Goal: Task Accomplishment & Management: Use online tool/utility

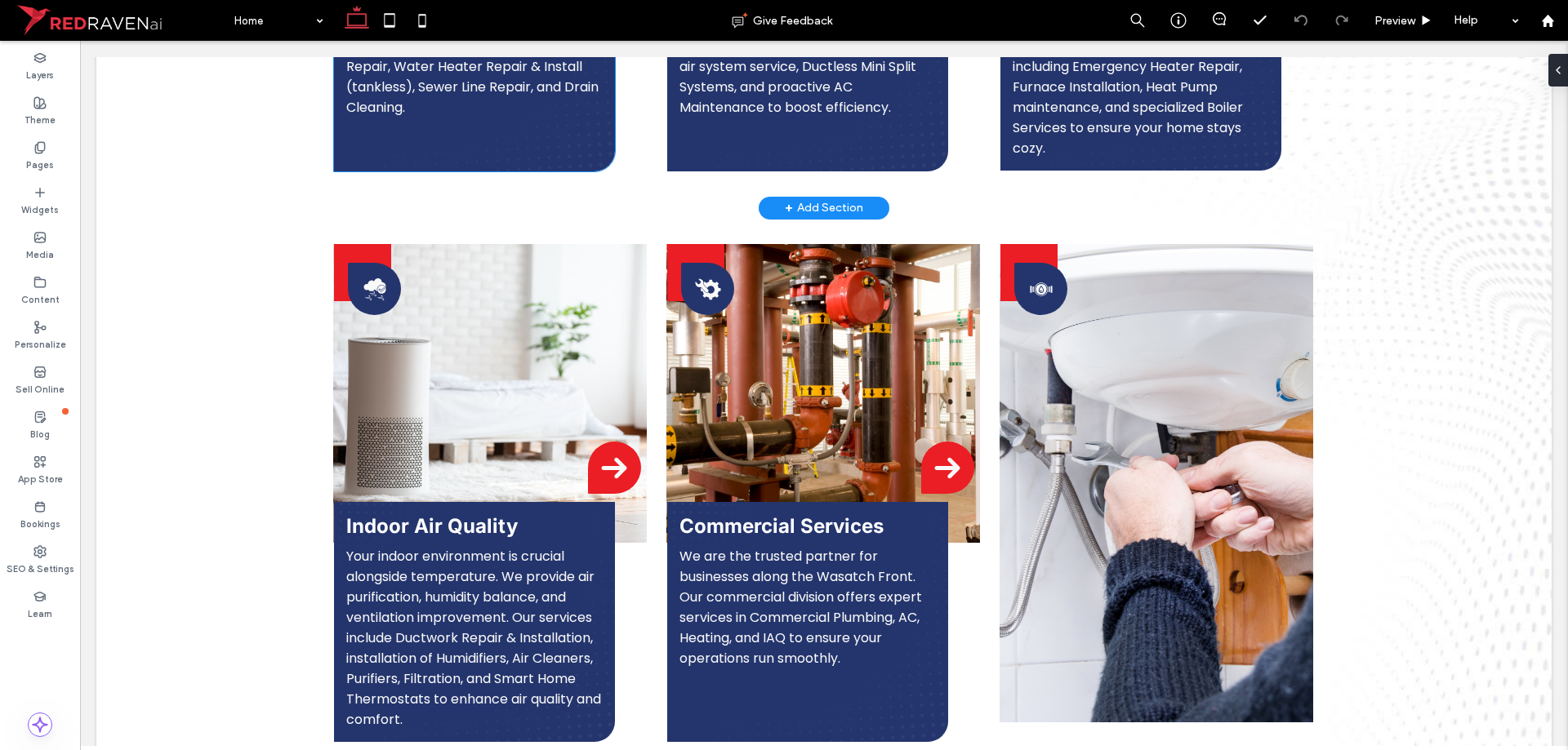
scroll to position [2204, 0]
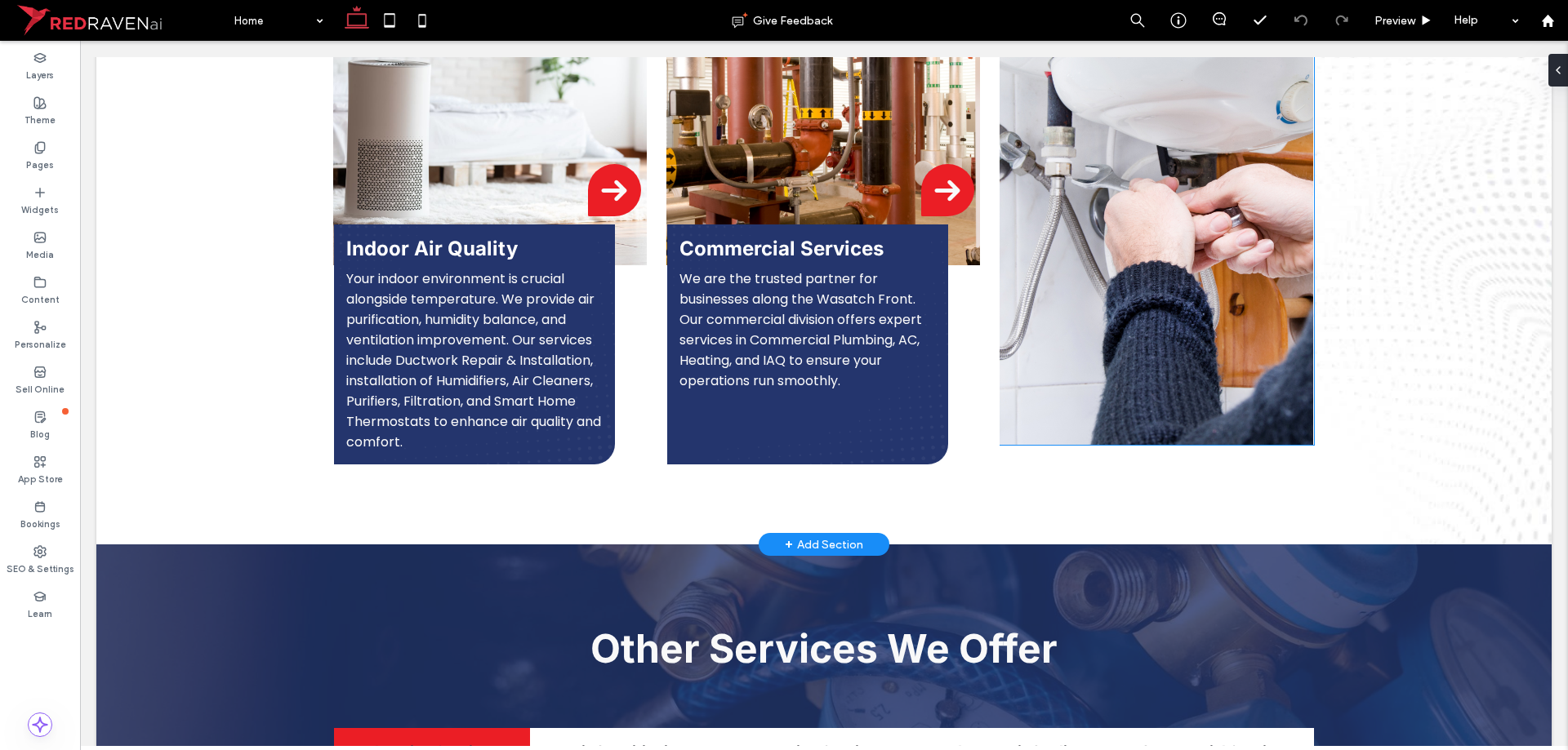
click at [1131, 202] on img at bounding box center [1156, 206] width 314 height 479
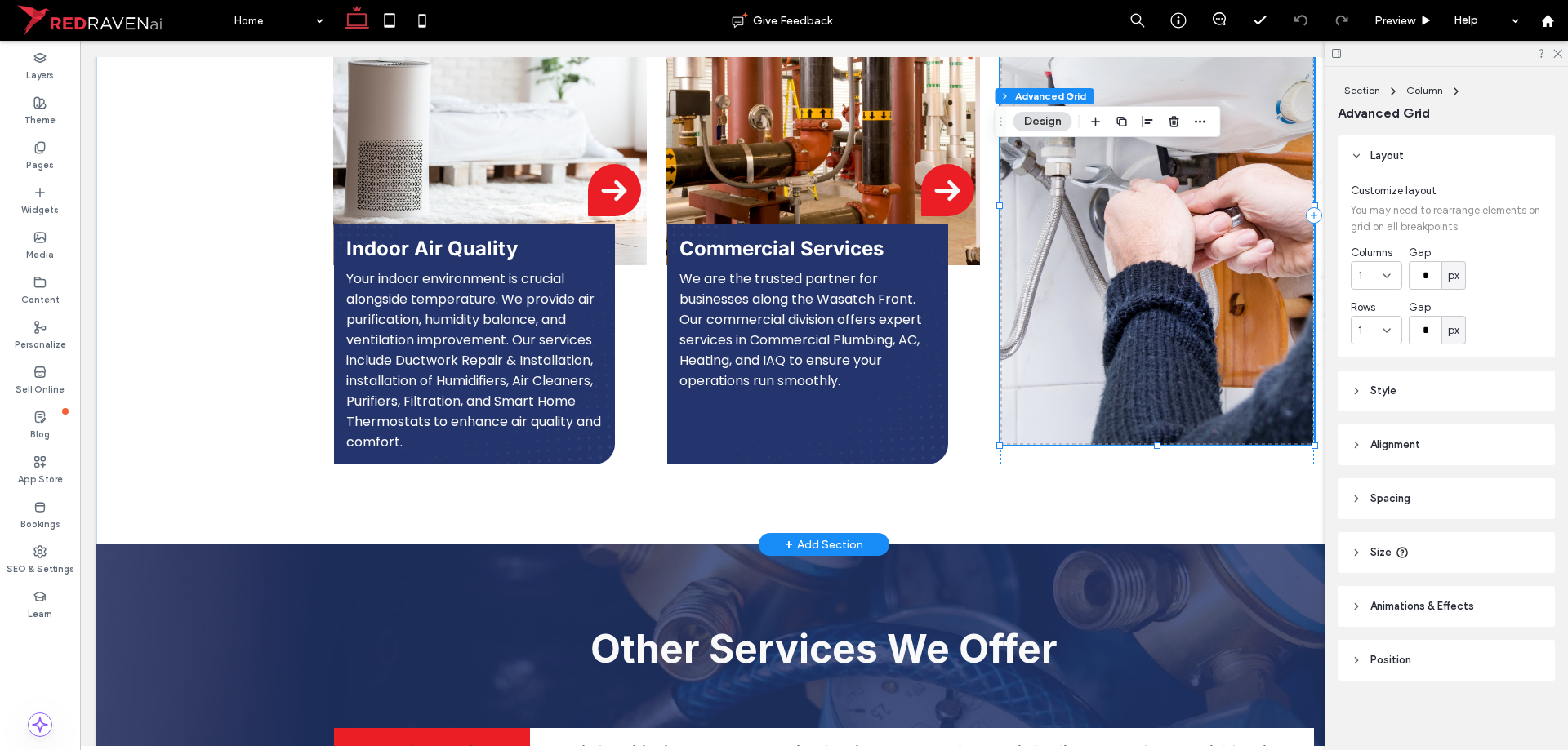
click at [1130, 202] on img at bounding box center [1156, 206] width 314 height 479
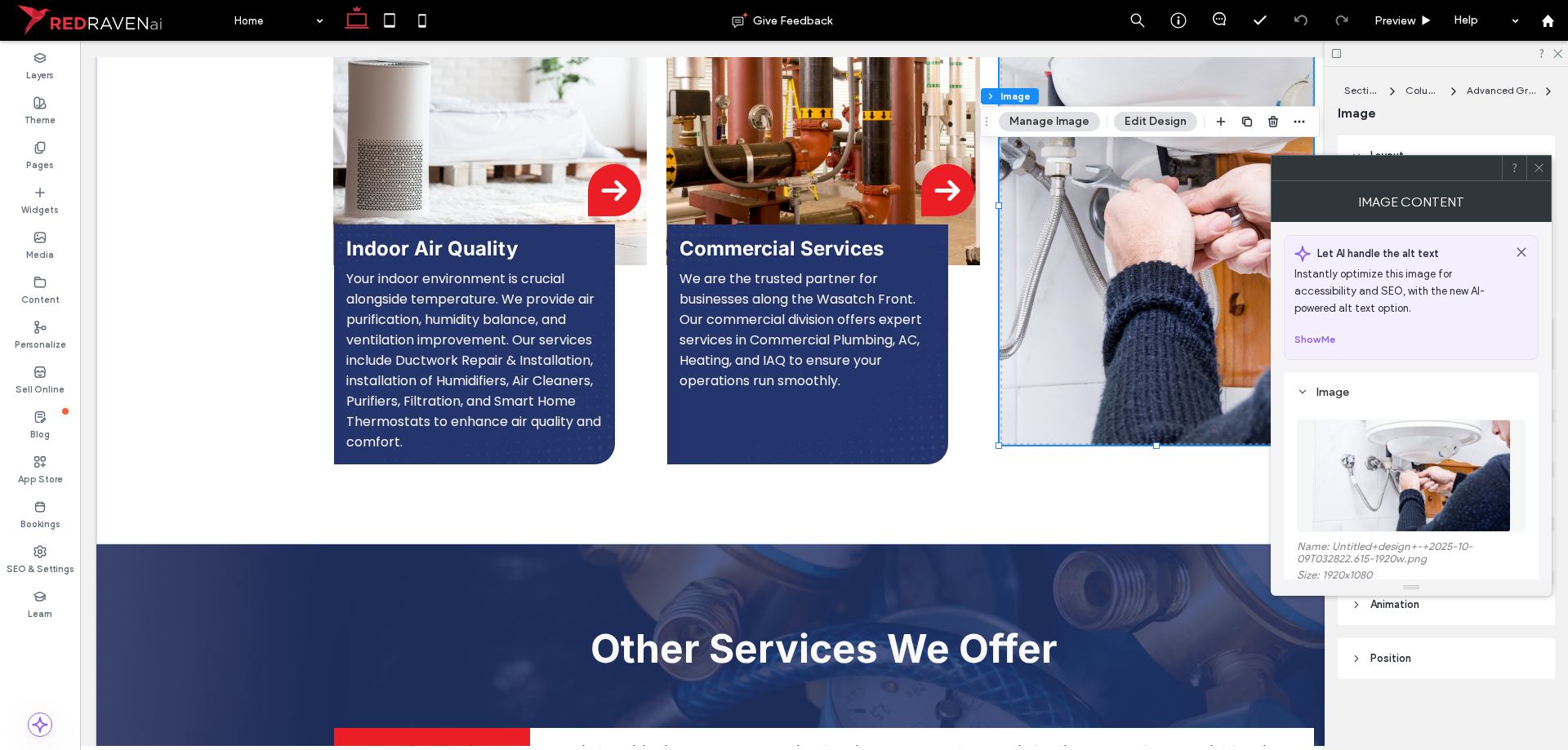
click at [1351, 467] on img at bounding box center [1411, 476] width 199 height 112
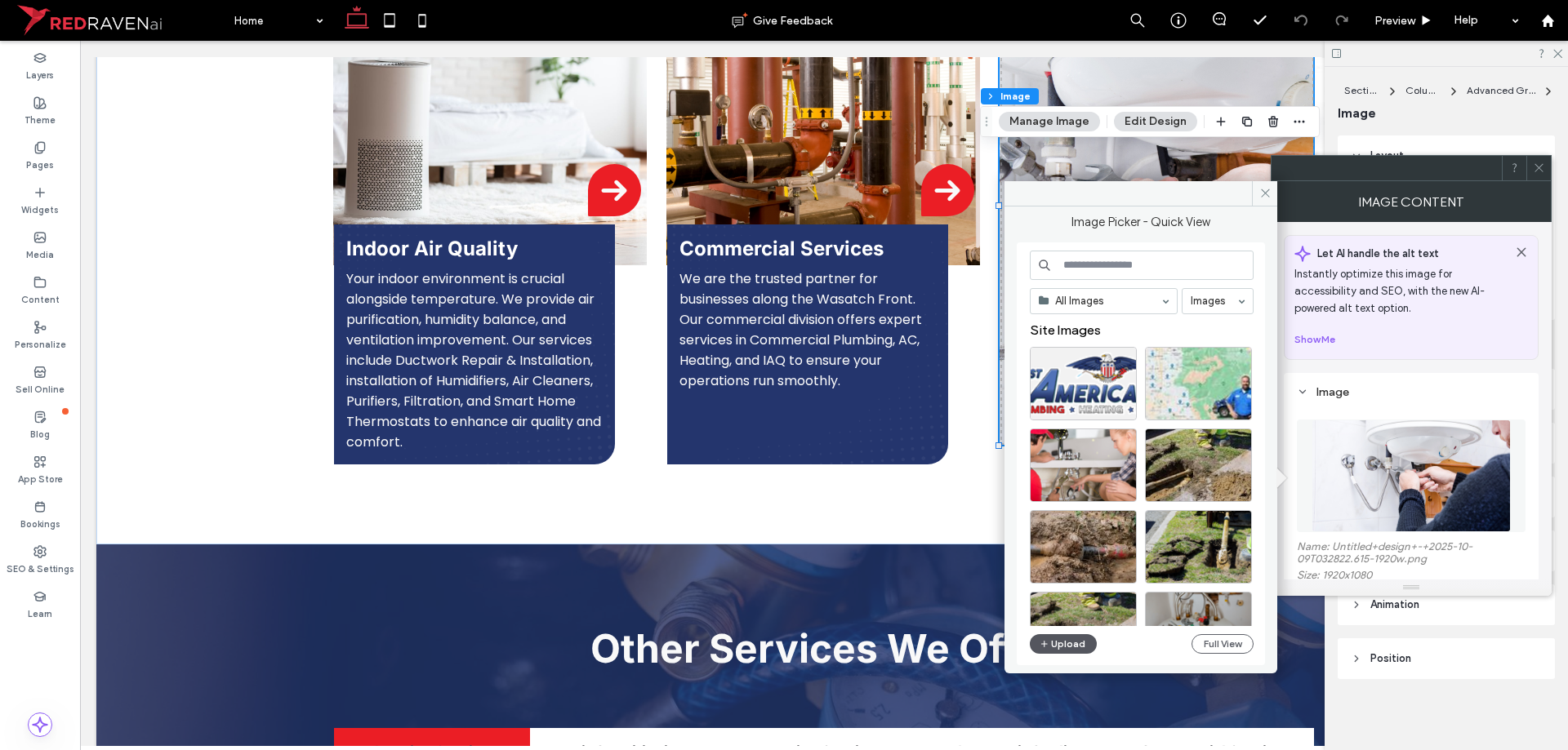
click at [1042, 652] on span "button" at bounding box center [1045, 644] width 11 height 18
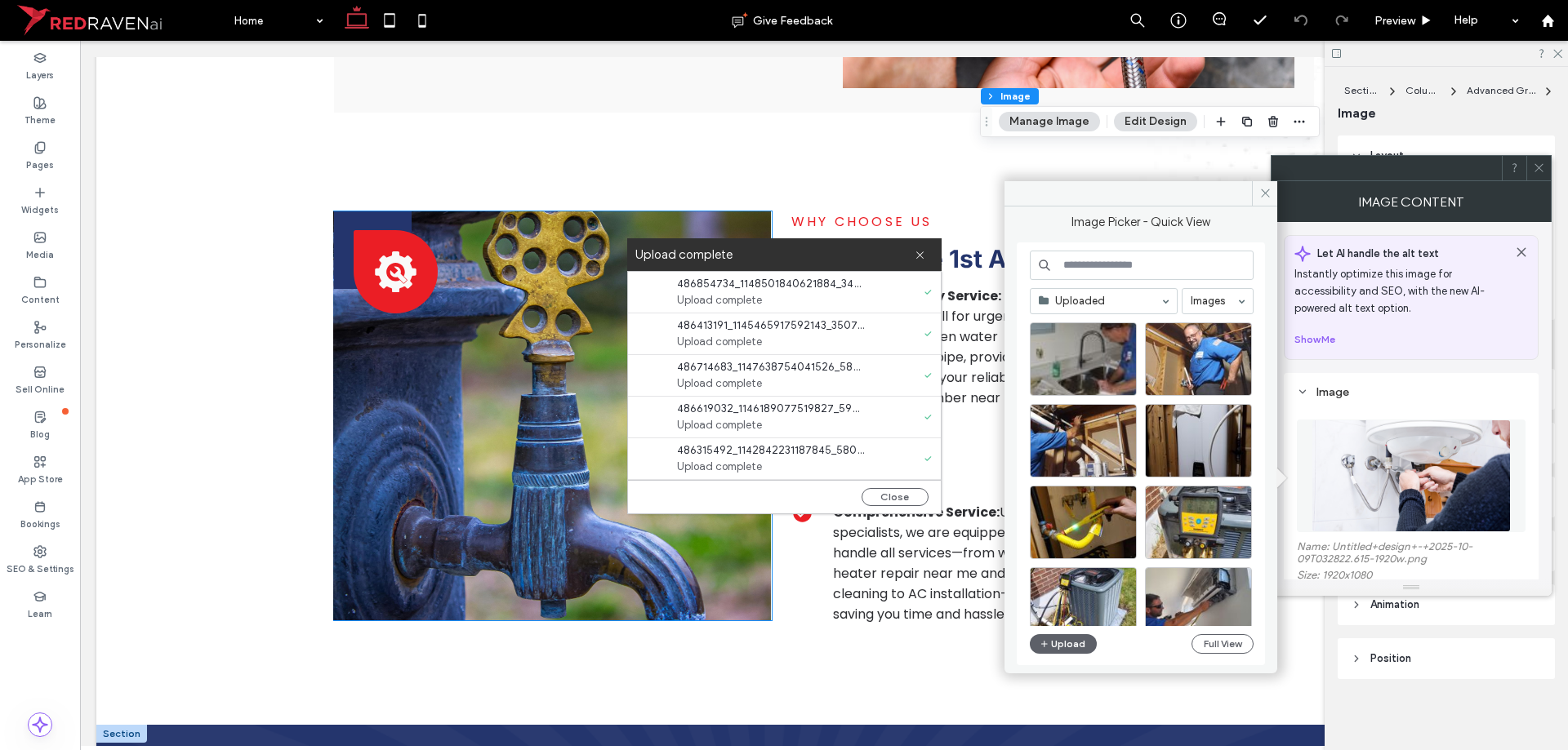
scroll to position [3346, 0]
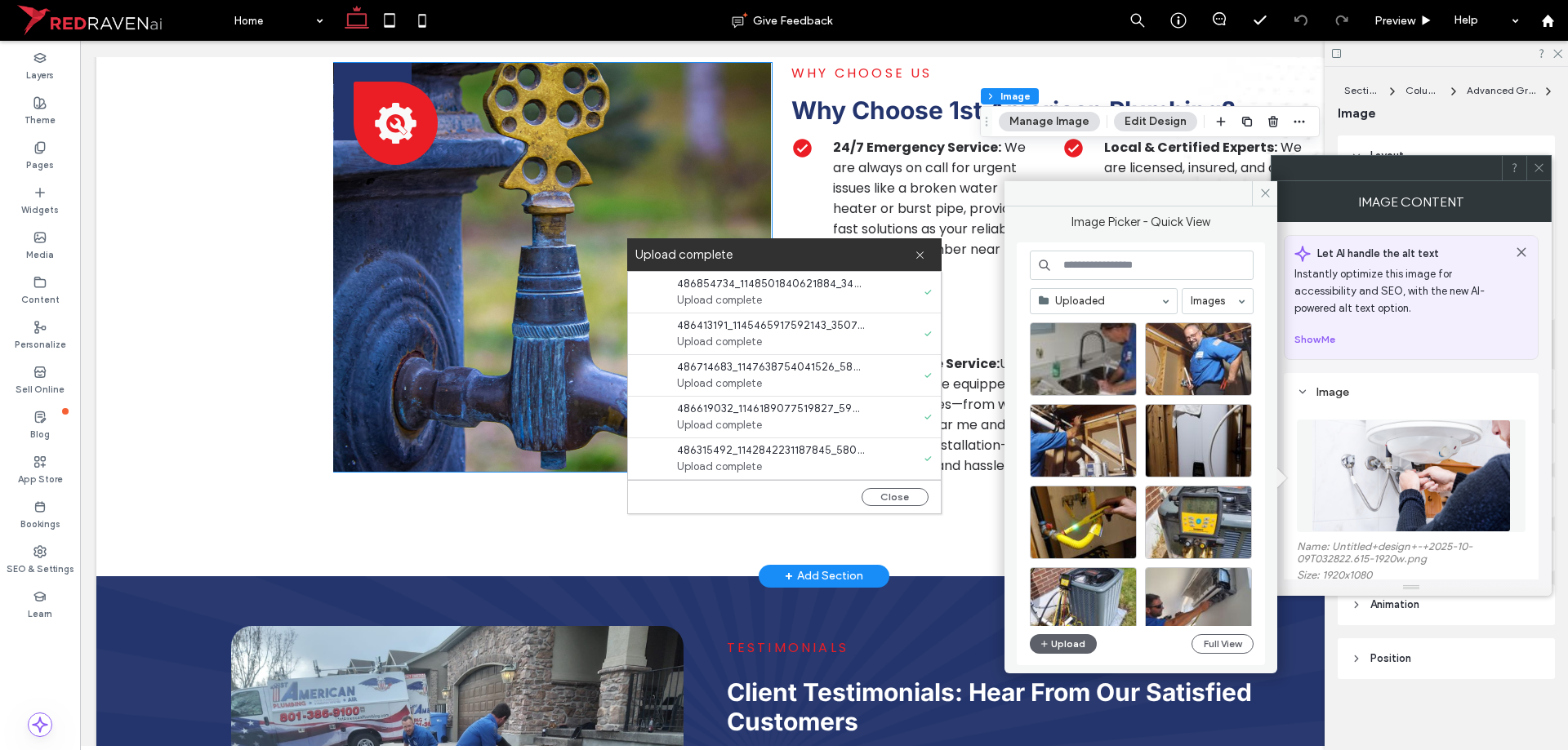
click at [463, 424] on img at bounding box center [552, 267] width 437 height 409
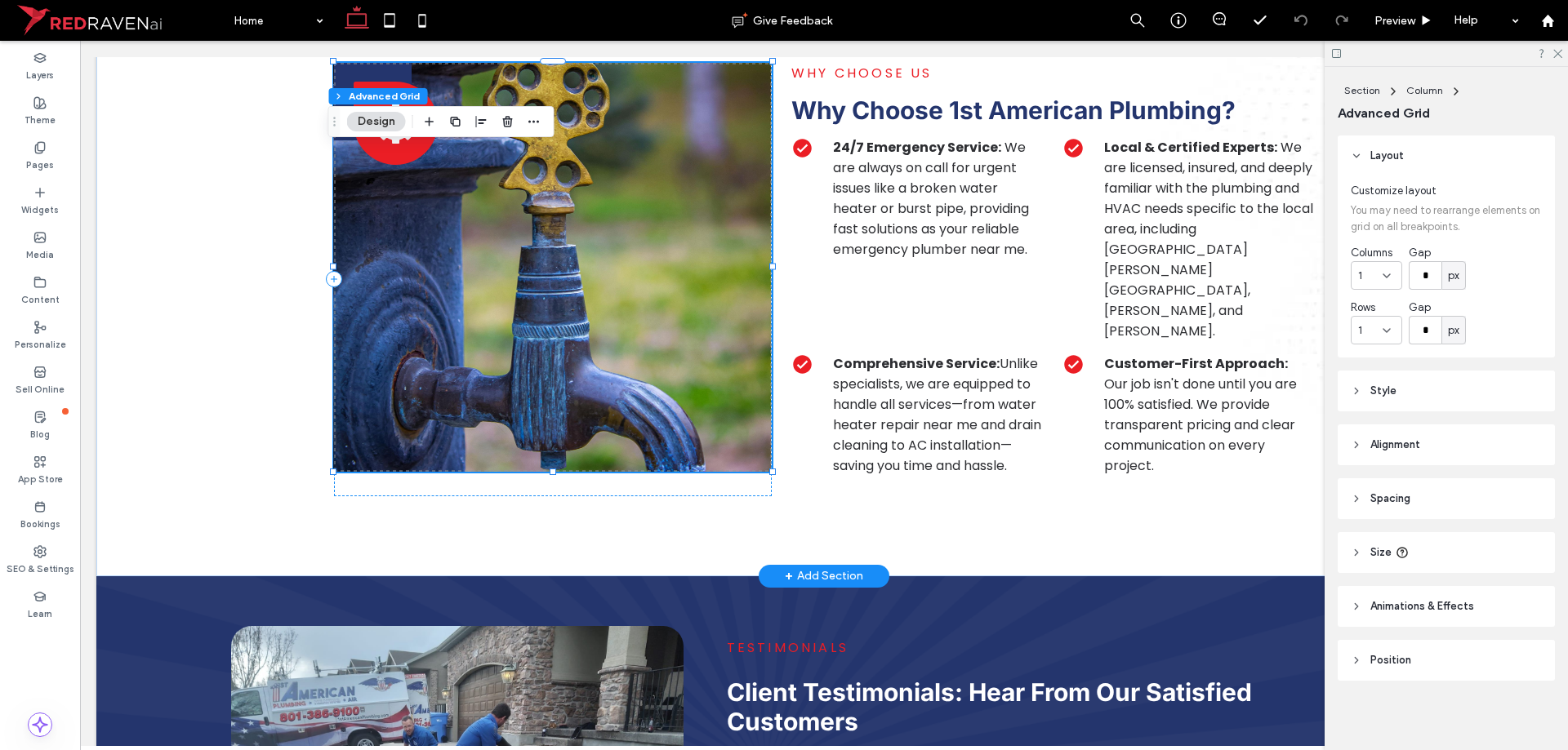
click at [466, 420] on img at bounding box center [552, 267] width 437 height 409
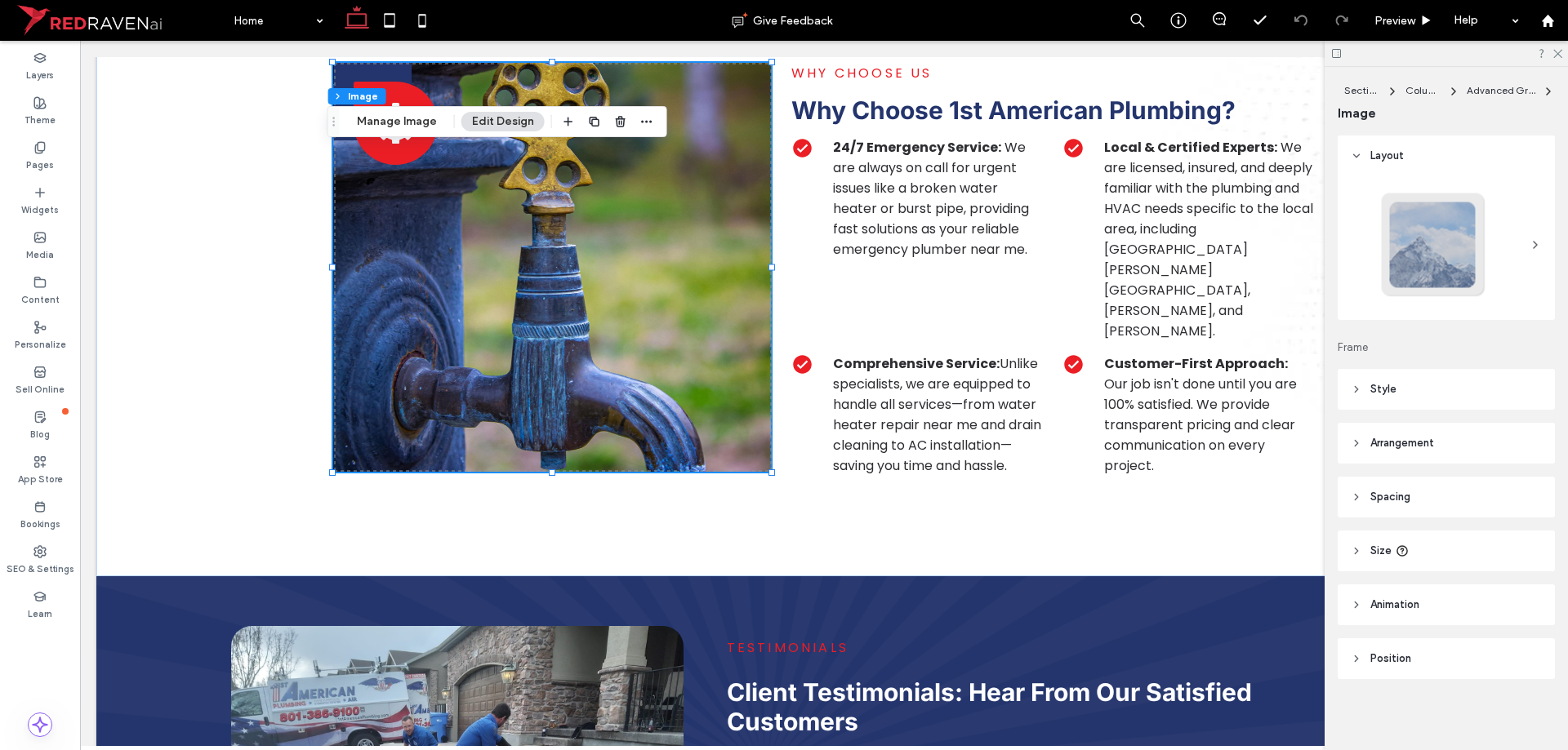
click at [393, 133] on div "Section Column Advanced Grid Image Manage Image Edit Design" at bounding box center [497, 121] width 340 height 31
click at [422, 128] on button "Manage Image" at bounding box center [397, 121] width 101 height 19
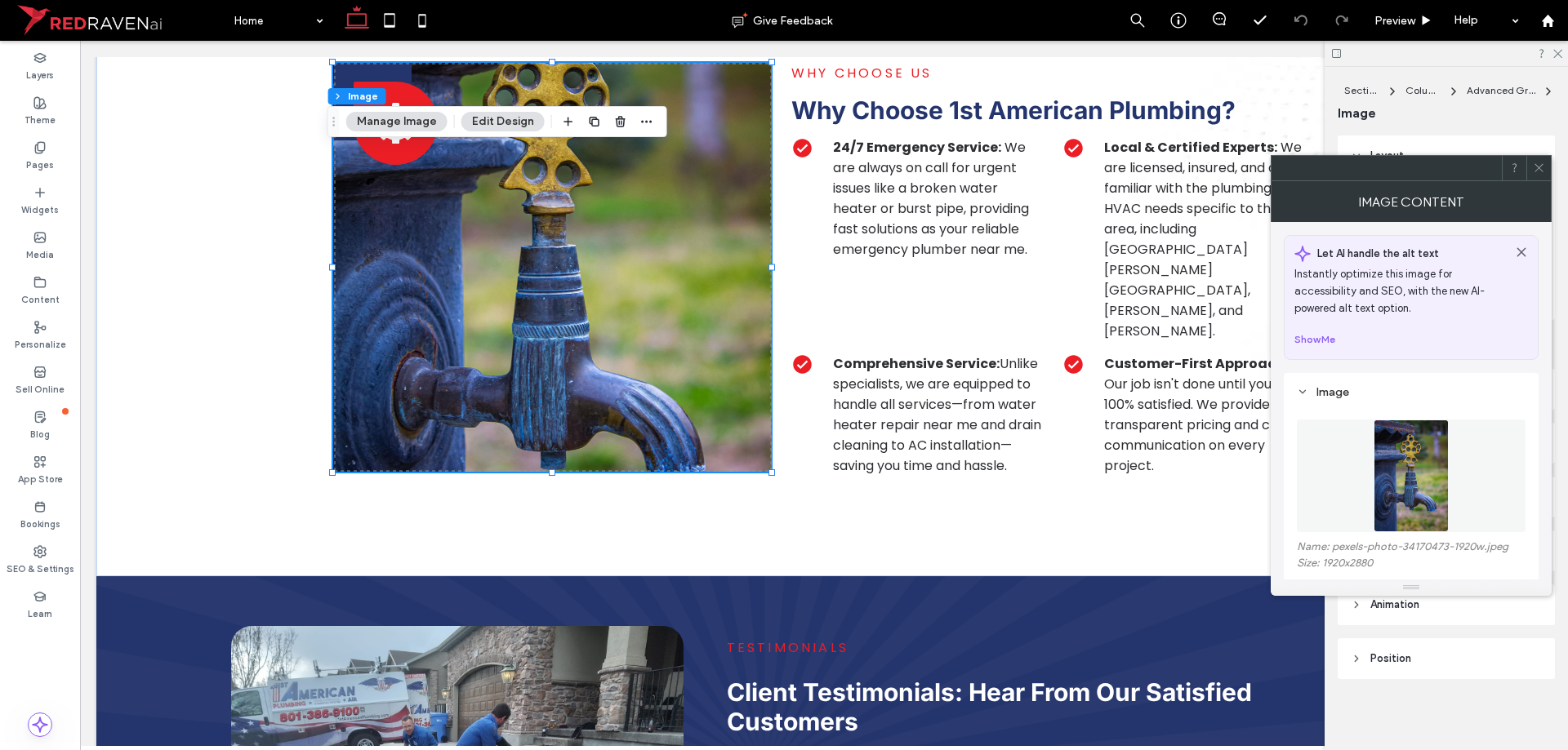
click at [1372, 445] on figure at bounding box center [1411, 476] width 228 height 112
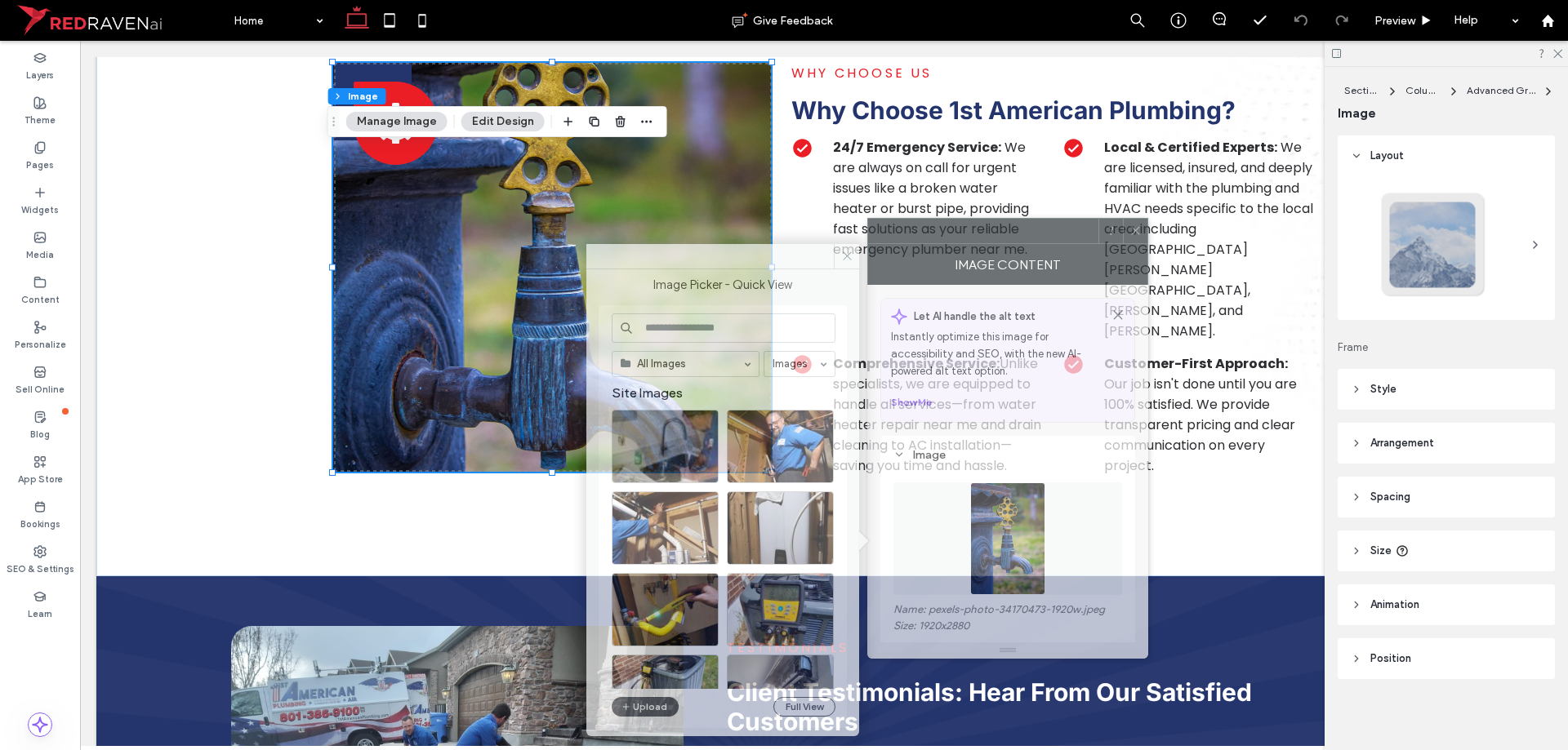
drag, startPoint x: 1358, startPoint y: 188, endPoint x: 1063, endPoint y: 262, distance: 304.1
click at [1063, 262] on div "Image Content" at bounding box center [1007, 264] width 281 height 40
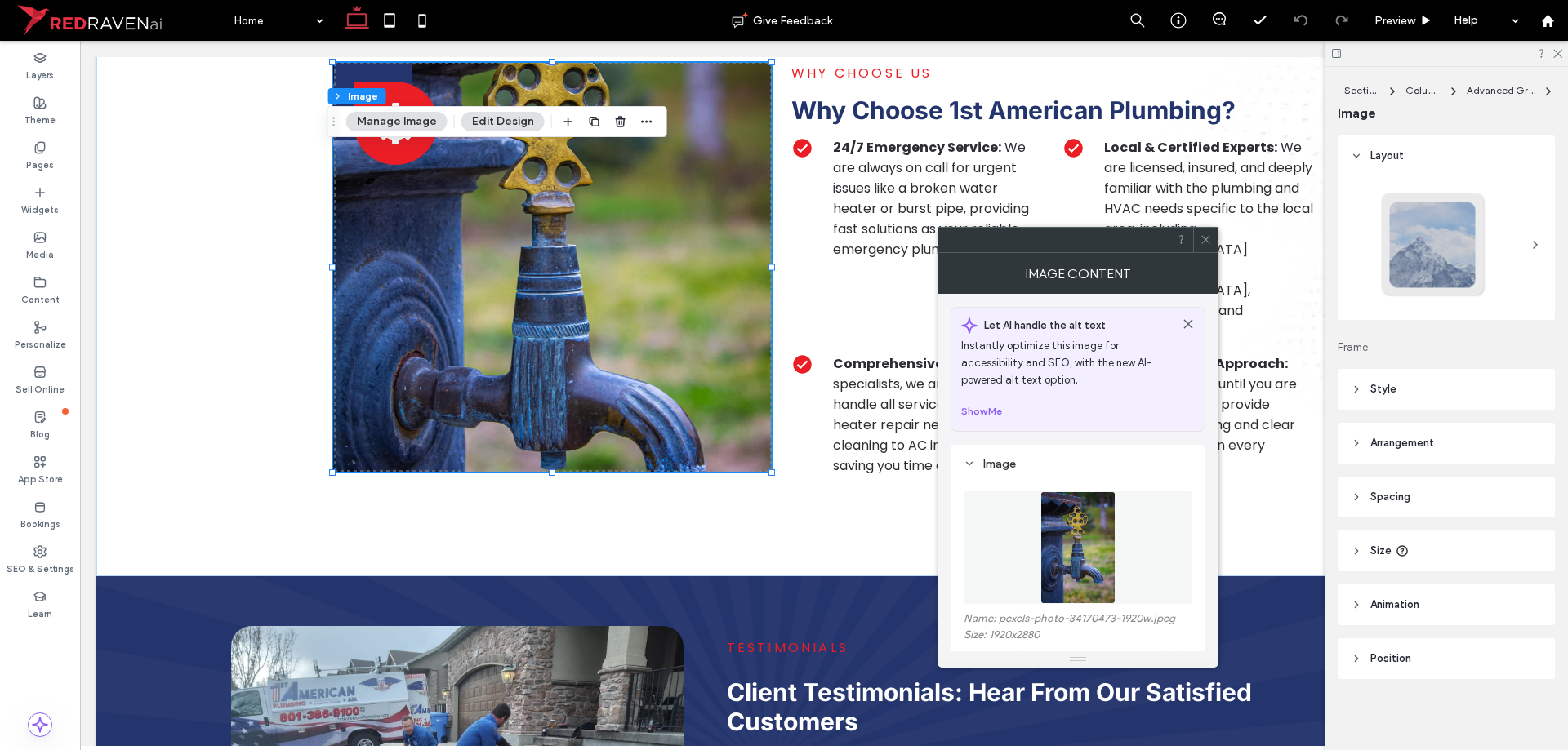
click at [1082, 512] on img at bounding box center [1078, 548] width 75 height 112
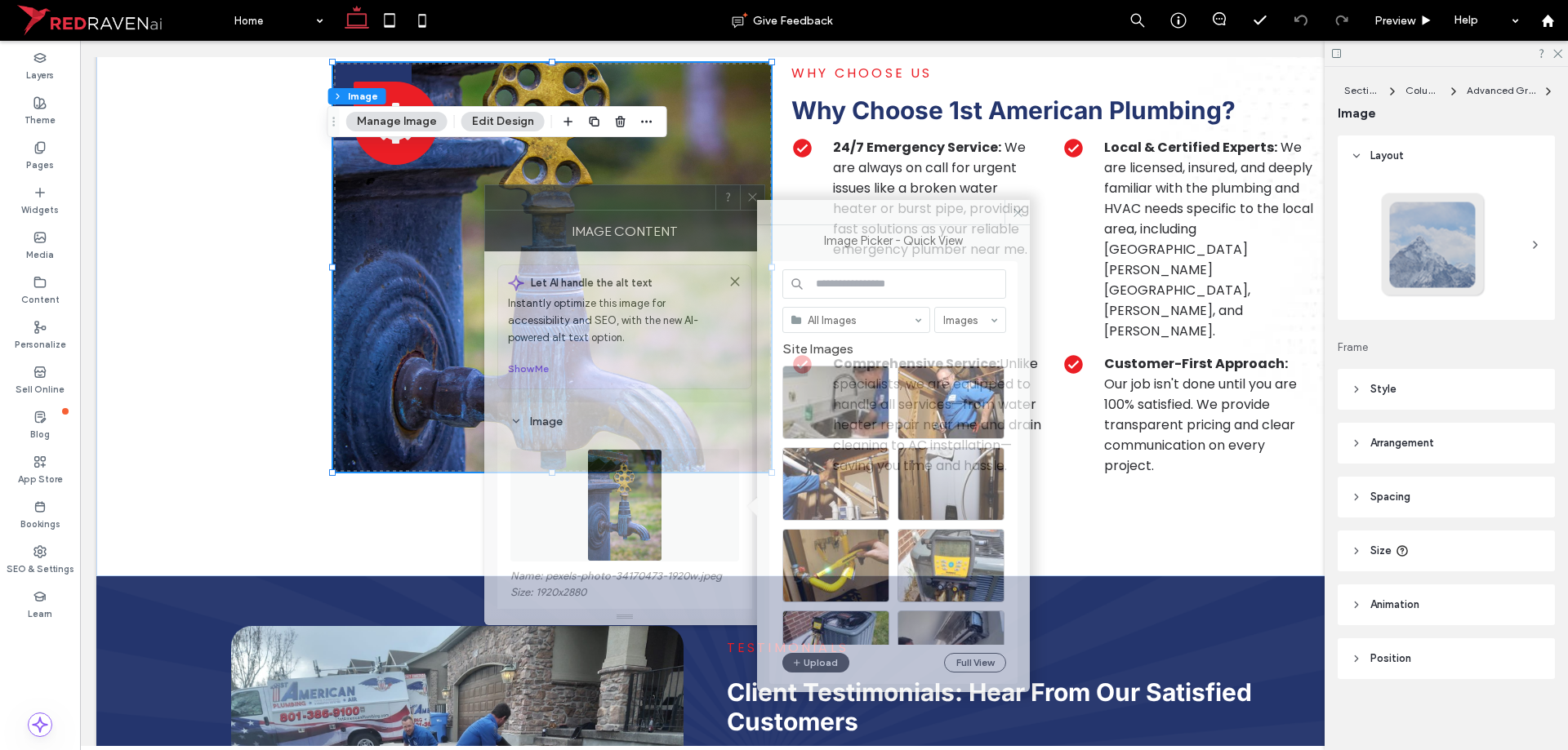
drag, startPoint x: 1077, startPoint y: 244, endPoint x: 560, endPoint y: 195, distance: 519.3
click at [560, 195] on div at bounding box center [600, 197] width 230 height 25
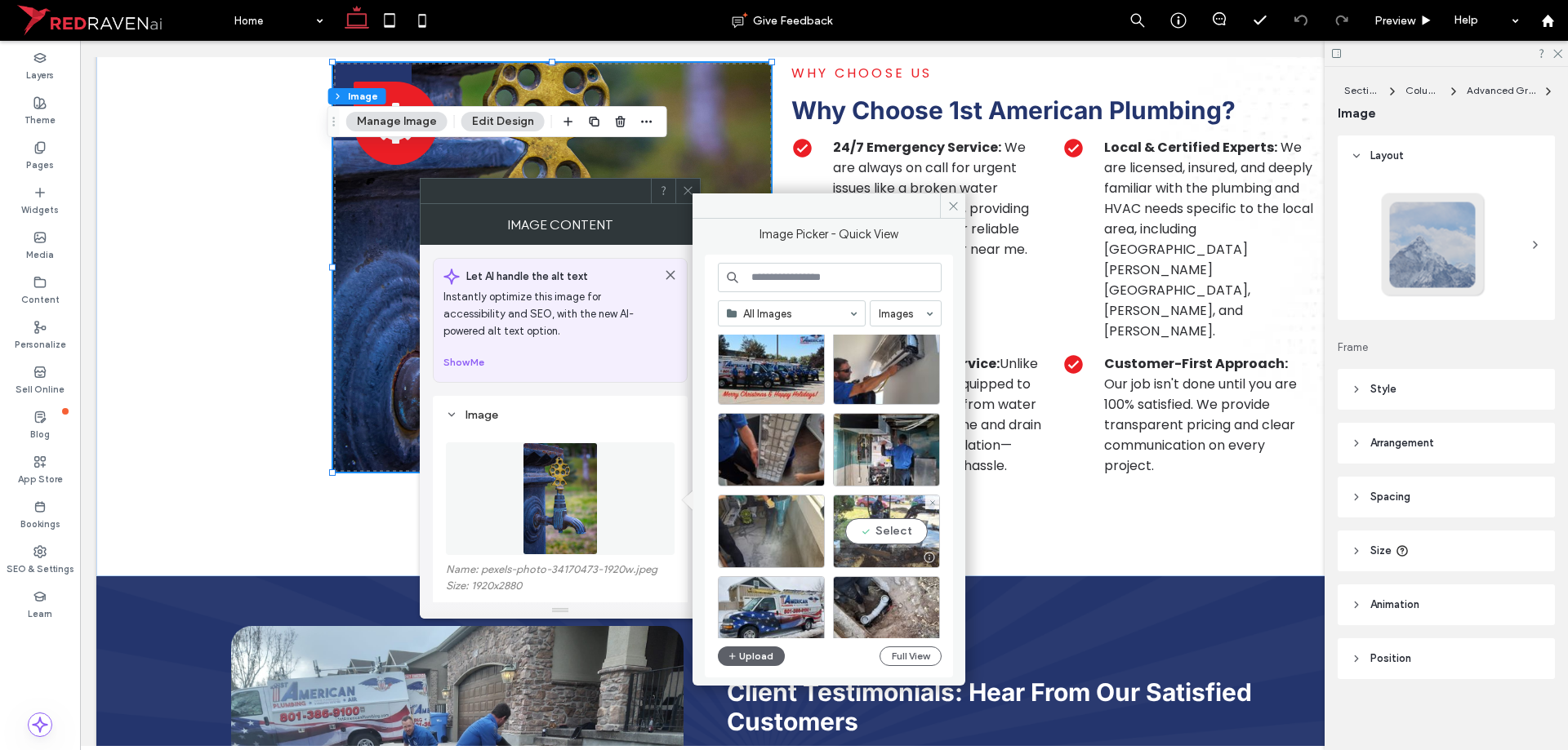
scroll to position [1551, 0]
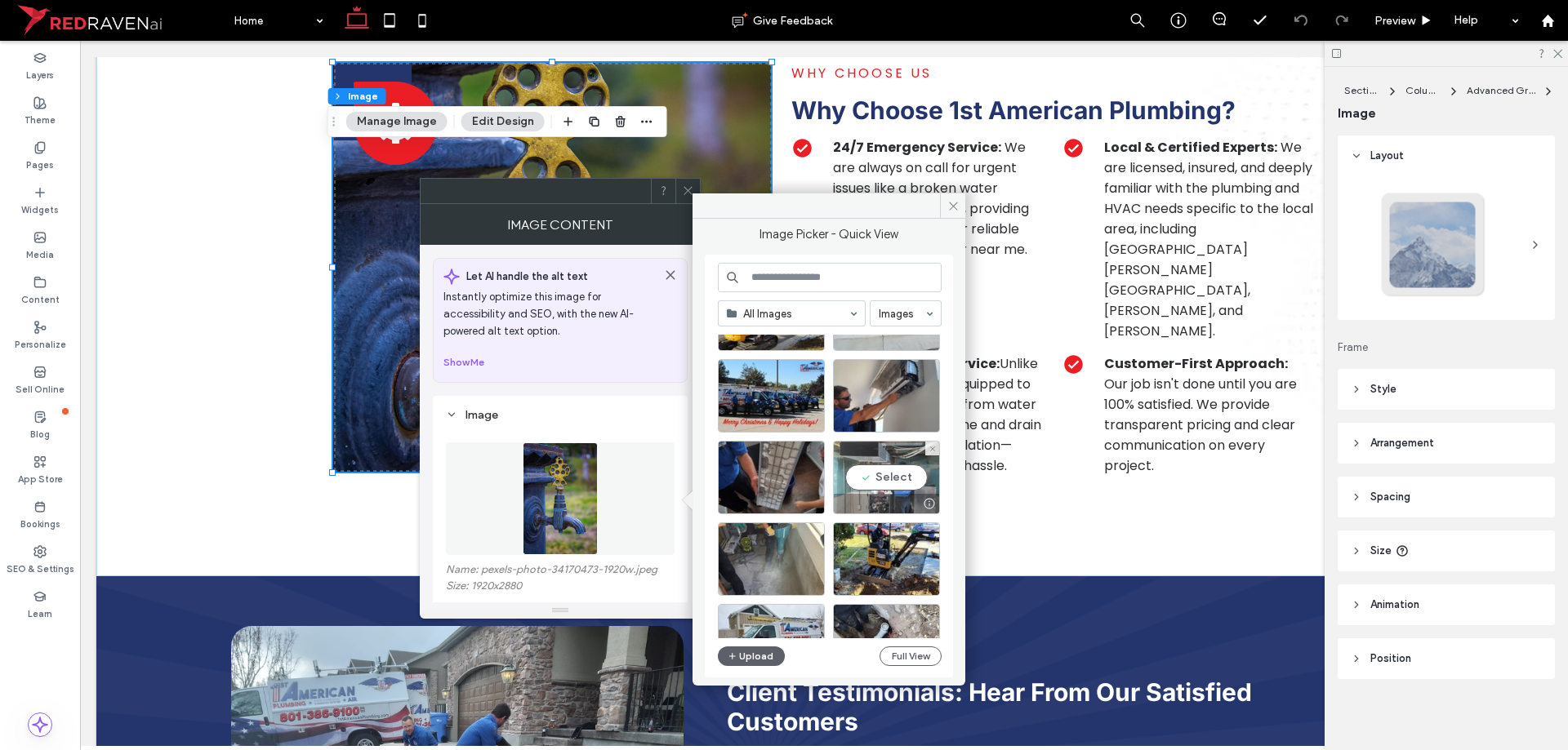
click at [872, 465] on div "Select" at bounding box center [887, 478] width 107 height 74
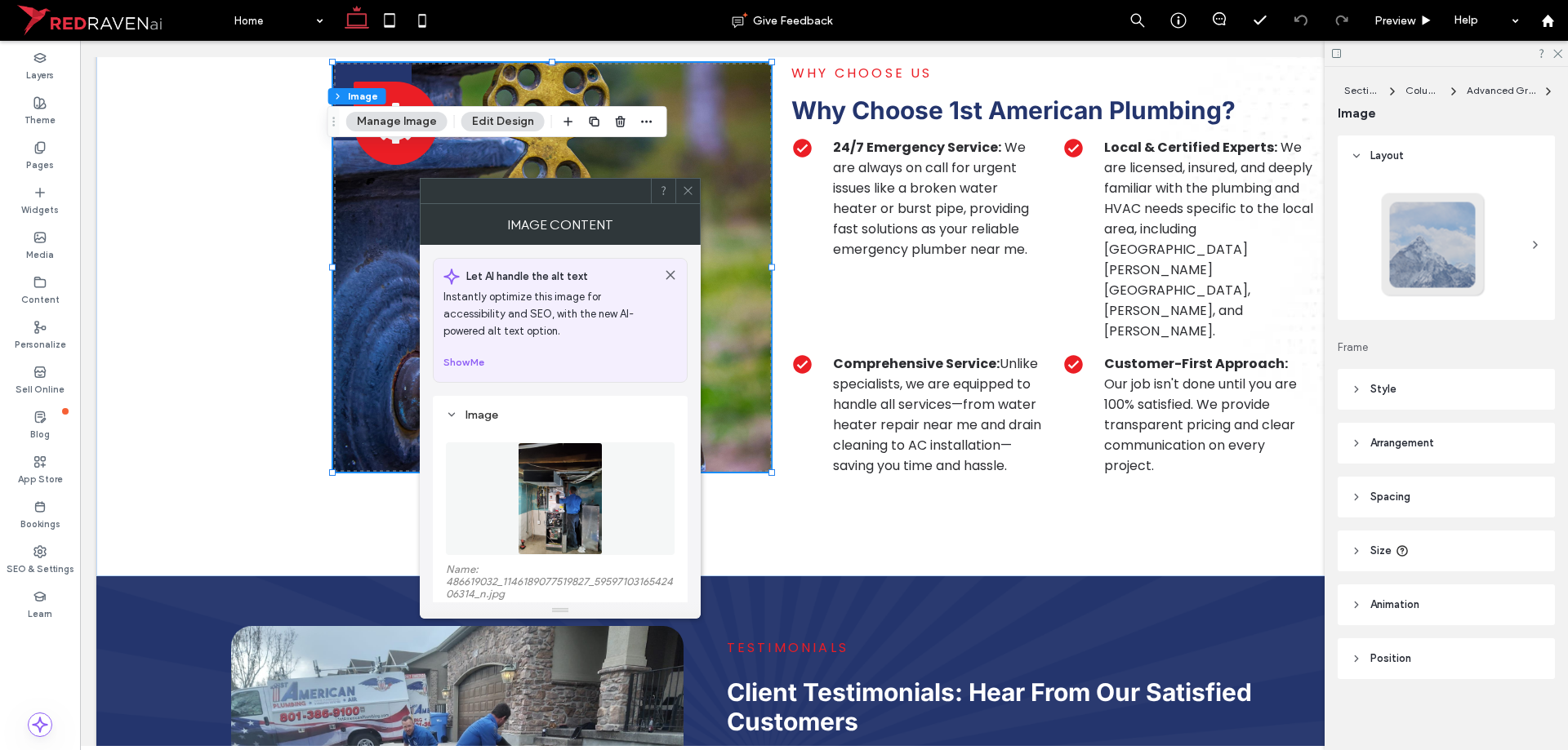
click at [691, 190] on icon at bounding box center [688, 190] width 12 height 12
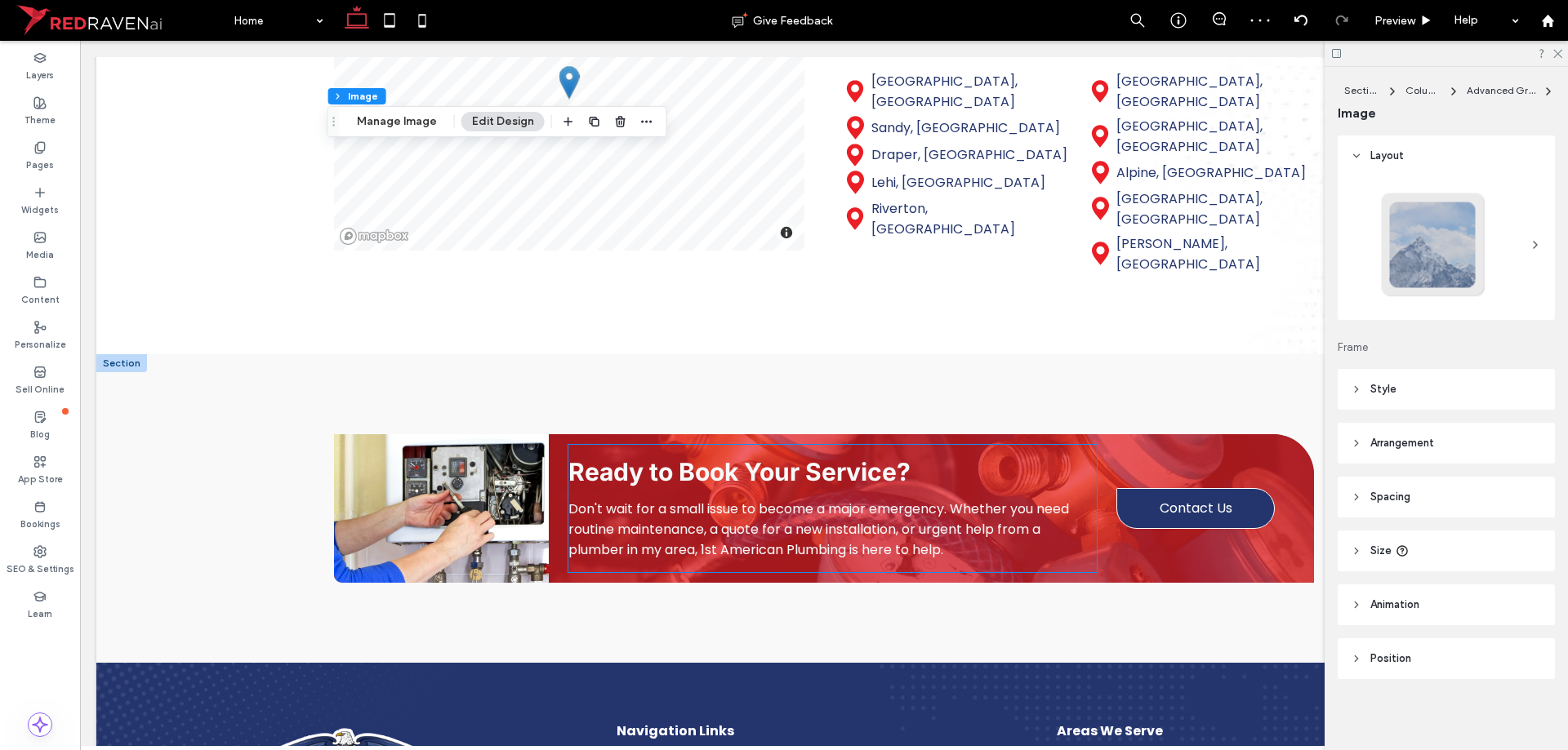
scroll to position [4489, 0]
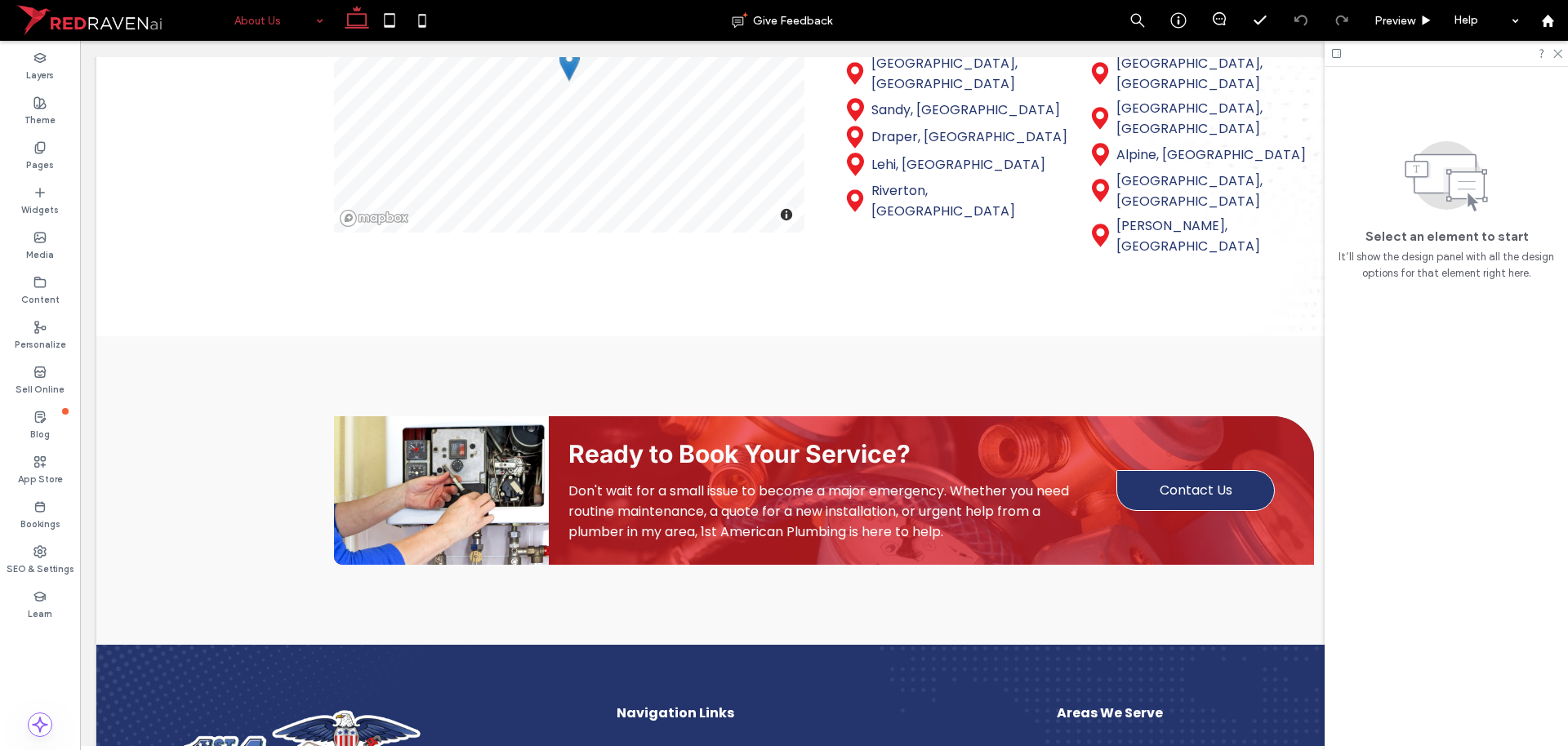
click at [319, 22] on div "About Us" at bounding box center [279, 20] width 105 height 40
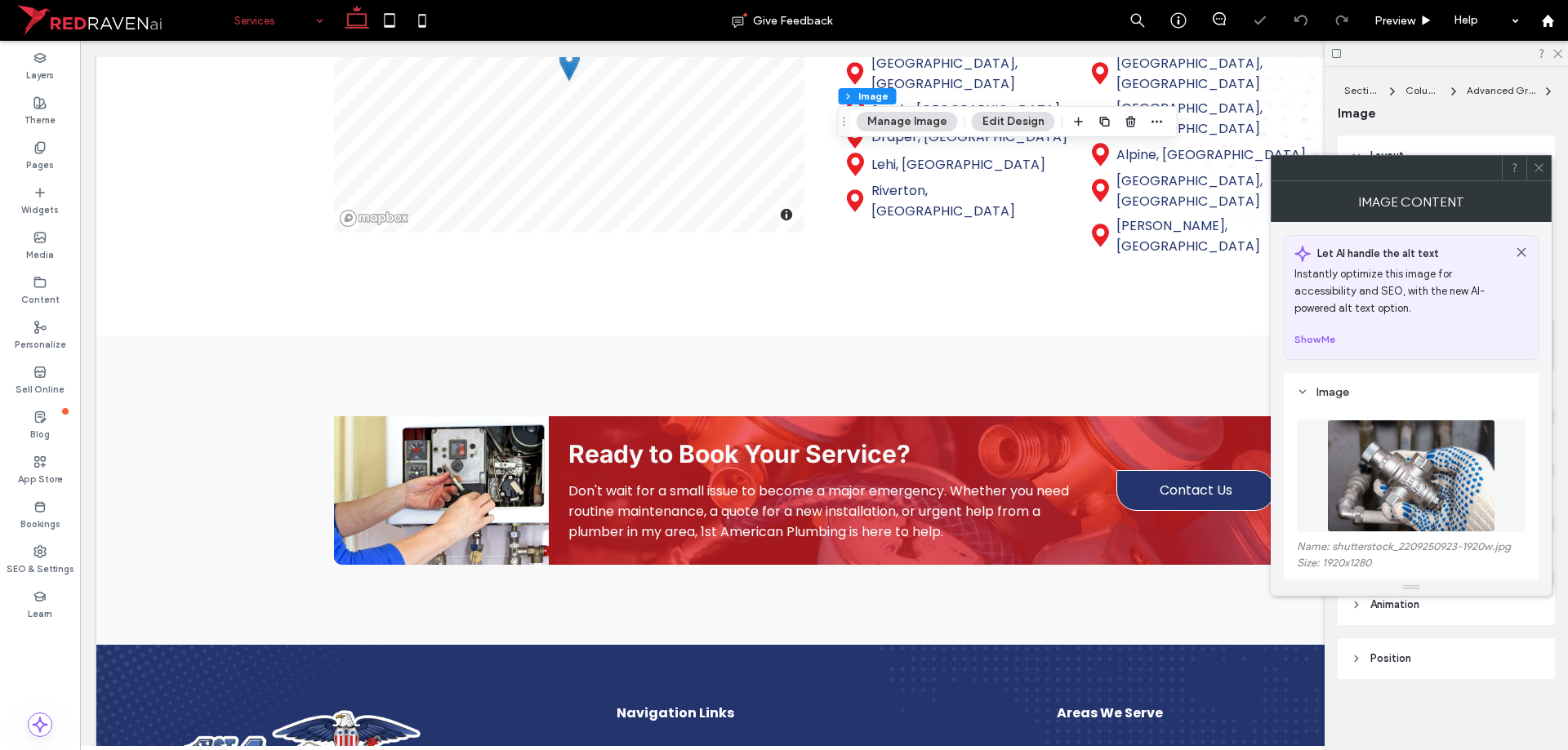
type input "**"
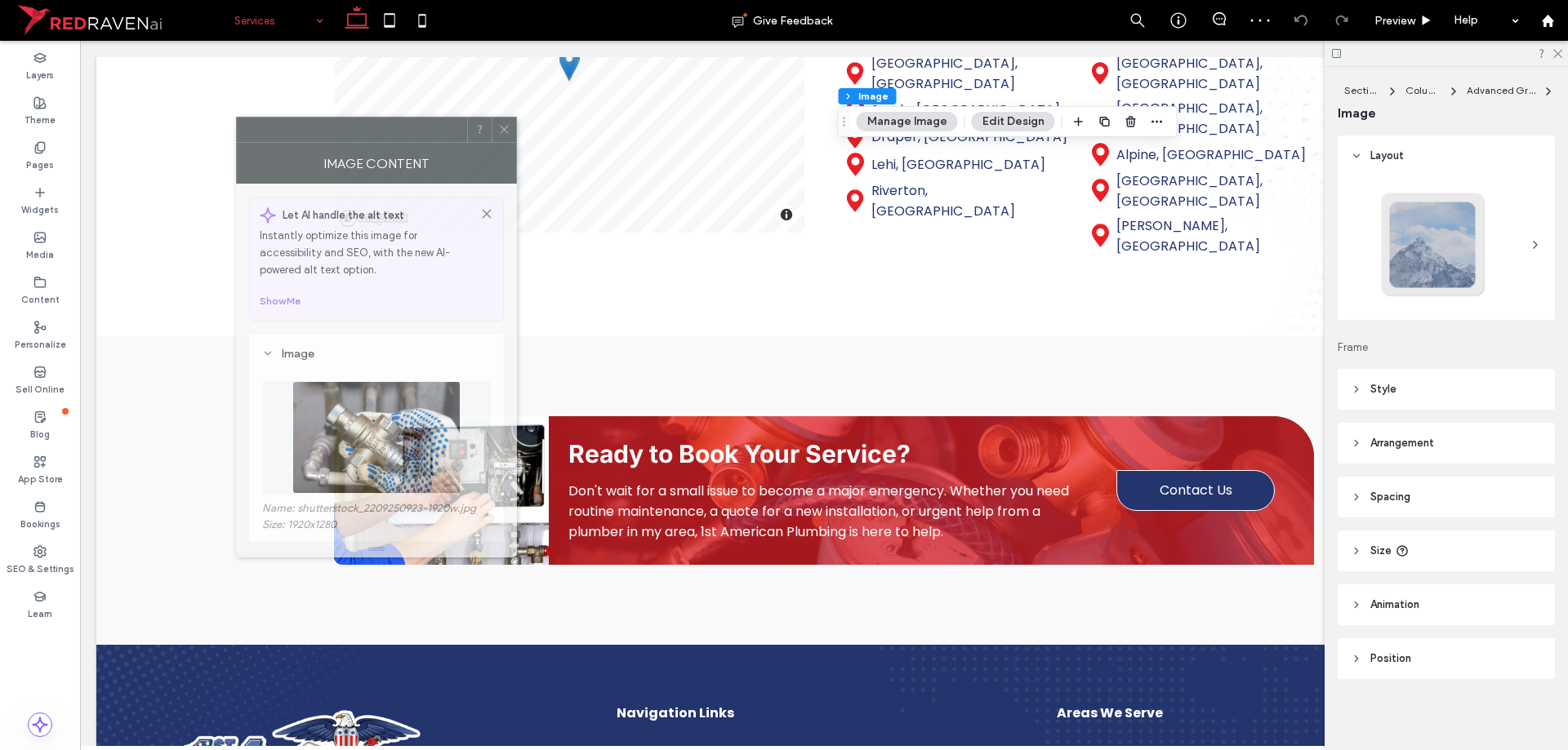
drag, startPoint x: 1394, startPoint y: 174, endPoint x: 357, endPoint y: 163, distance: 1037.1
click at [357, 142] on div at bounding box center [352, 130] width 230 height 25
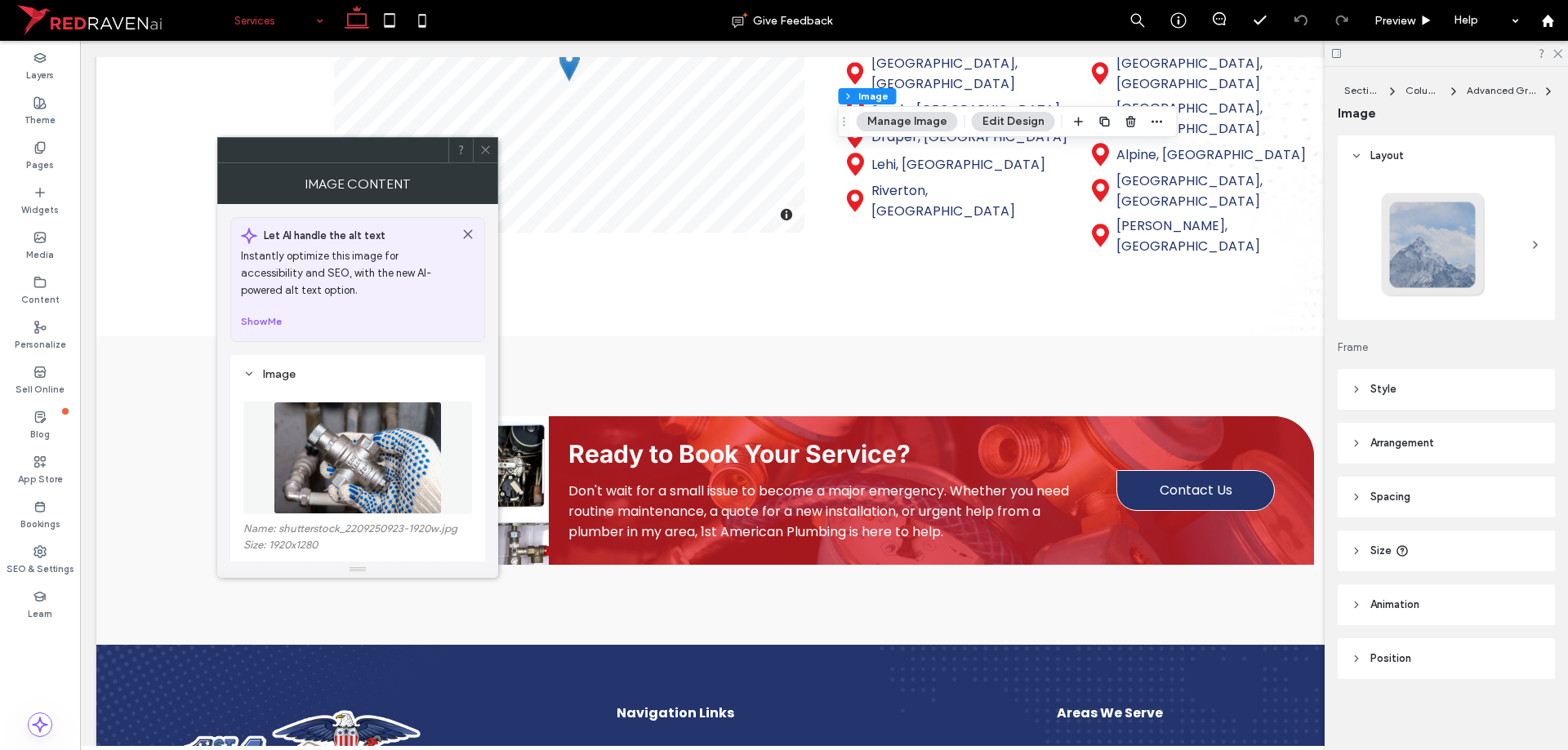
click at [400, 442] on figure at bounding box center [357, 457] width 228 height 112
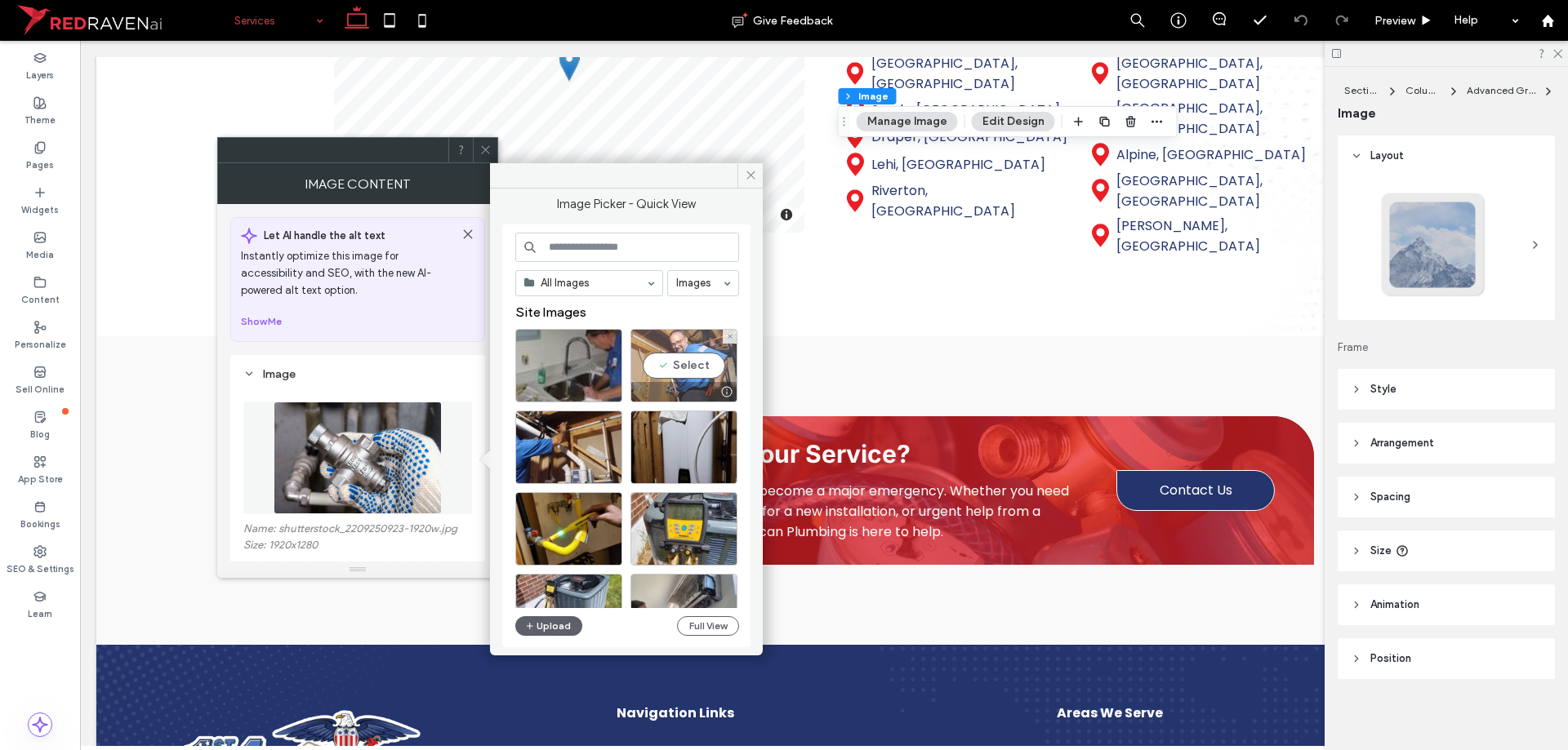
click at [692, 363] on div "Select" at bounding box center [684, 365] width 107 height 74
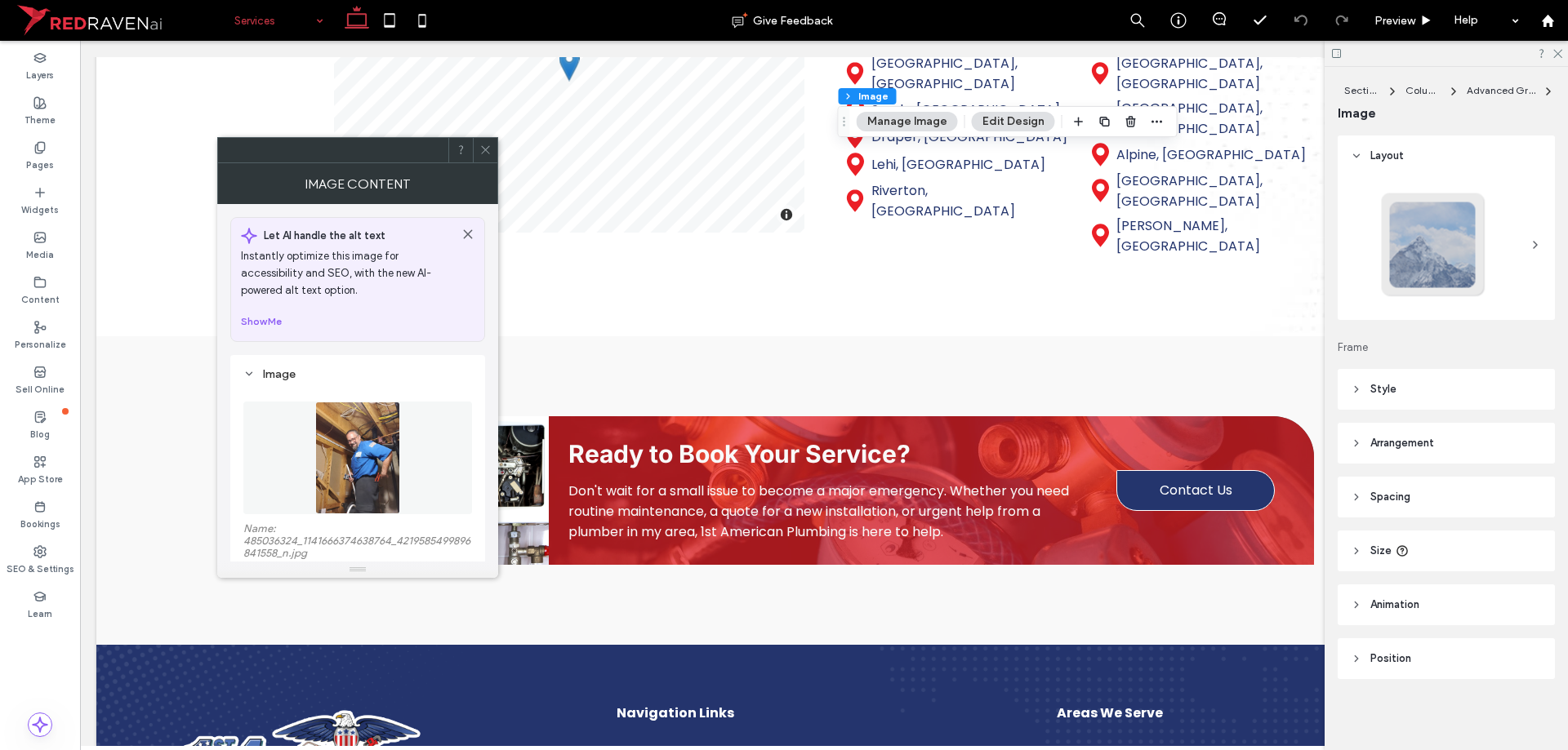
click at [401, 446] on img at bounding box center [357, 457] width 85 height 112
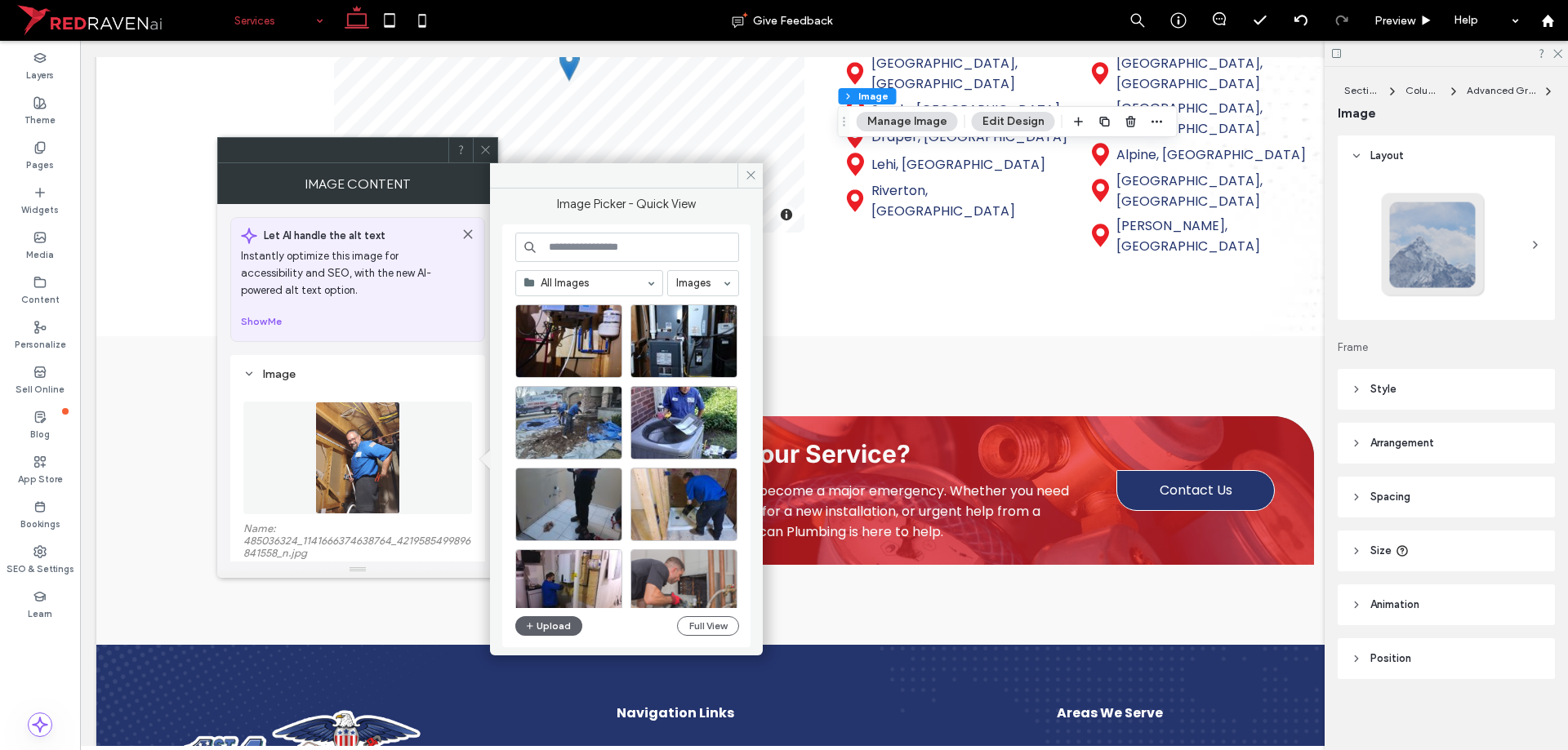
scroll to position [700, 0]
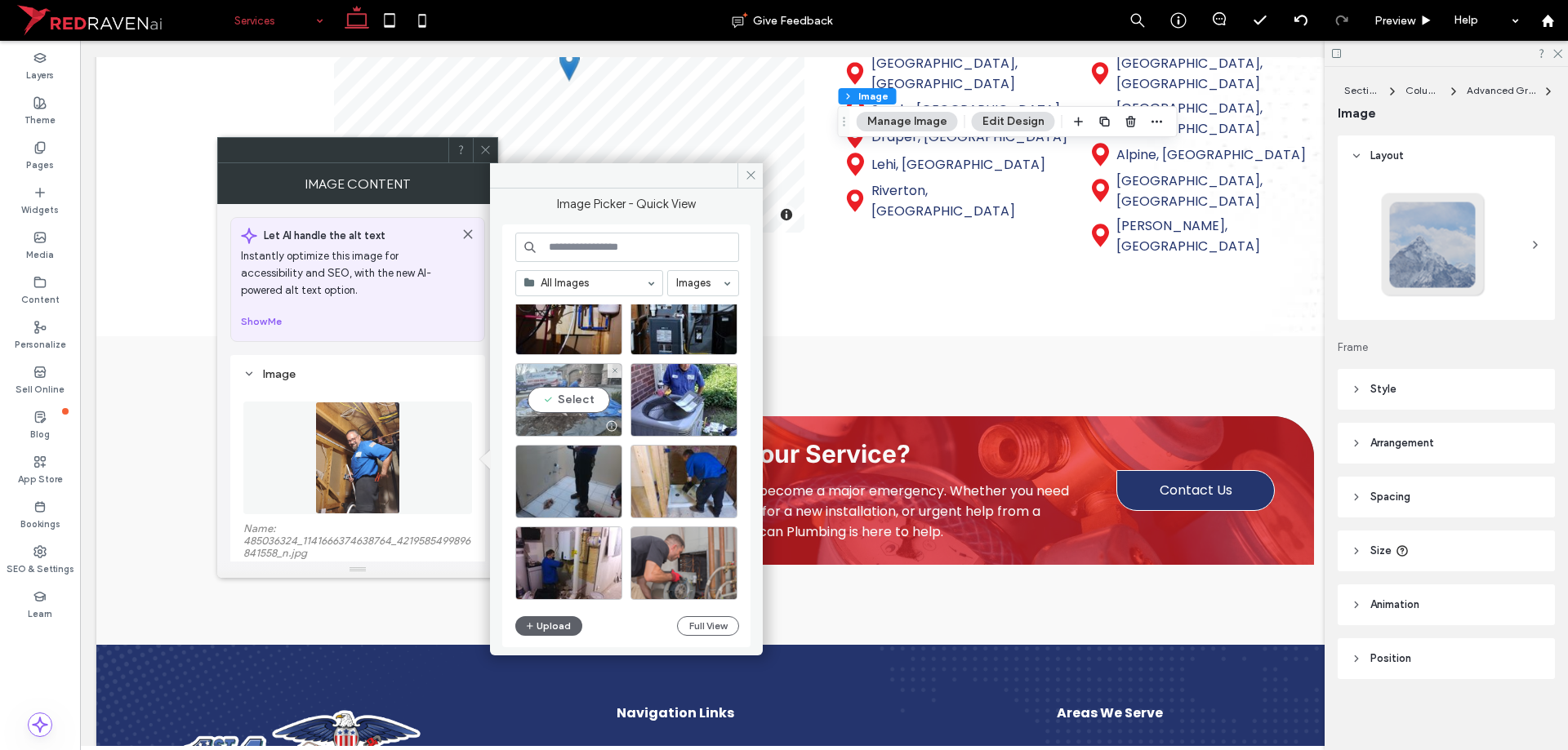
click at [590, 408] on div "Select" at bounding box center [569, 400] width 107 height 74
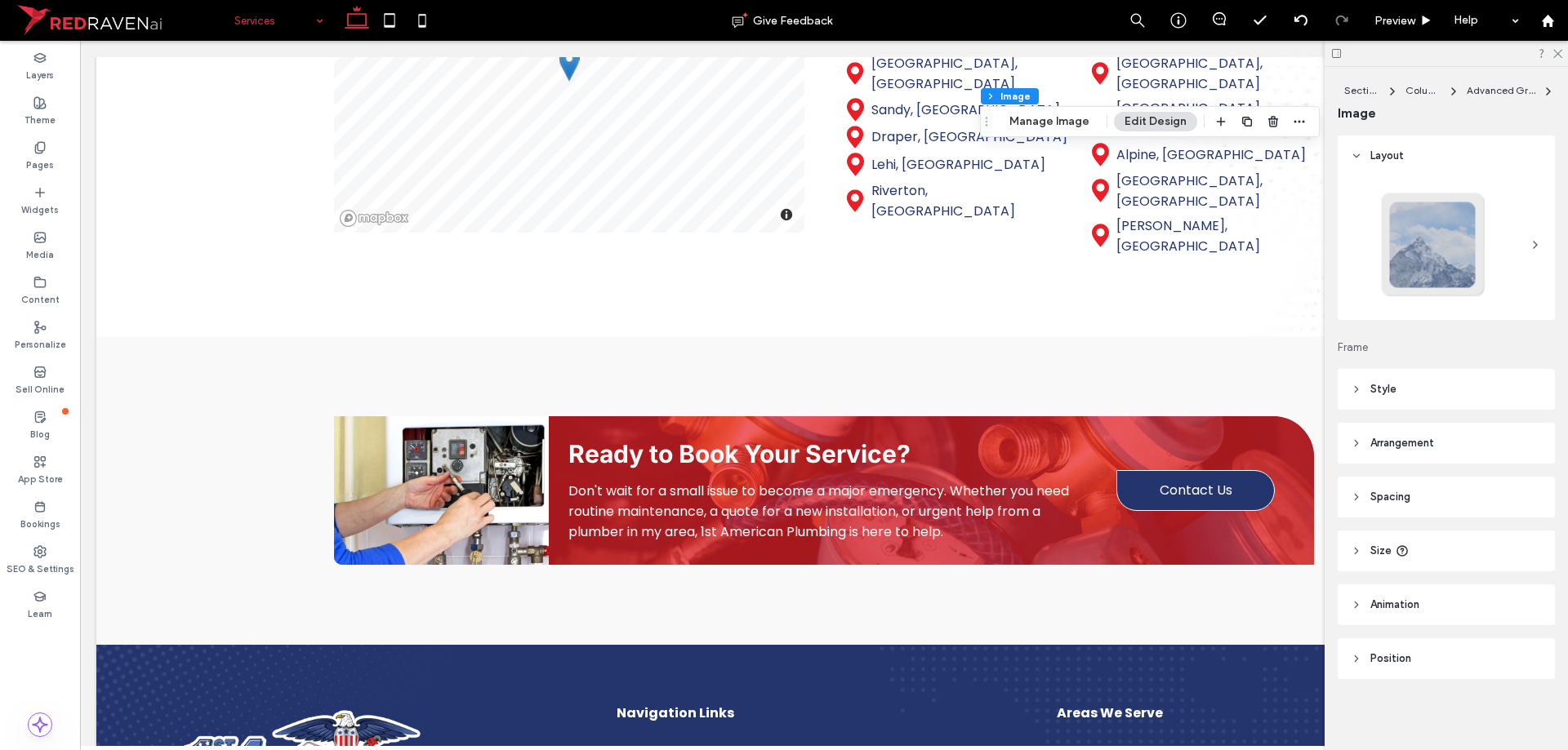
type input "*"
type input "***"
click at [1048, 129] on button "Manage Image" at bounding box center [1050, 121] width 101 height 19
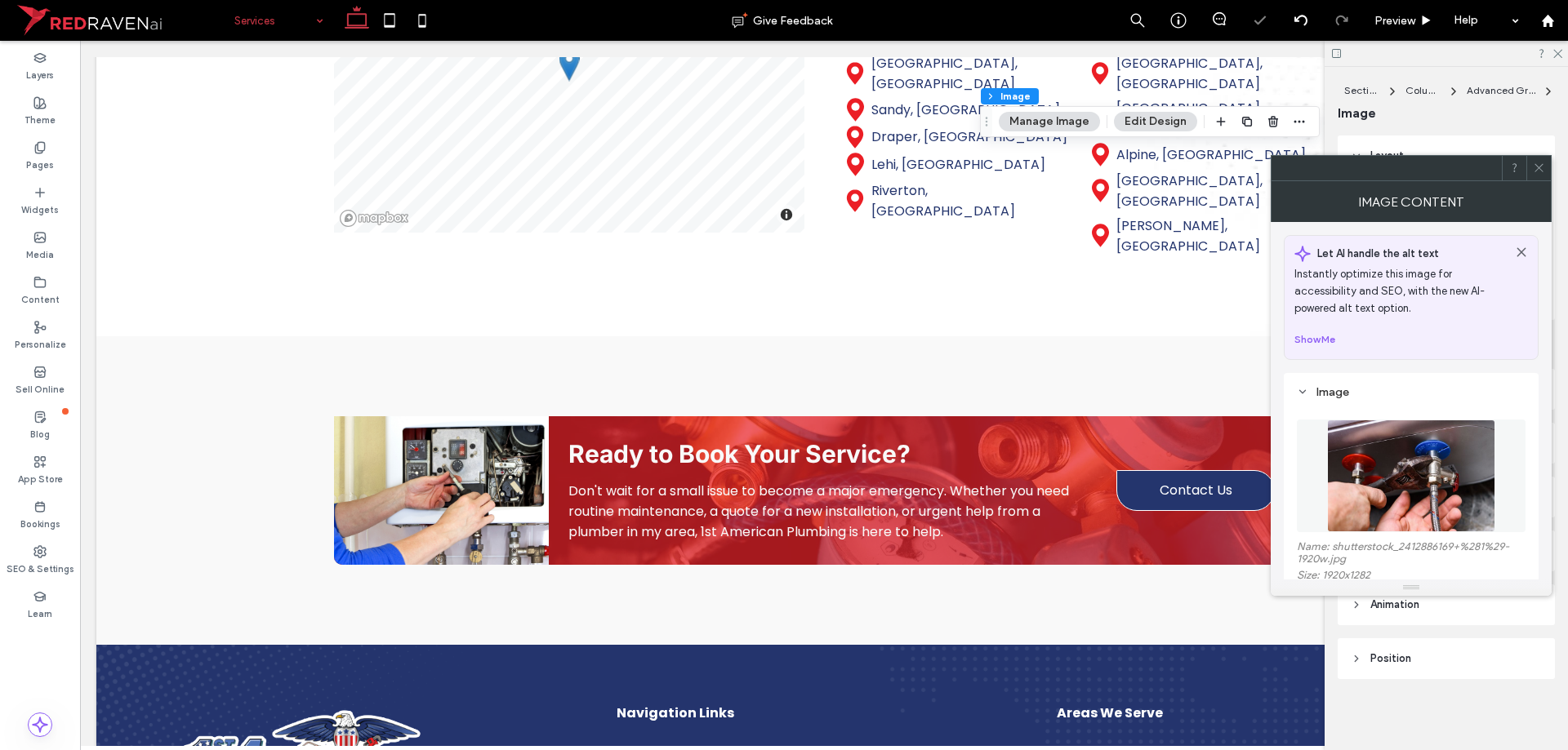
click at [1405, 444] on figure at bounding box center [1411, 476] width 228 height 112
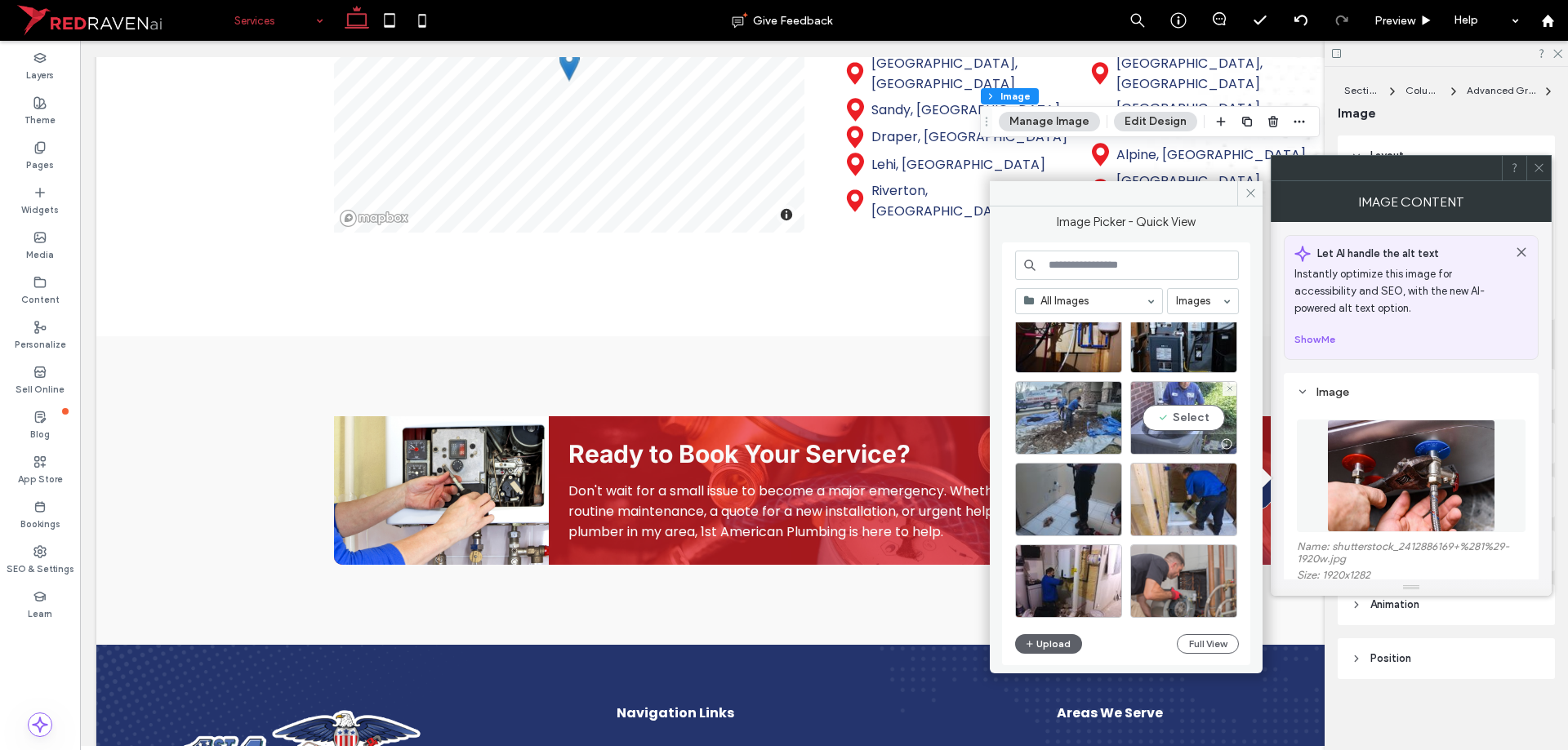
click at [1170, 434] on div at bounding box center [1183, 444] width 105 height 19
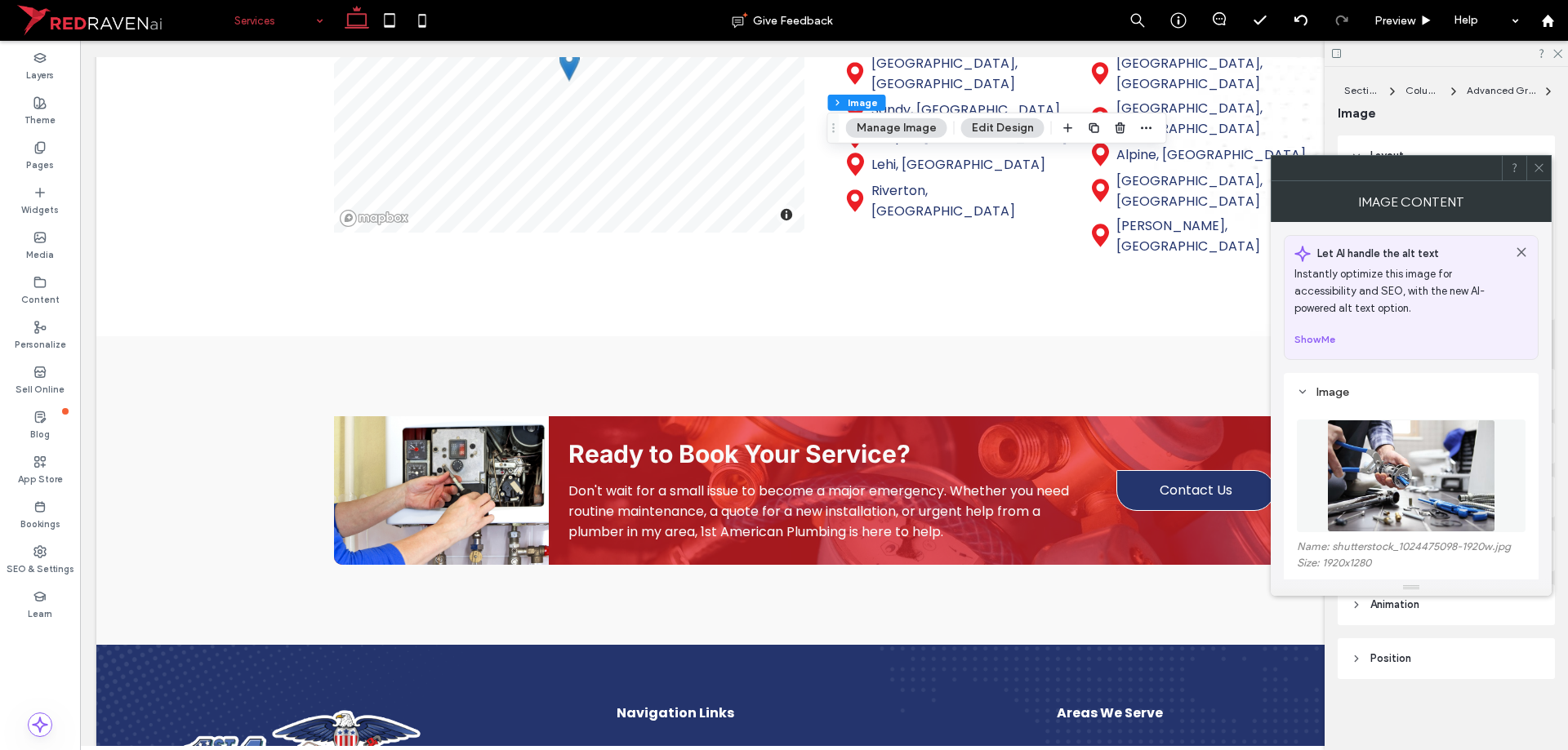
click at [1319, 454] on figure at bounding box center [1411, 476] width 228 height 112
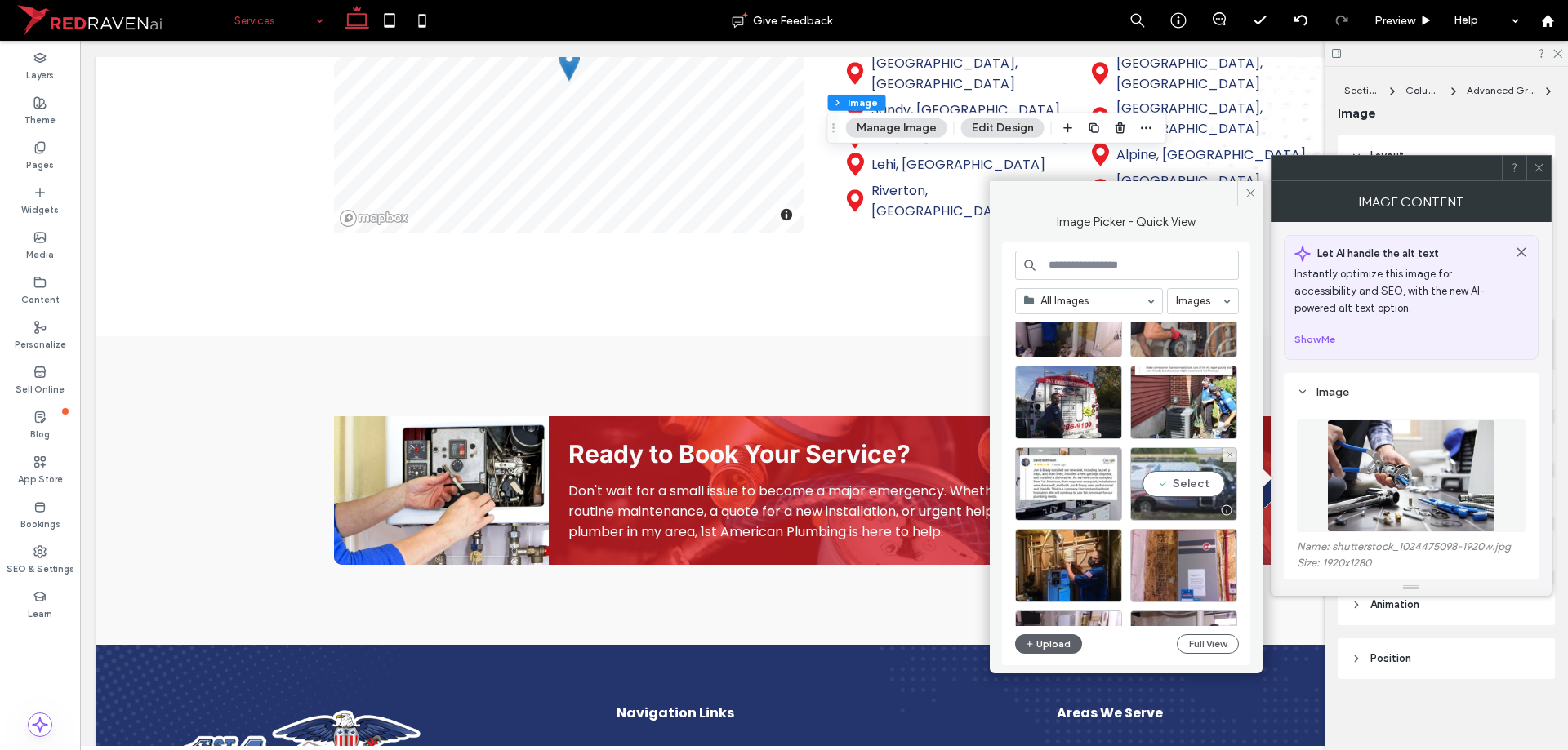
scroll to position [1043, 0]
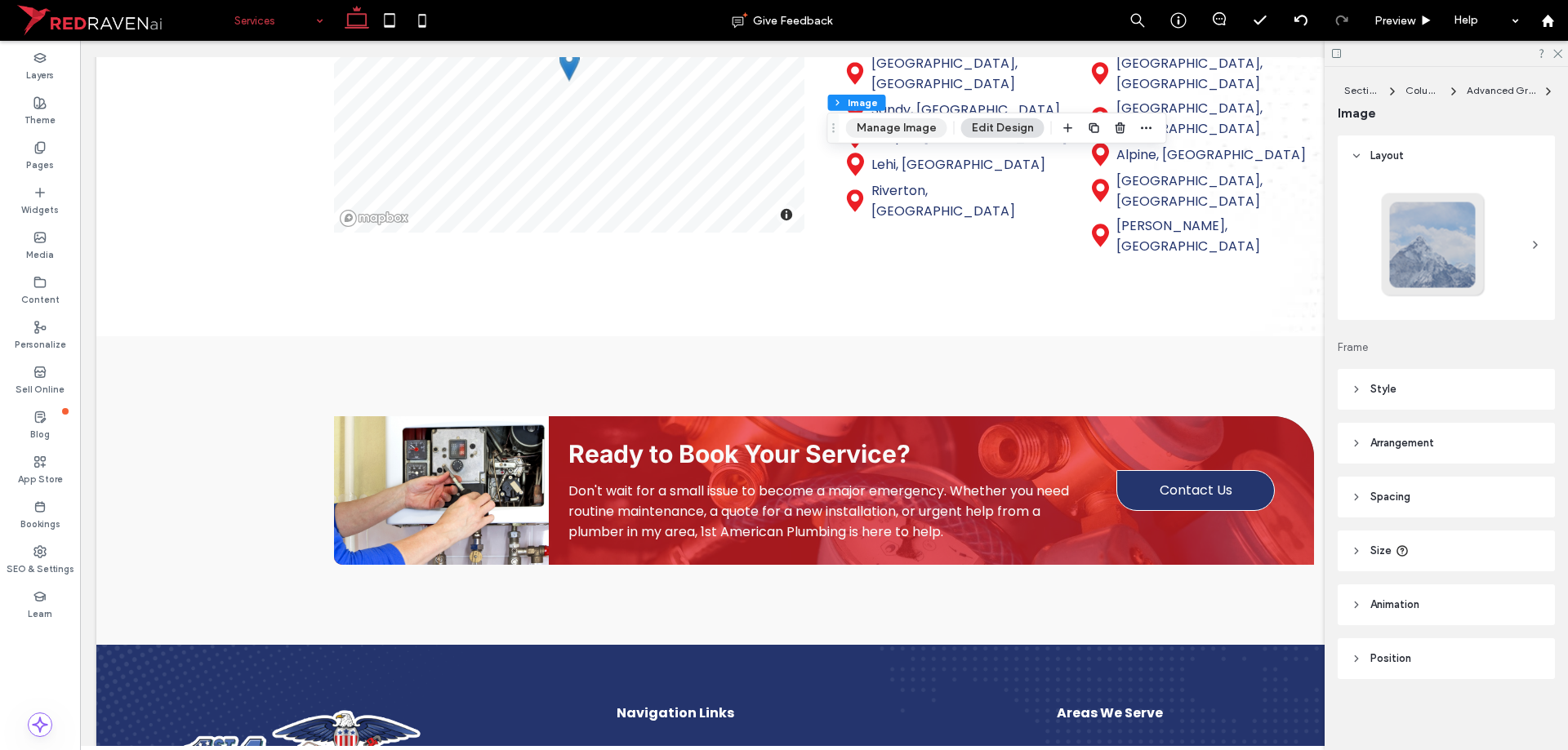
click at [914, 131] on button "Manage Image" at bounding box center [897, 128] width 101 height 19
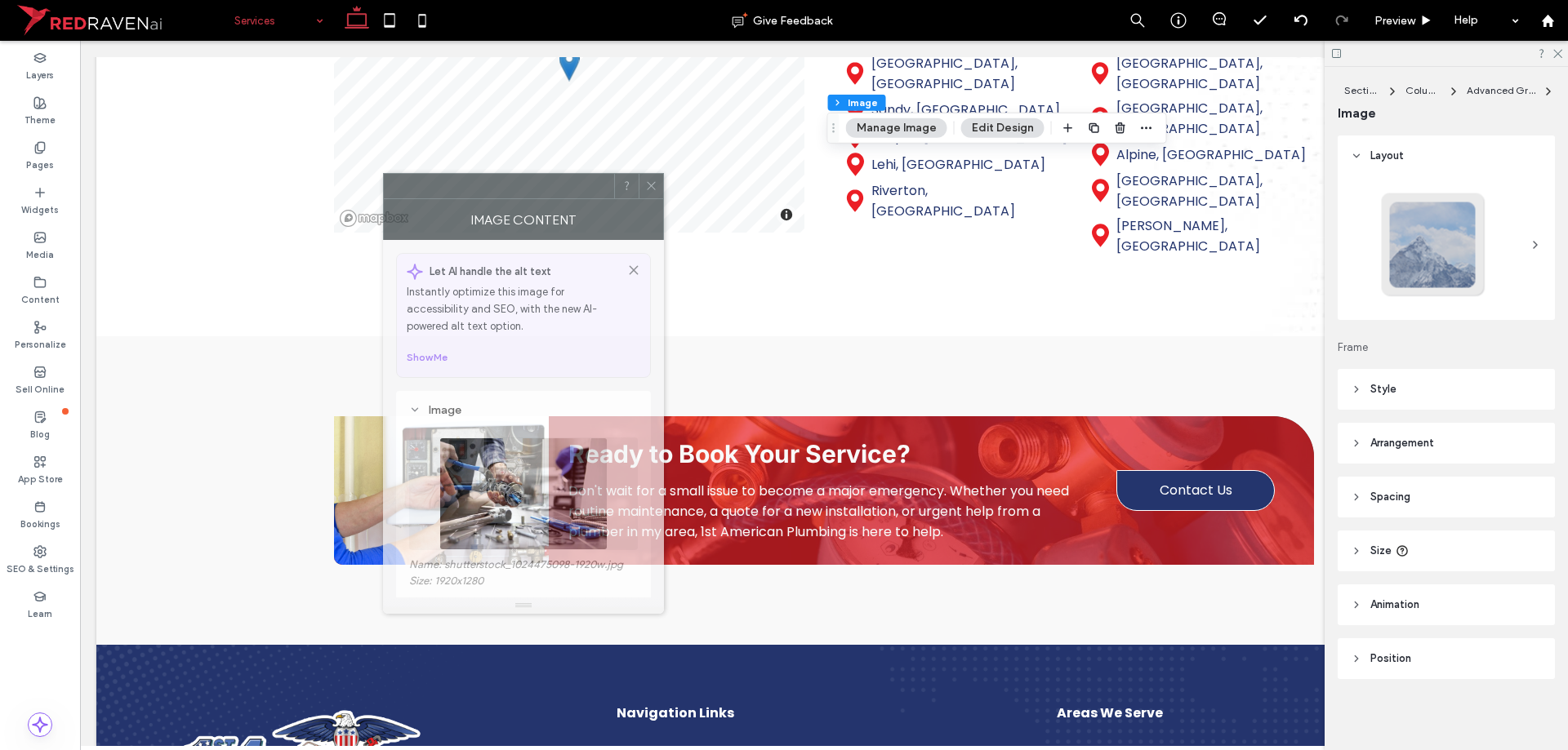
drag, startPoint x: 1064, startPoint y: 135, endPoint x: 494, endPoint y: 191, distance: 572.7
click at [494, 199] on div "Image Content" at bounding box center [523, 219] width 281 height 40
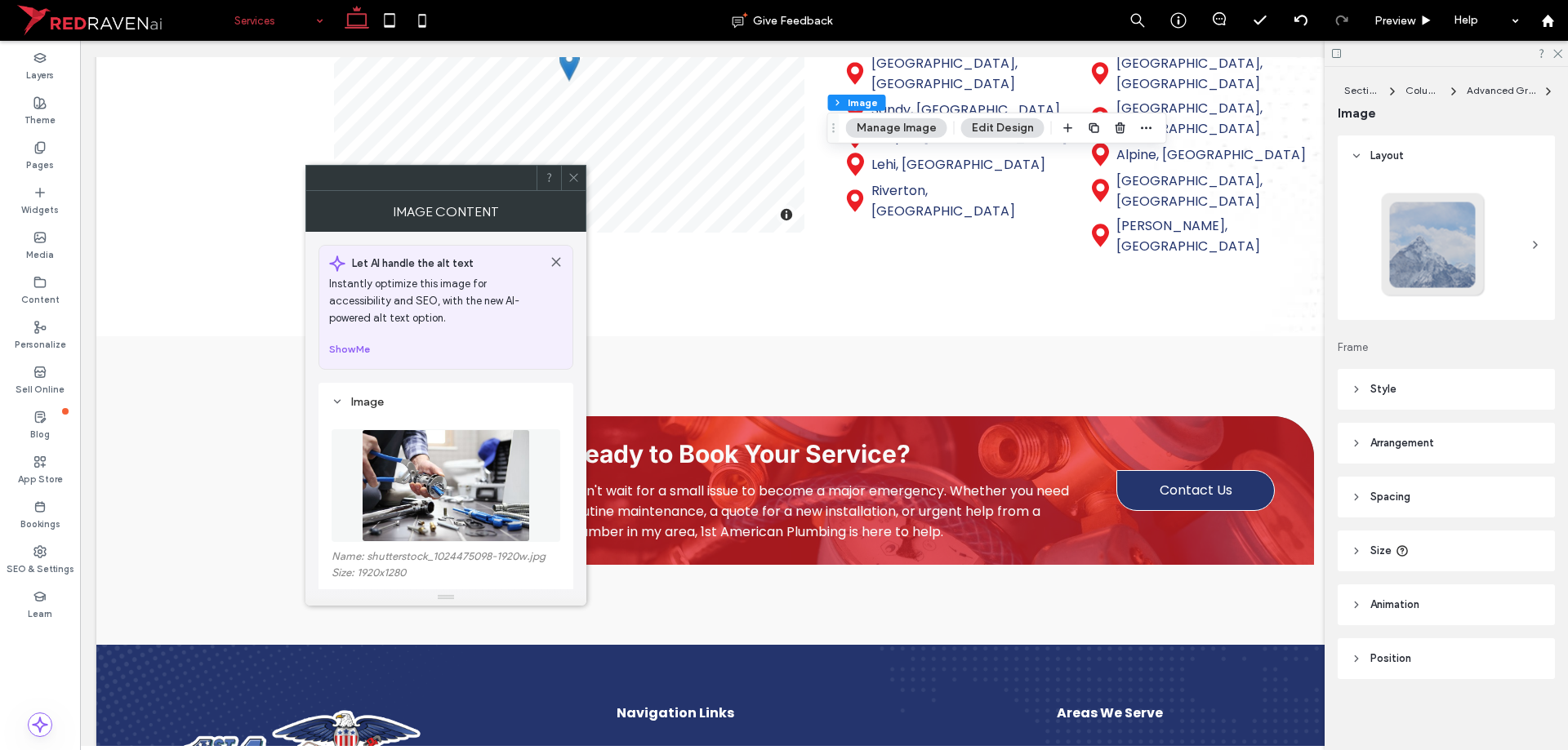
click at [430, 474] on img at bounding box center [446, 486] width 168 height 112
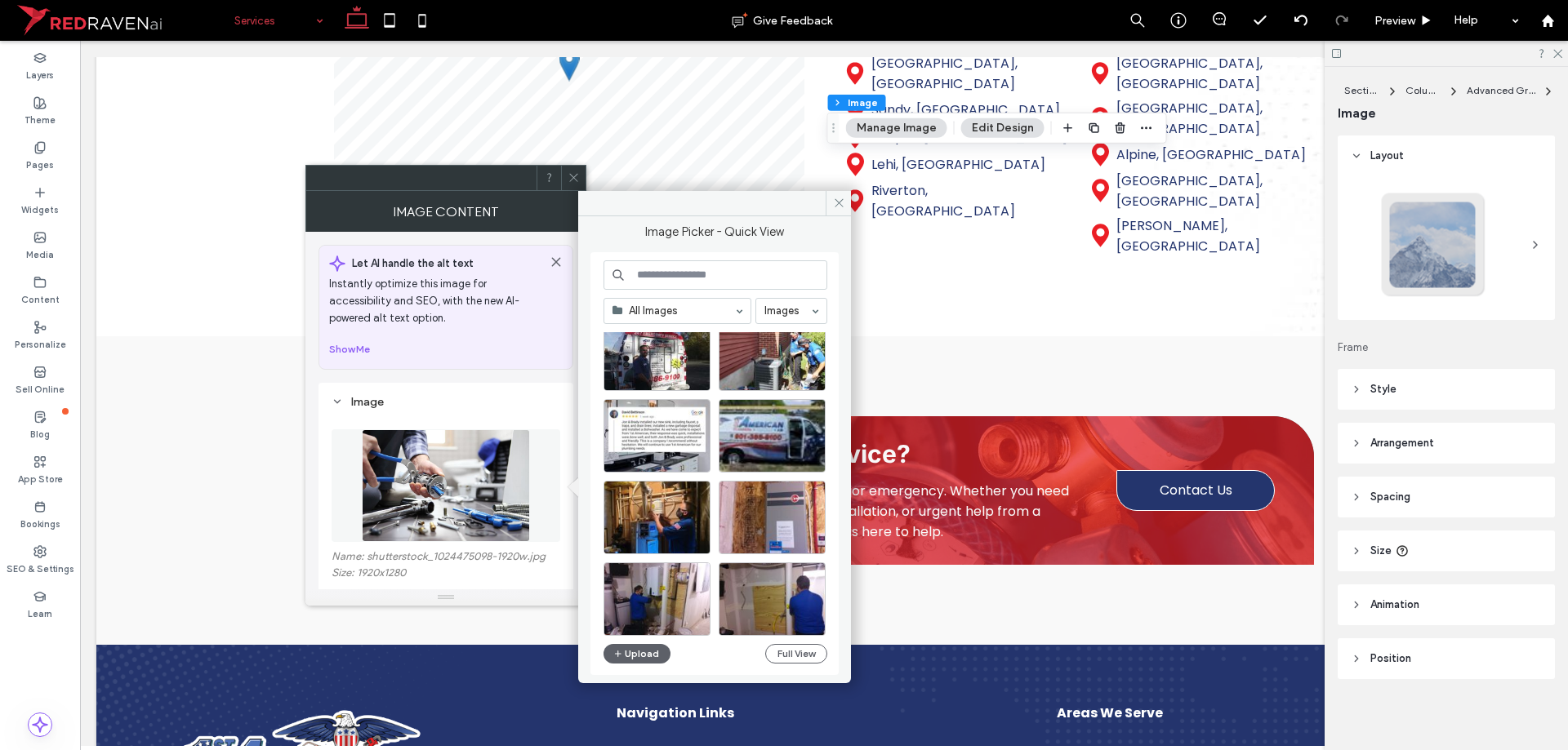
scroll to position [1042, 0]
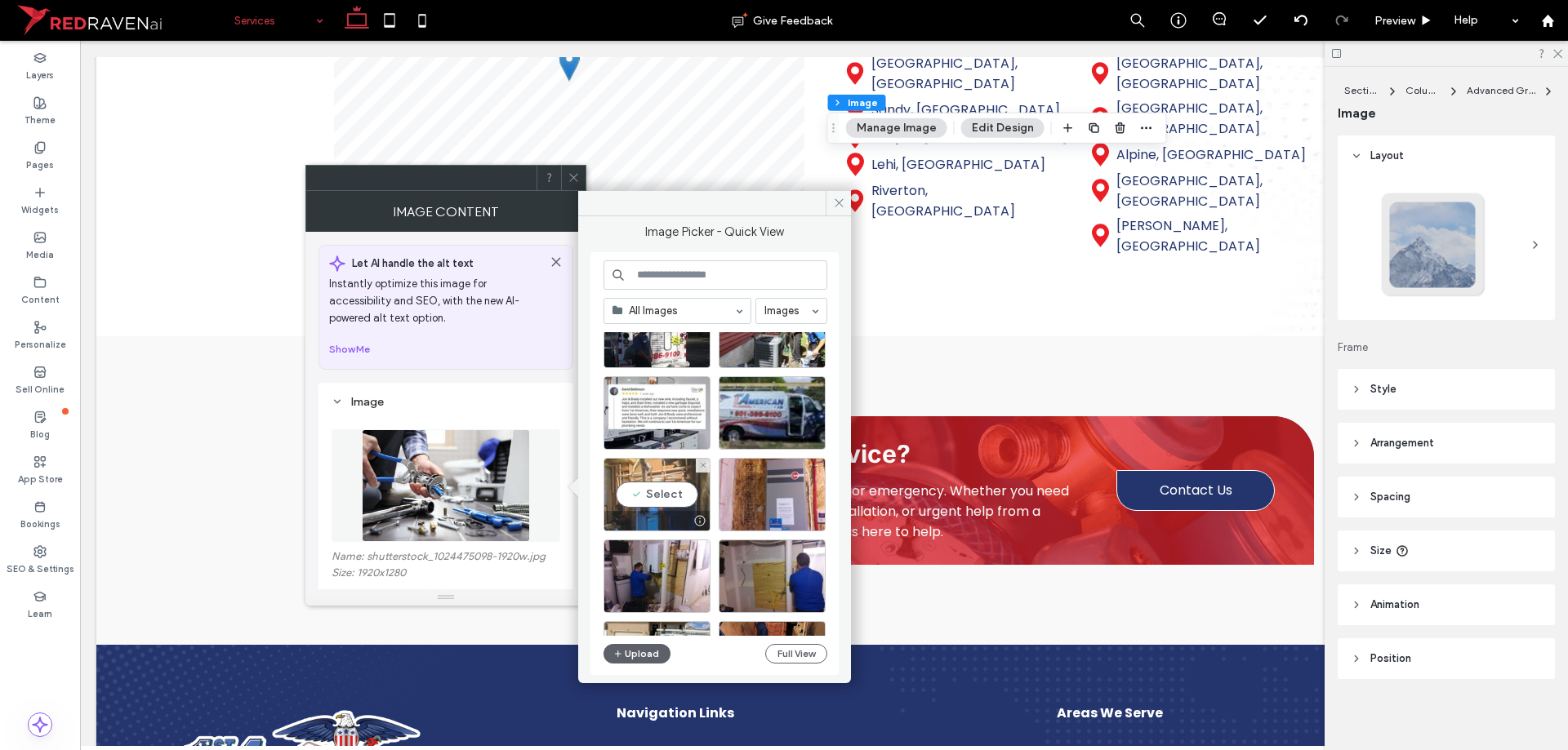
click at [652, 502] on div "Select" at bounding box center [656, 495] width 107 height 74
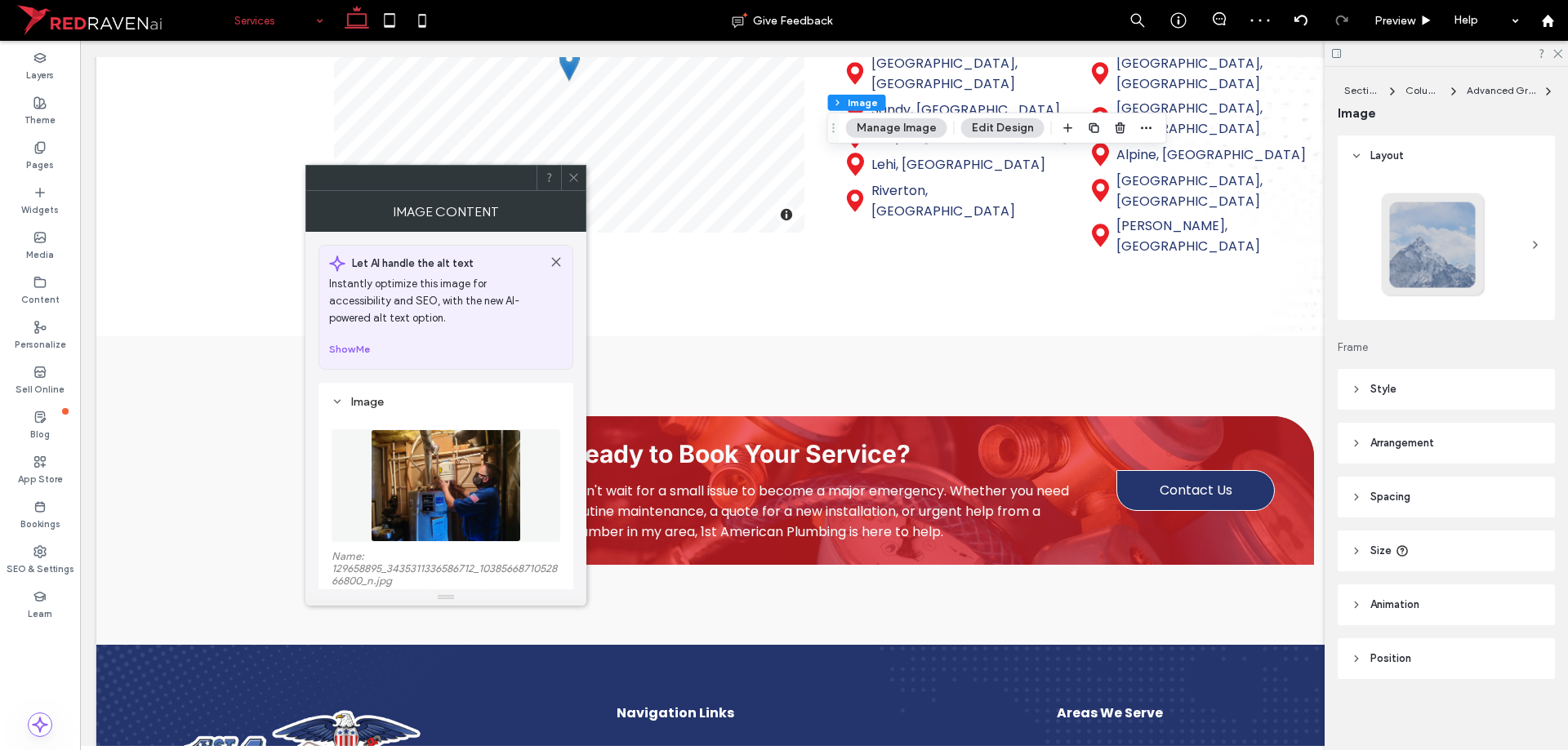
click at [567, 174] on div at bounding box center [573, 178] width 25 height 25
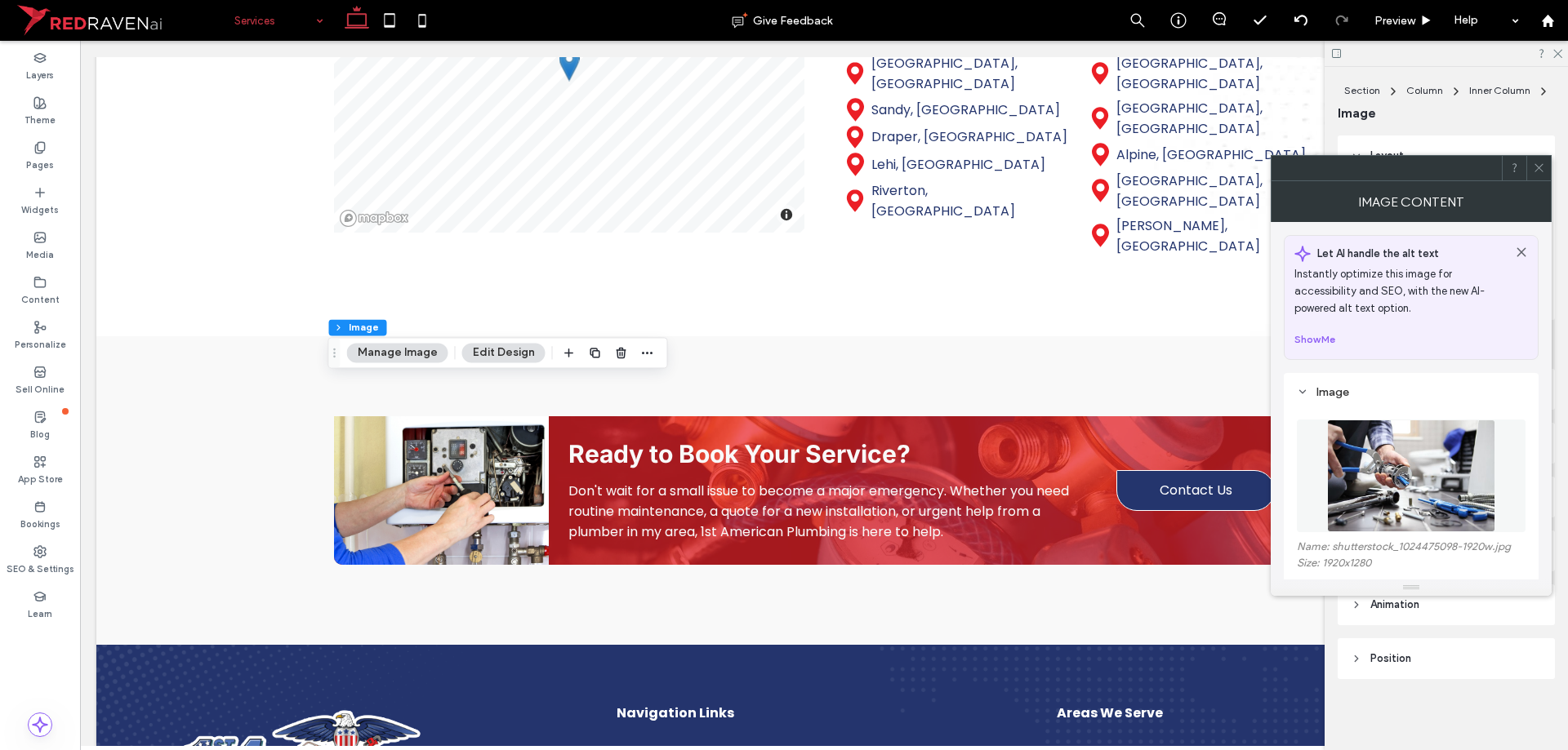
click at [1473, 449] on img at bounding box center [1411, 476] width 168 height 112
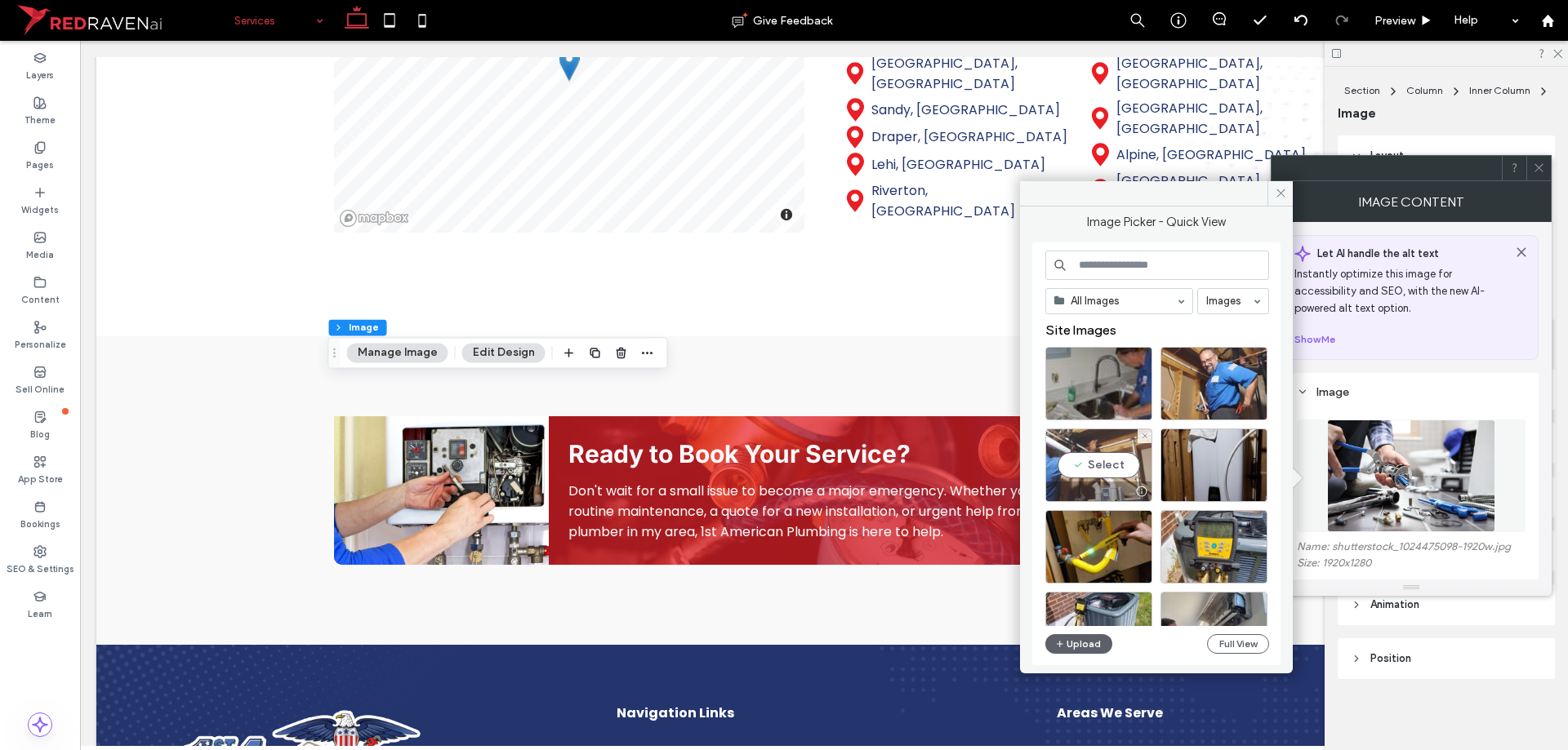
click at [1078, 469] on div "Select" at bounding box center [1098, 466] width 107 height 74
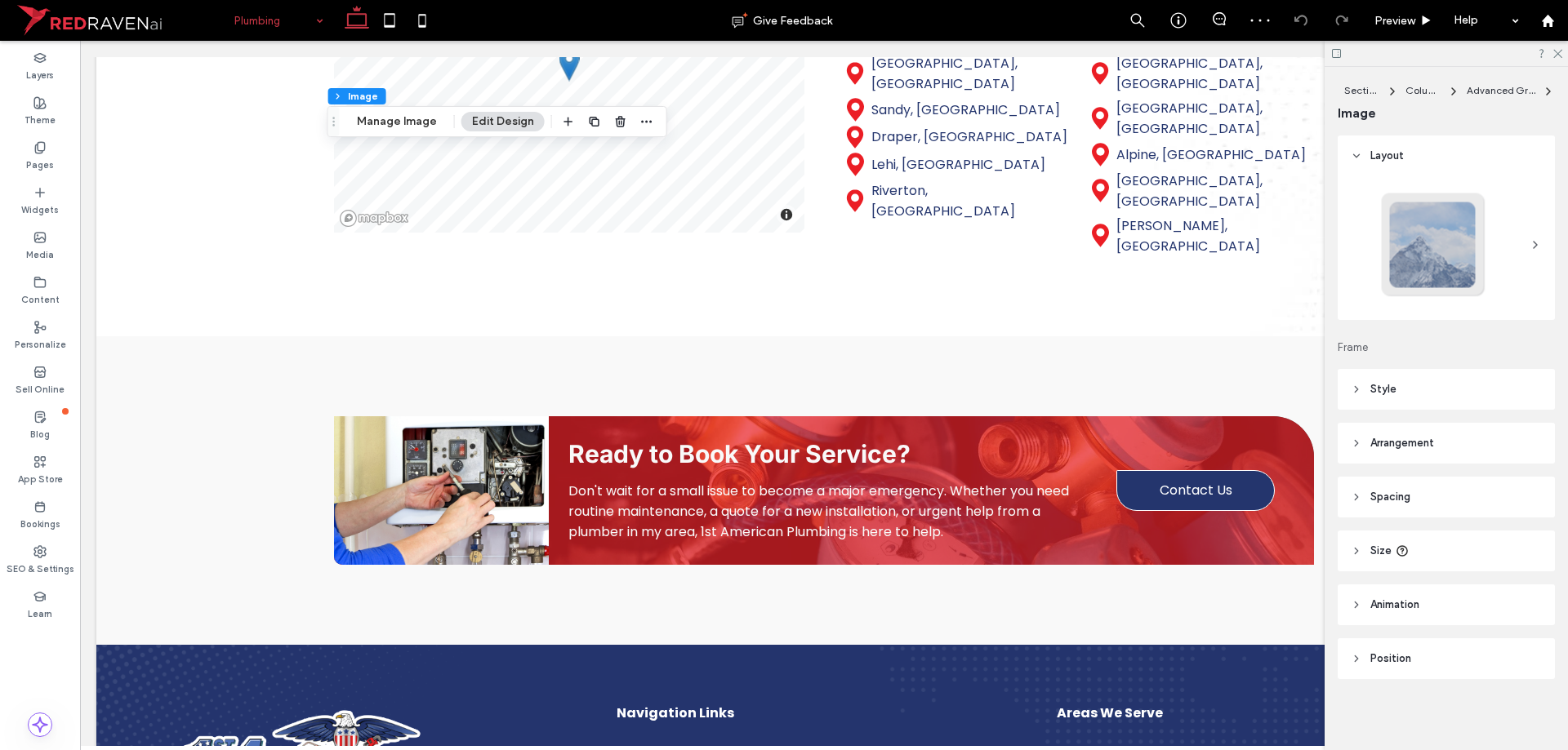
click at [401, 110] on div "Section Column Advanced Grid Image Manage Image Edit Design" at bounding box center [497, 121] width 340 height 31
click at [401, 116] on button "Manage Image" at bounding box center [397, 121] width 101 height 19
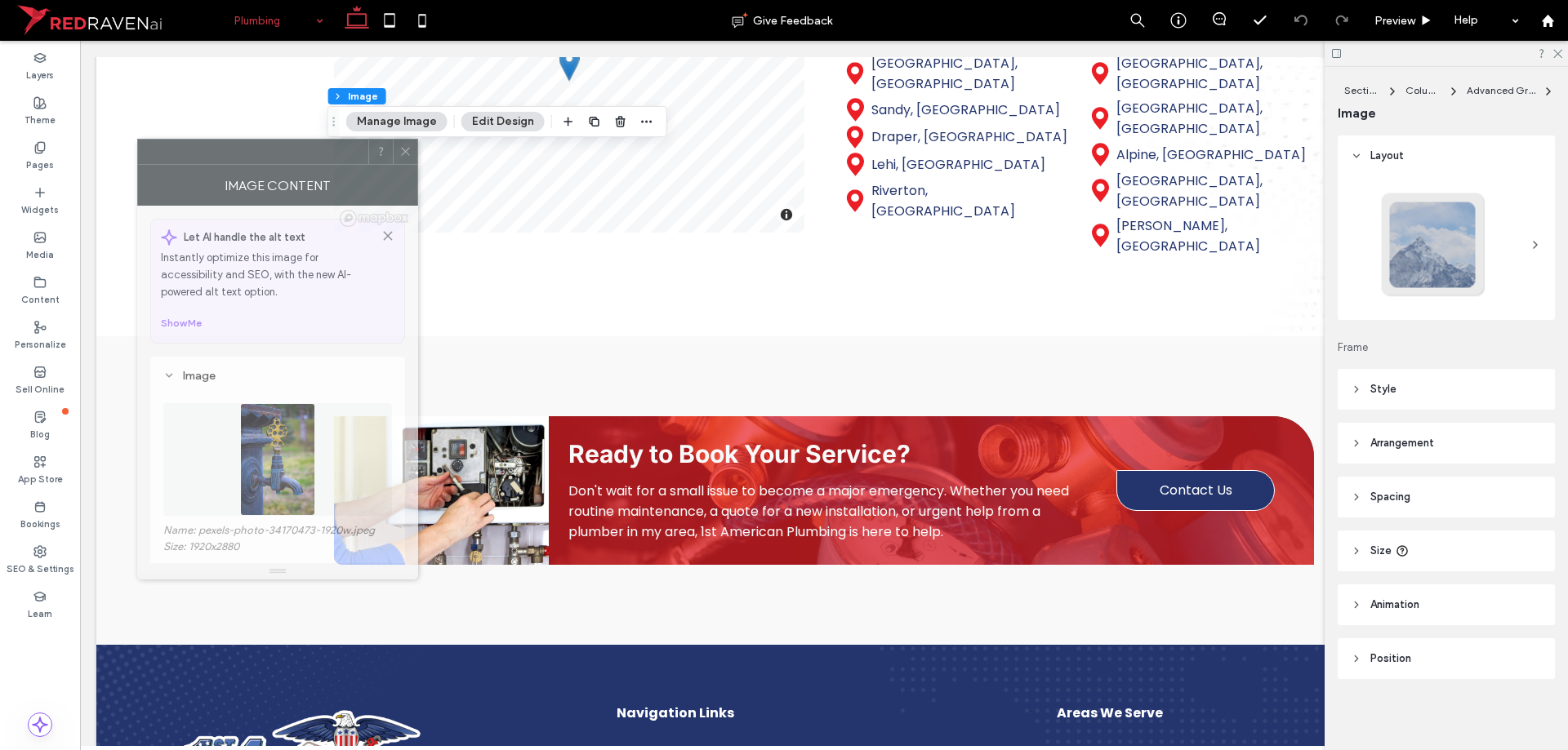
drag, startPoint x: 1390, startPoint y: 177, endPoint x: 258, endPoint y: 160, distance: 1132.1
click at [258, 160] on div at bounding box center [253, 152] width 230 height 25
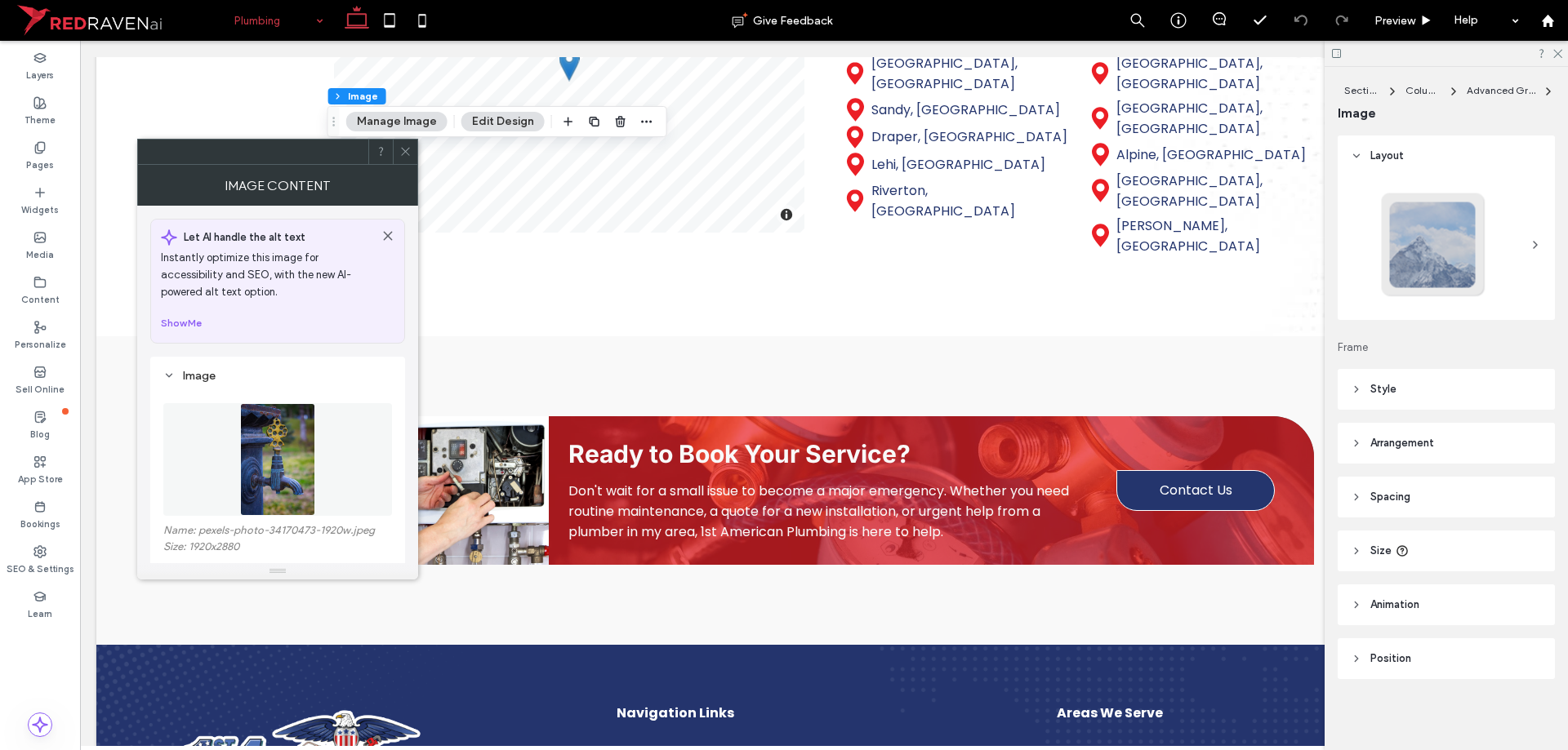
click at [264, 452] on img at bounding box center [278, 459] width 75 height 112
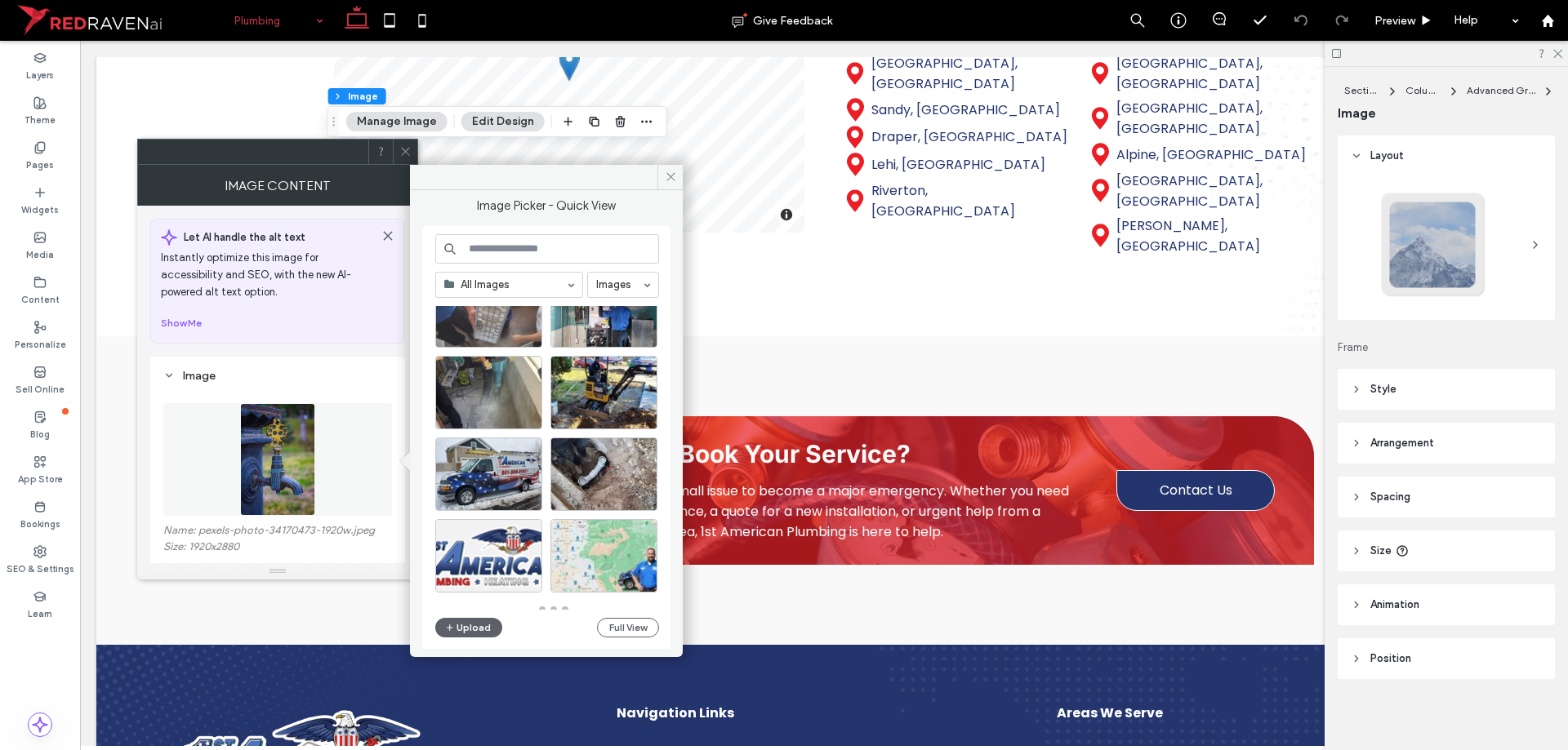
scroll to position [1695, 0]
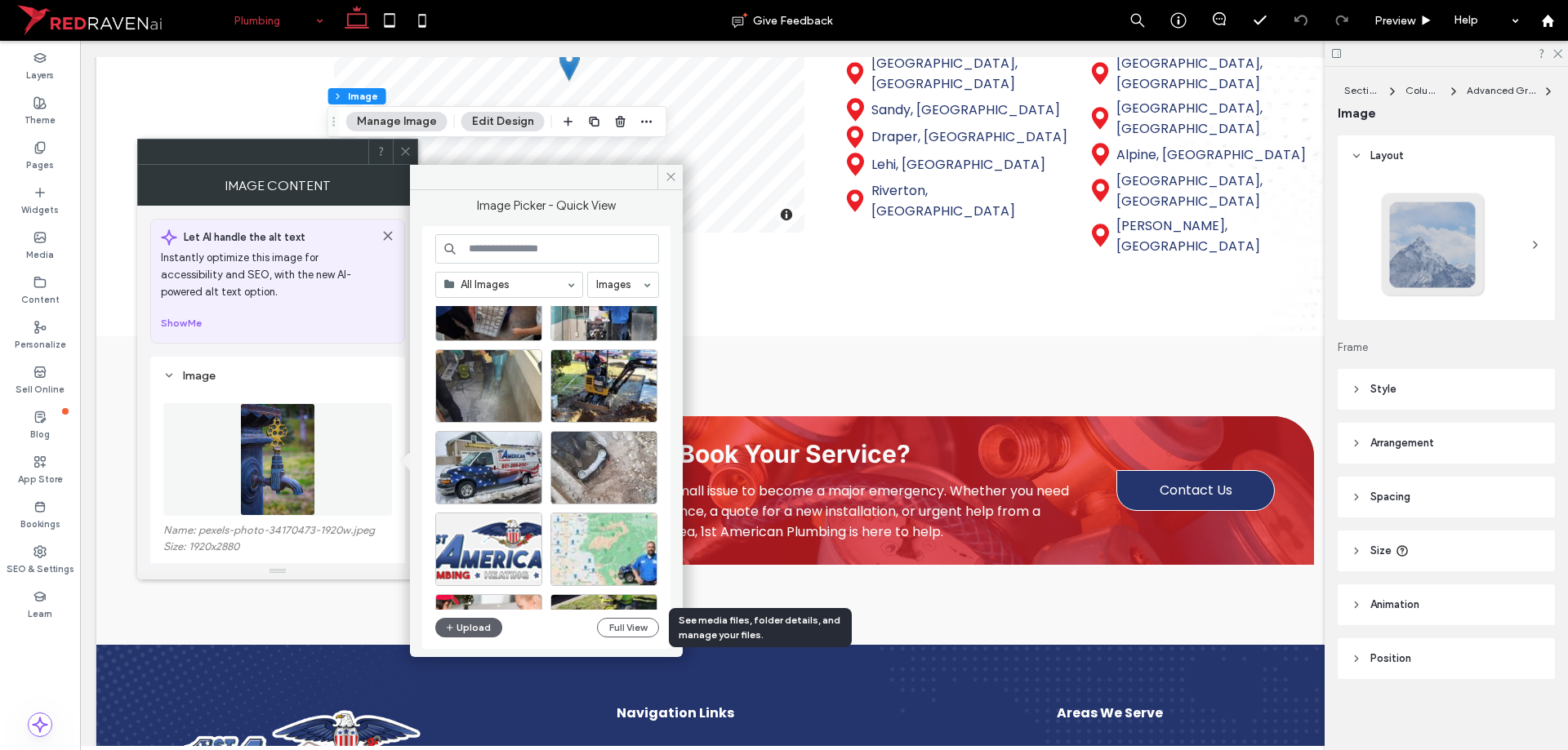
click at [618, 485] on div "All Images Images Upload Full View" at bounding box center [547, 438] width 224 height 408
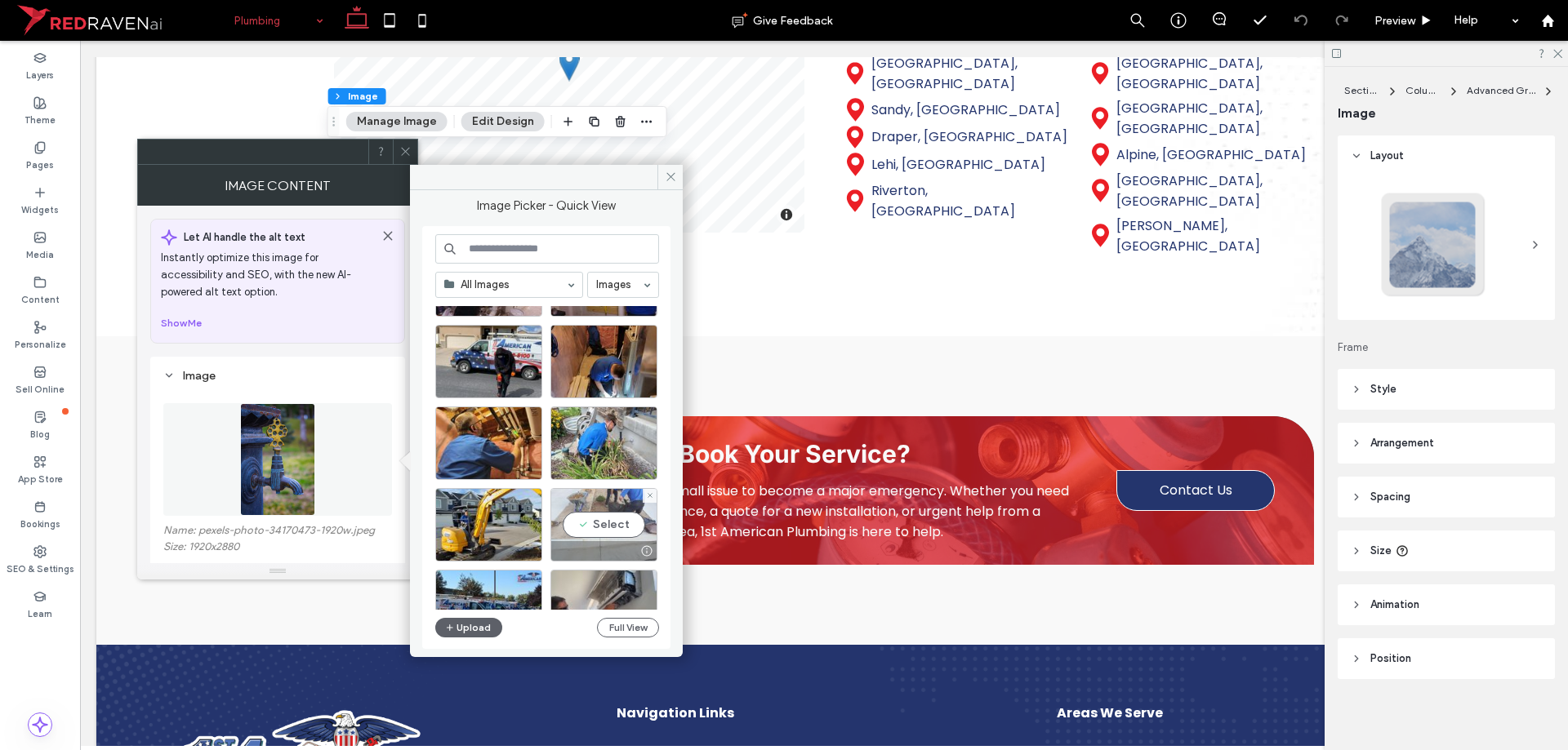
scroll to position [1287, 0]
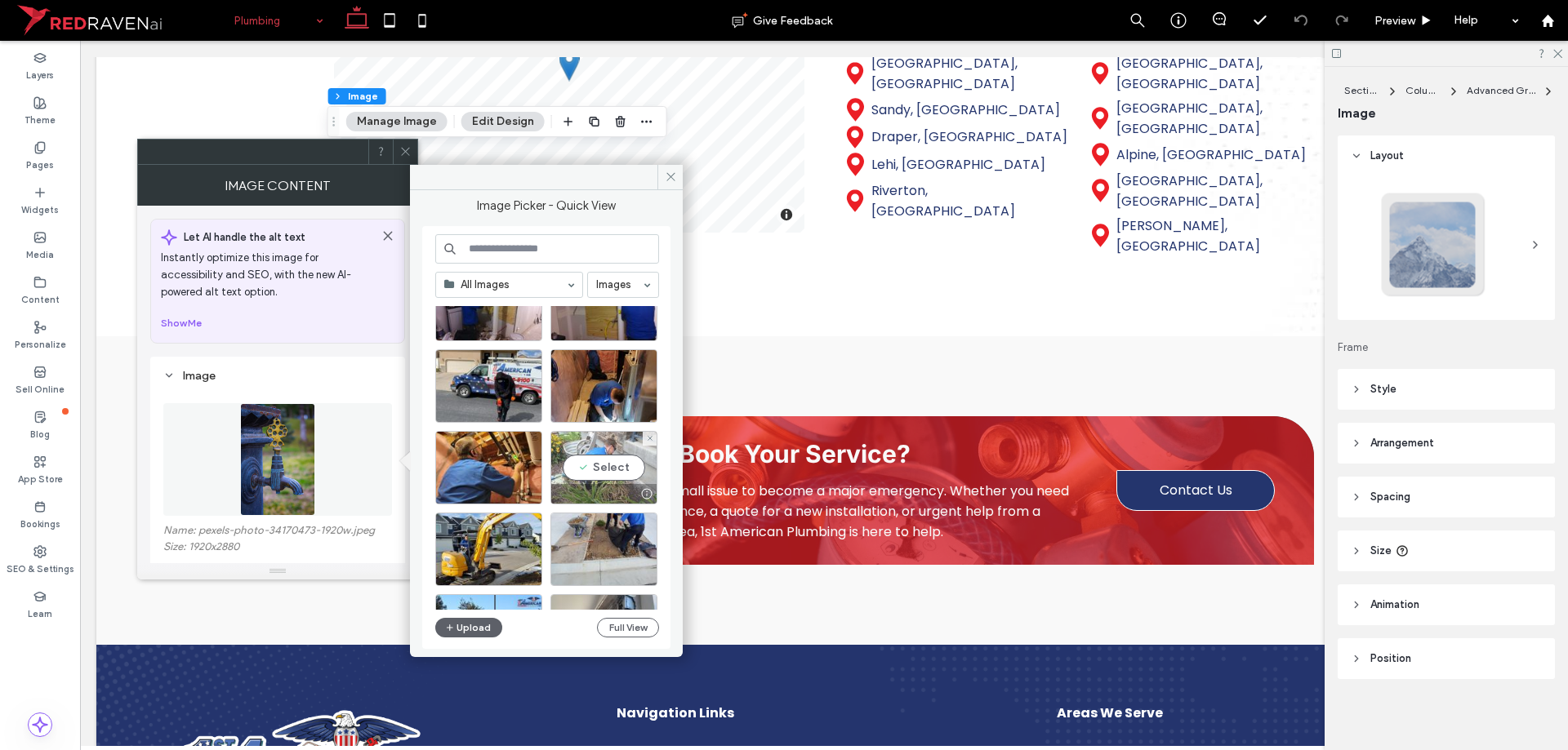
click at [582, 463] on div "Select" at bounding box center [604, 467] width 107 height 74
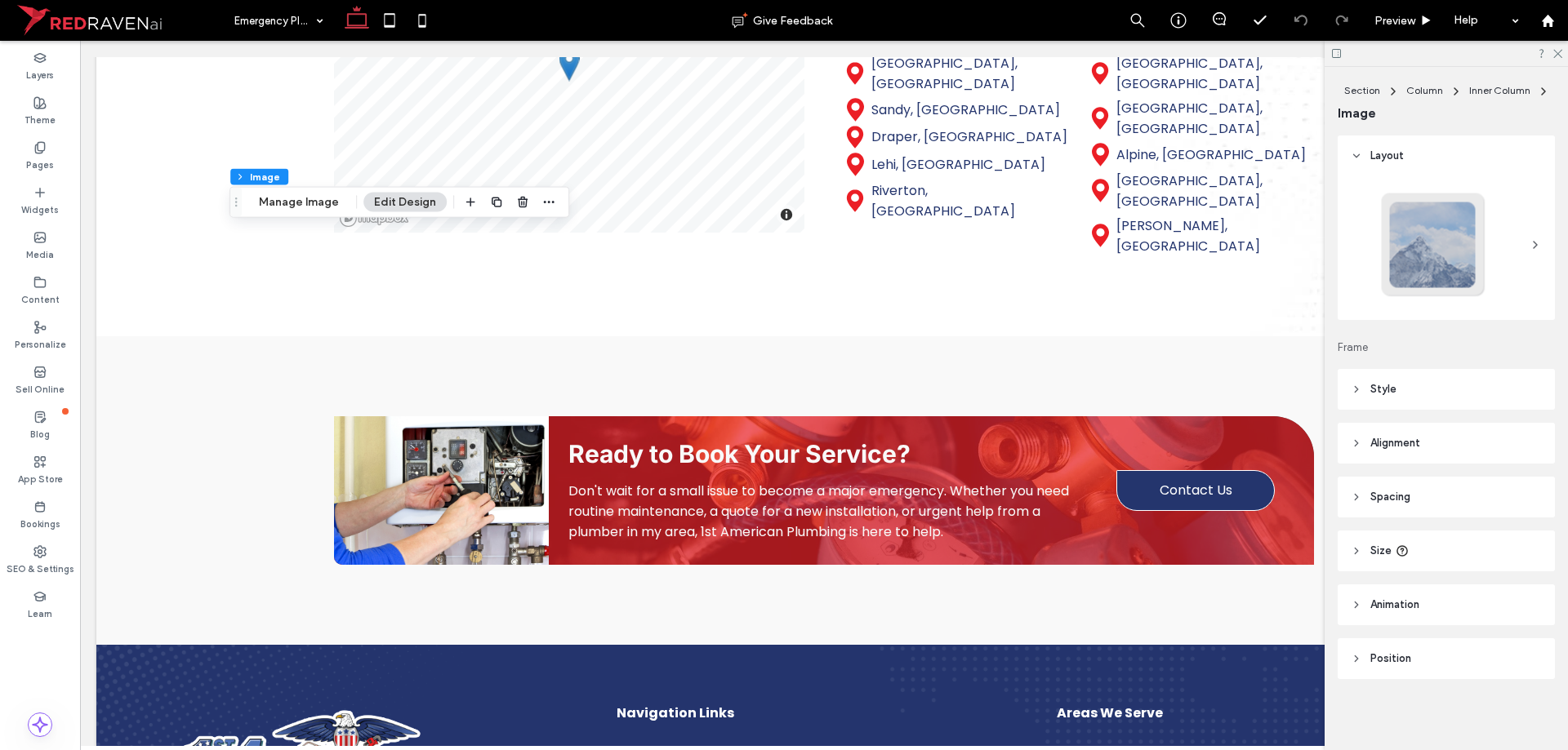
type input "**"
click at [329, 194] on button "Manage Image" at bounding box center [299, 202] width 101 height 19
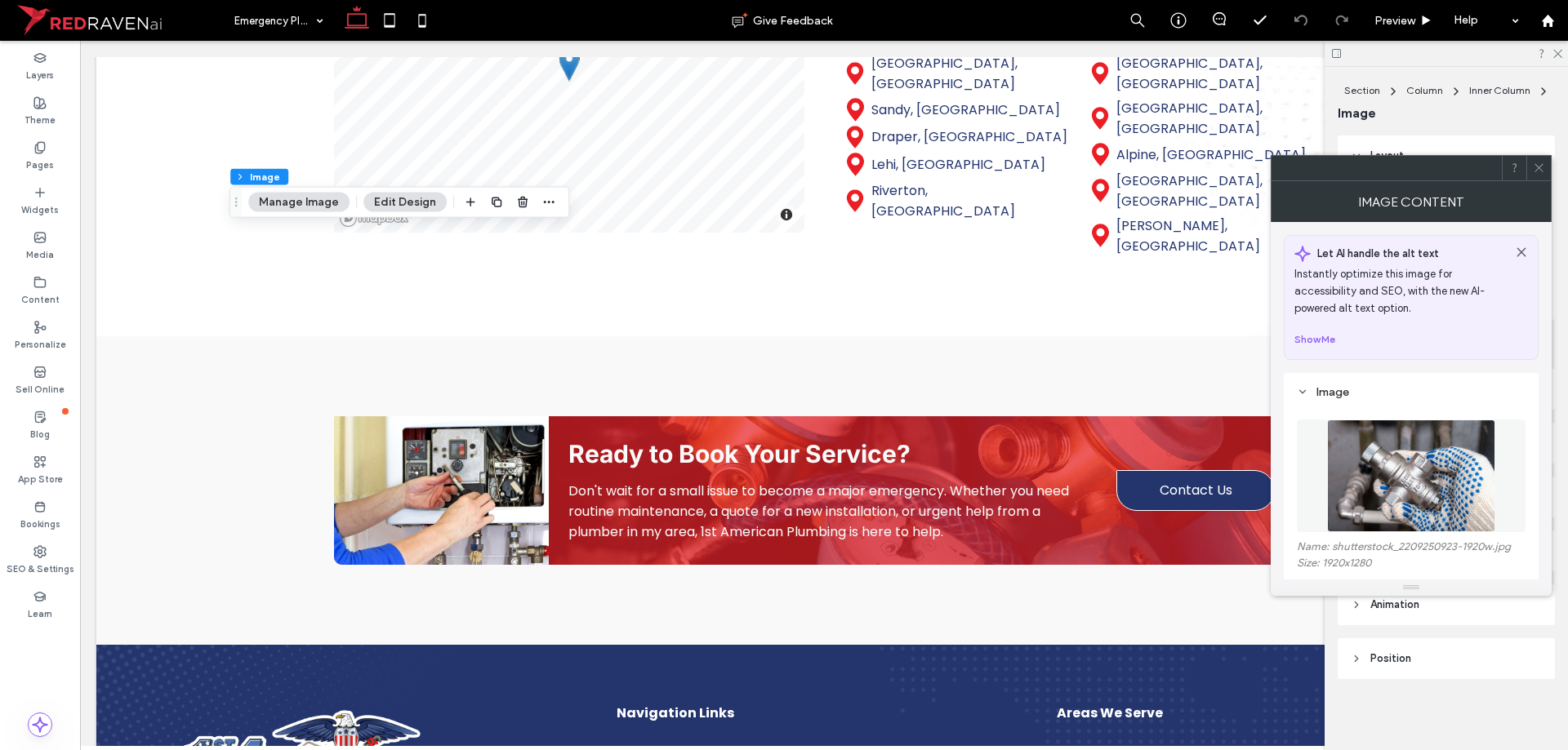
click at [1447, 479] on img at bounding box center [1411, 476] width 168 height 112
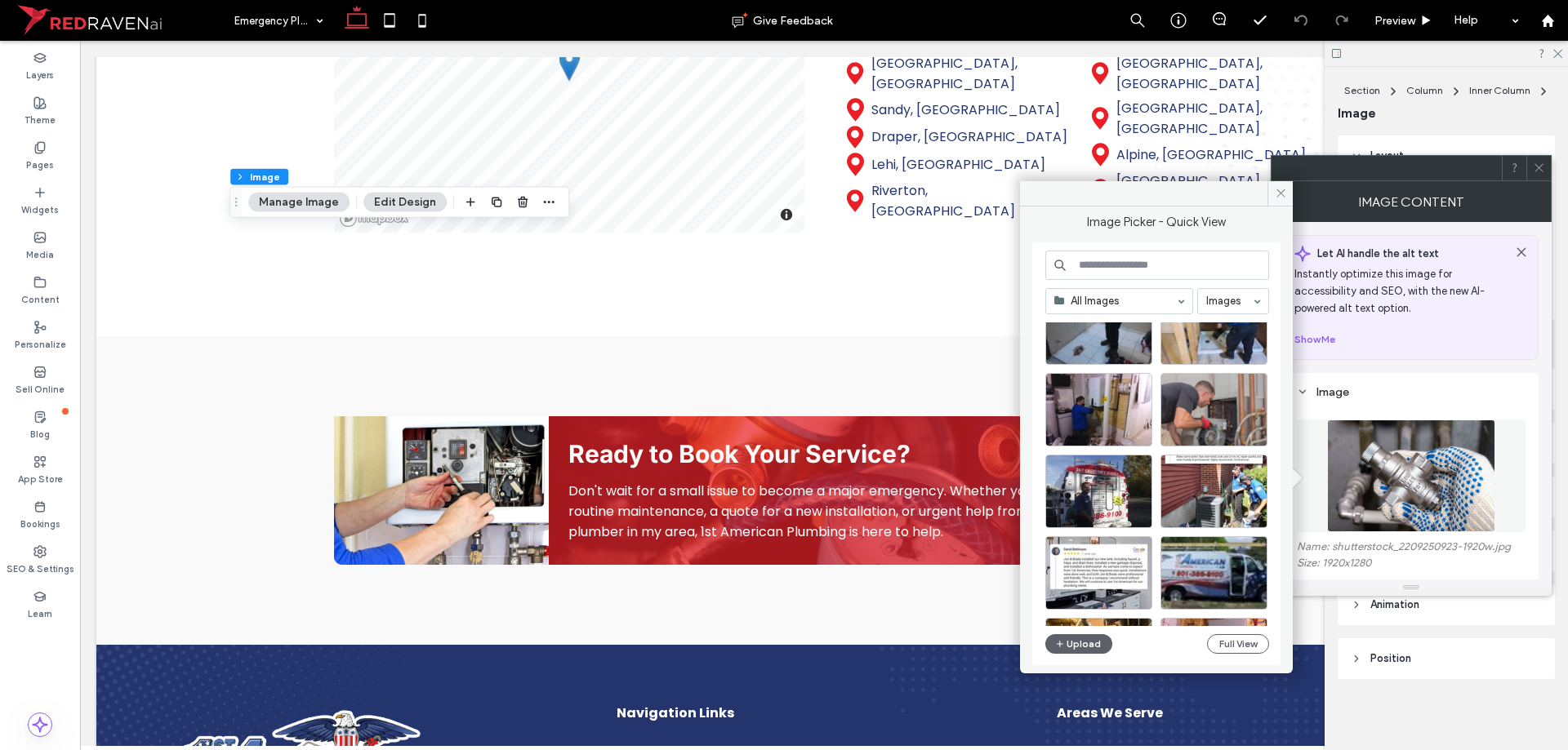
scroll to position [878, 0]
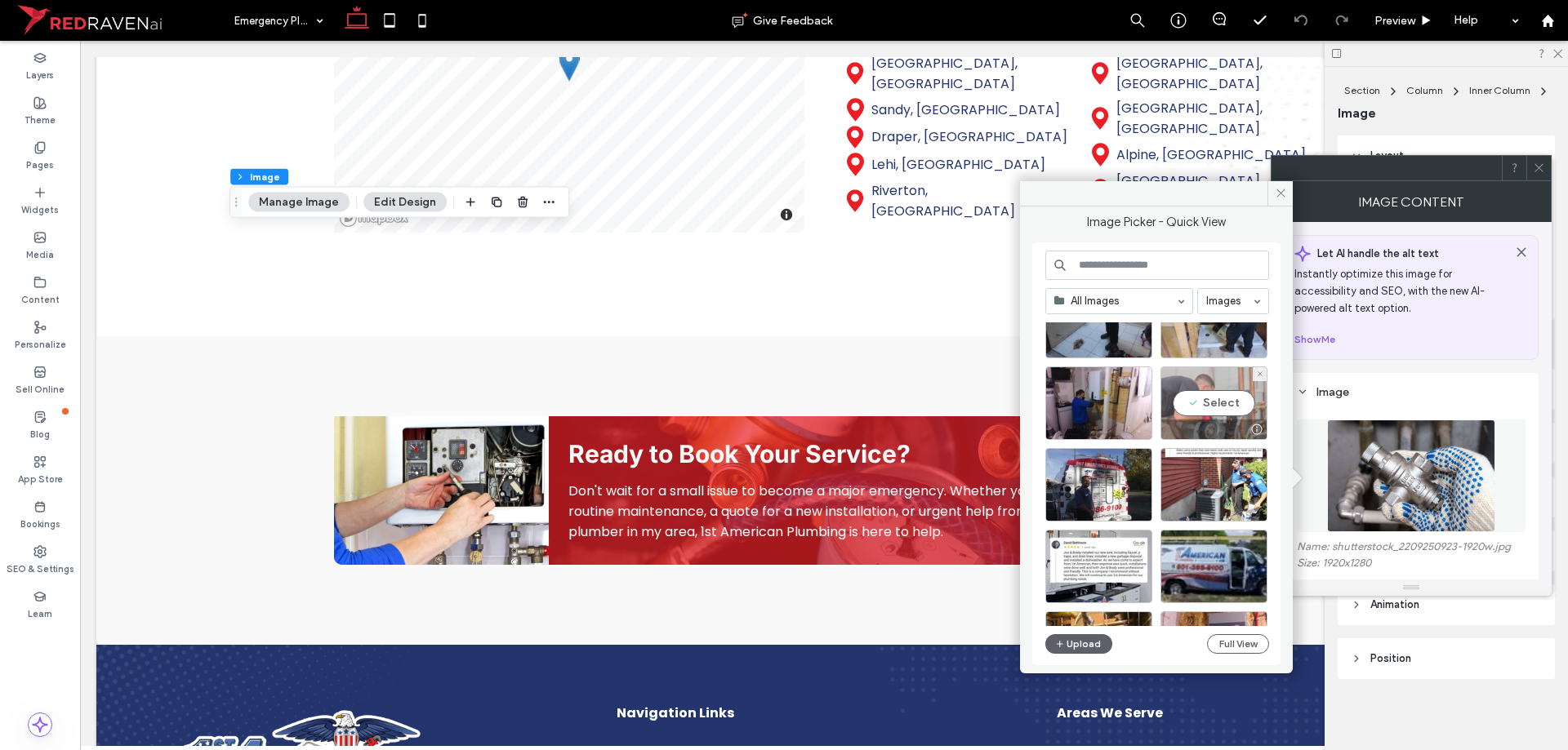
click at [1193, 418] on div "Select" at bounding box center [1214, 403] width 107 height 74
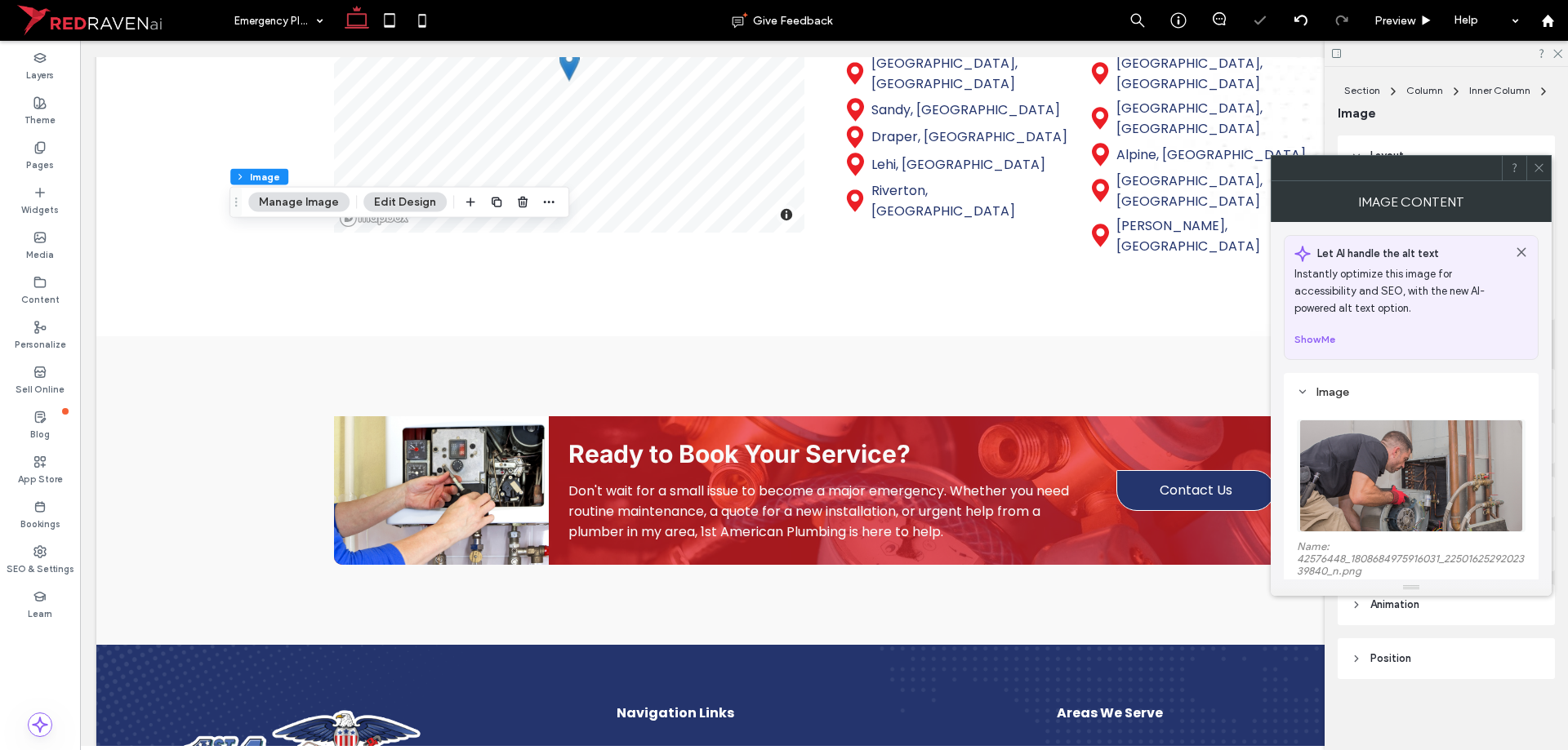
click at [1411, 462] on img at bounding box center [1411, 476] width 224 height 112
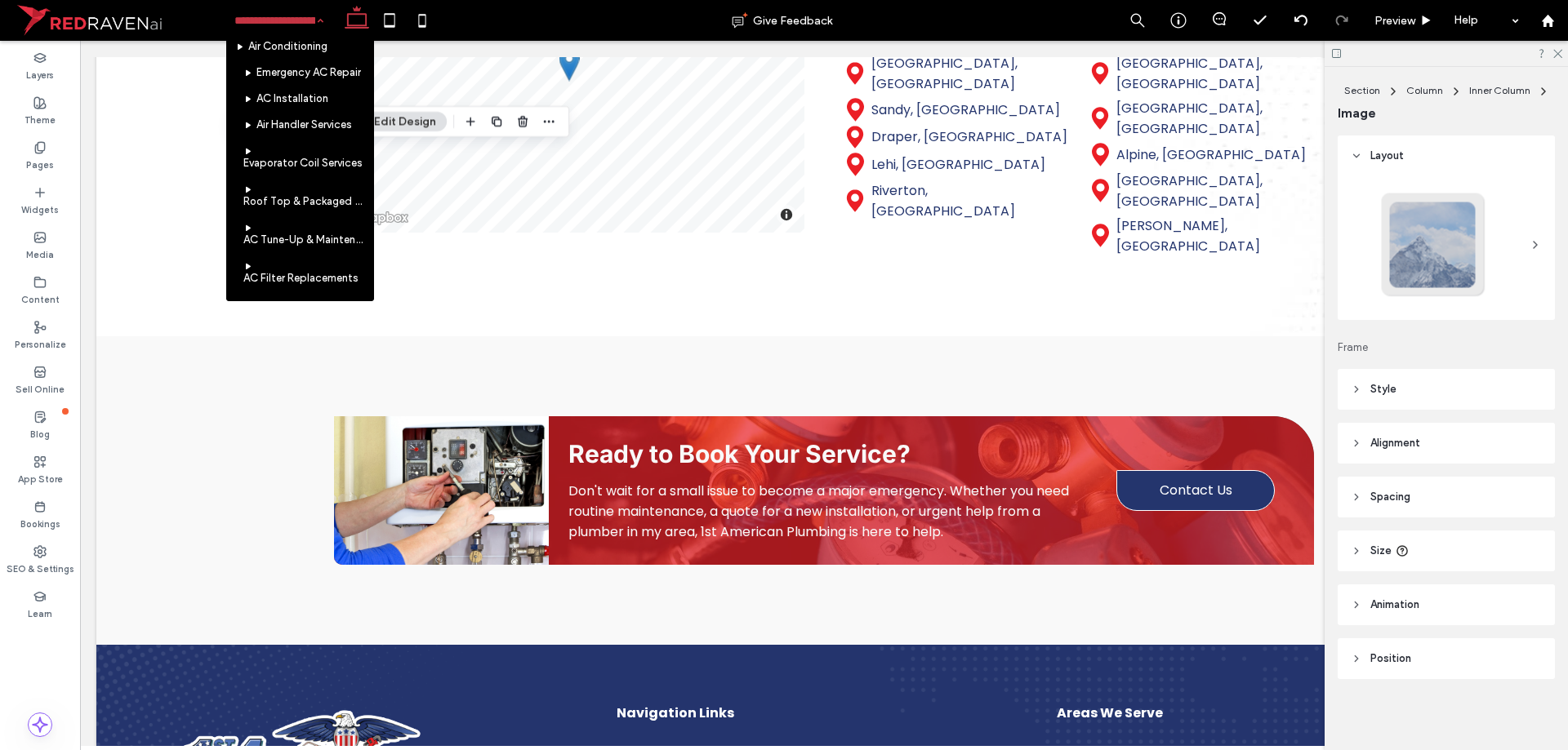
scroll to position [327, 0]
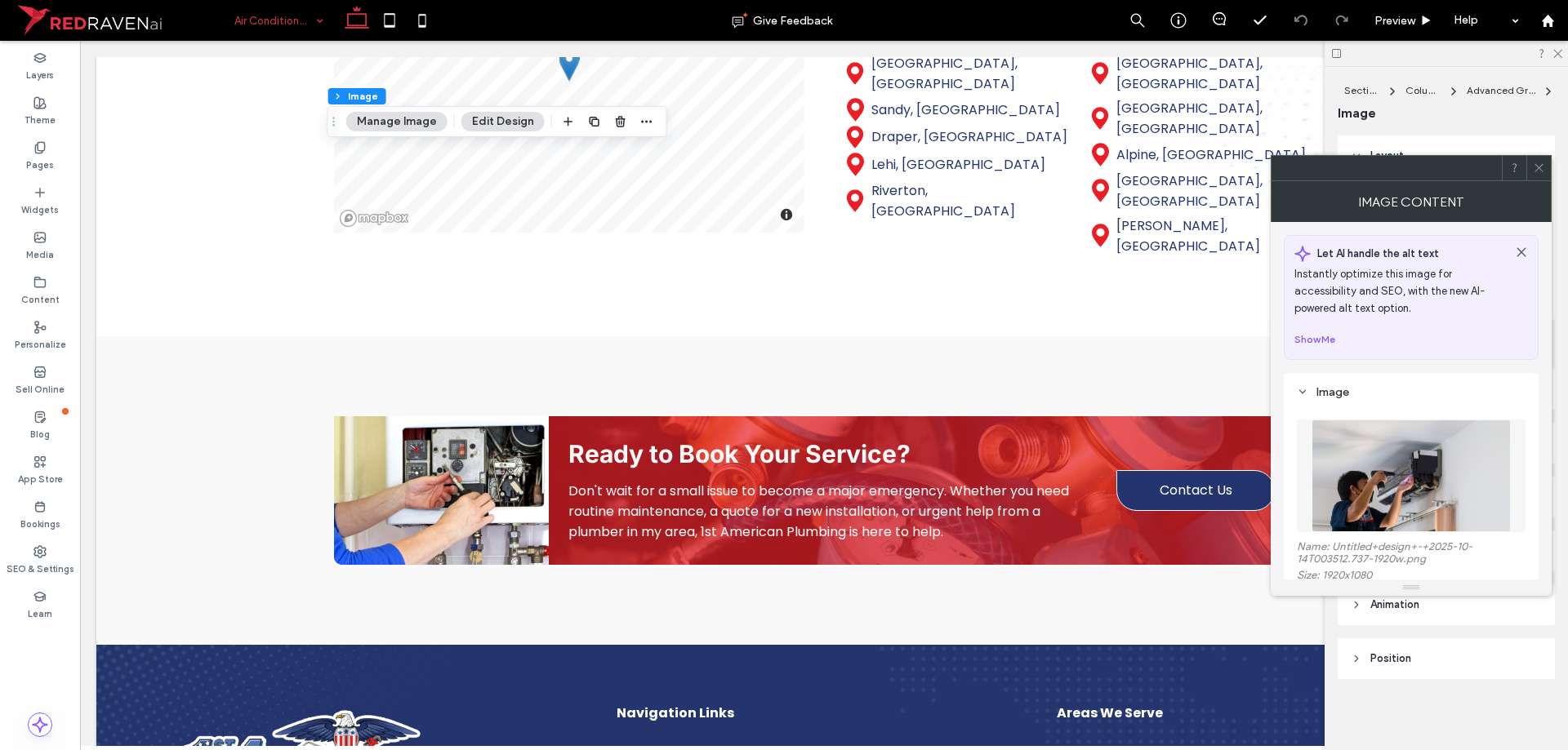
click at [1462, 504] on img at bounding box center [1411, 476] width 199 height 112
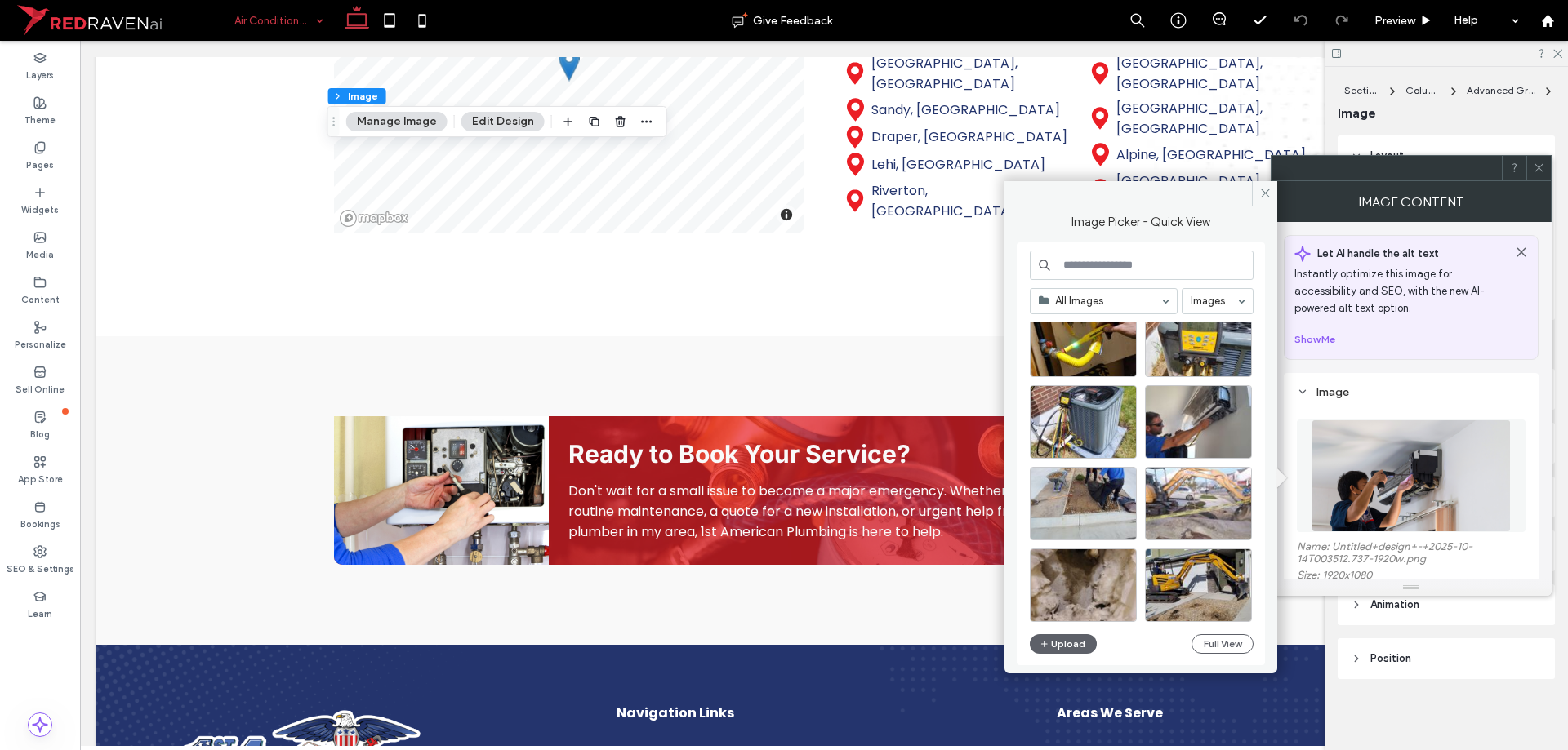
scroll to position [245, 0]
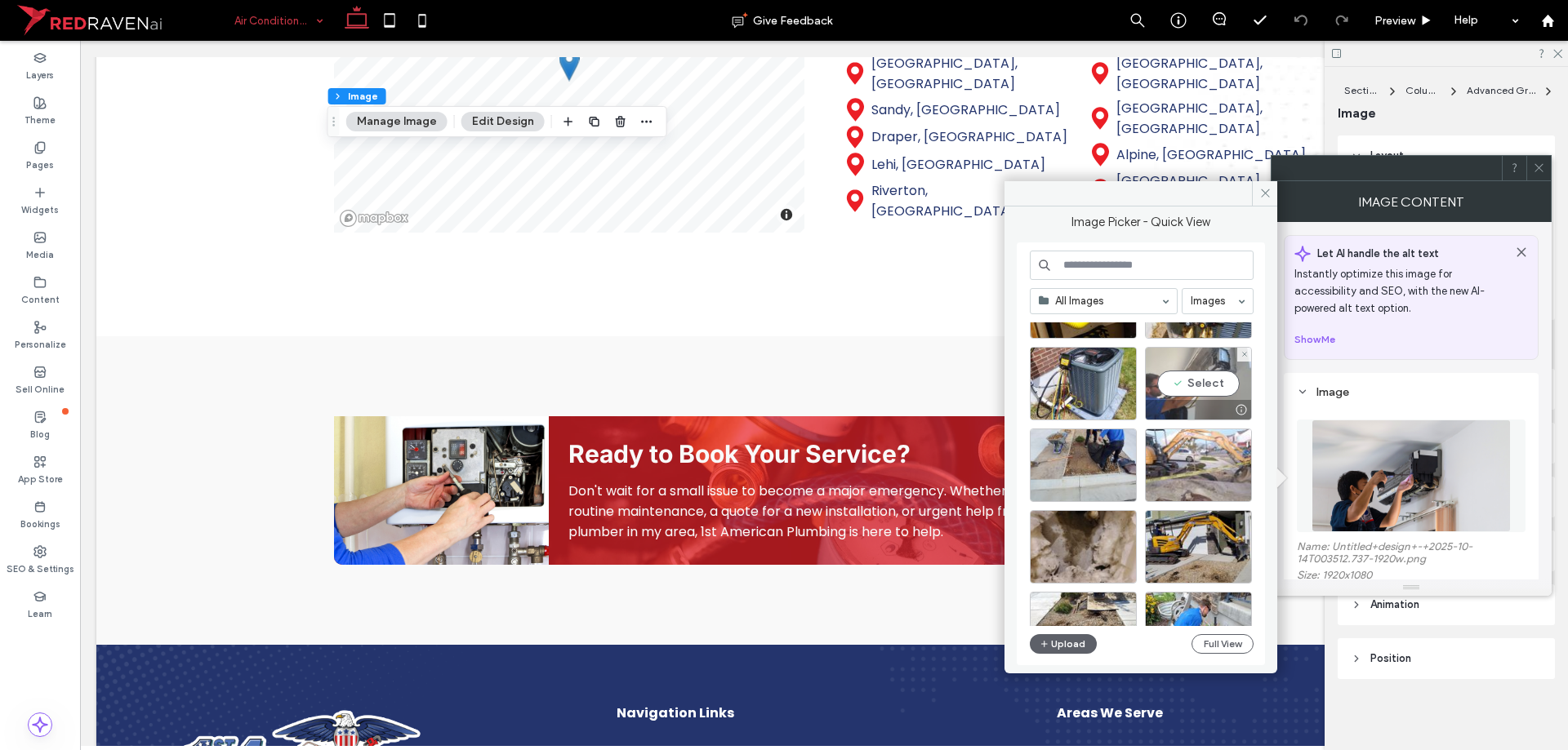
click at [1190, 383] on div "Select" at bounding box center [1198, 384] width 107 height 74
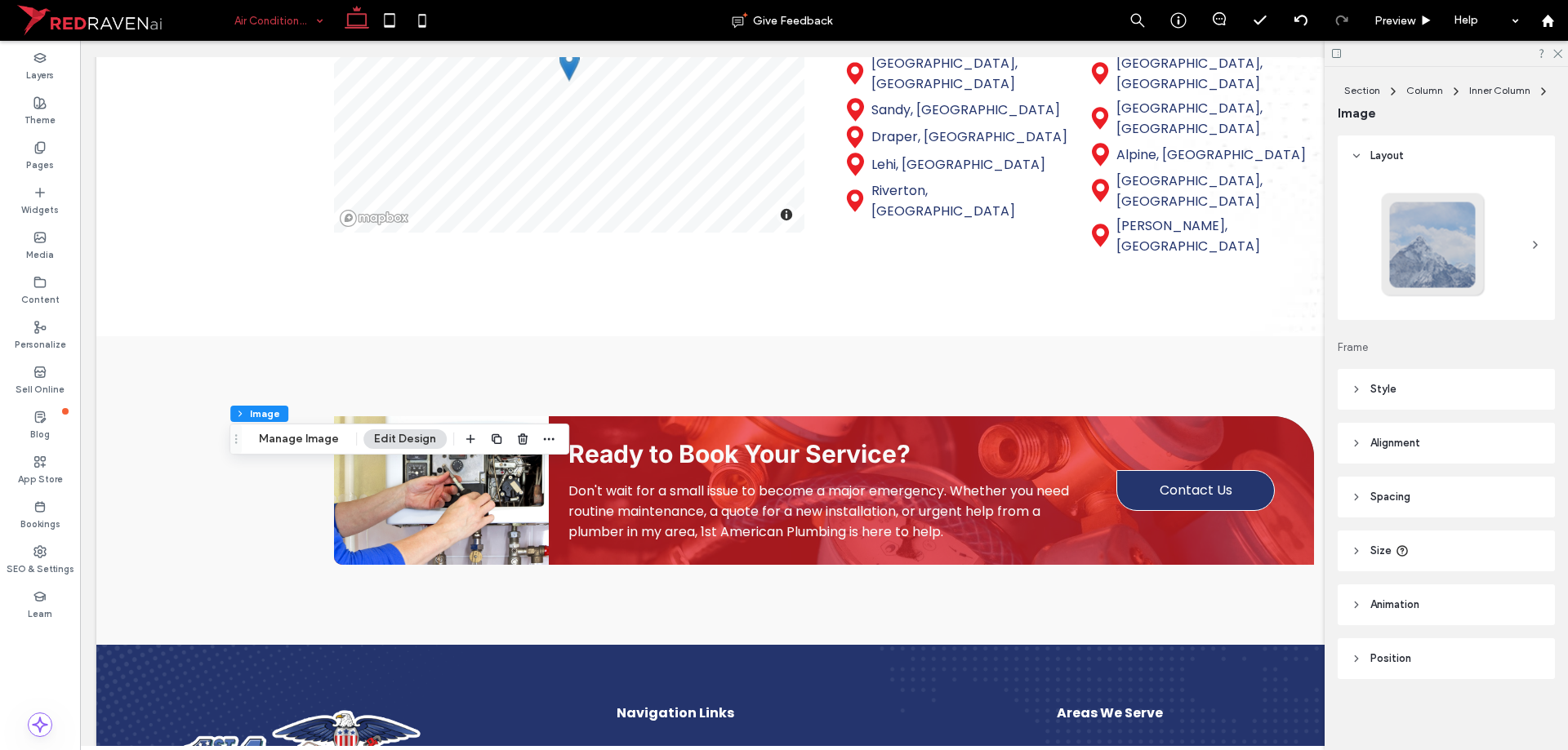
type input "**"
click at [266, 447] on button "Manage Image" at bounding box center [299, 439] width 101 height 19
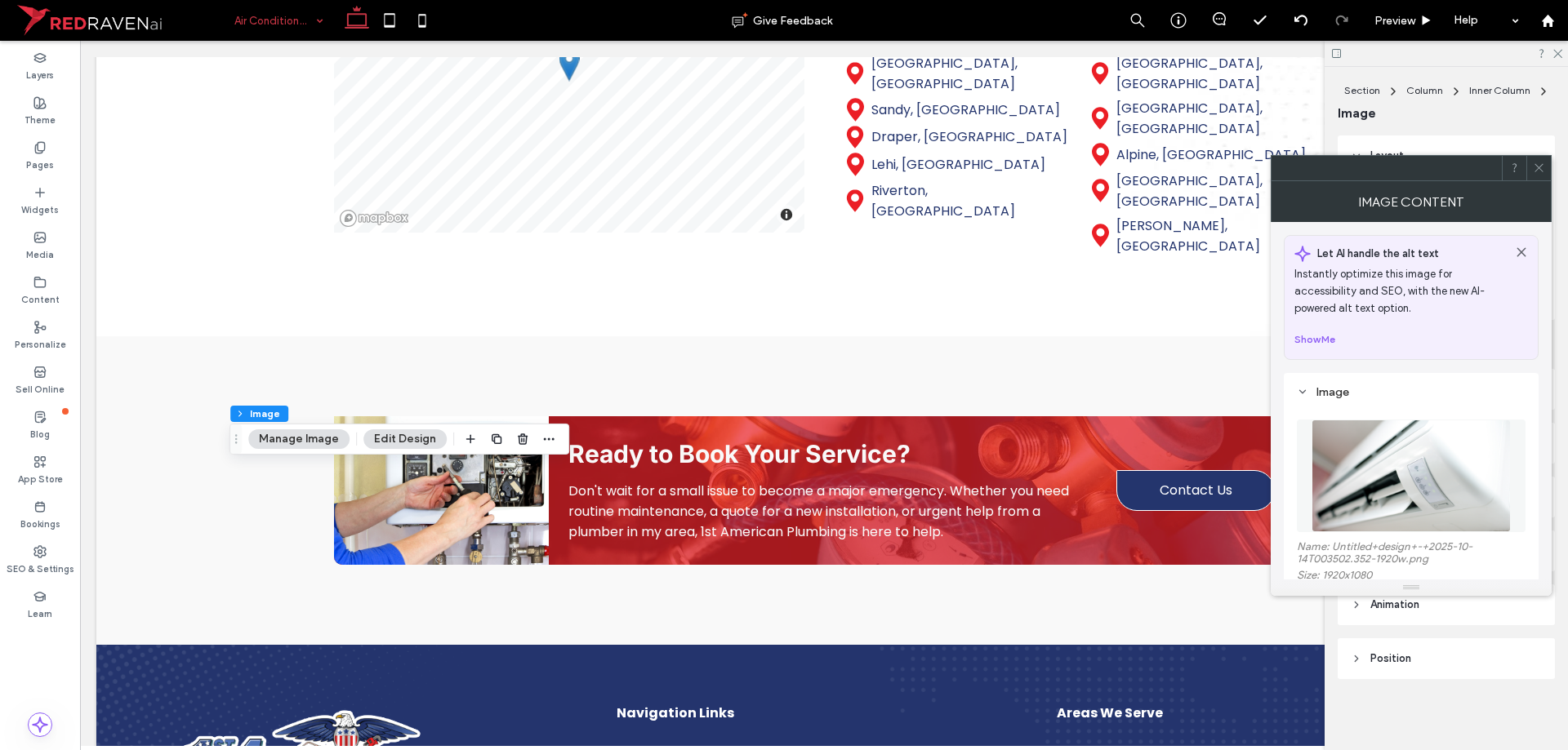
click at [1376, 502] on img at bounding box center [1411, 476] width 199 height 112
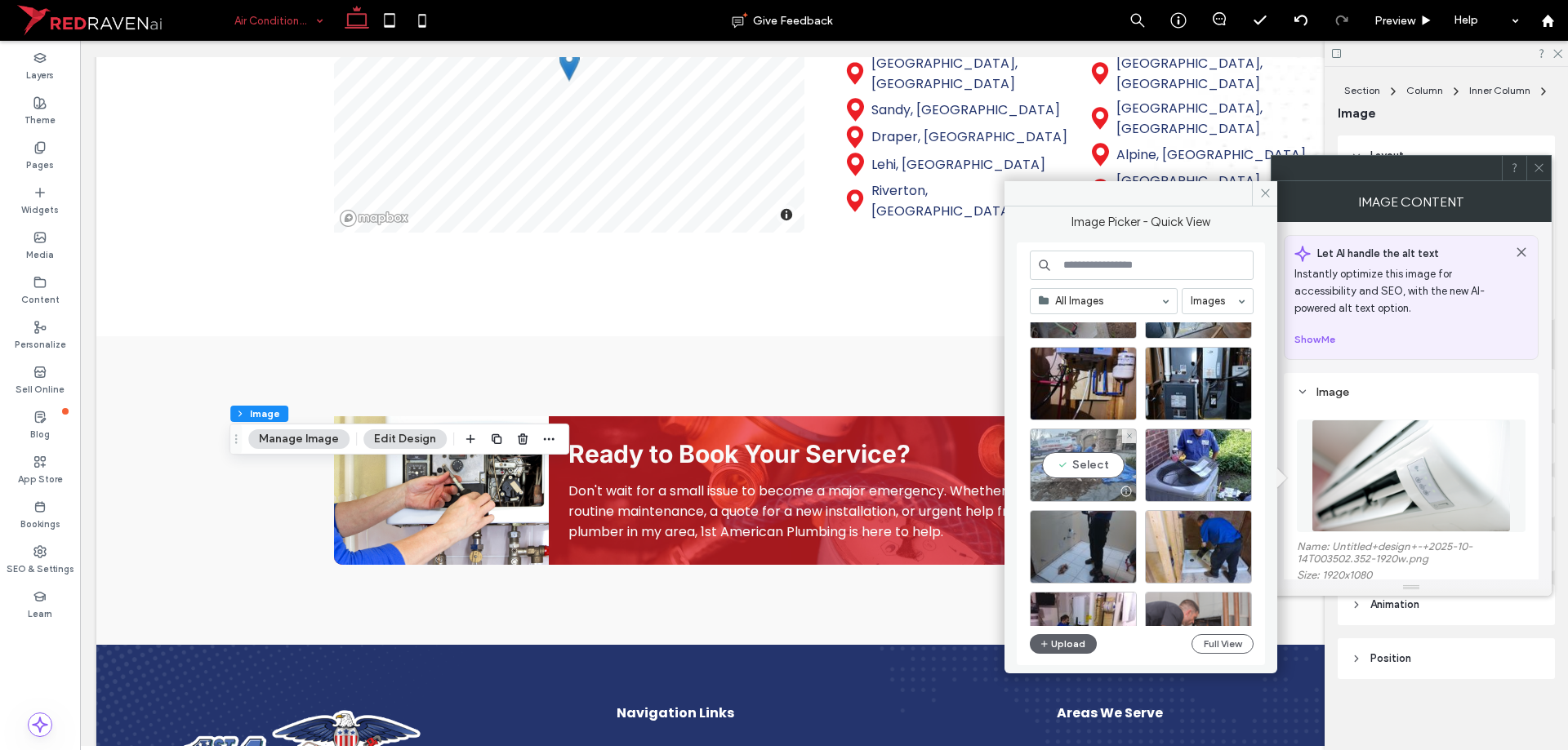
scroll to position [700, 0]
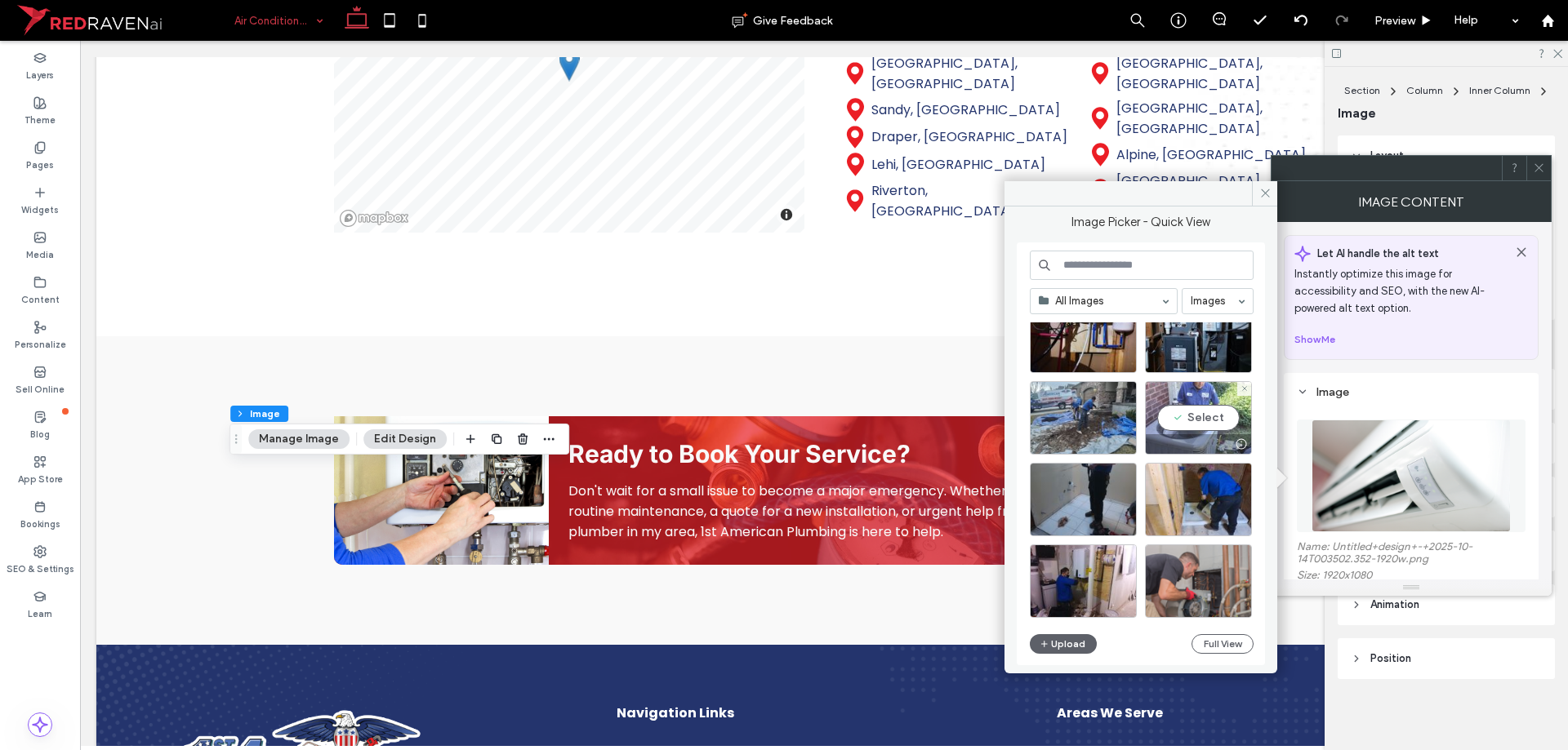
click at [1182, 430] on div "Select" at bounding box center [1198, 418] width 107 height 74
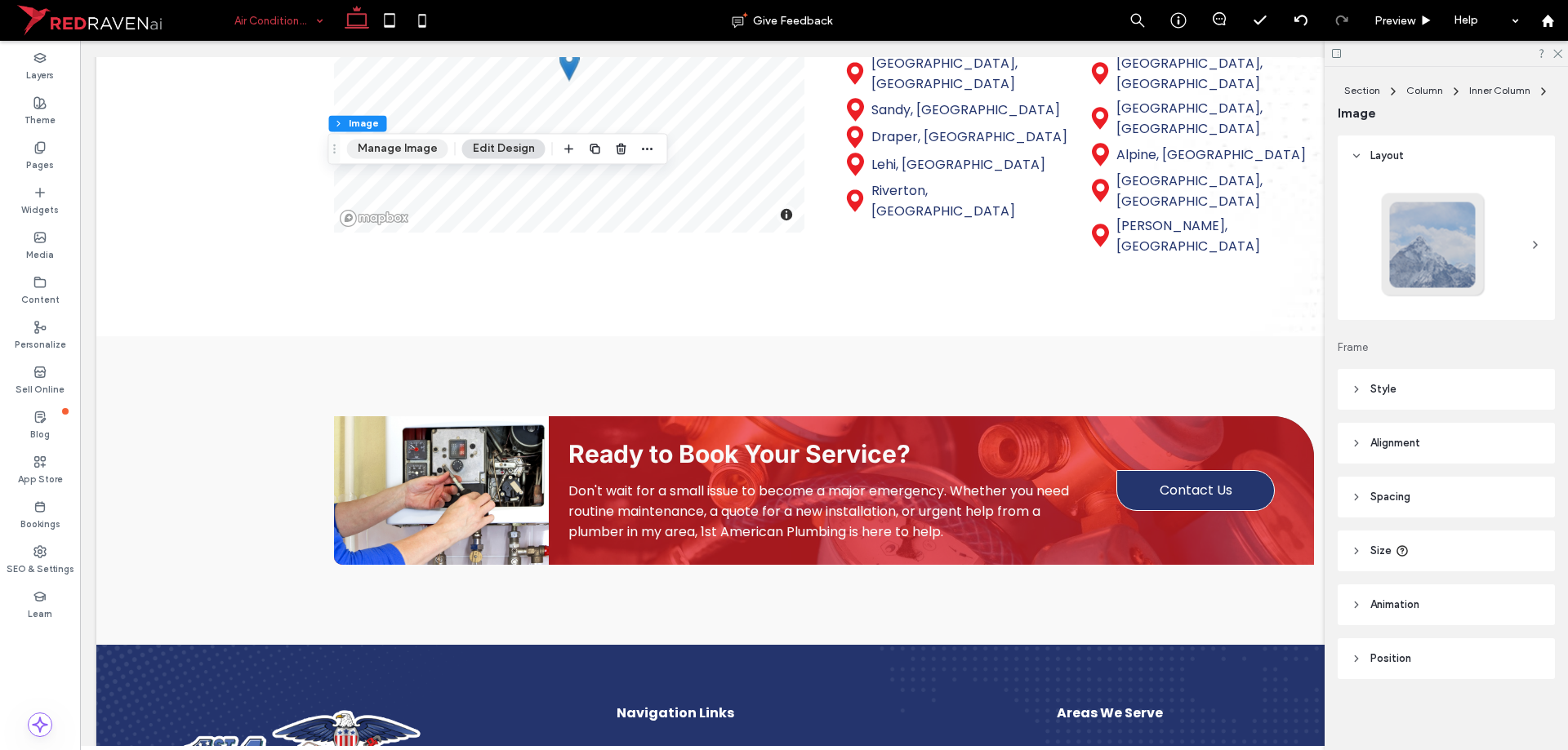
click at [400, 155] on button "Manage Image" at bounding box center [398, 148] width 101 height 19
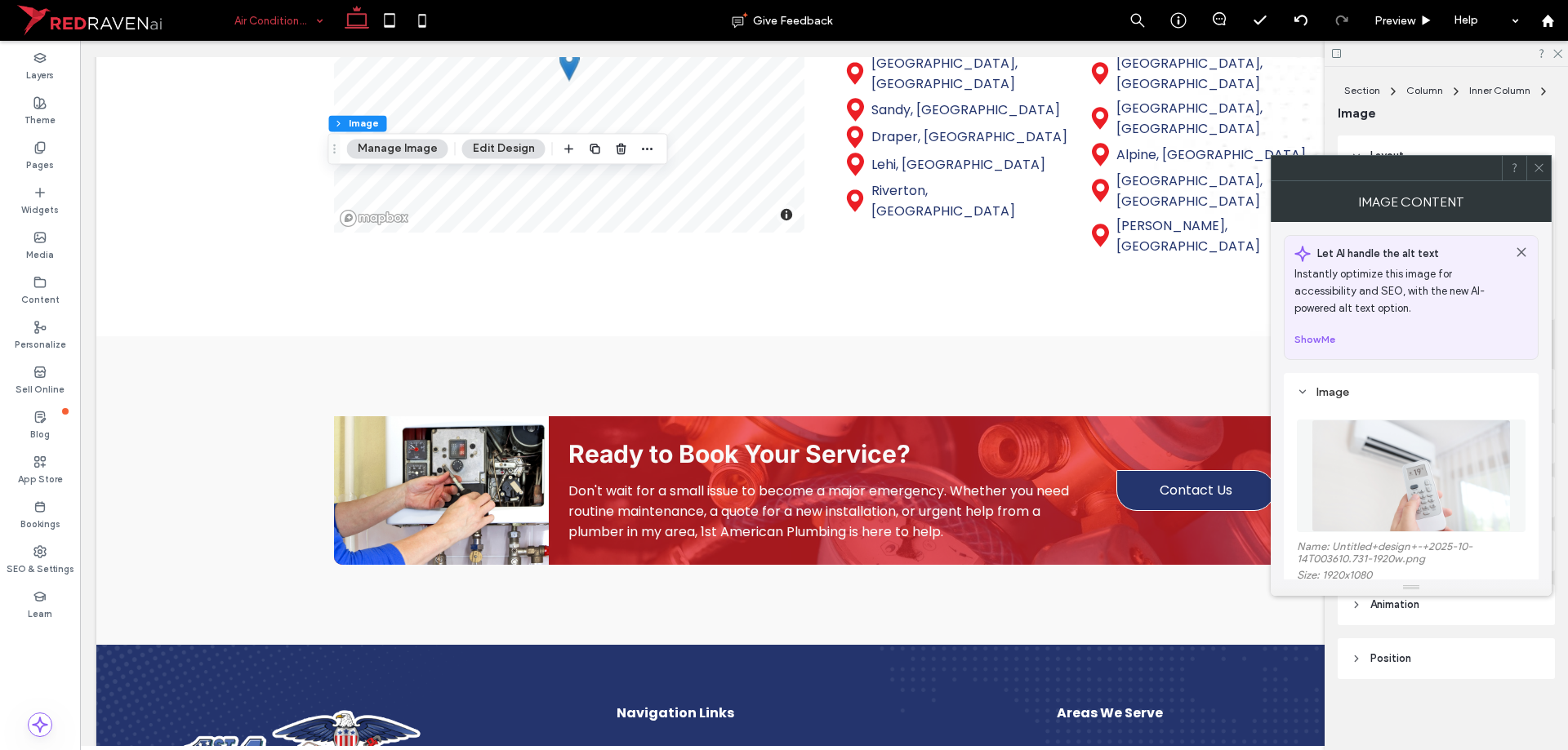
click at [1367, 461] on img at bounding box center [1411, 476] width 199 height 112
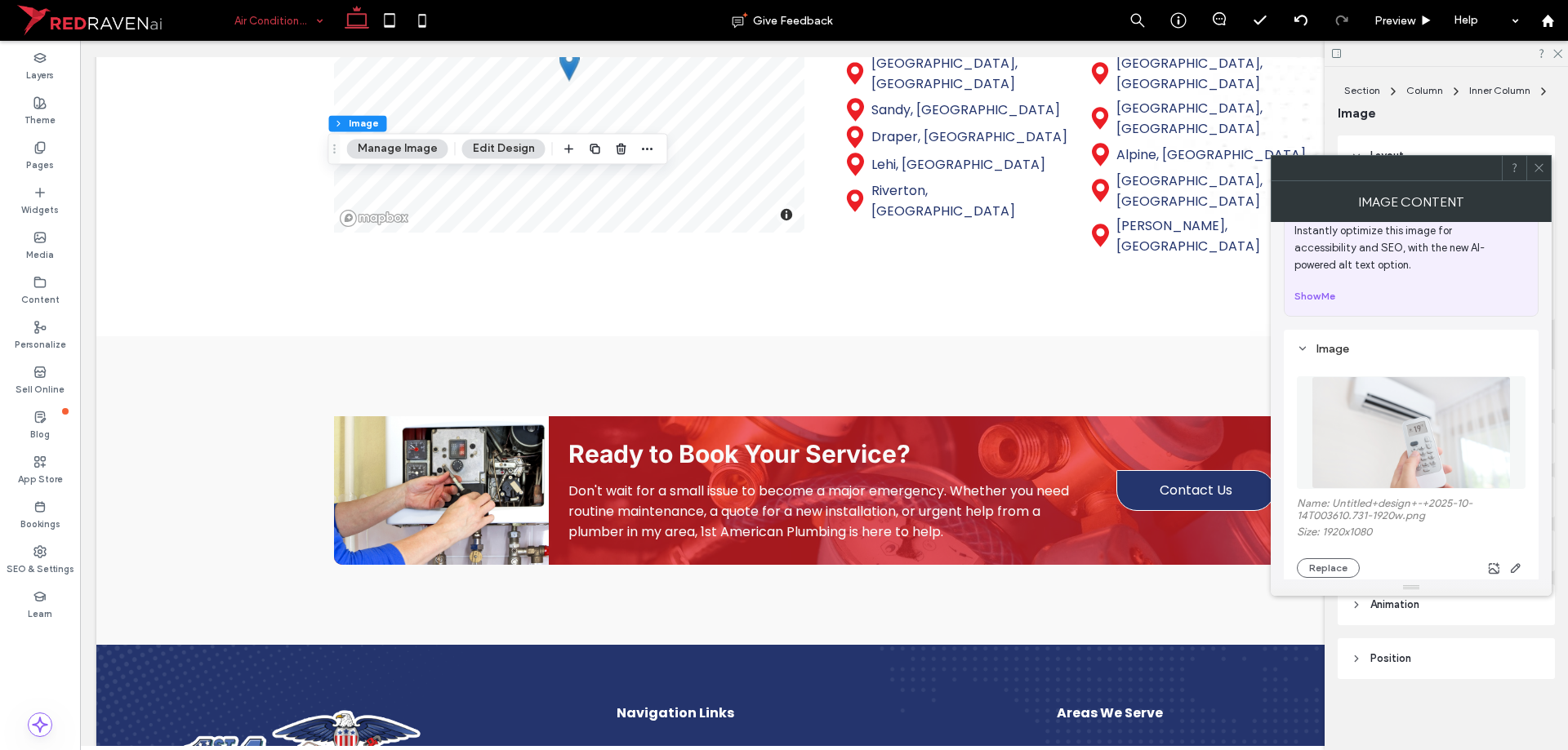
scroll to position [82, 0]
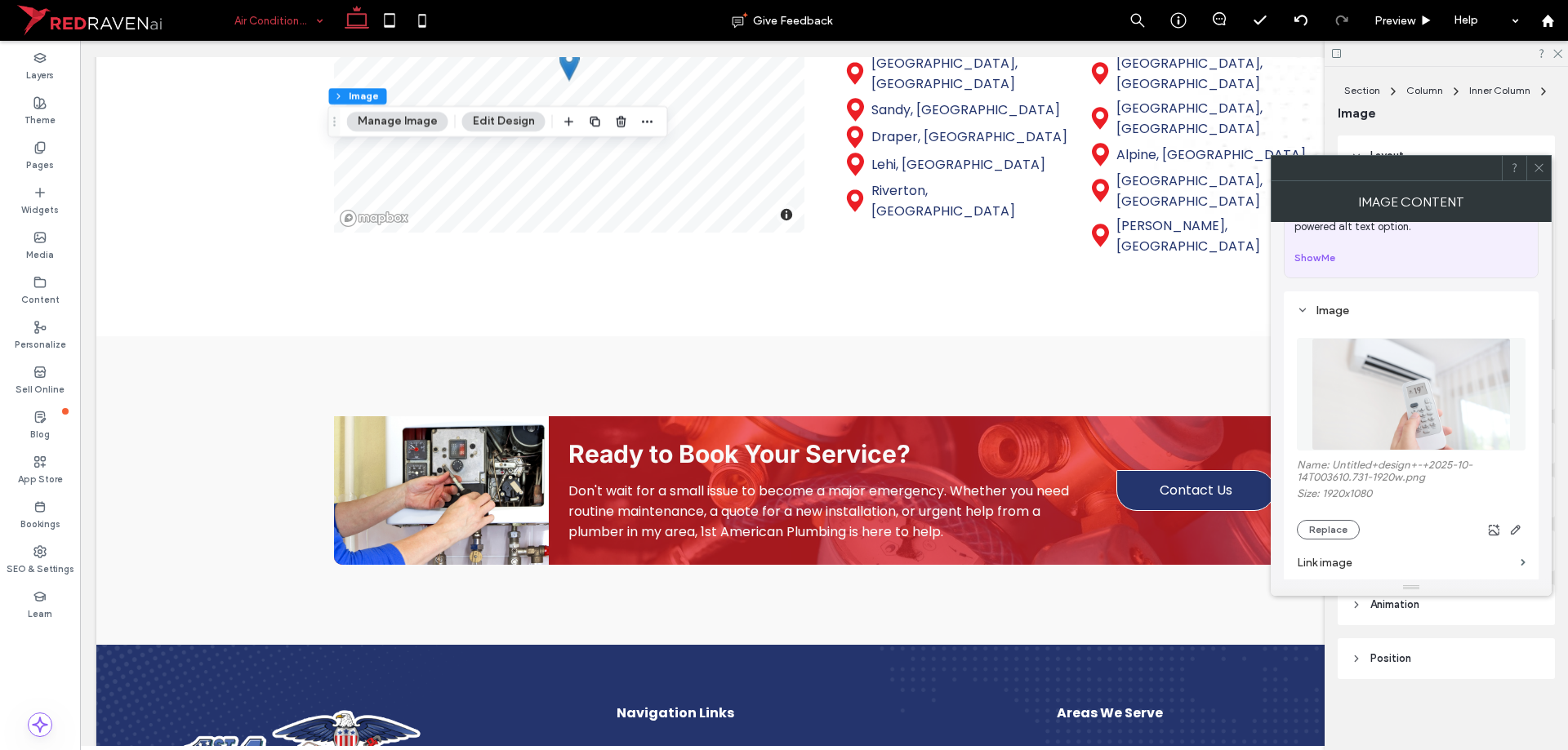
click at [1310, 421] on figure at bounding box center [1411, 394] width 228 height 112
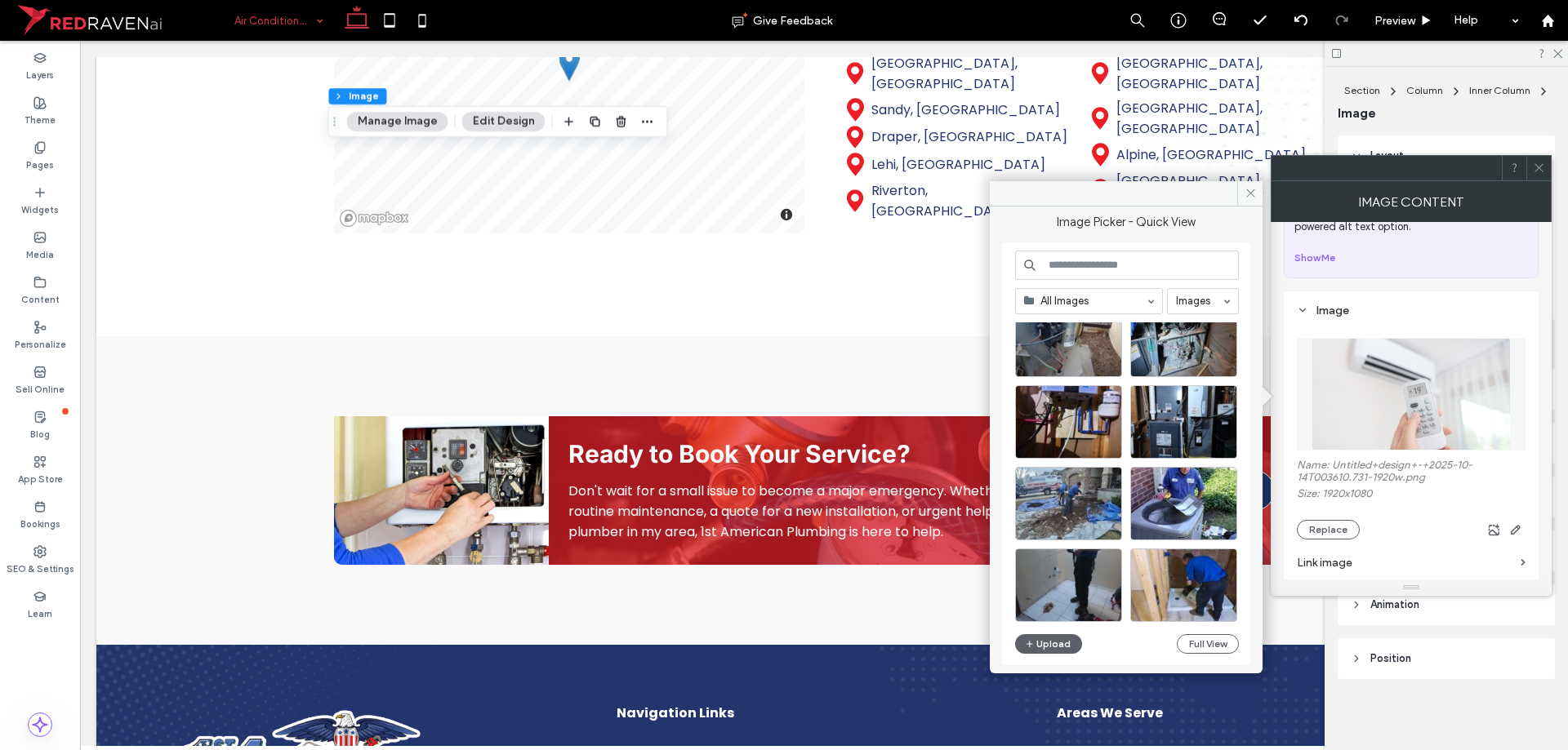
scroll to position [700, 0]
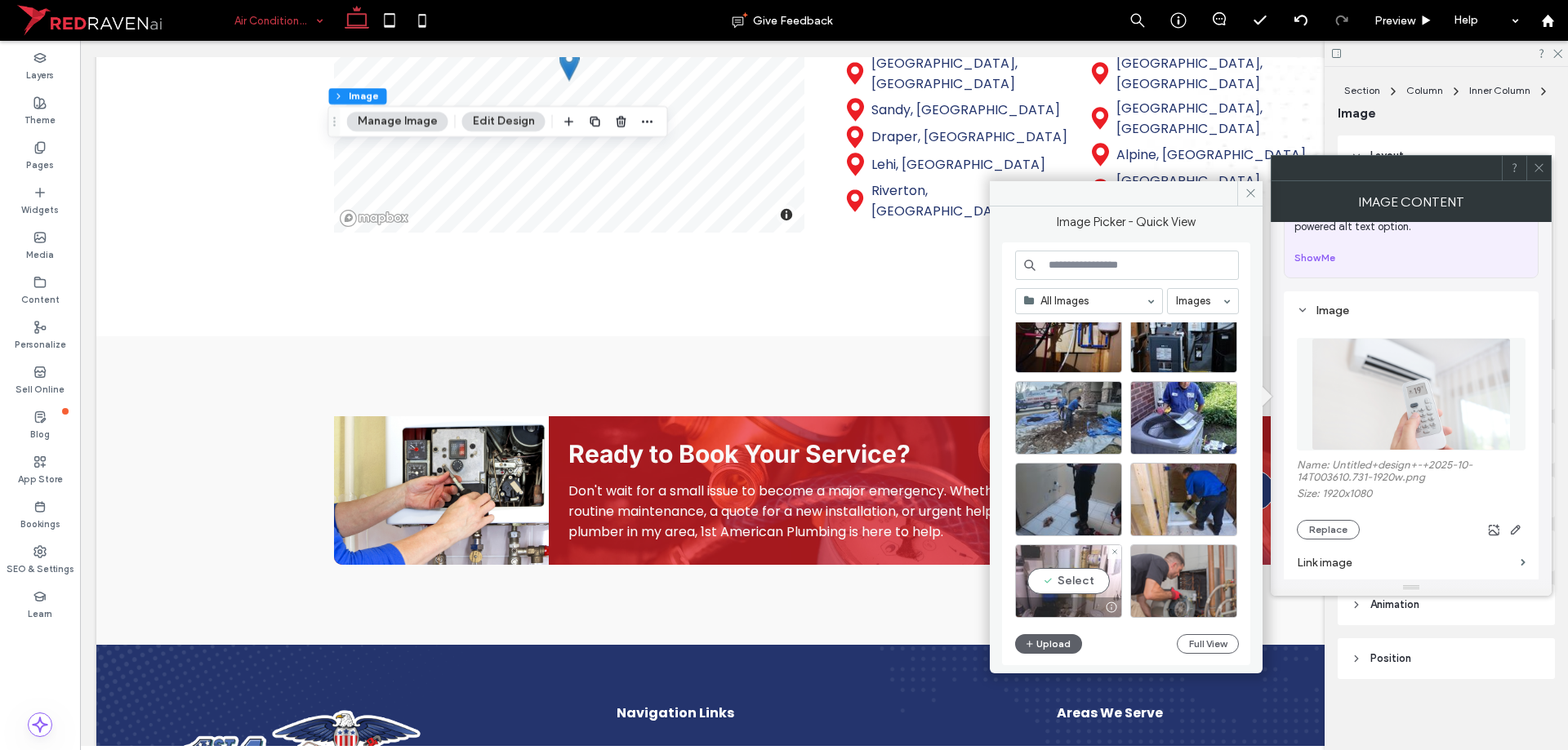
click at [1040, 596] on div "Select" at bounding box center [1068, 582] width 107 height 74
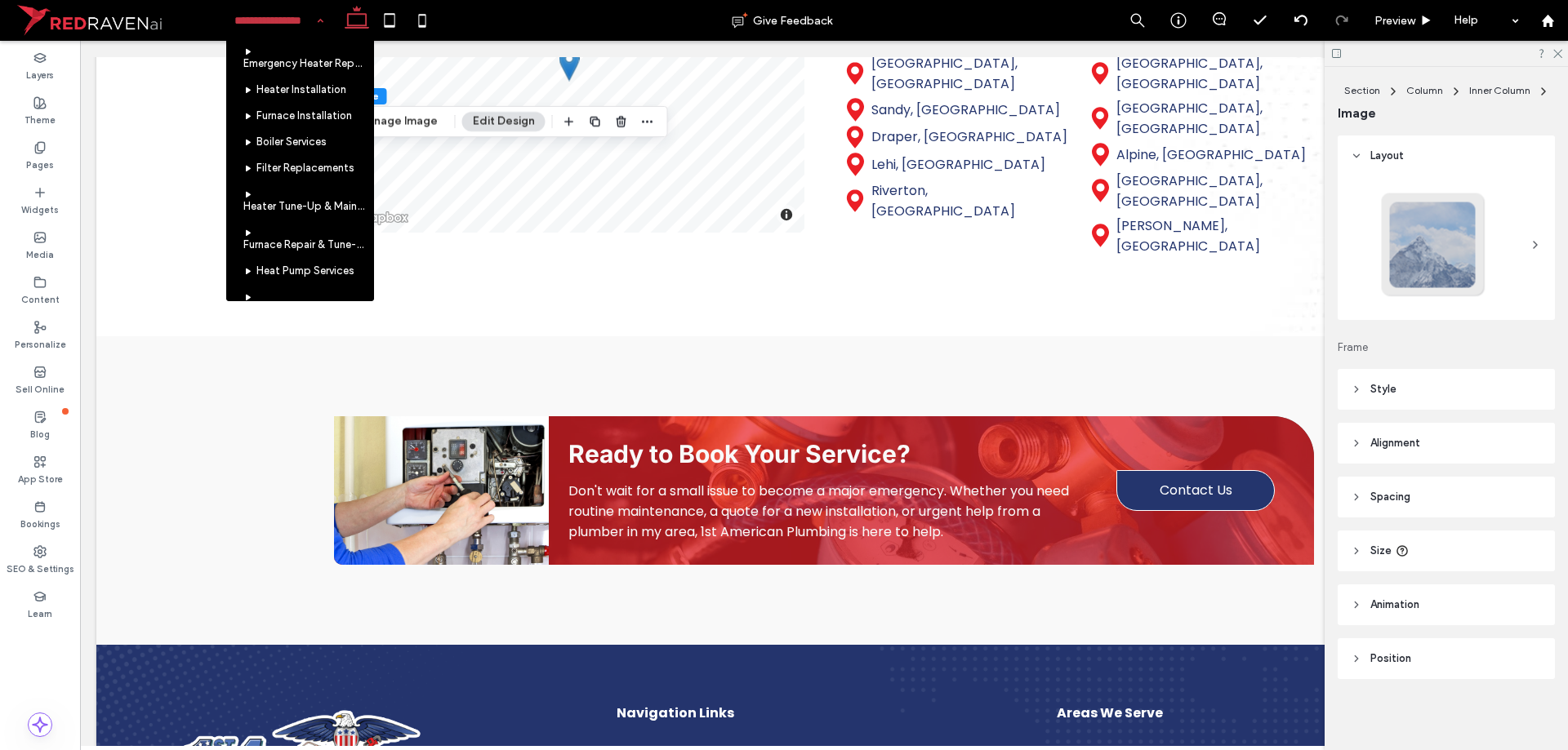
scroll to position [734, 0]
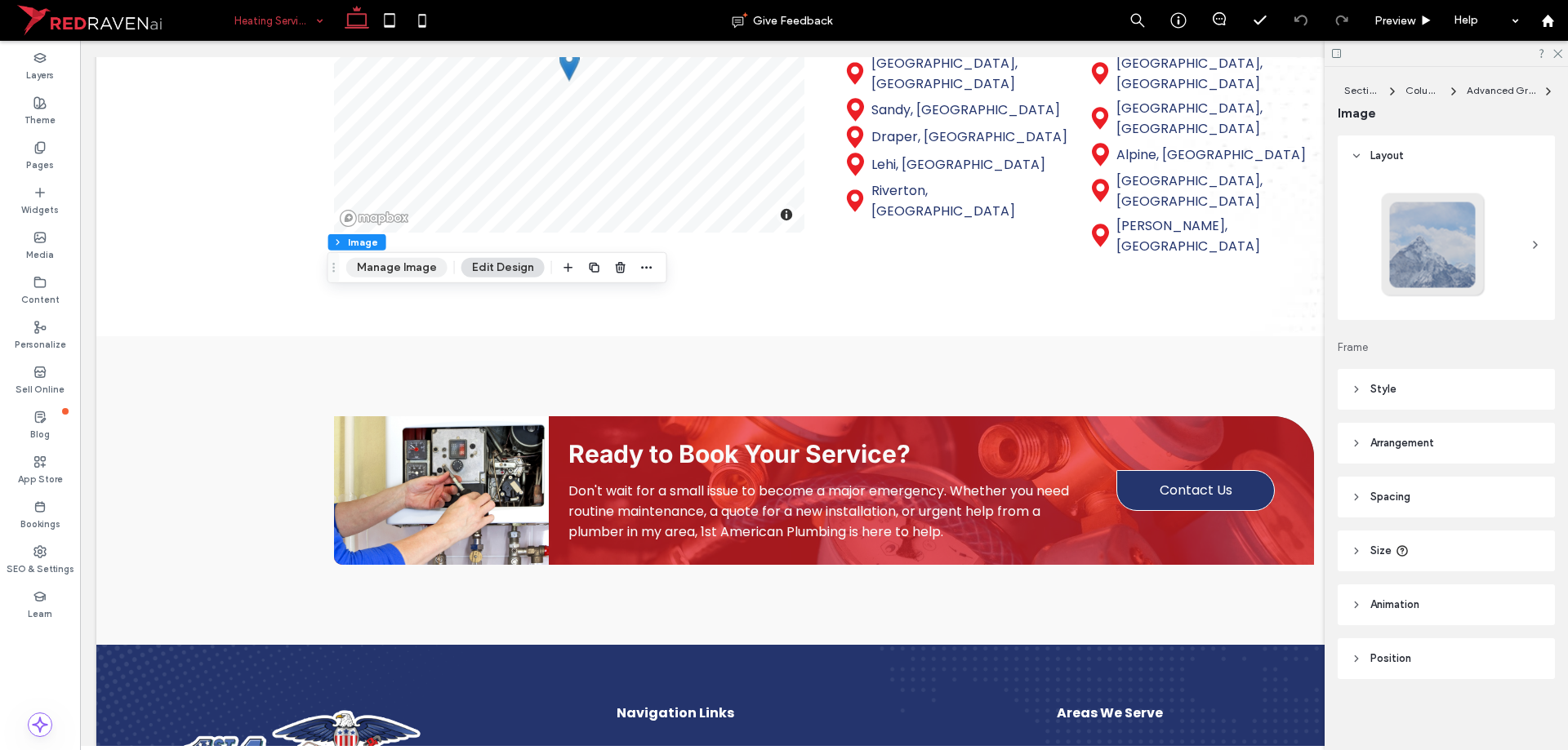
click at [400, 266] on button "Manage Image" at bounding box center [397, 267] width 101 height 19
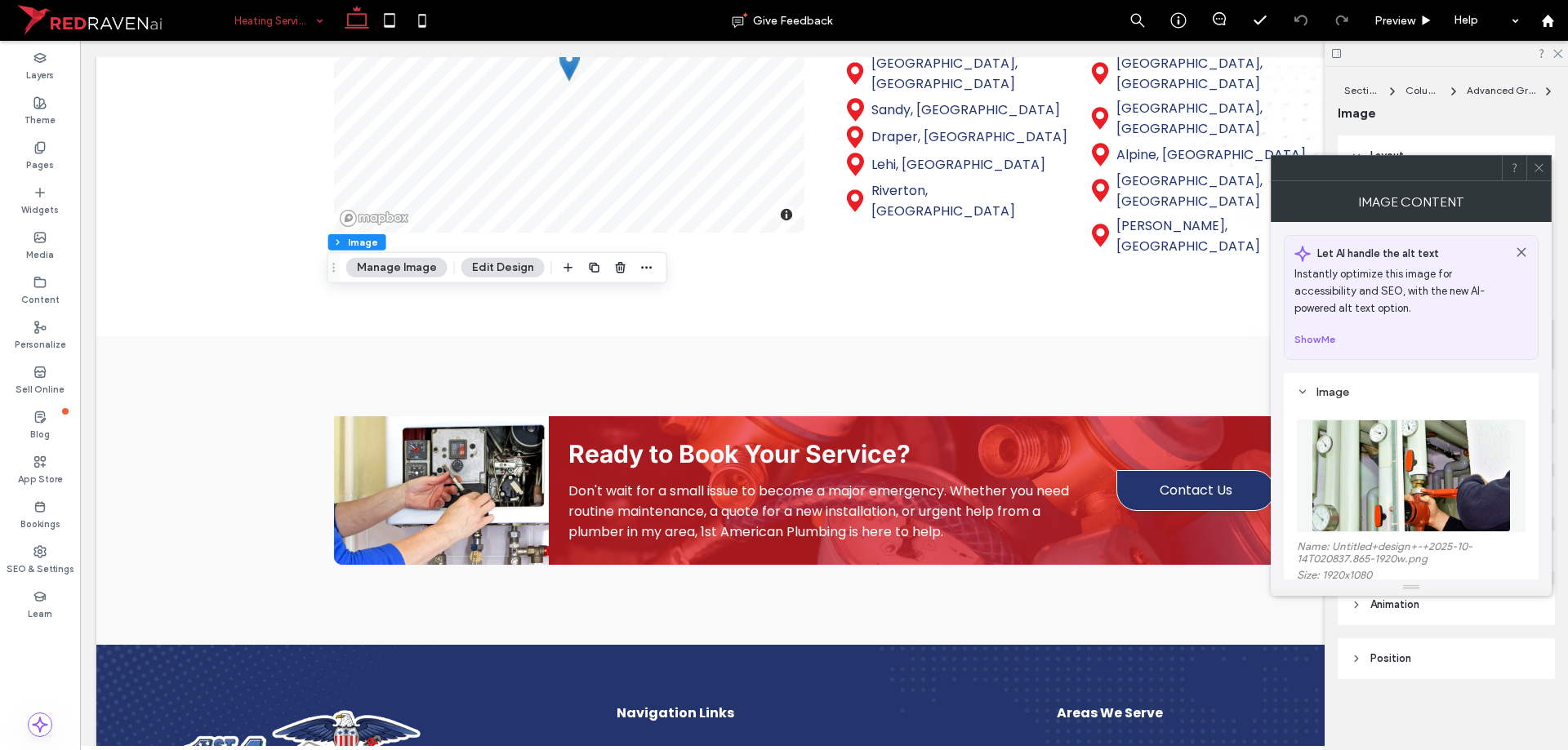
click at [1446, 451] on figure at bounding box center [1411, 476] width 228 height 112
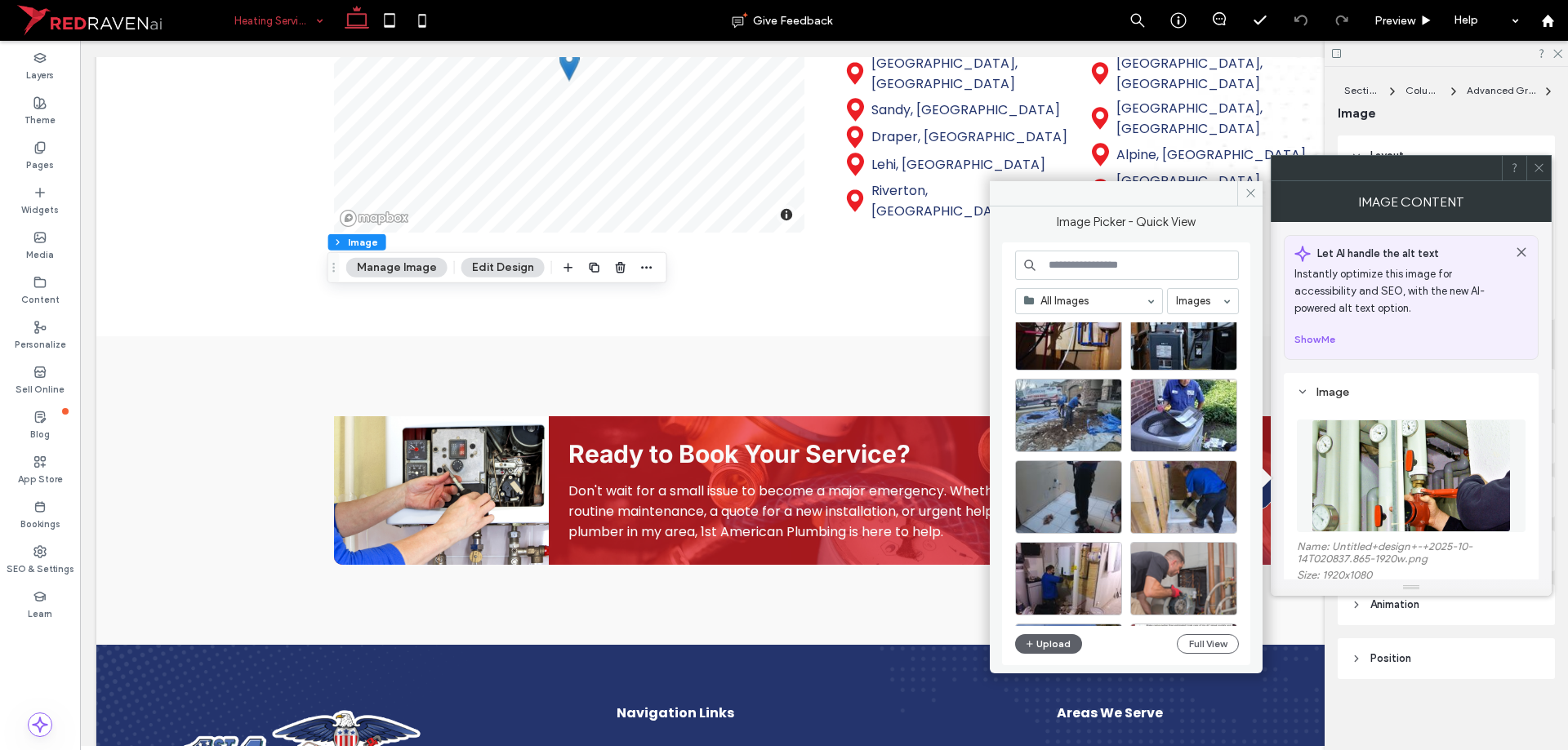
scroll to position [797, 0]
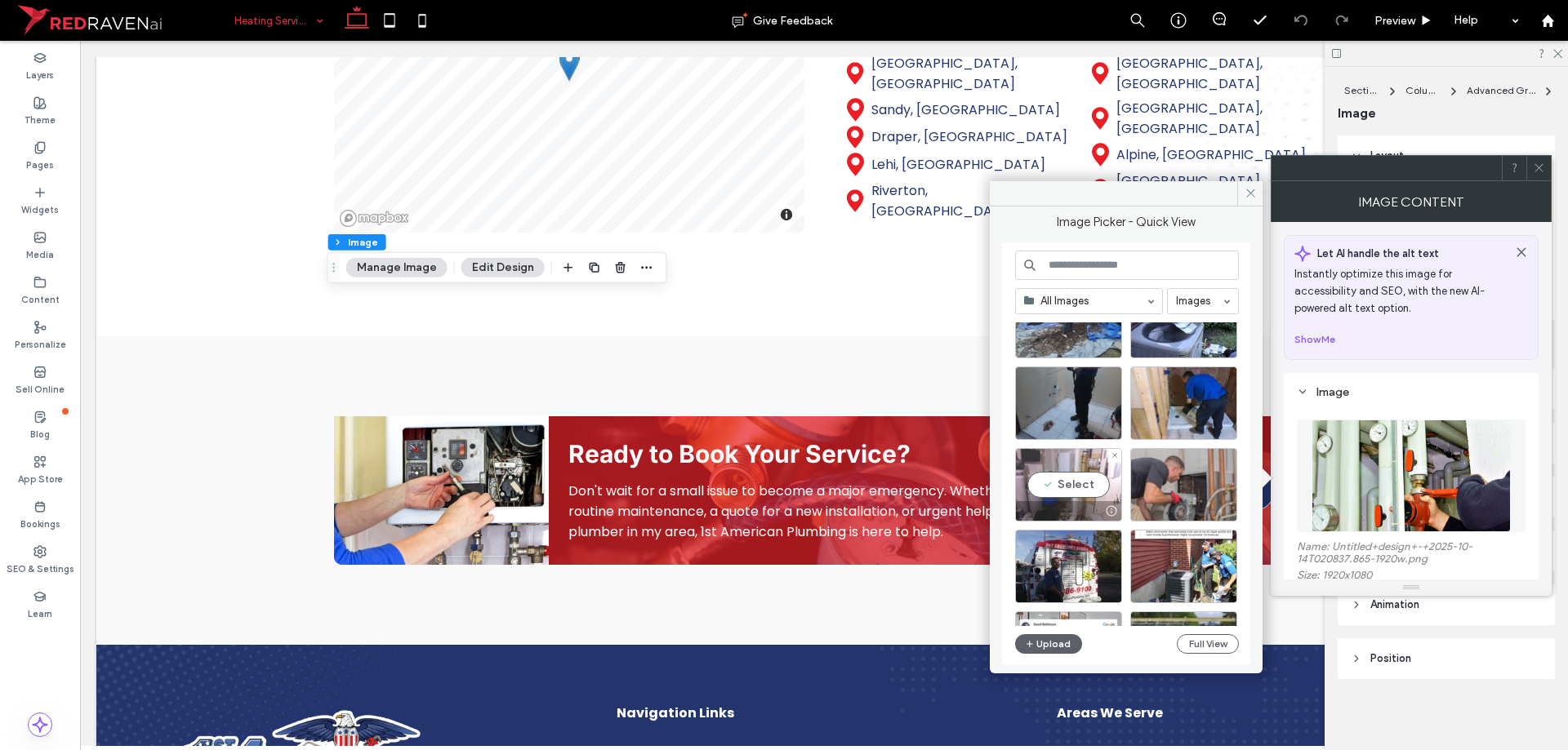
click at [1072, 468] on div "Select" at bounding box center [1068, 485] width 107 height 74
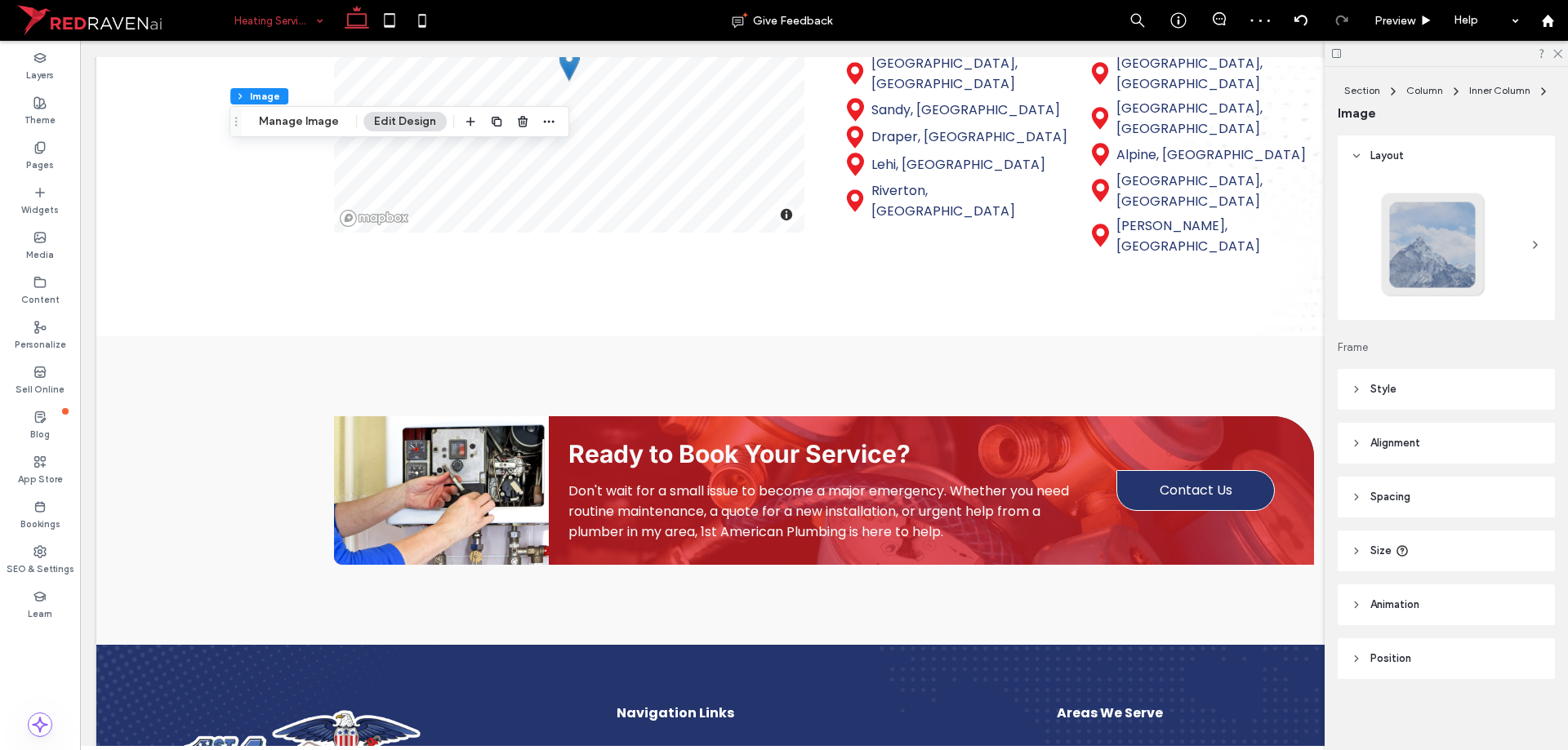
type input "**"
click at [304, 123] on button "Manage Image" at bounding box center [299, 121] width 101 height 19
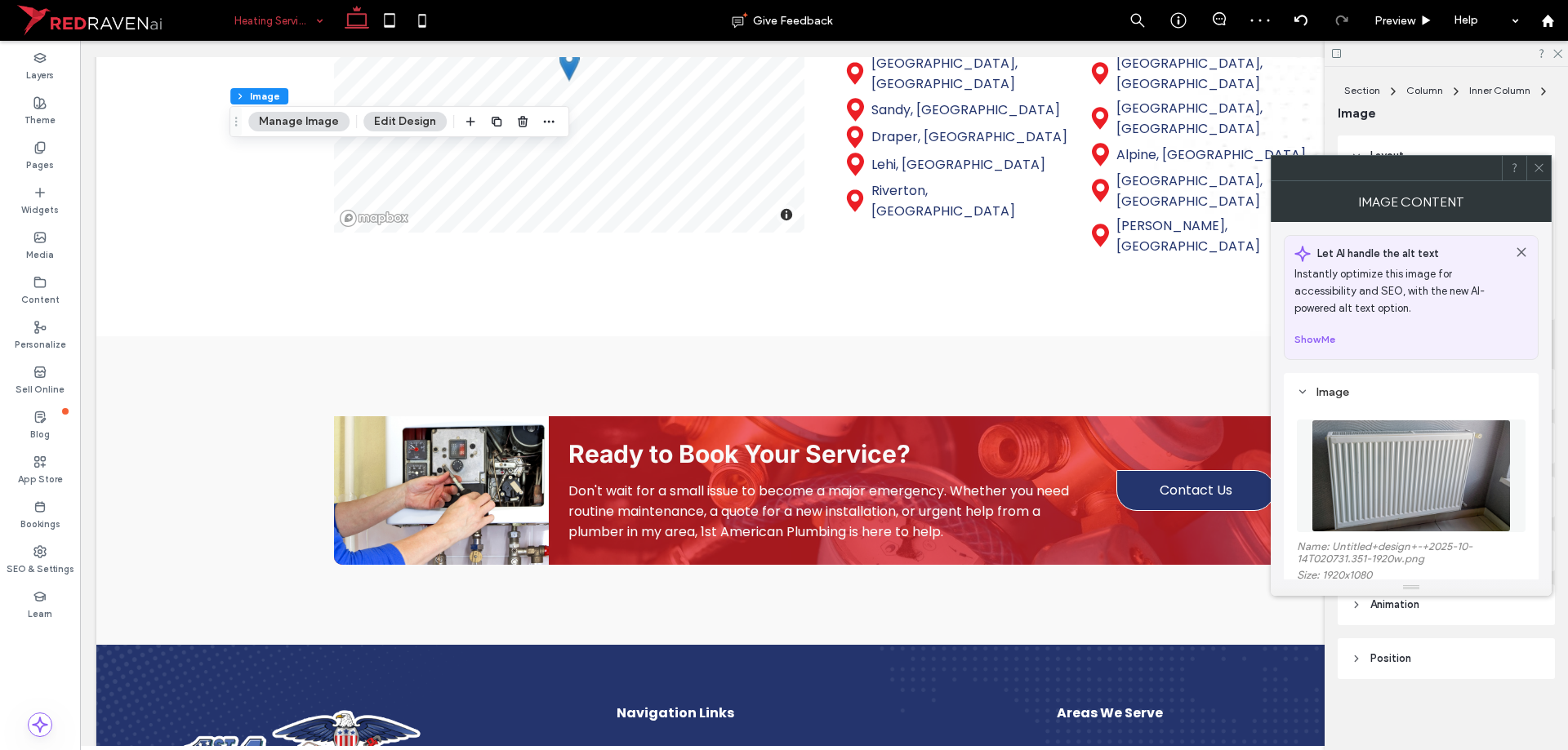
click at [1423, 452] on figure at bounding box center [1411, 476] width 228 height 112
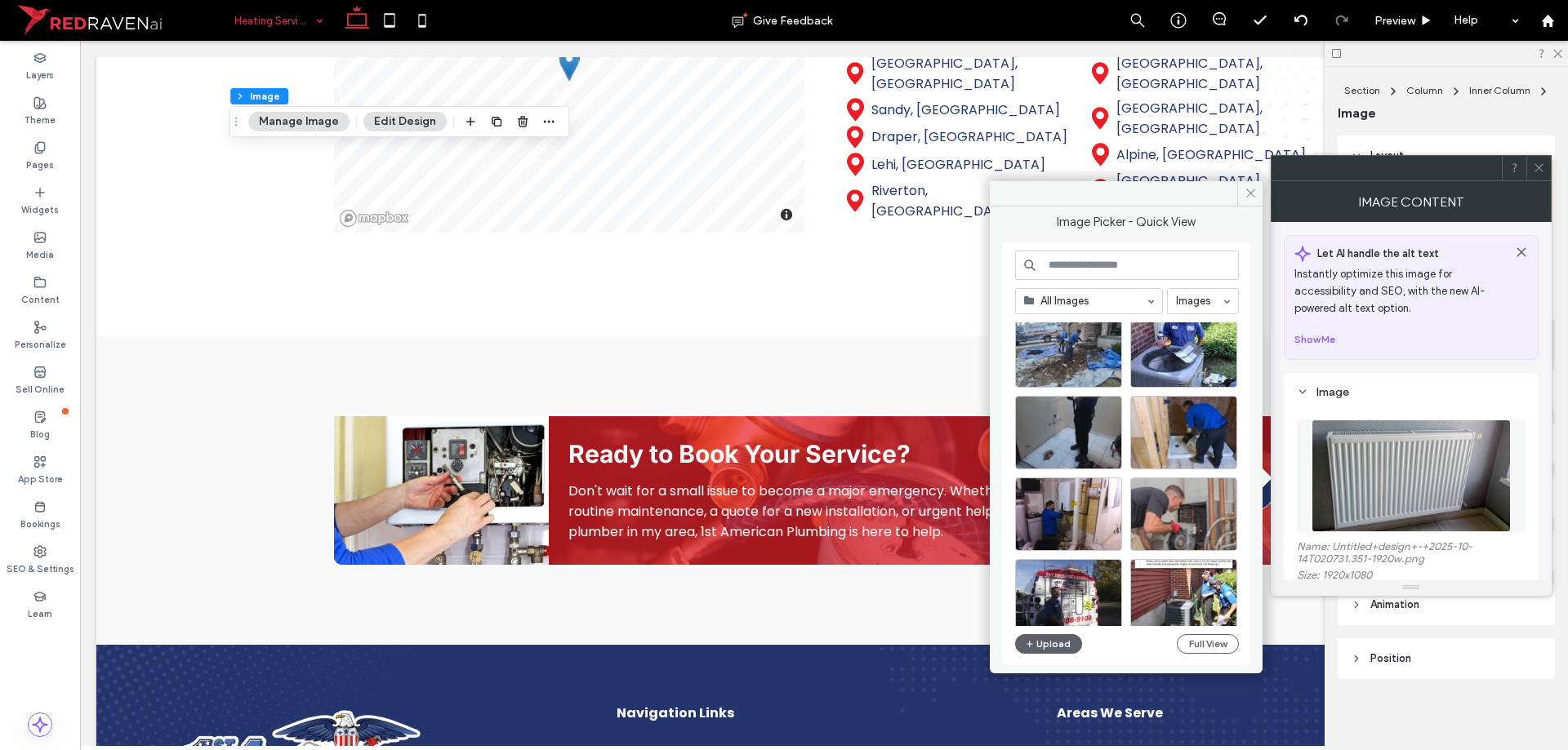
scroll to position [863, 0]
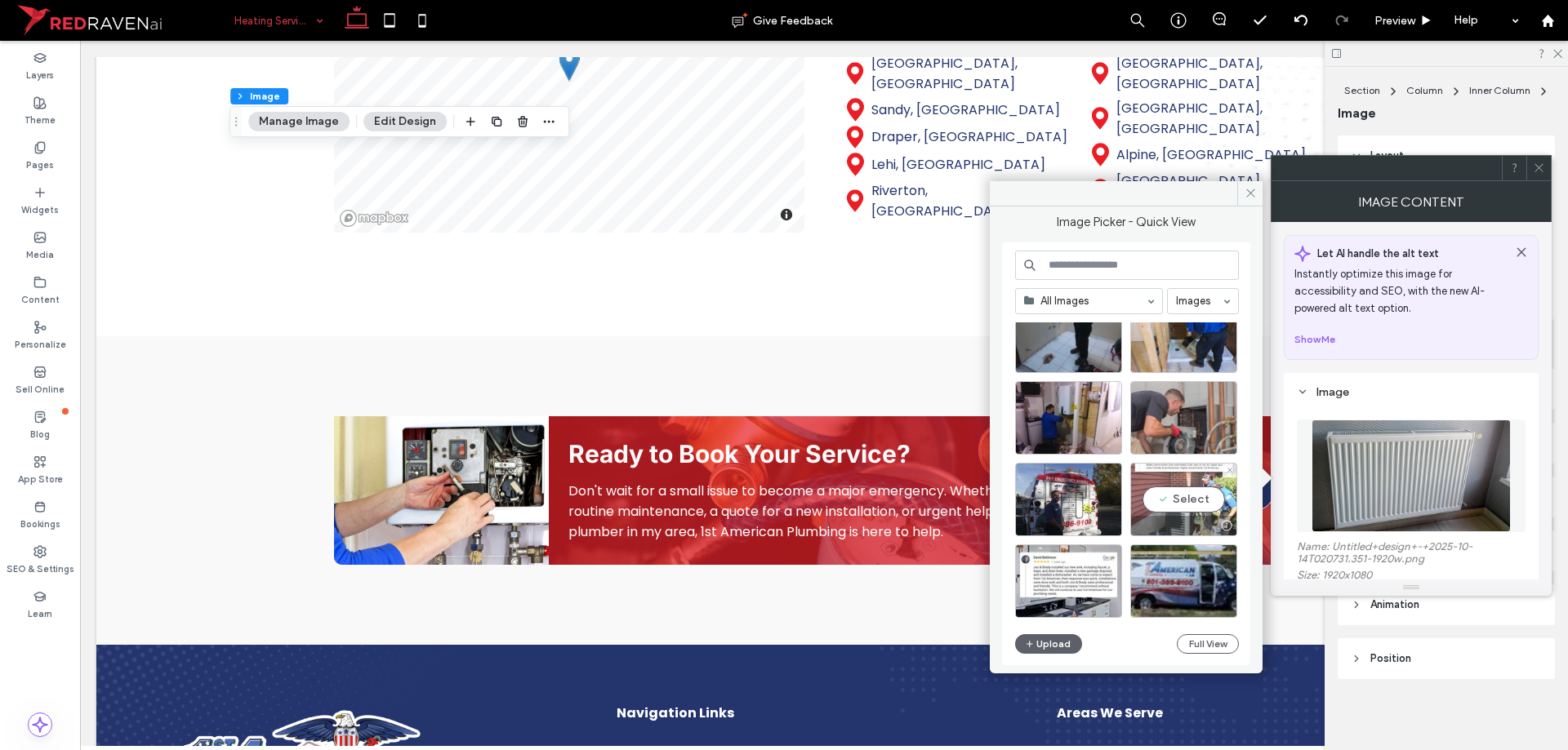
click at [1161, 501] on div "Select" at bounding box center [1183, 500] width 107 height 74
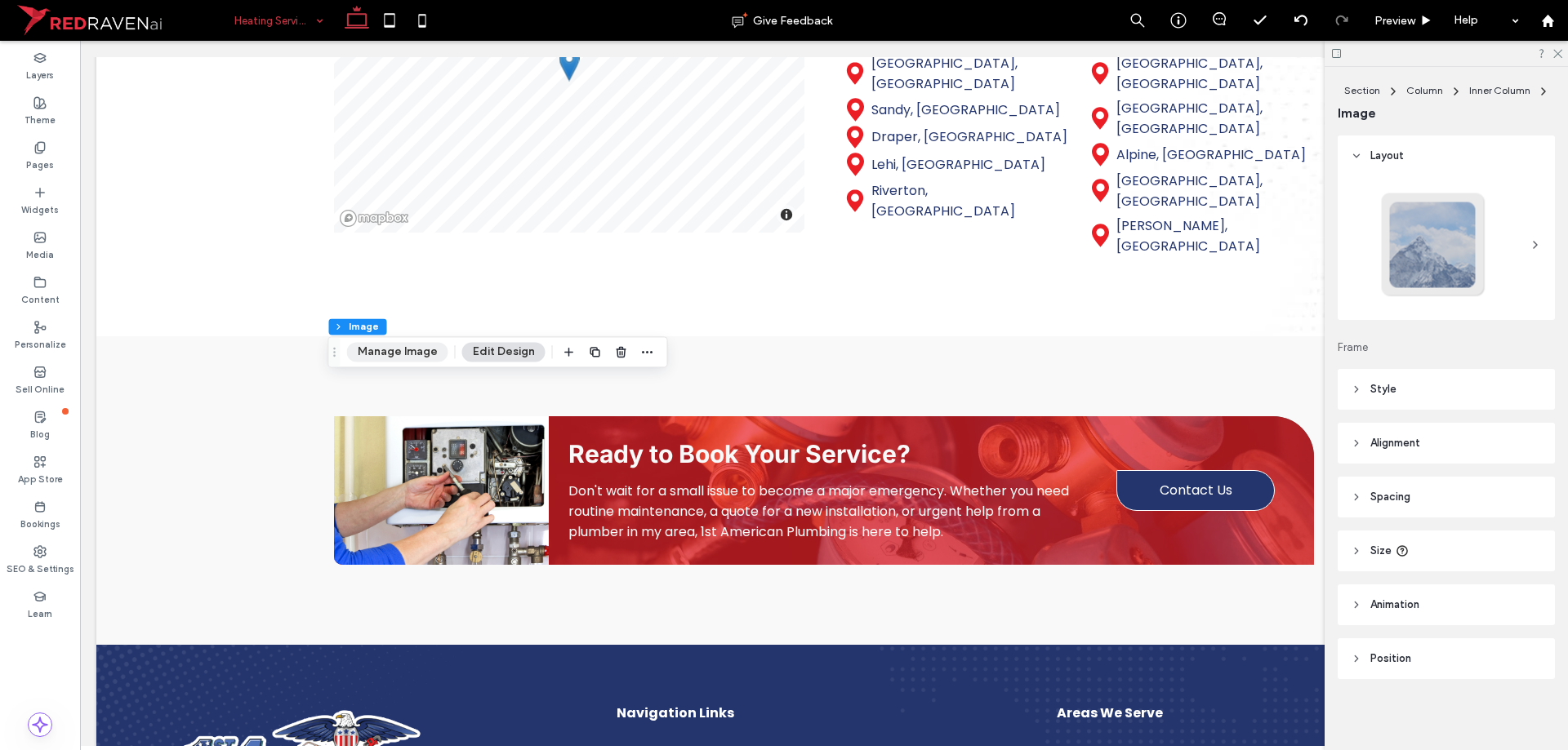
click at [389, 354] on button "Manage Image" at bounding box center [398, 352] width 101 height 19
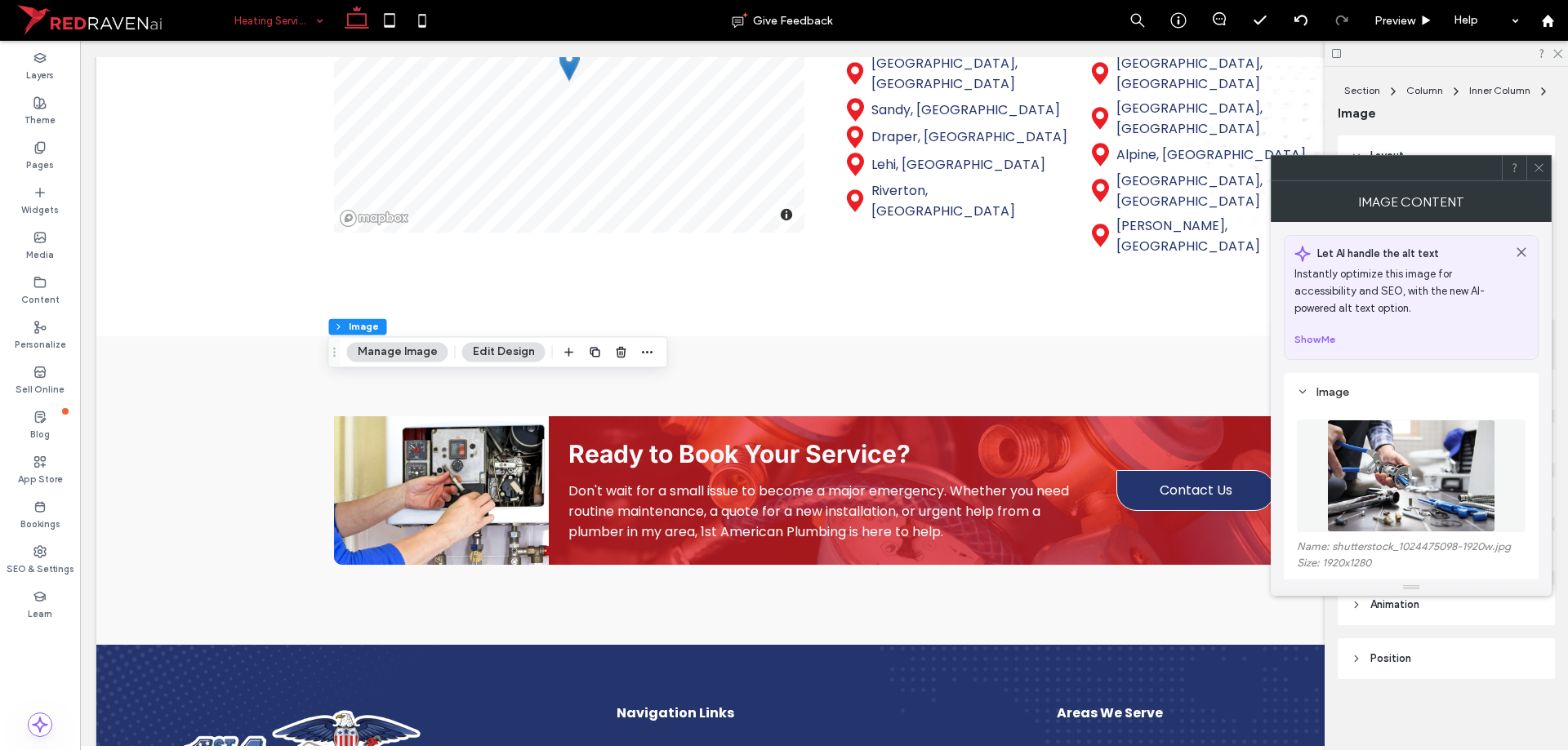
click at [1447, 464] on img at bounding box center [1411, 476] width 168 height 112
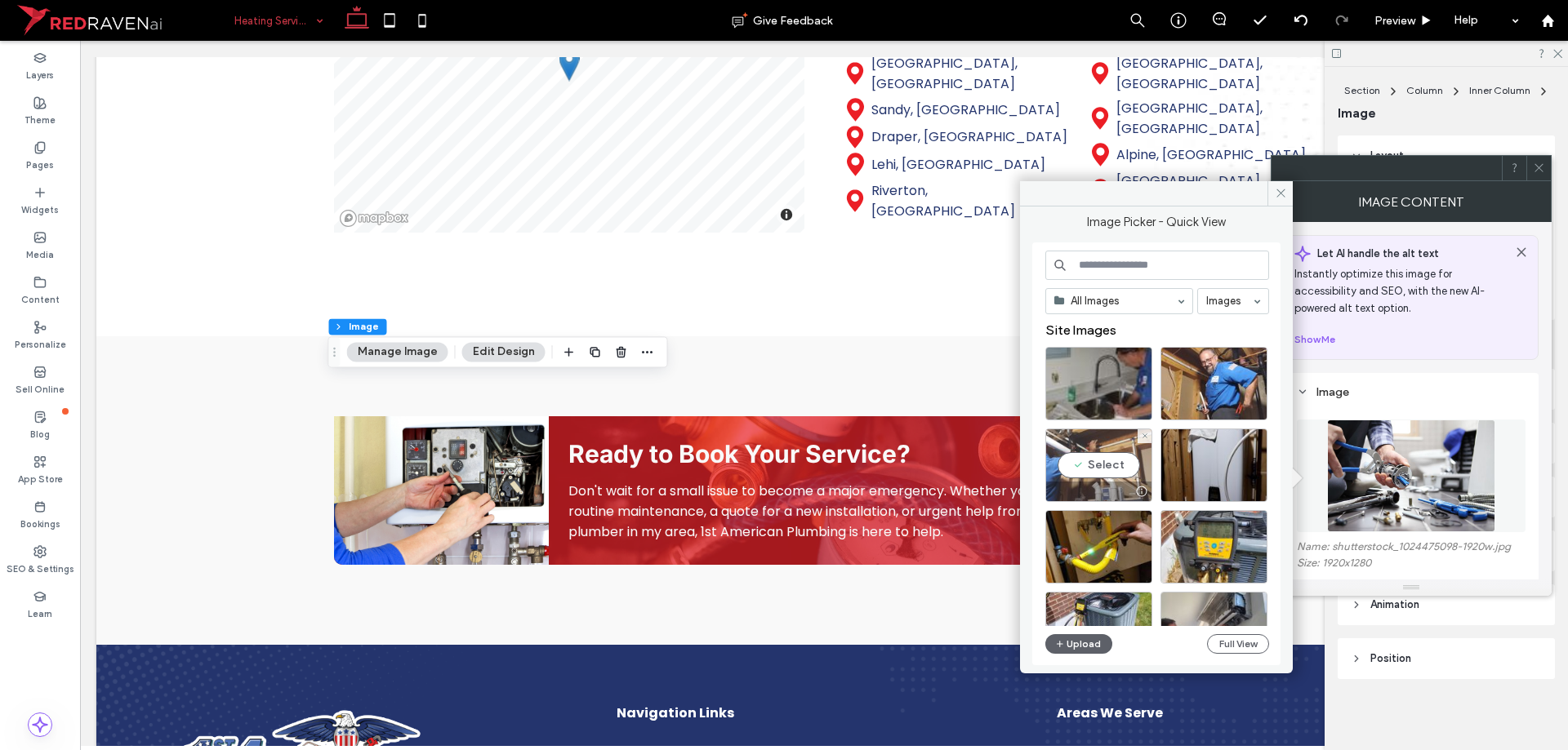
click at [1097, 477] on div "Select" at bounding box center [1098, 466] width 107 height 74
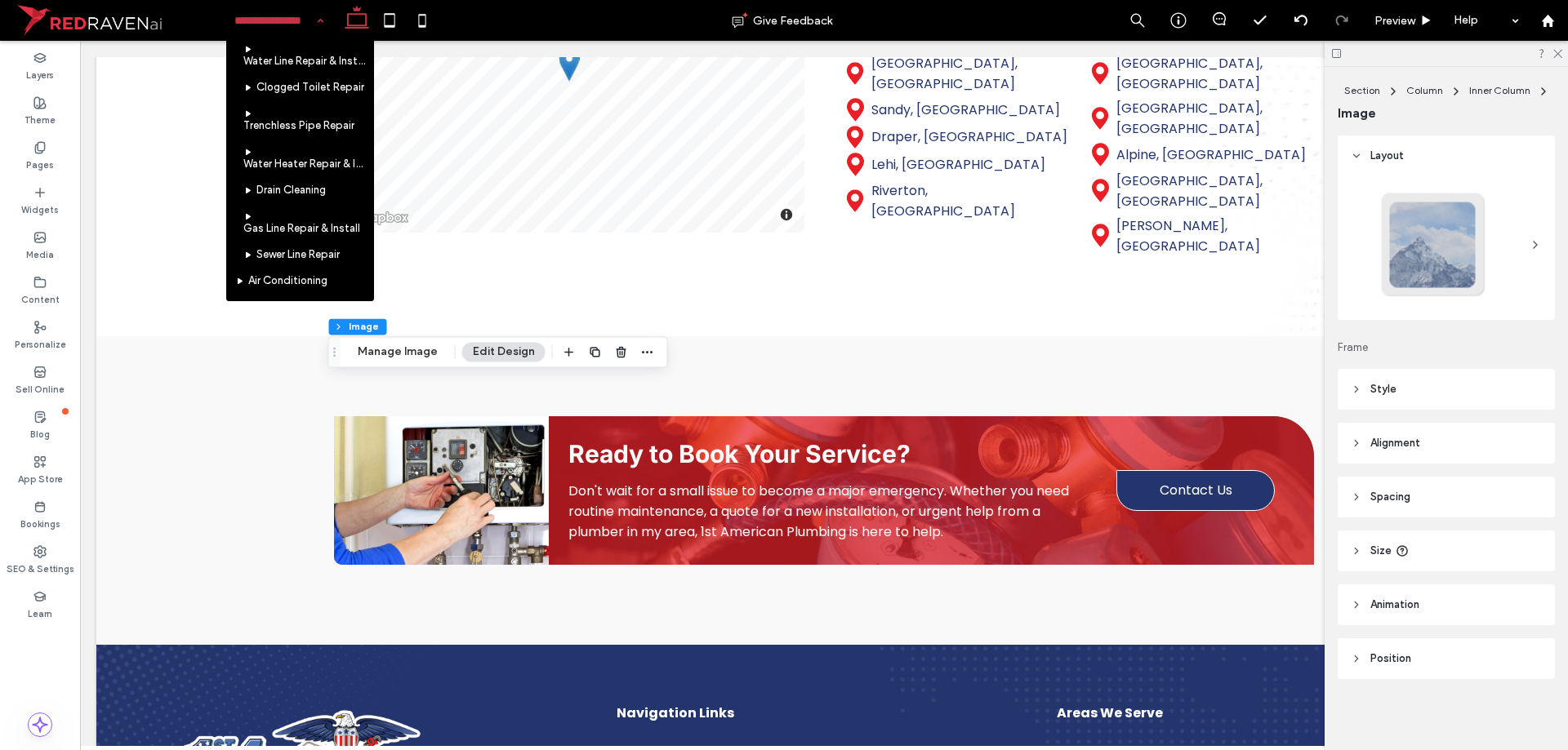
scroll to position [0, 0]
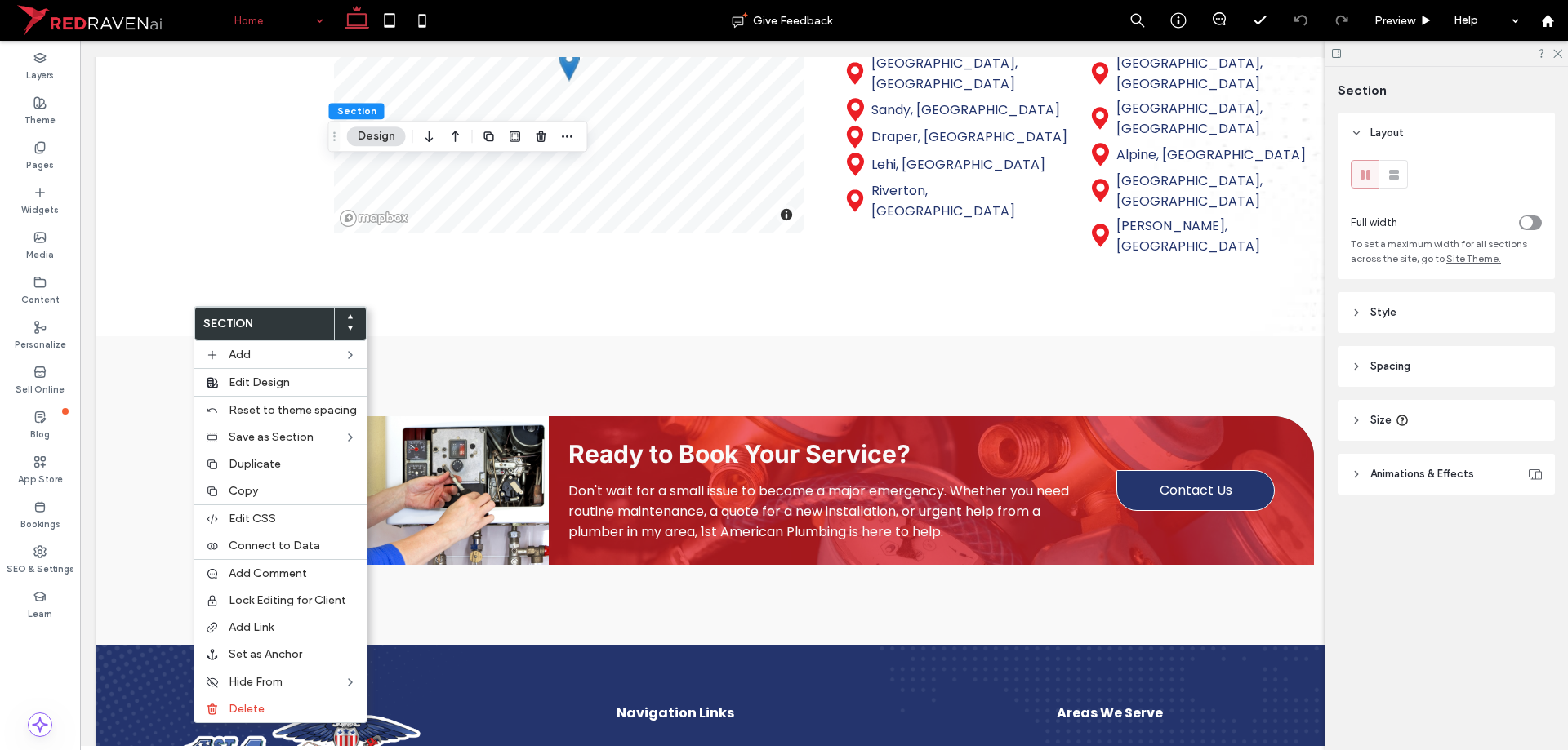
click at [351, 317] on div at bounding box center [350, 323] width 32 height 32
click at [347, 319] on icon at bounding box center [350, 317] width 6 height 6
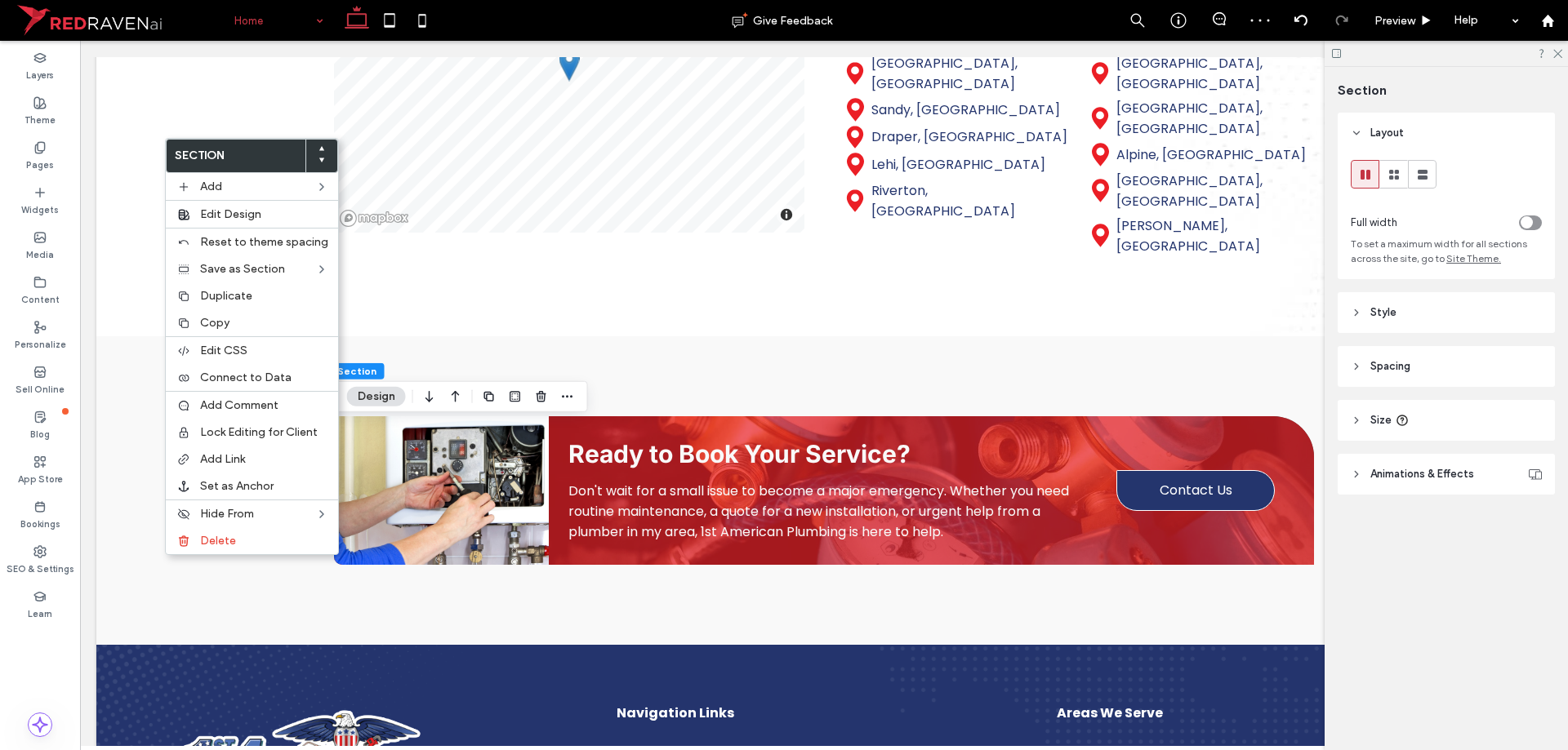
click at [319, 148] on icon at bounding box center [321, 148] width 6 height 6
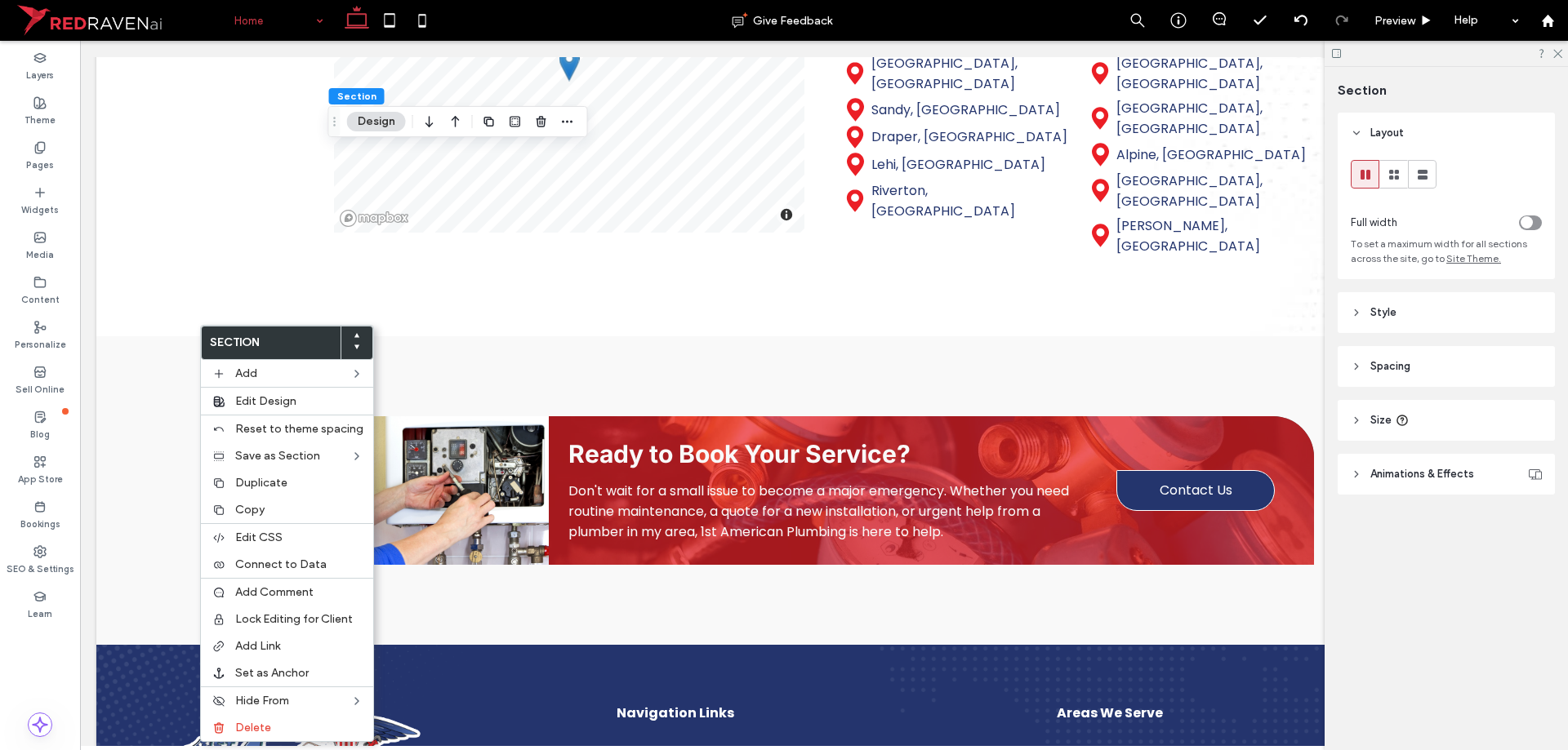
click at [354, 335] on use at bounding box center [356, 335] width 5 height 4
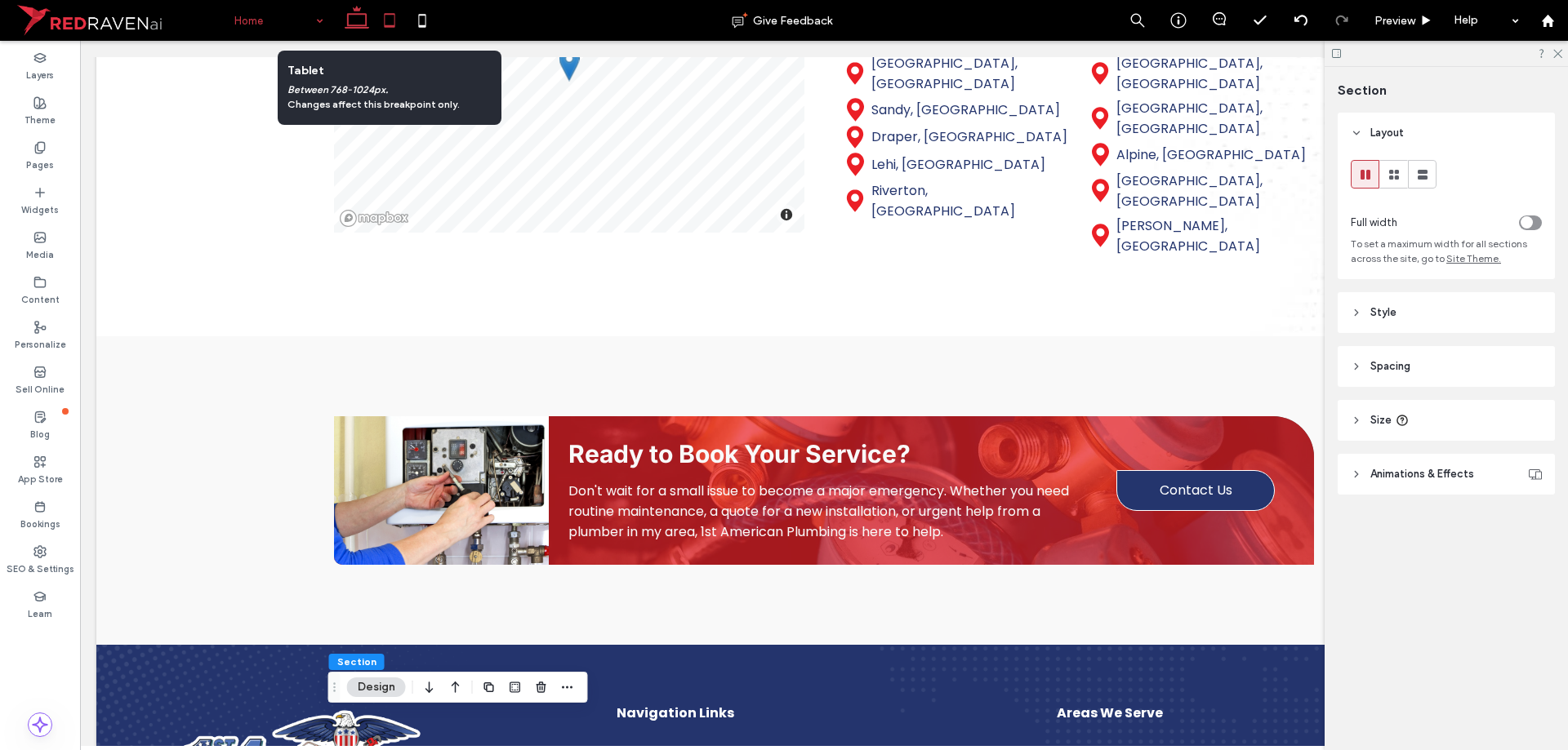
click at [389, 11] on icon at bounding box center [389, 19] width 32 height 32
type input "*"
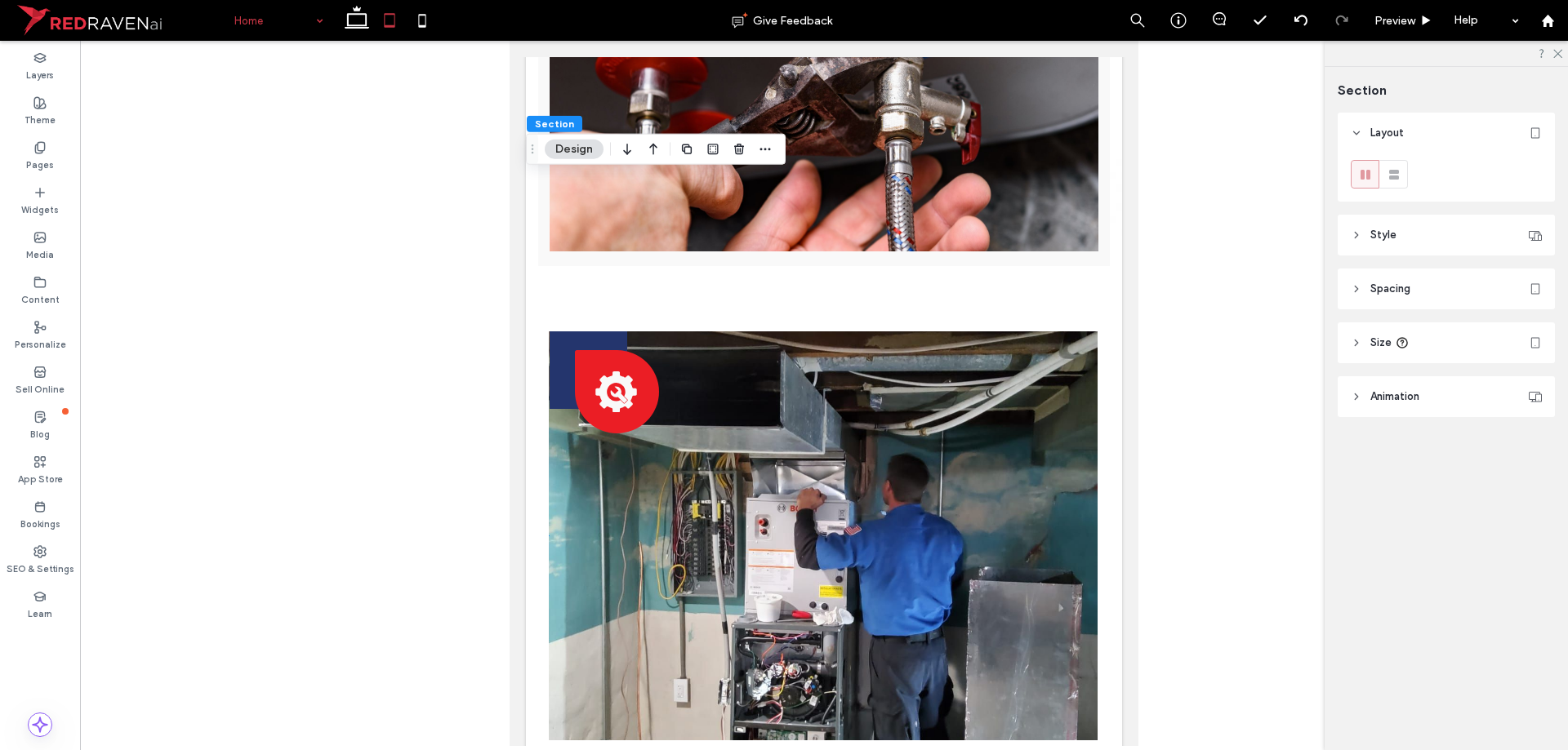
click at [1449, 223] on header "Style" at bounding box center [1446, 235] width 217 height 40
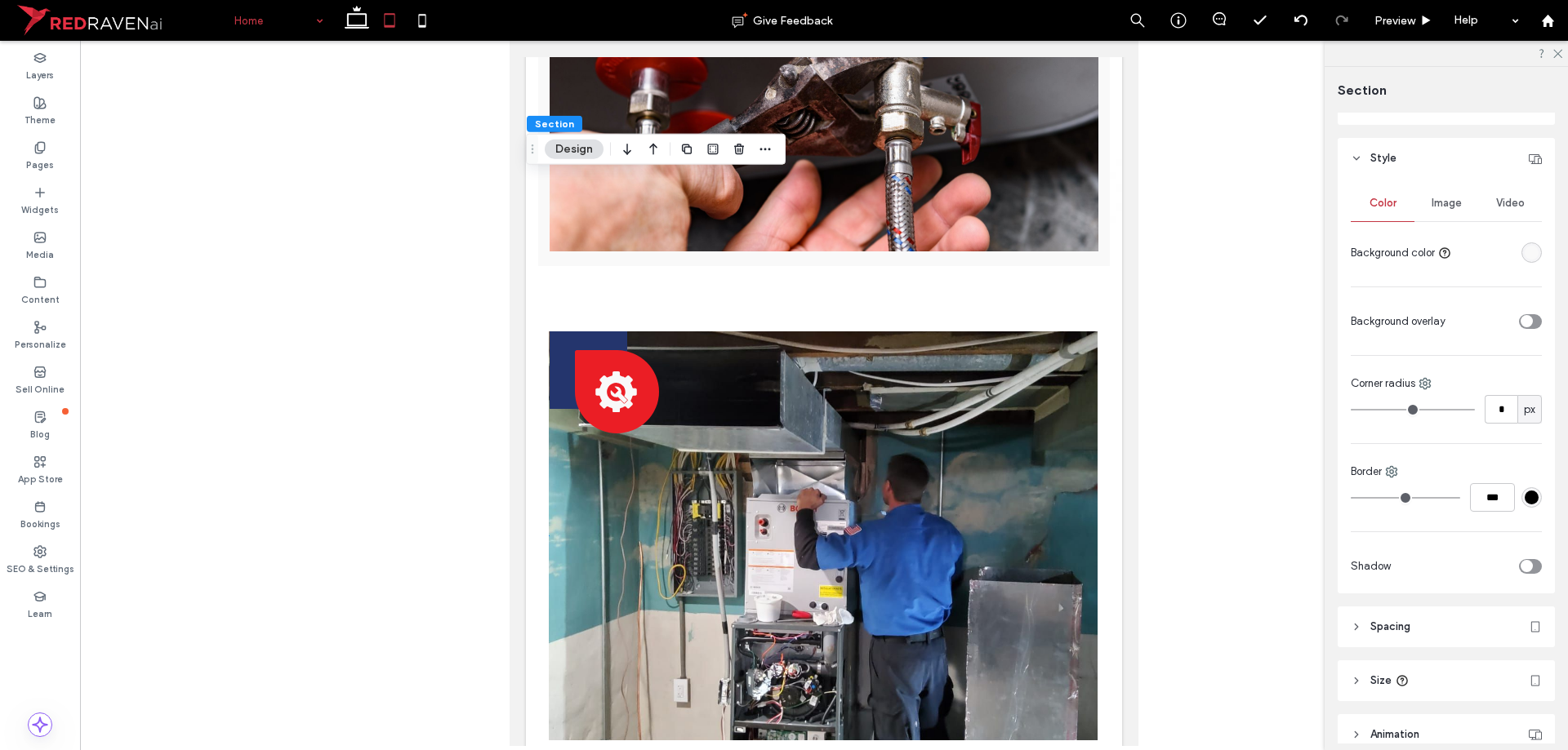
scroll to position [154, 0]
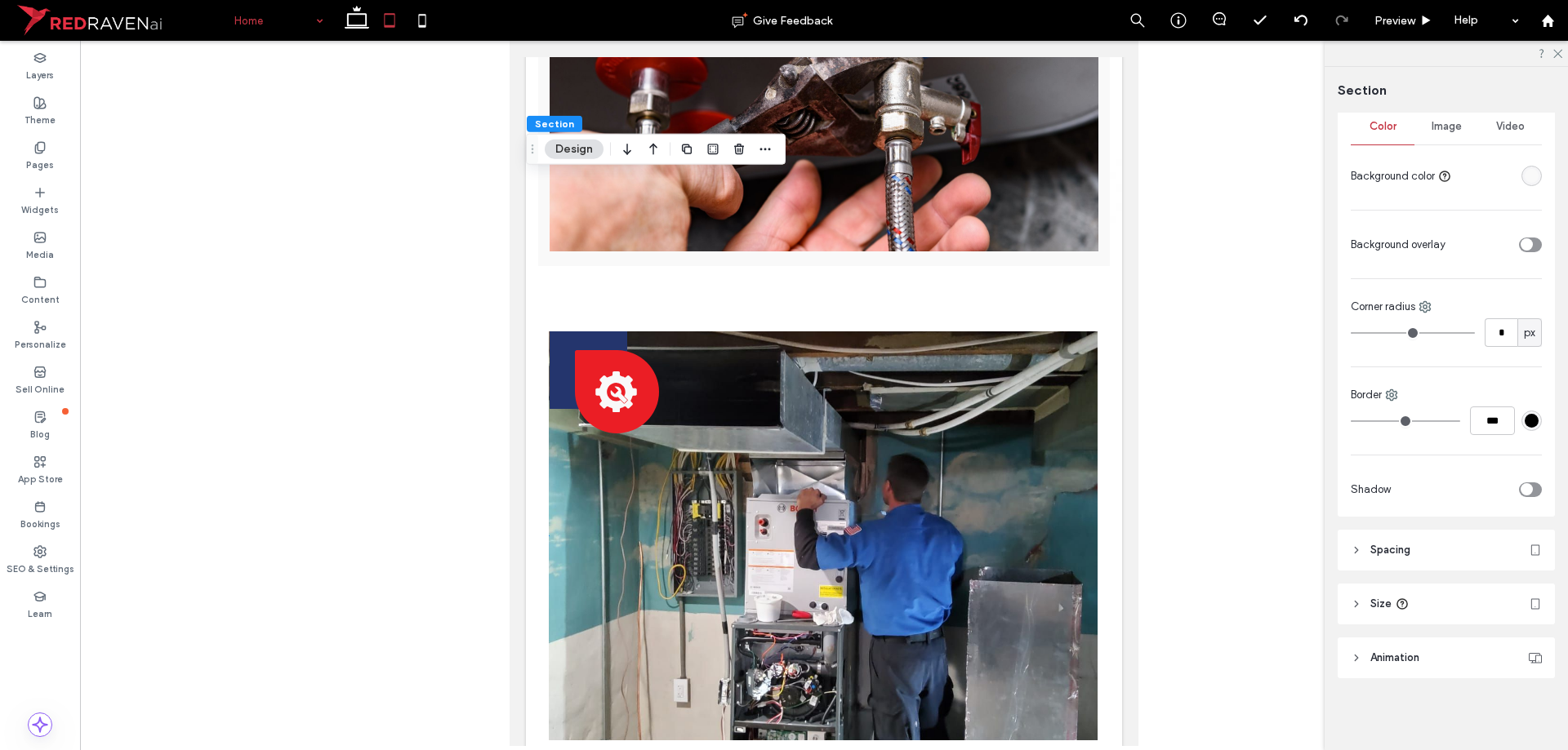
click at [1414, 543] on header "Spacing" at bounding box center [1446, 550] width 217 height 40
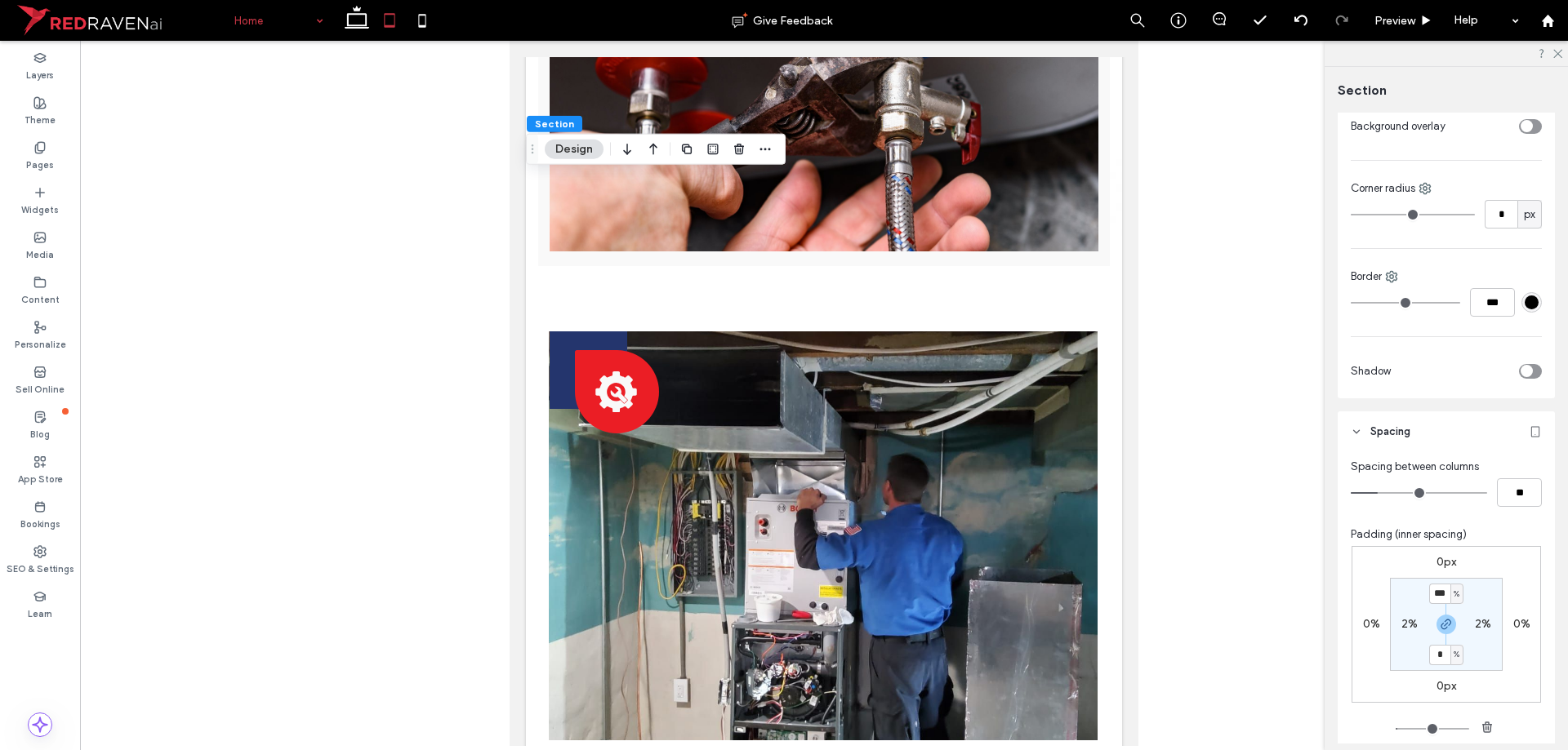
scroll to position [398, 0]
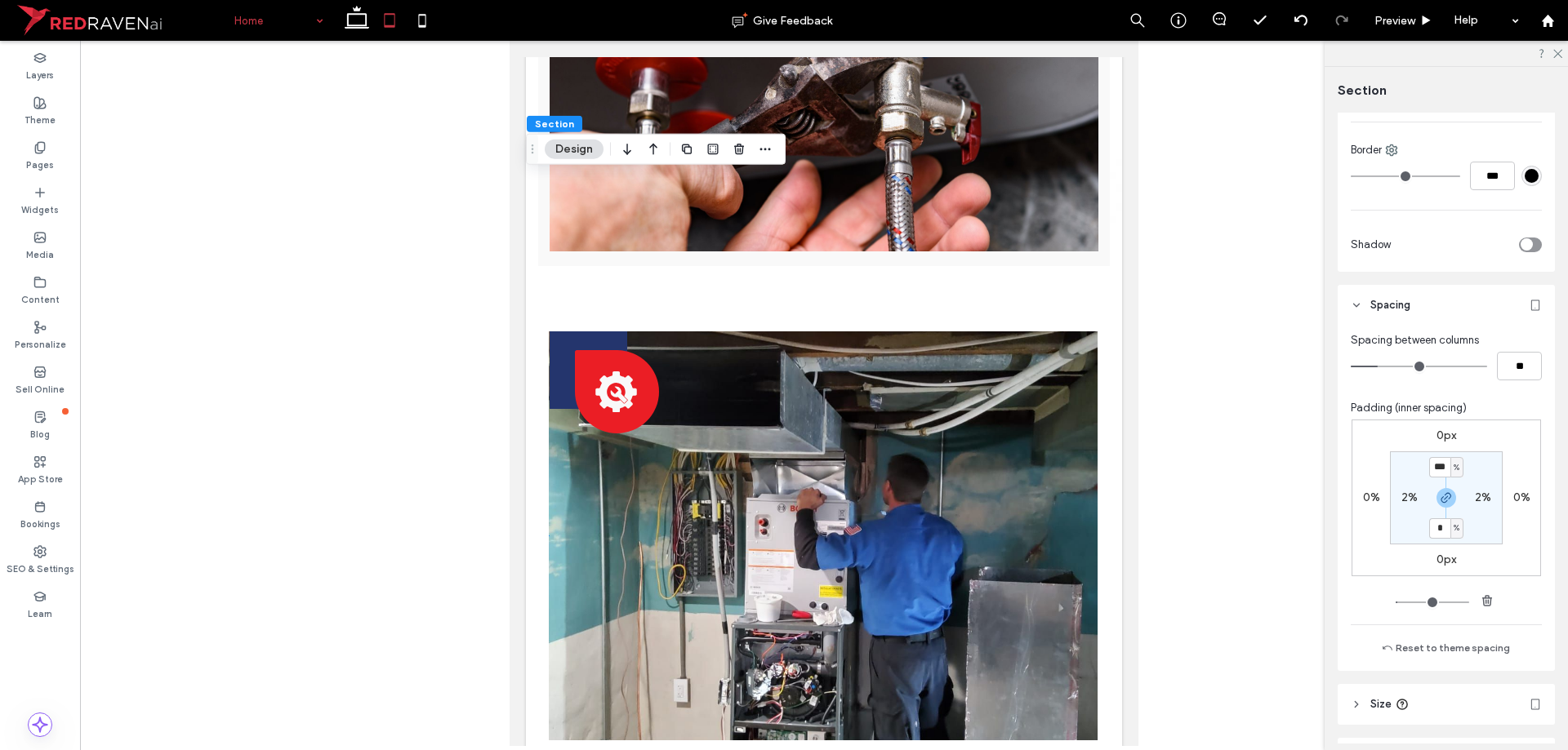
click at [1401, 502] on label "2%" at bounding box center [1410, 497] width 17 height 14
type input "*"
type input "**"
type input "*"
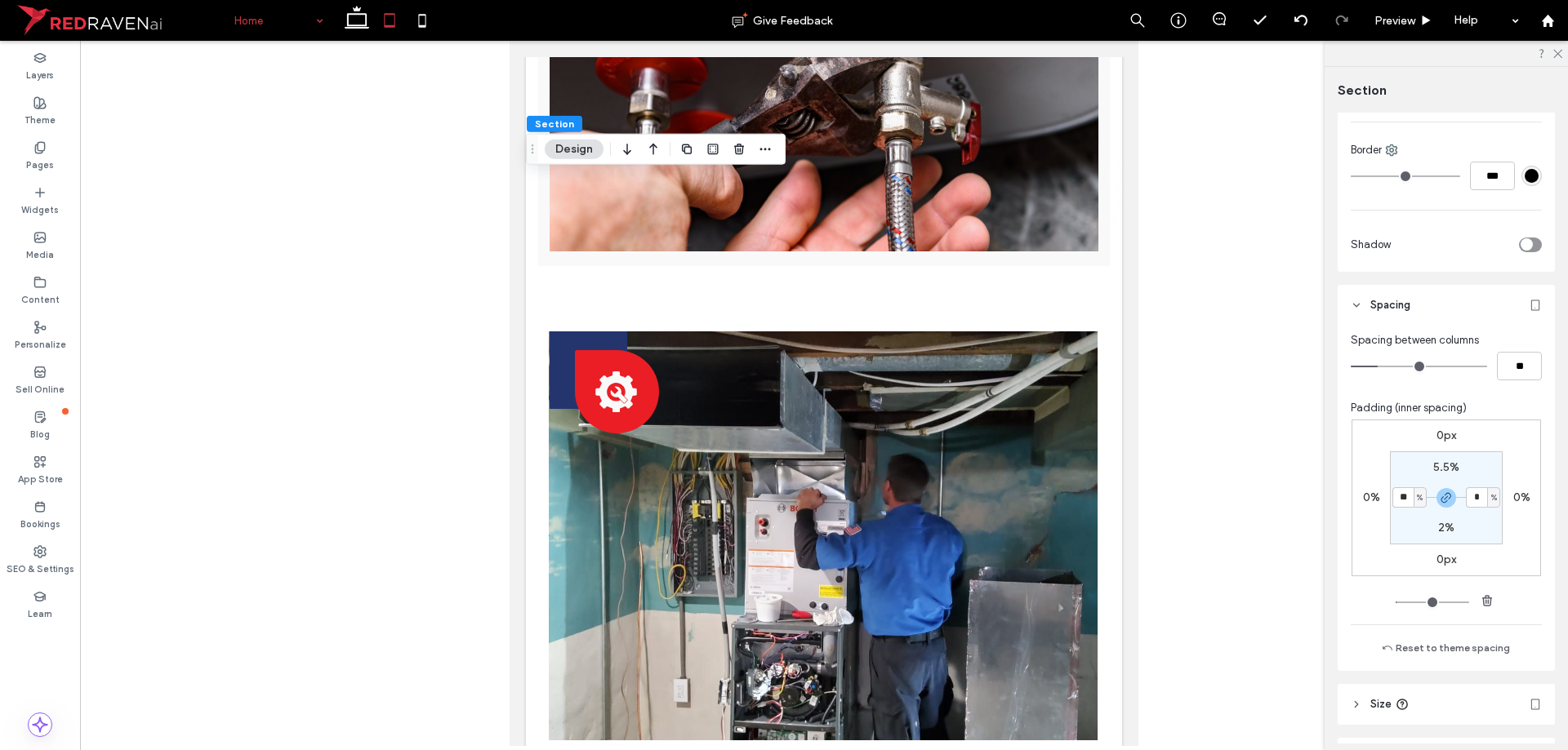
type input "*"
click at [416, 22] on icon at bounding box center [422, 19] width 32 height 32
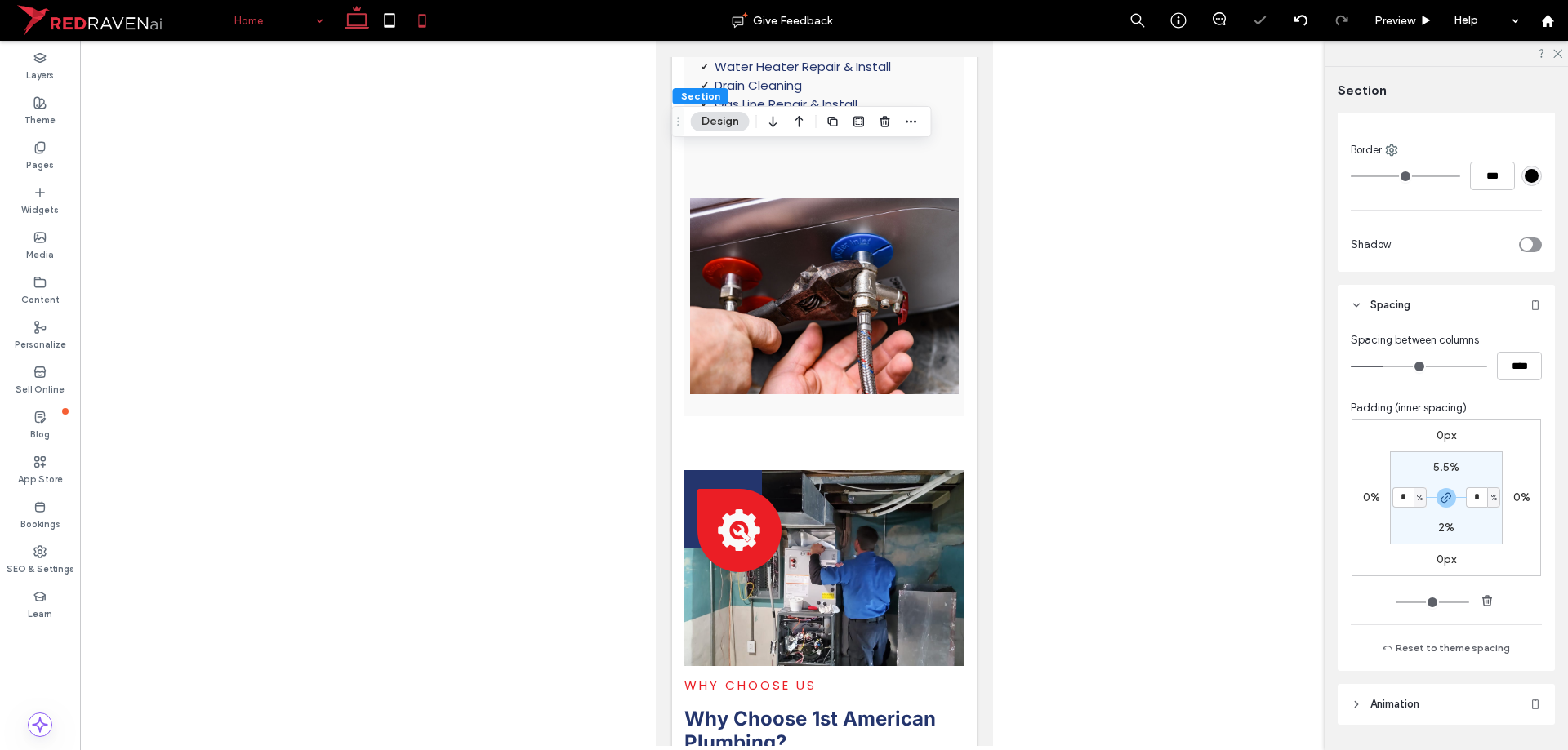
click at [362, 32] on icon at bounding box center [356, 19] width 32 height 32
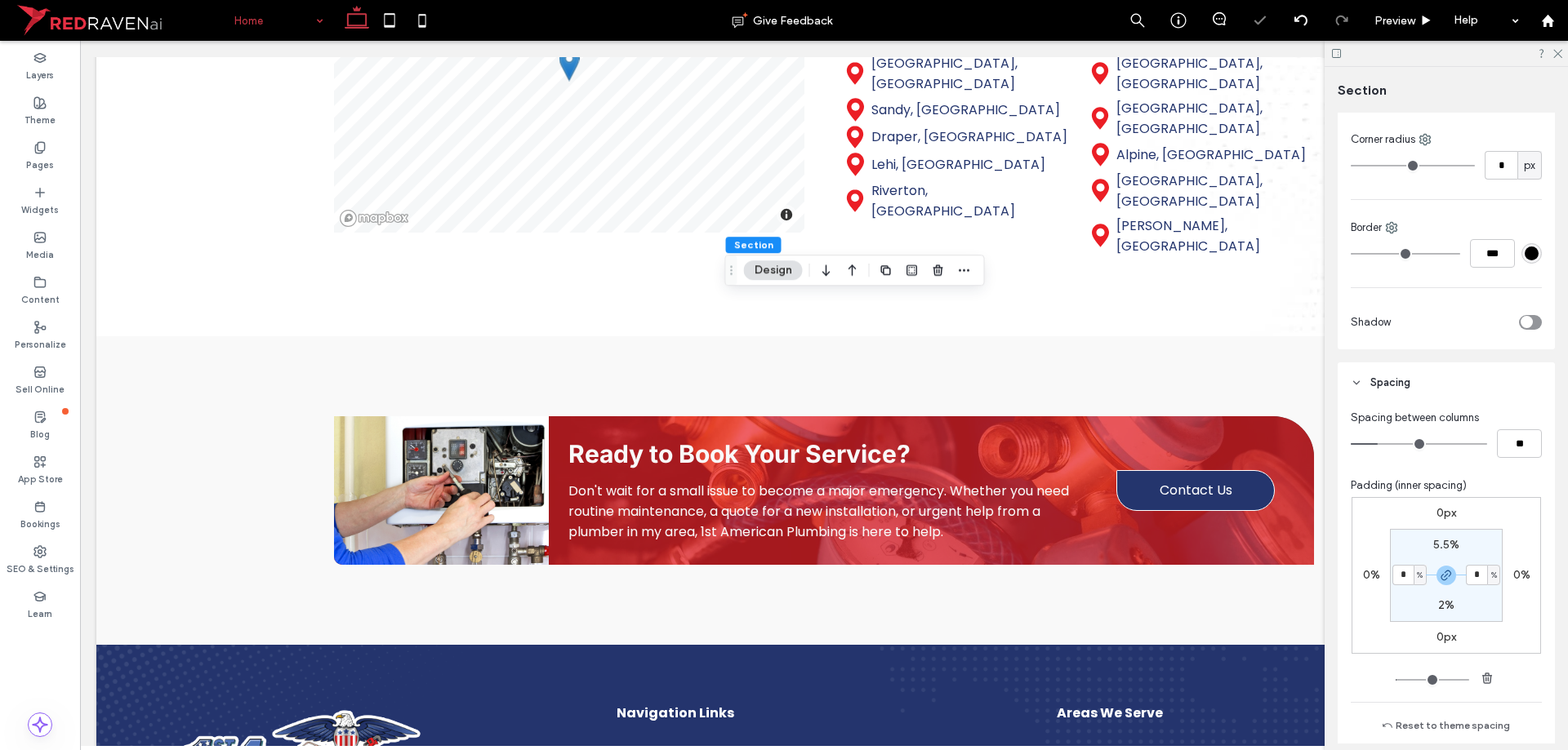
type input "*"
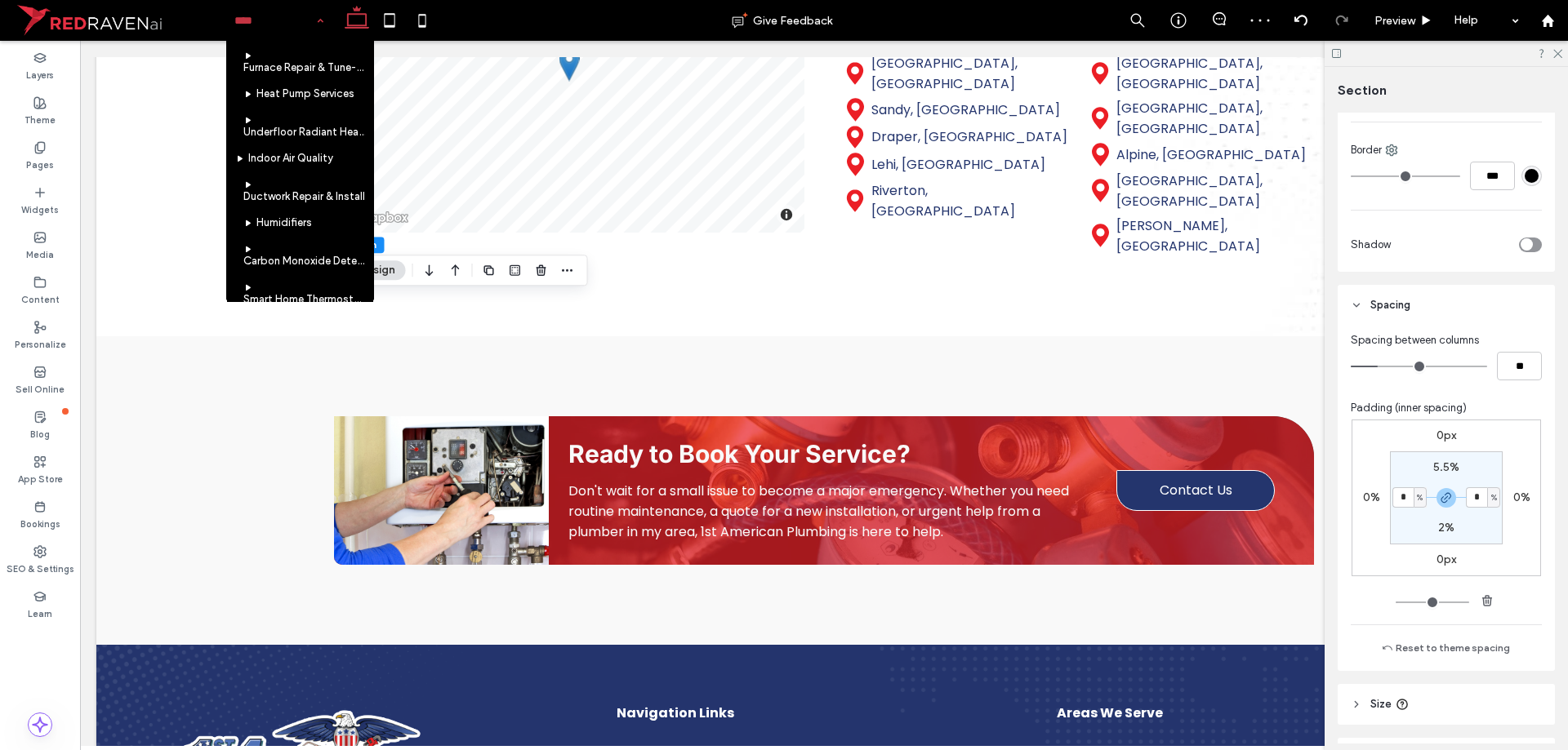
scroll to position [898, 0]
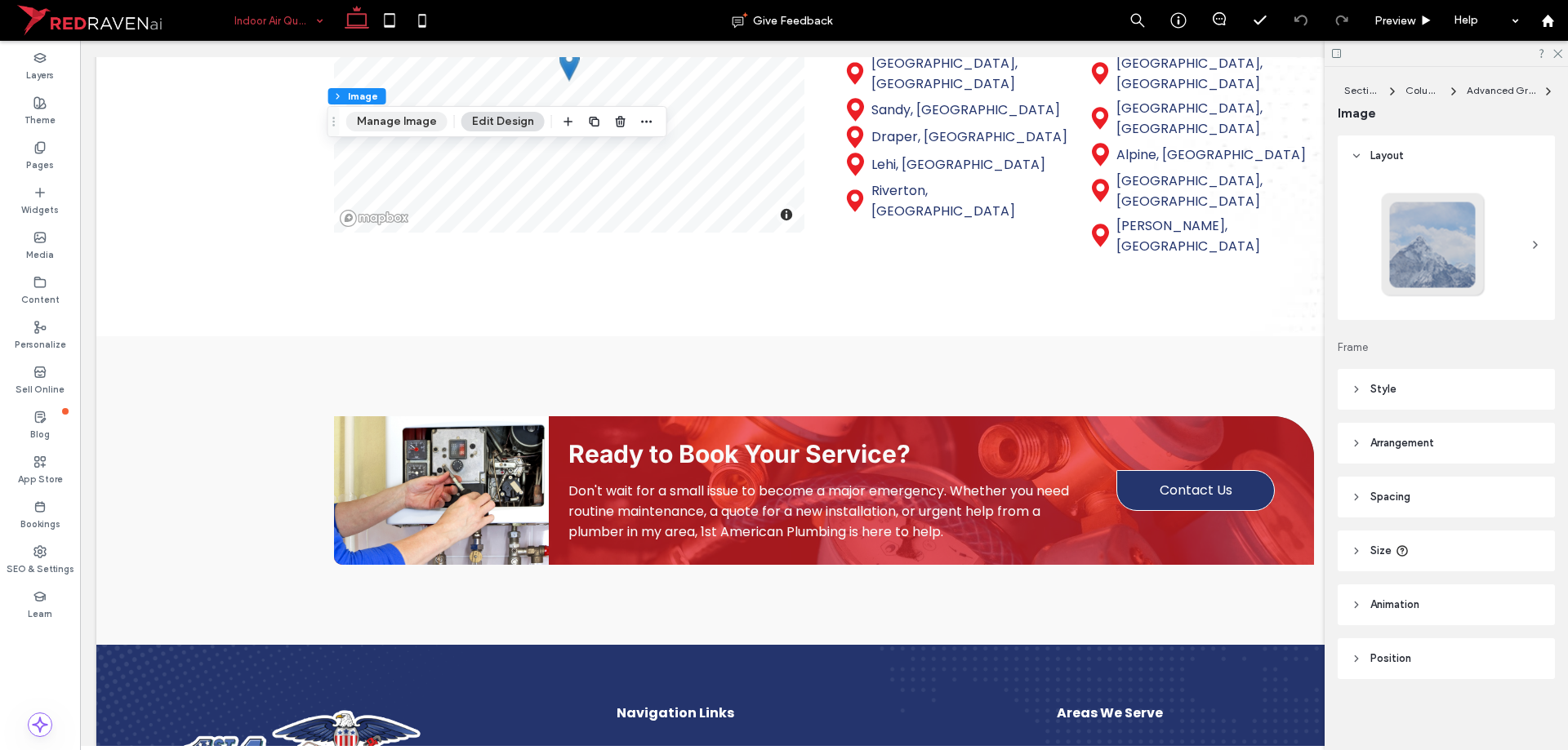
click at [417, 118] on button "Manage Image" at bounding box center [397, 121] width 101 height 19
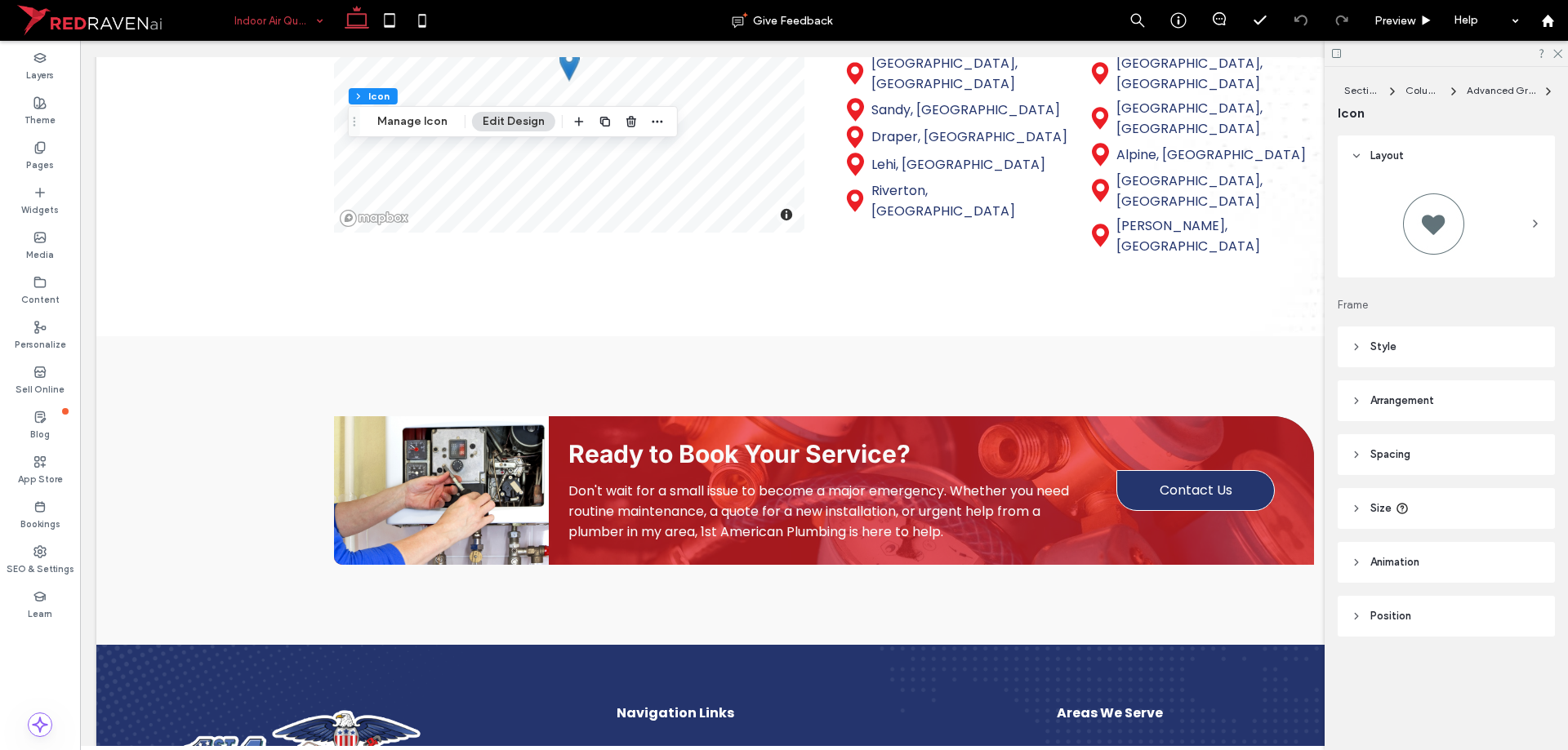
click at [394, 109] on div "Section Column Advanced Grid Icon Manage Icon Edit Design" at bounding box center [513, 121] width 330 height 31
click at [398, 111] on div "Section Column Advanced Grid Icon Manage Icon Edit Design" at bounding box center [513, 121] width 330 height 31
click at [399, 111] on div "Section Column Advanced Grid Icon Manage Icon Edit Design" at bounding box center [513, 121] width 330 height 31
click at [400, 119] on button "Manage Icon" at bounding box center [412, 121] width 91 height 19
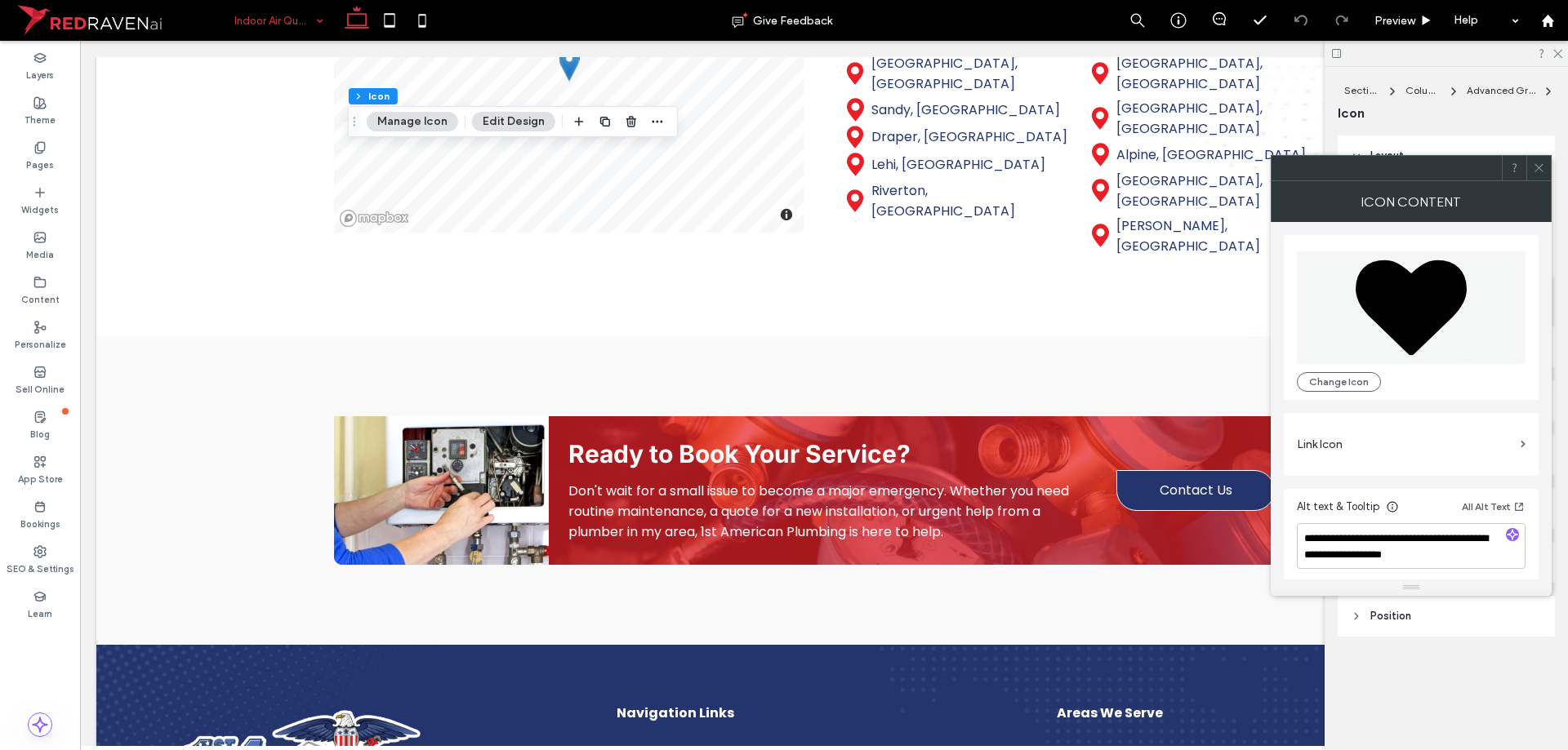
drag, startPoint x: 1371, startPoint y: 331, endPoint x: 1361, endPoint y: 329, distance: 10.2
click at [1371, 330] on icon "Black heart icon in the upper left corner on a white background." at bounding box center [1411, 307] width 112 height 112
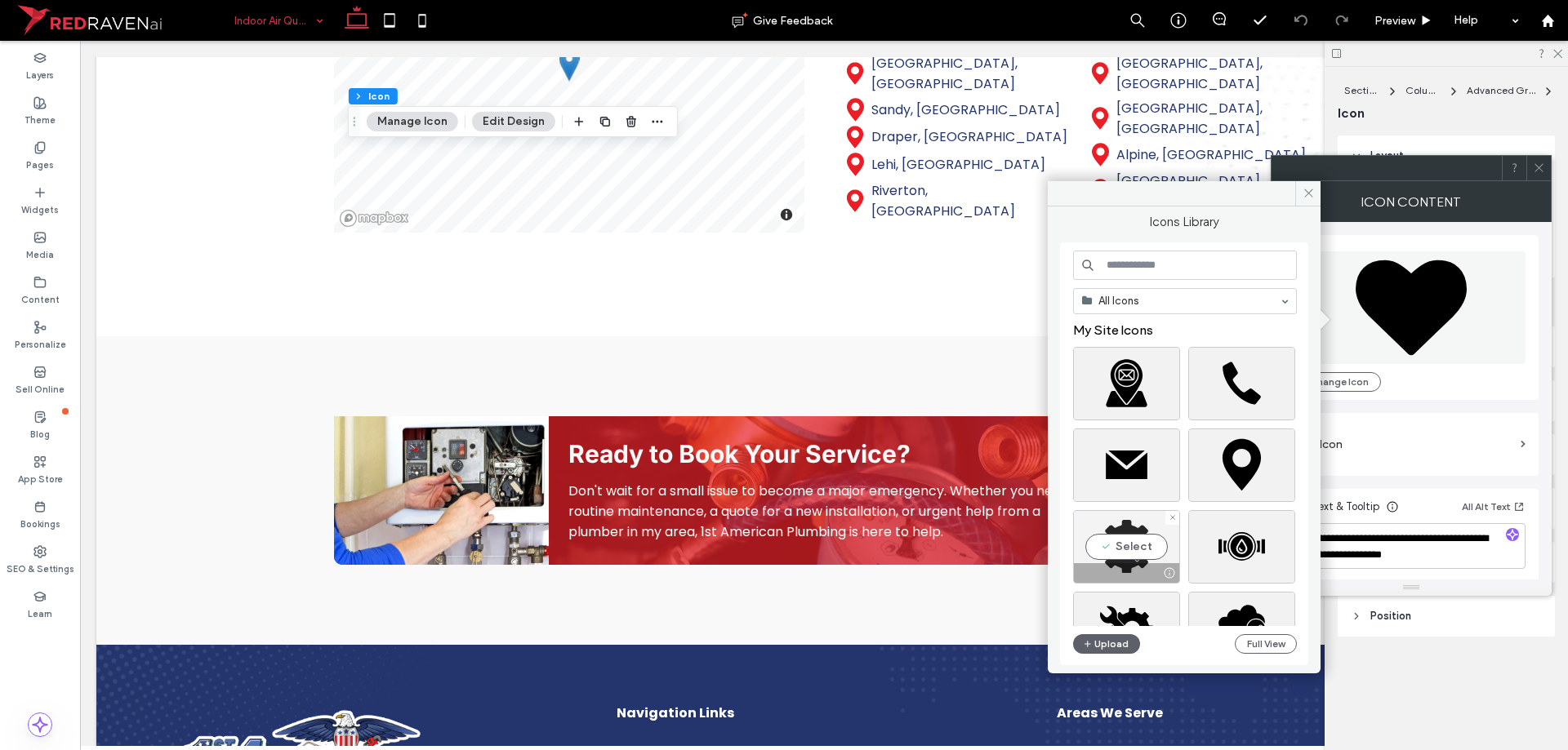
click at [1144, 524] on div "Select" at bounding box center [1126, 547] width 107 height 74
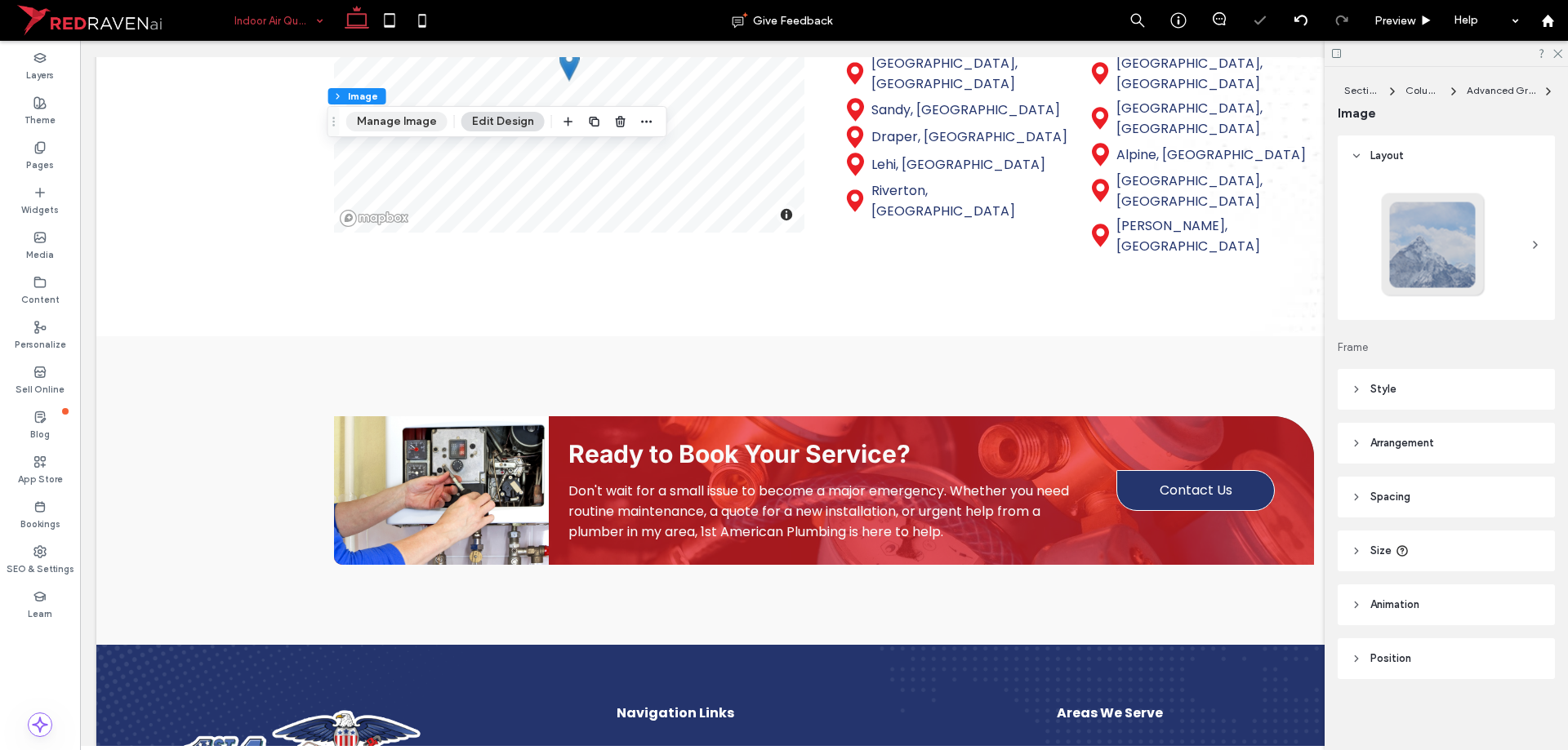
click at [401, 128] on button "Manage Image" at bounding box center [397, 121] width 101 height 19
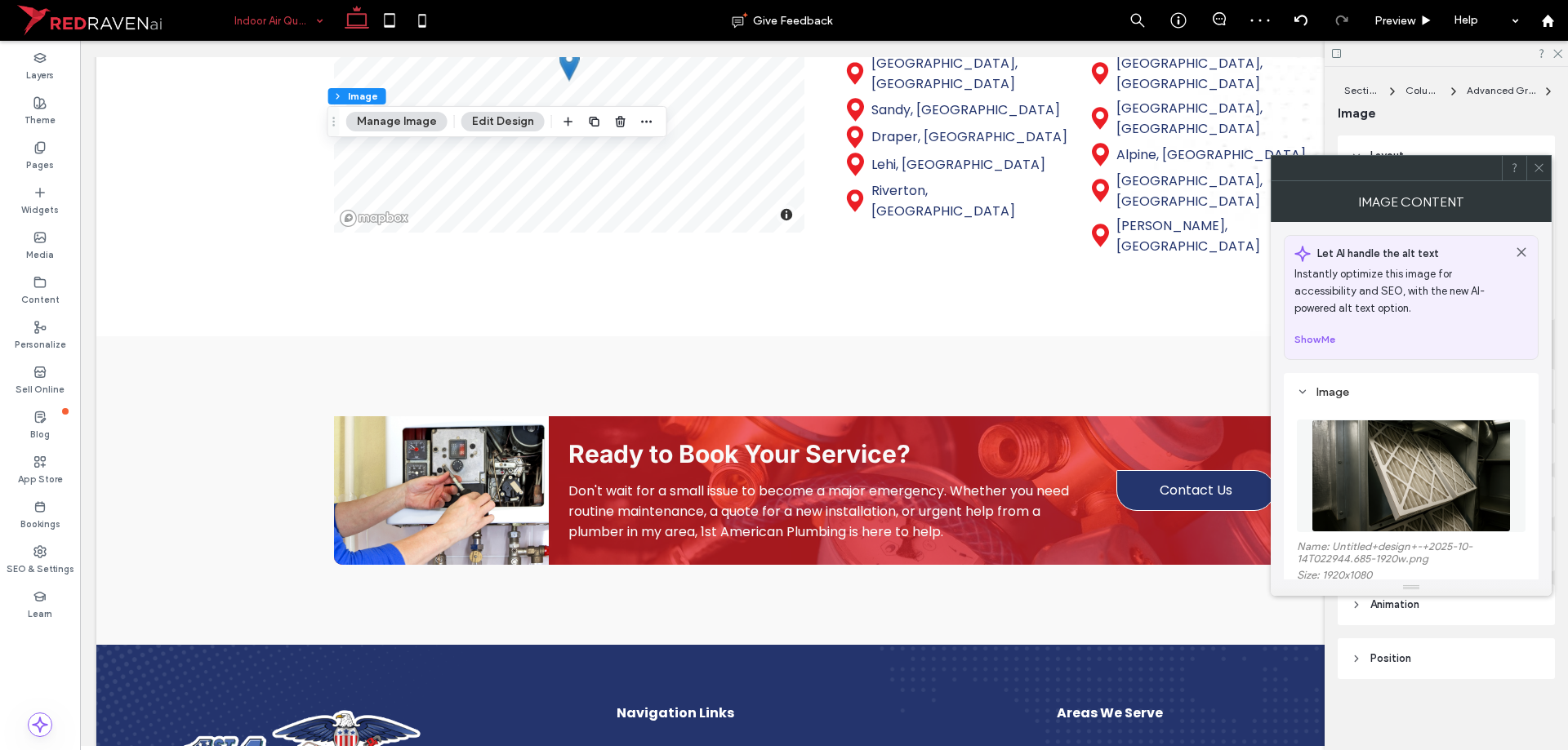
click at [1416, 476] on img at bounding box center [1411, 476] width 199 height 112
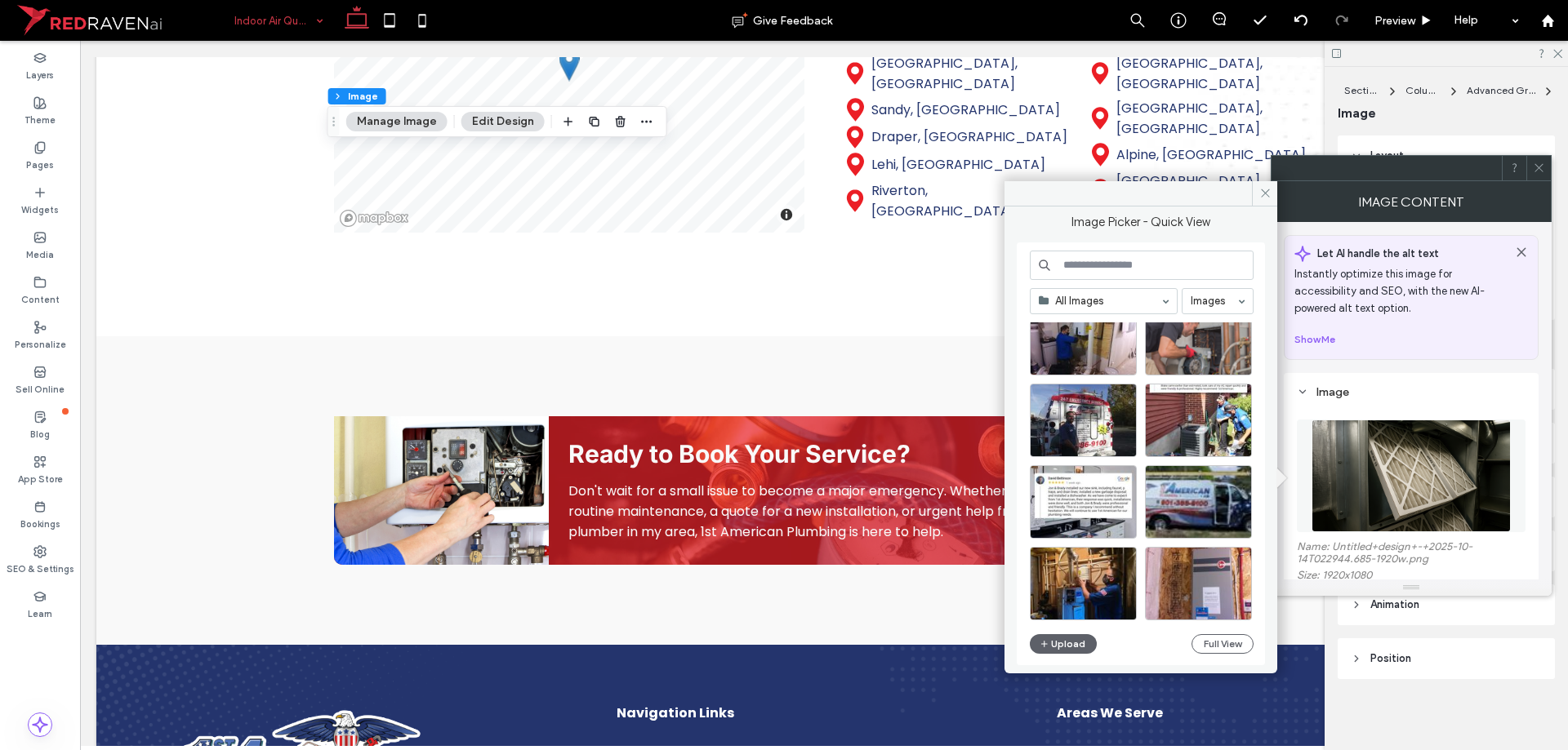
scroll to position [1042, 0]
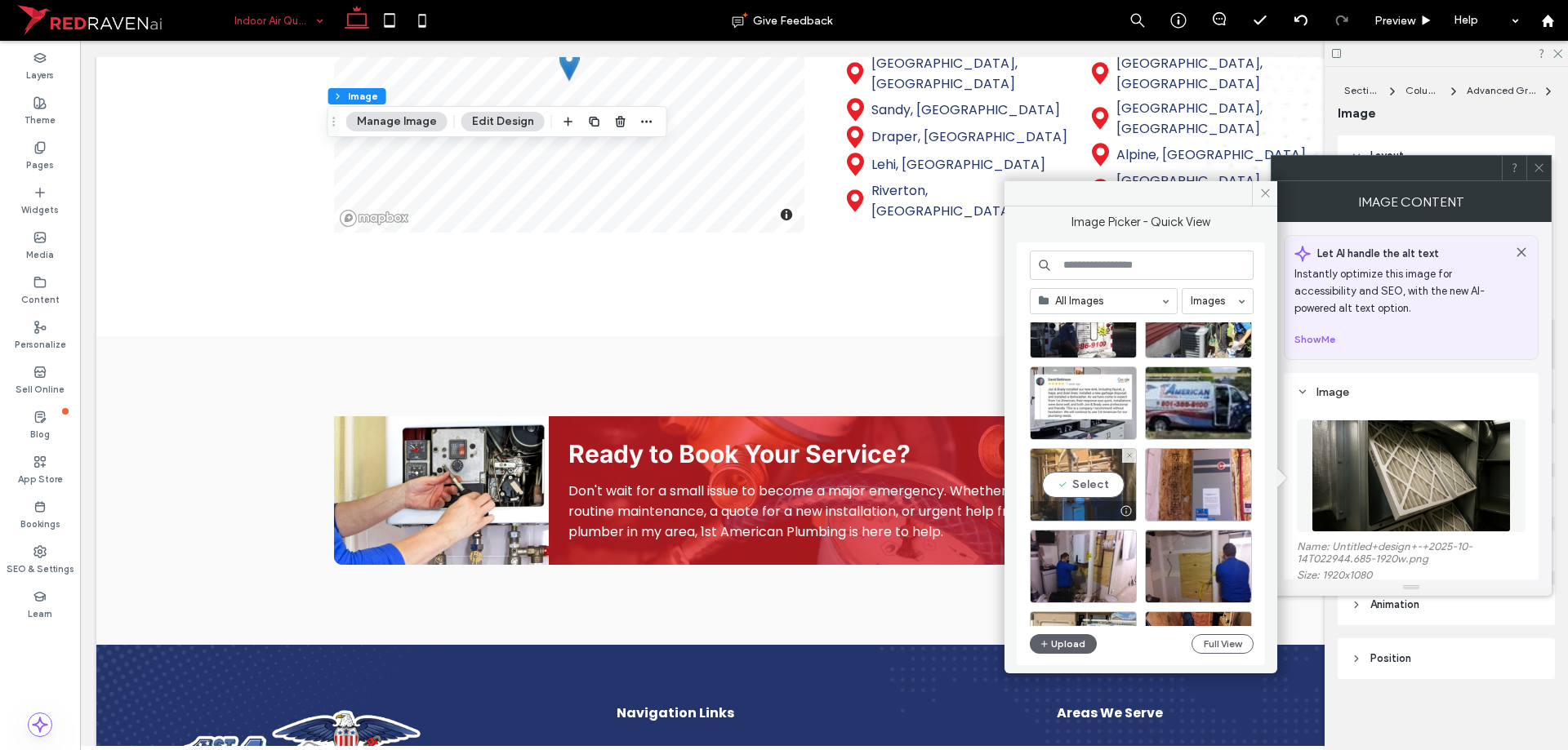
click at [1086, 474] on div "Select" at bounding box center [1083, 485] width 107 height 74
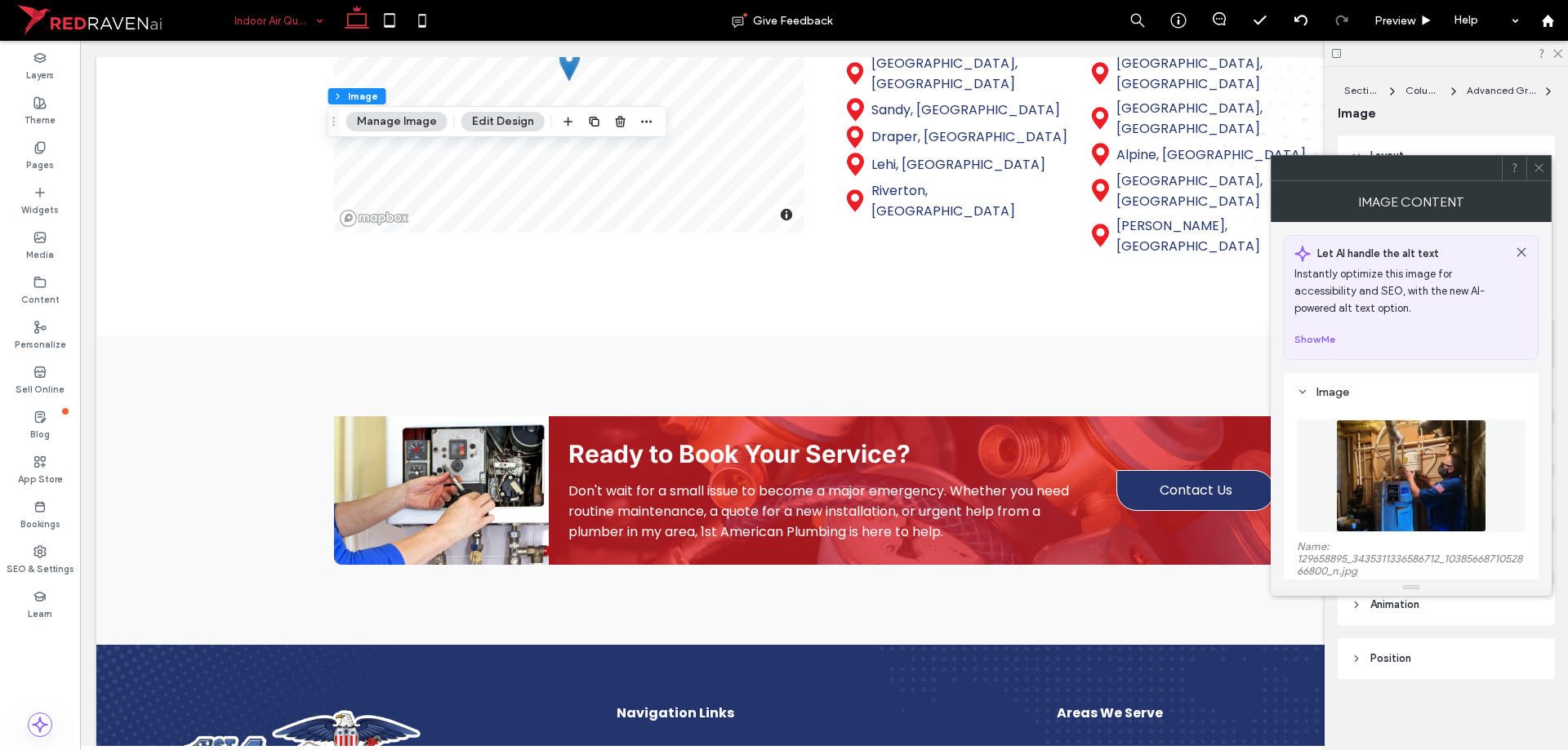
scroll to position [1, 0]
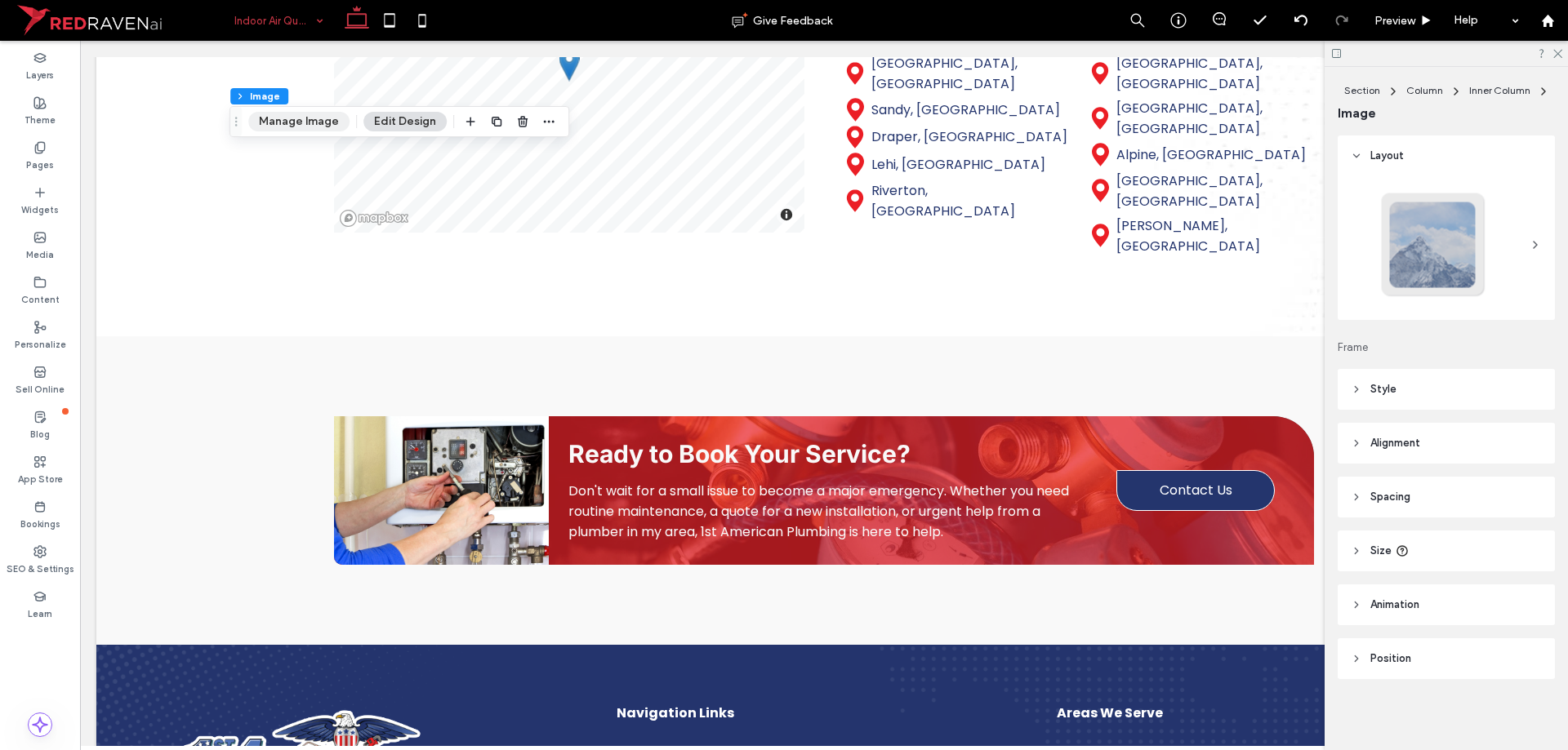
click at [325, 121] on button "Manage Image" at bounding box center [299, 121] width 101 height 19
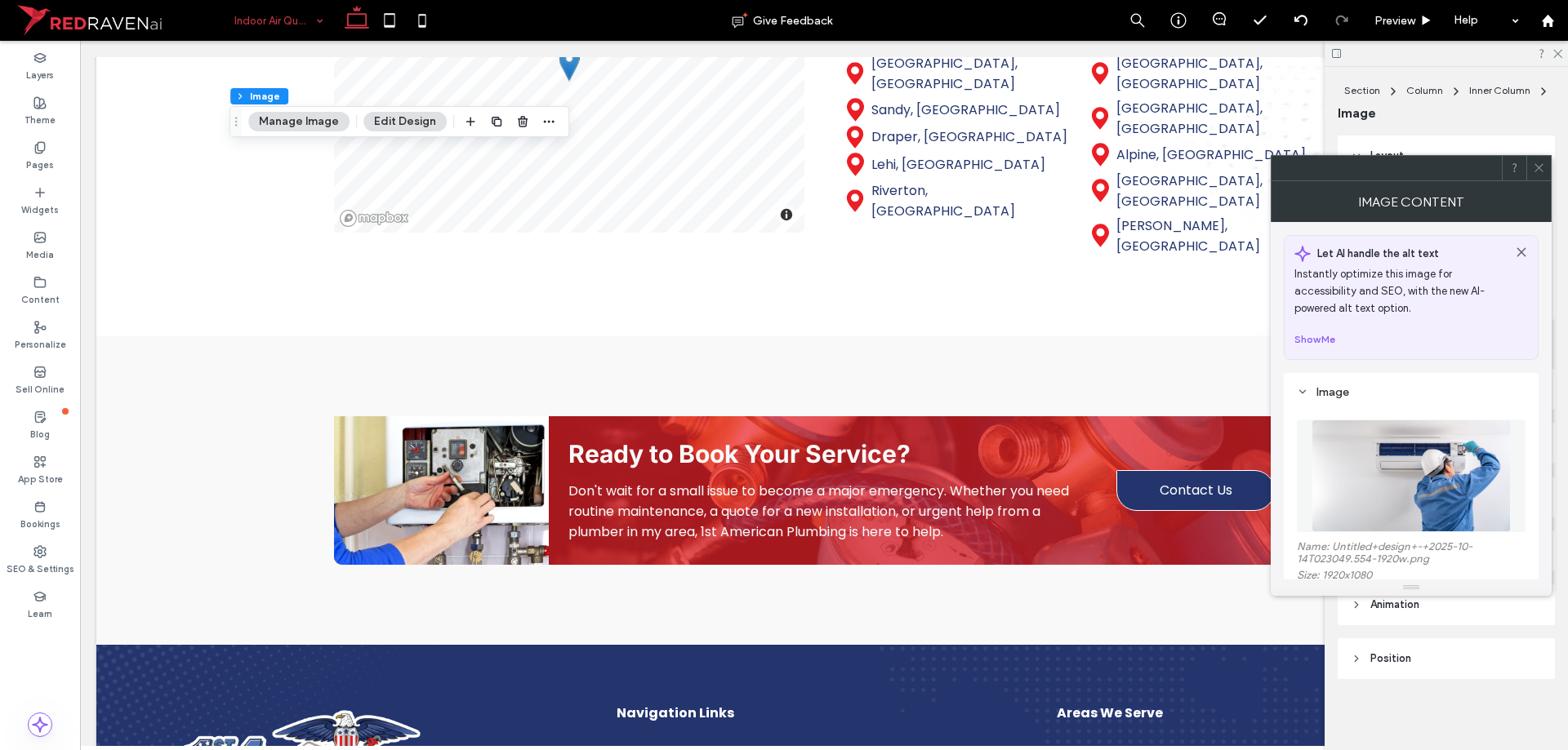
click at [1416, 487] on figure at bounding box center [1411, 476] width 228 height 112
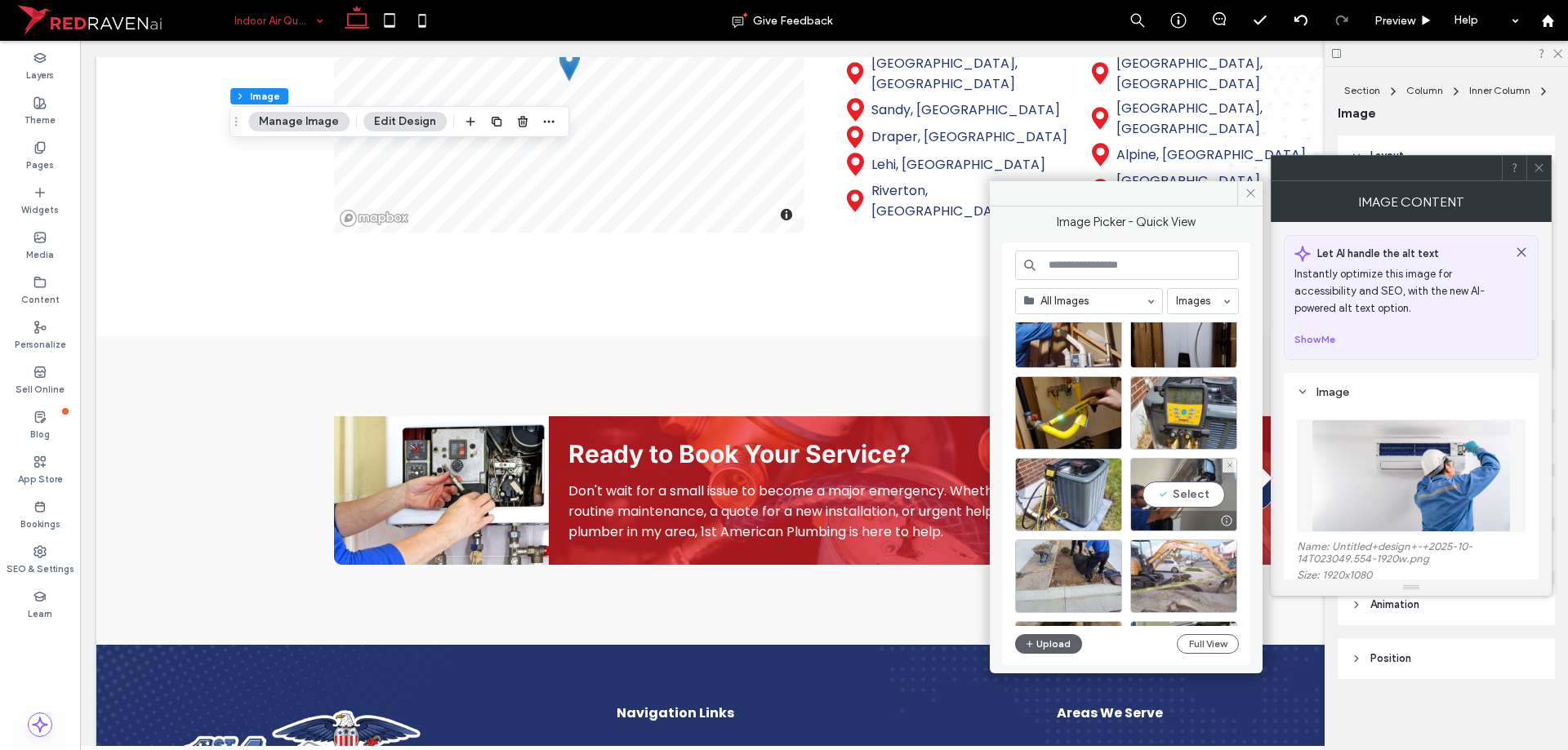
scroll to position [82, 0]
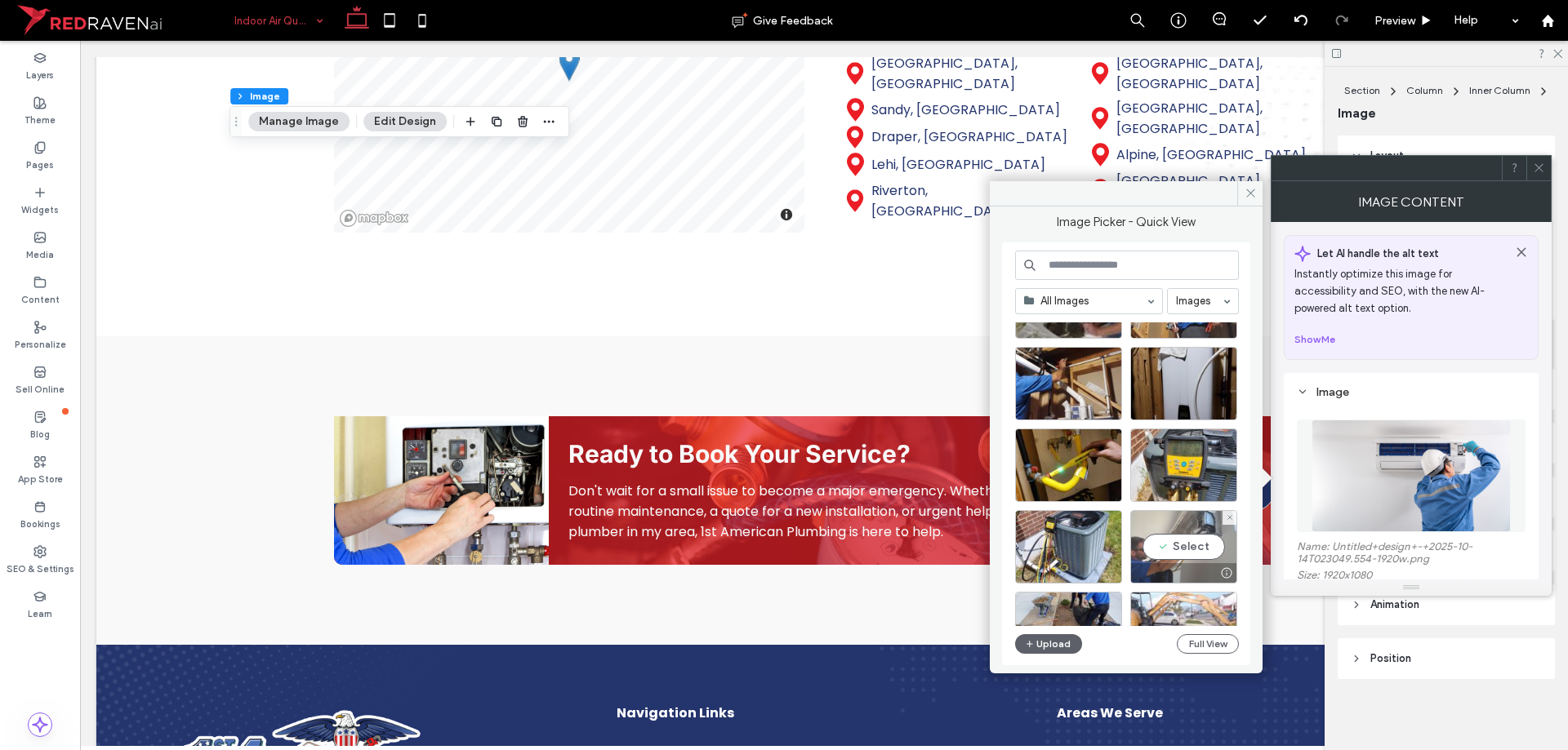
click at [1166, 549] on div "Select" at bounding box center [1183, 547] width 107 height 74
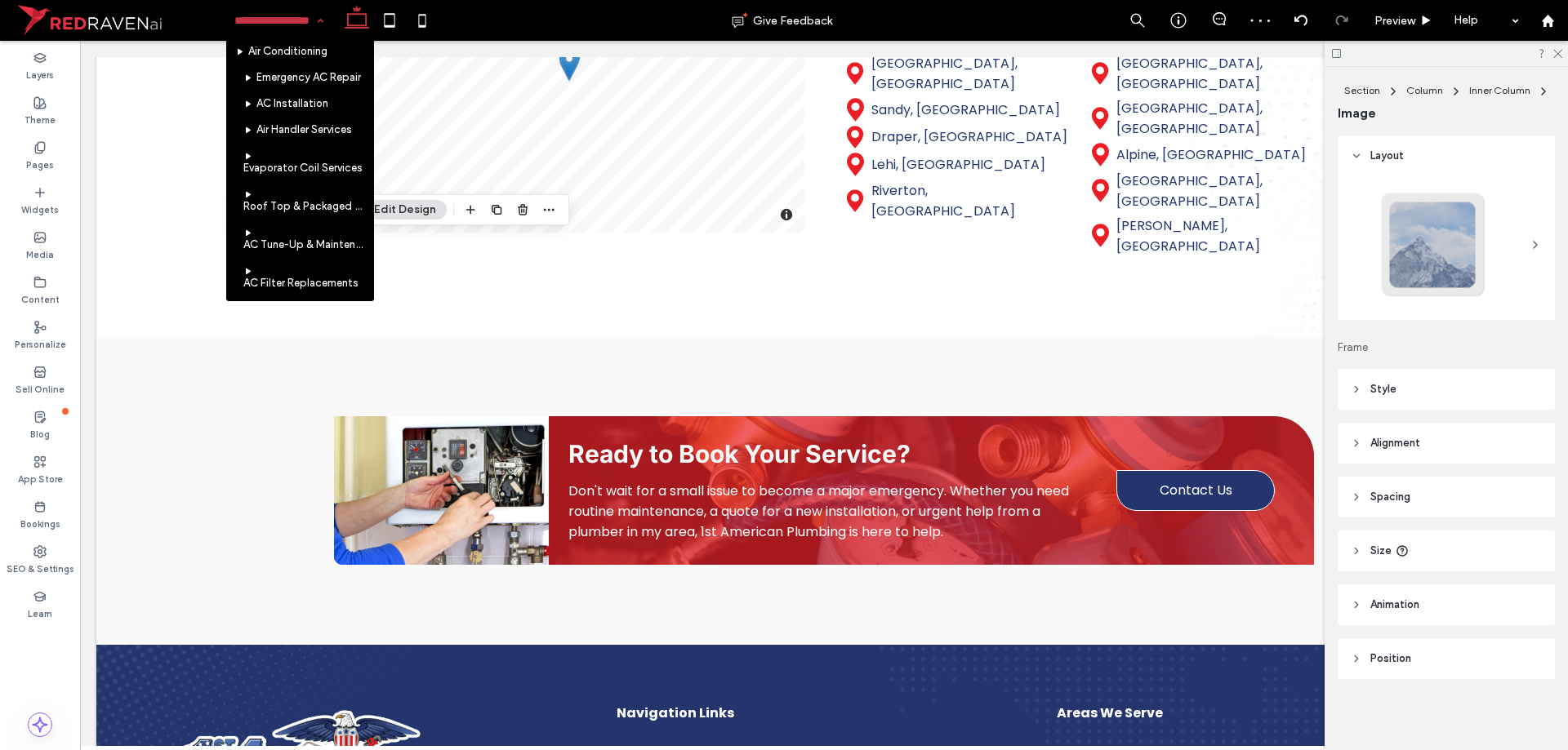
scroll to position [653, 0]
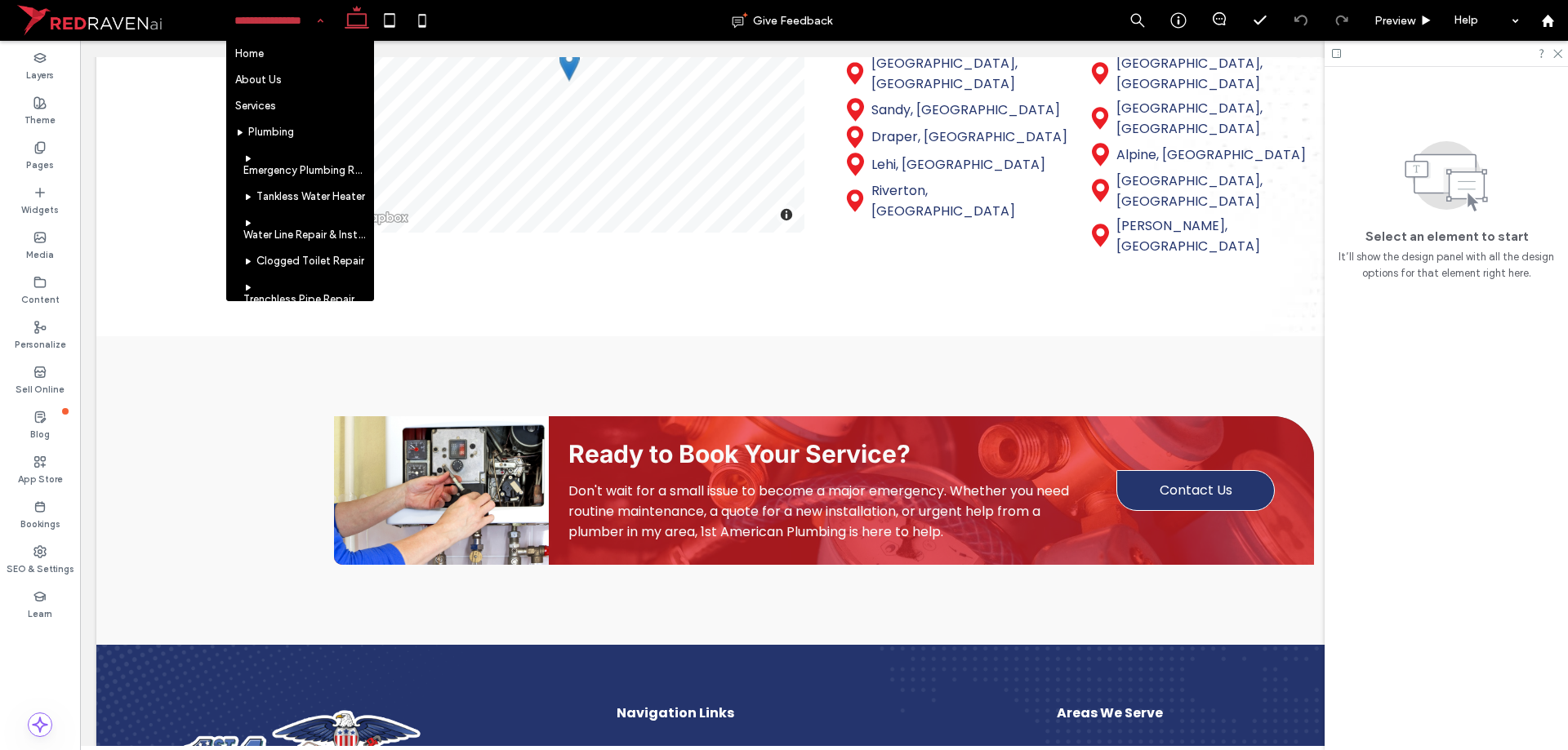
click at [318, 29] on div "Home About Us Services Plumbing Emergency Plumbing Repair Tankless Water Heater…" at bounding box center [279, 20] width 105 height 40
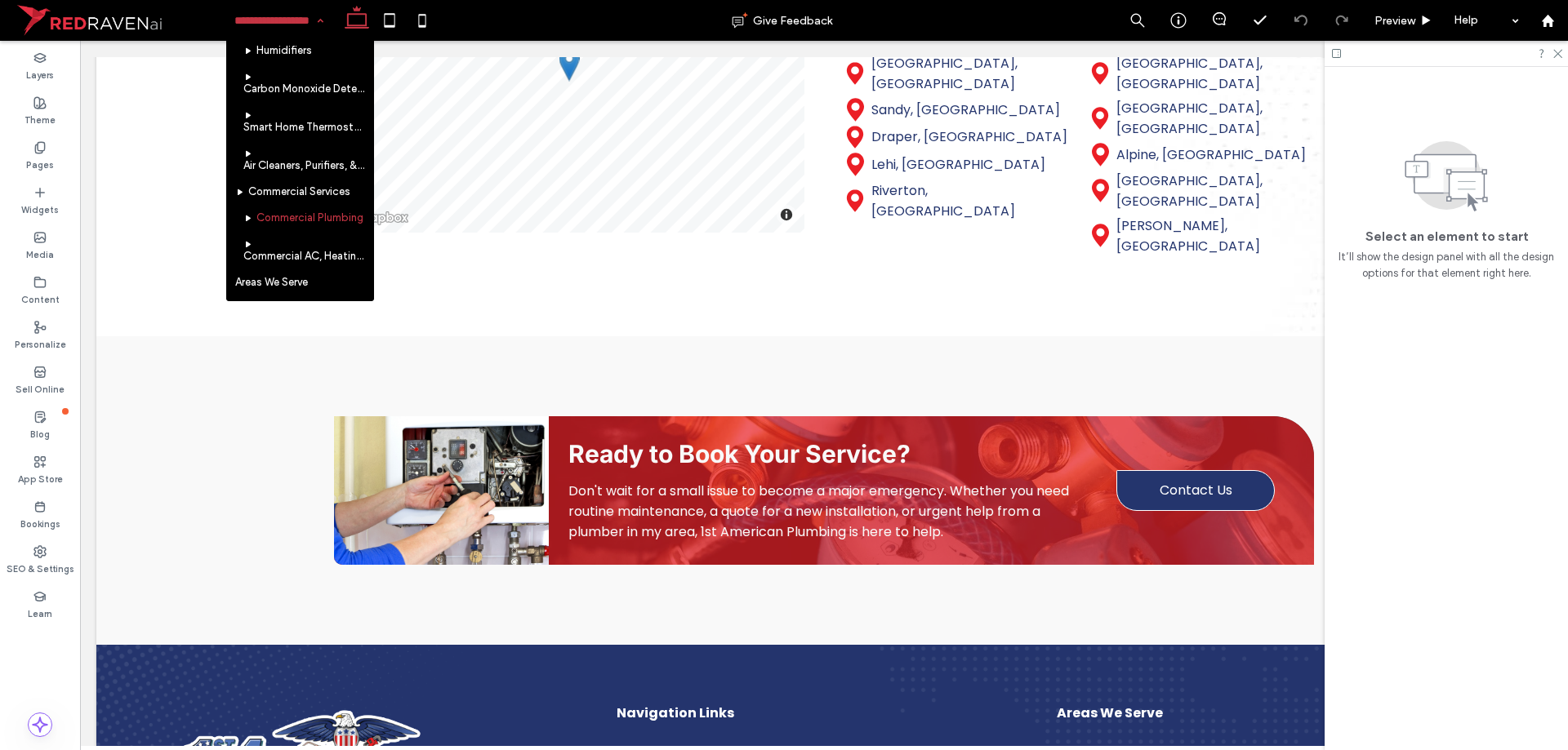
scroll to position [1143, 0]
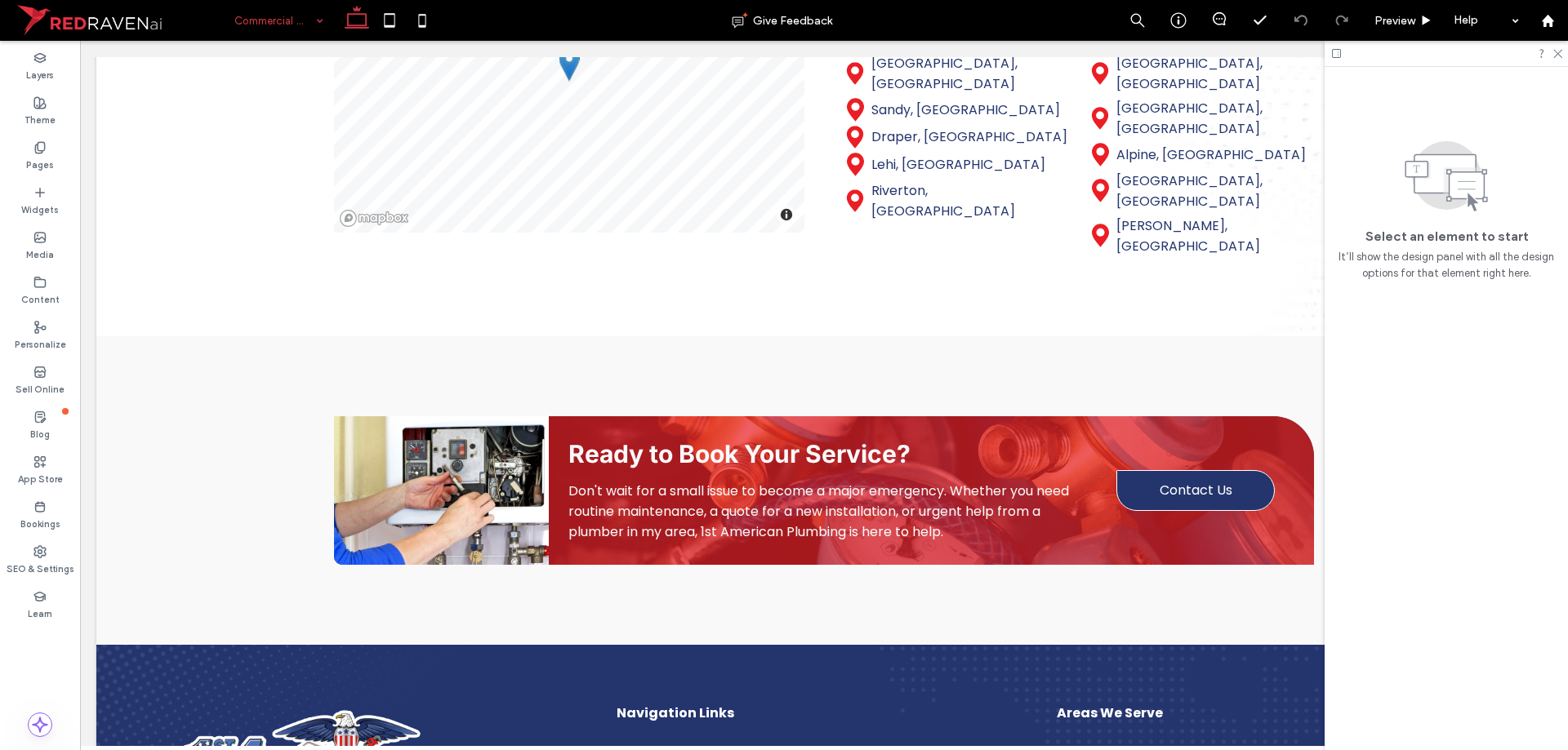
click at [314, 14] on div "Commercial Services" at bounding box center [279, 20] width 105 height 40
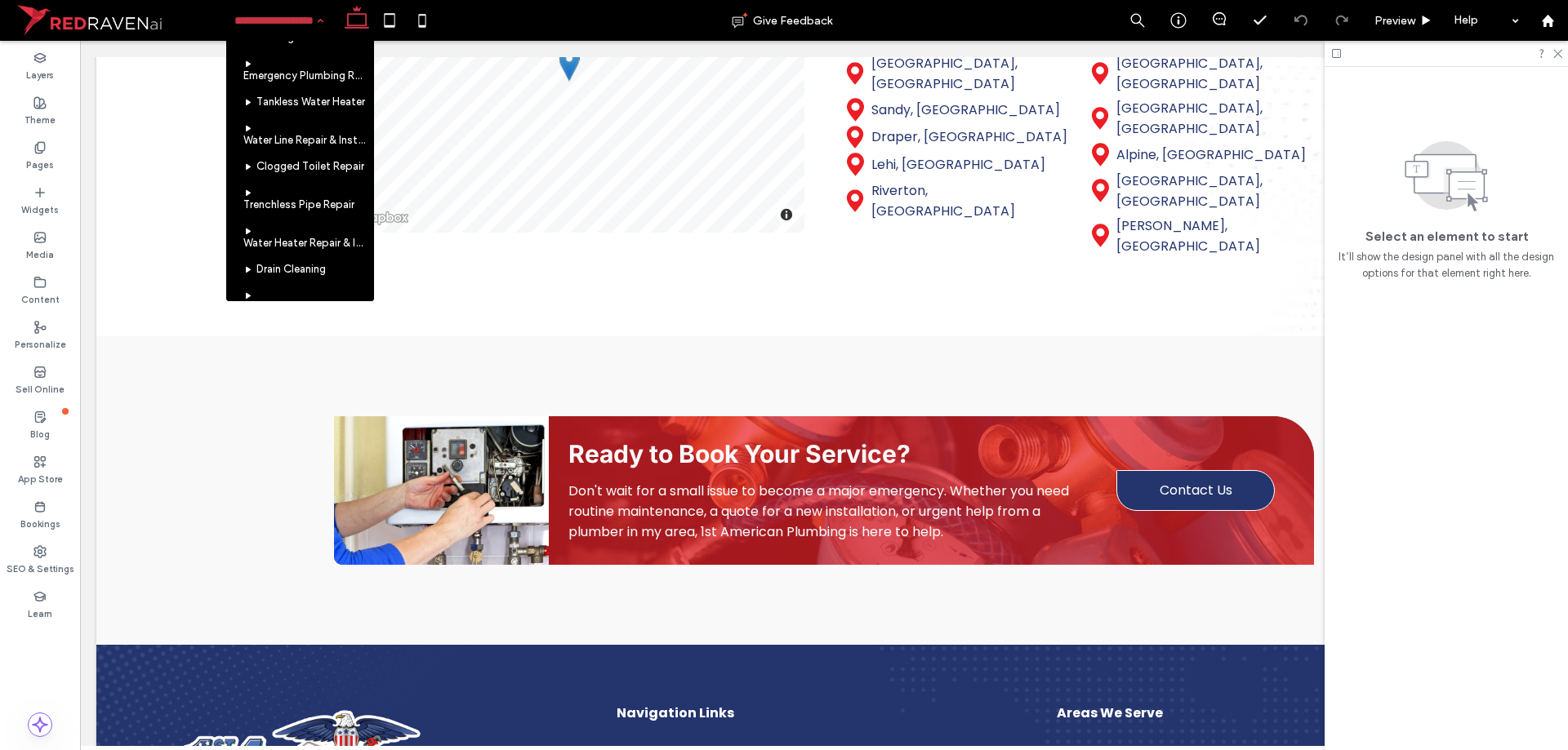
scroll to position [327, 0]
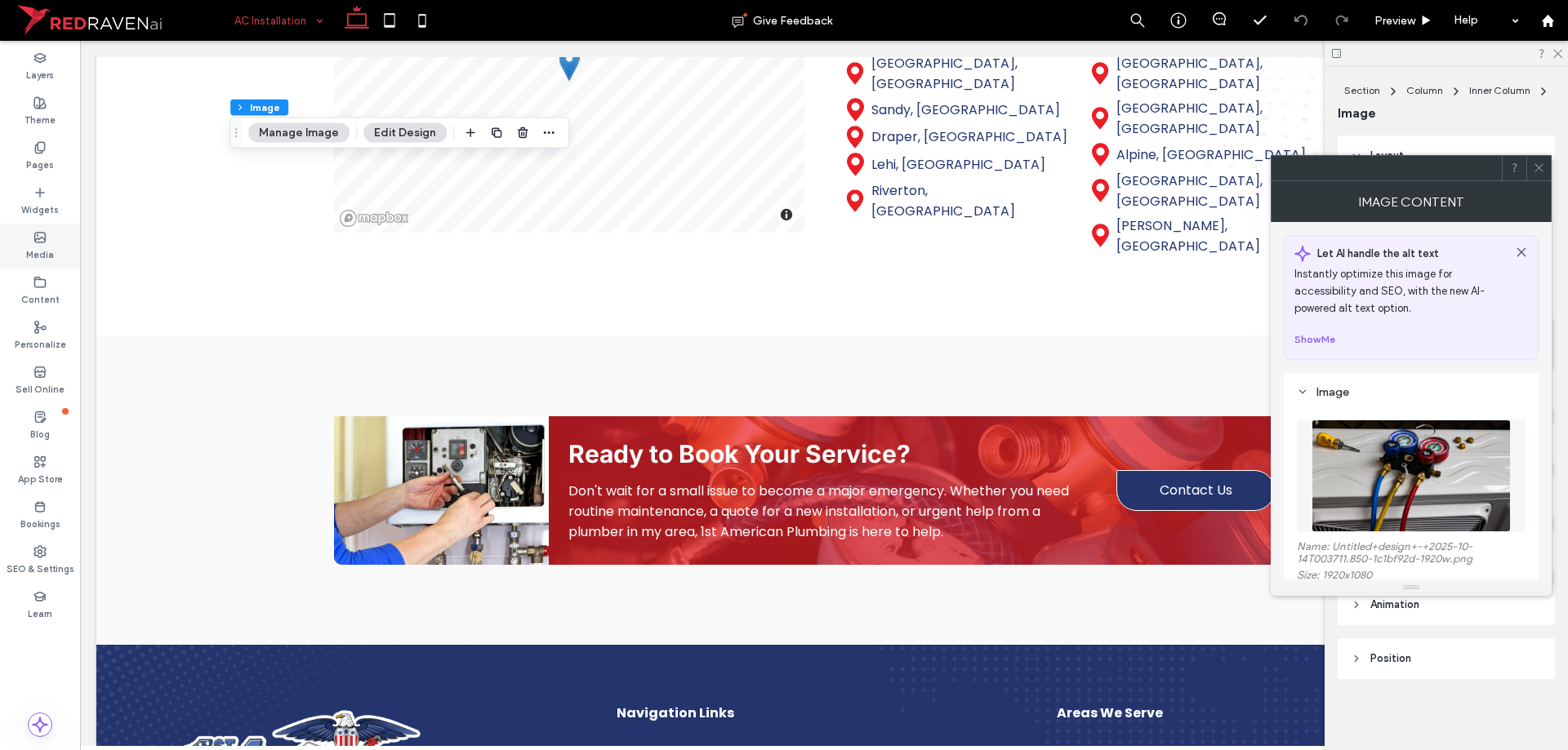
type input "**"
click at [1402, 481] on figure at bounding box center [1411, 476] width 228 height 112
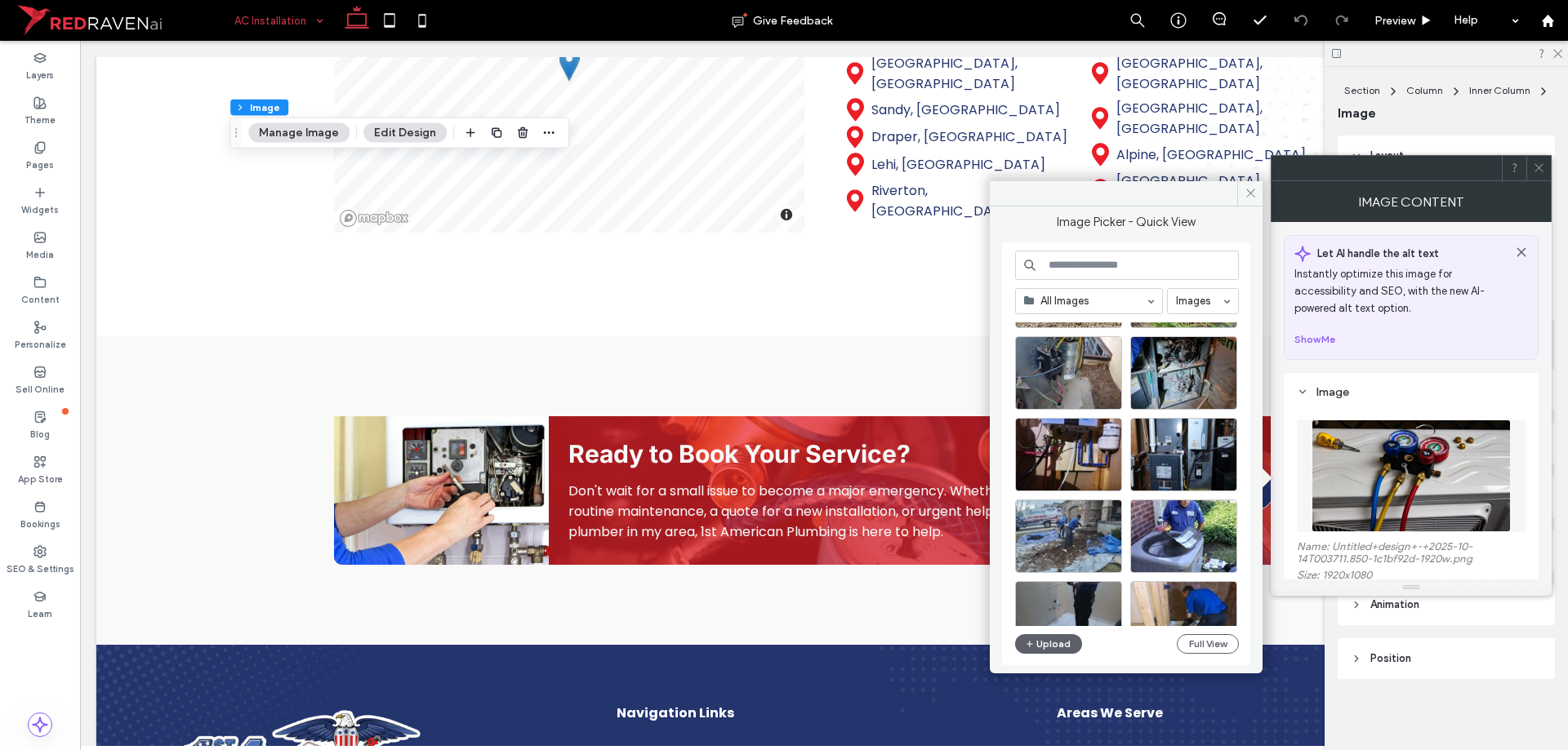
scroll to position [700, 0]
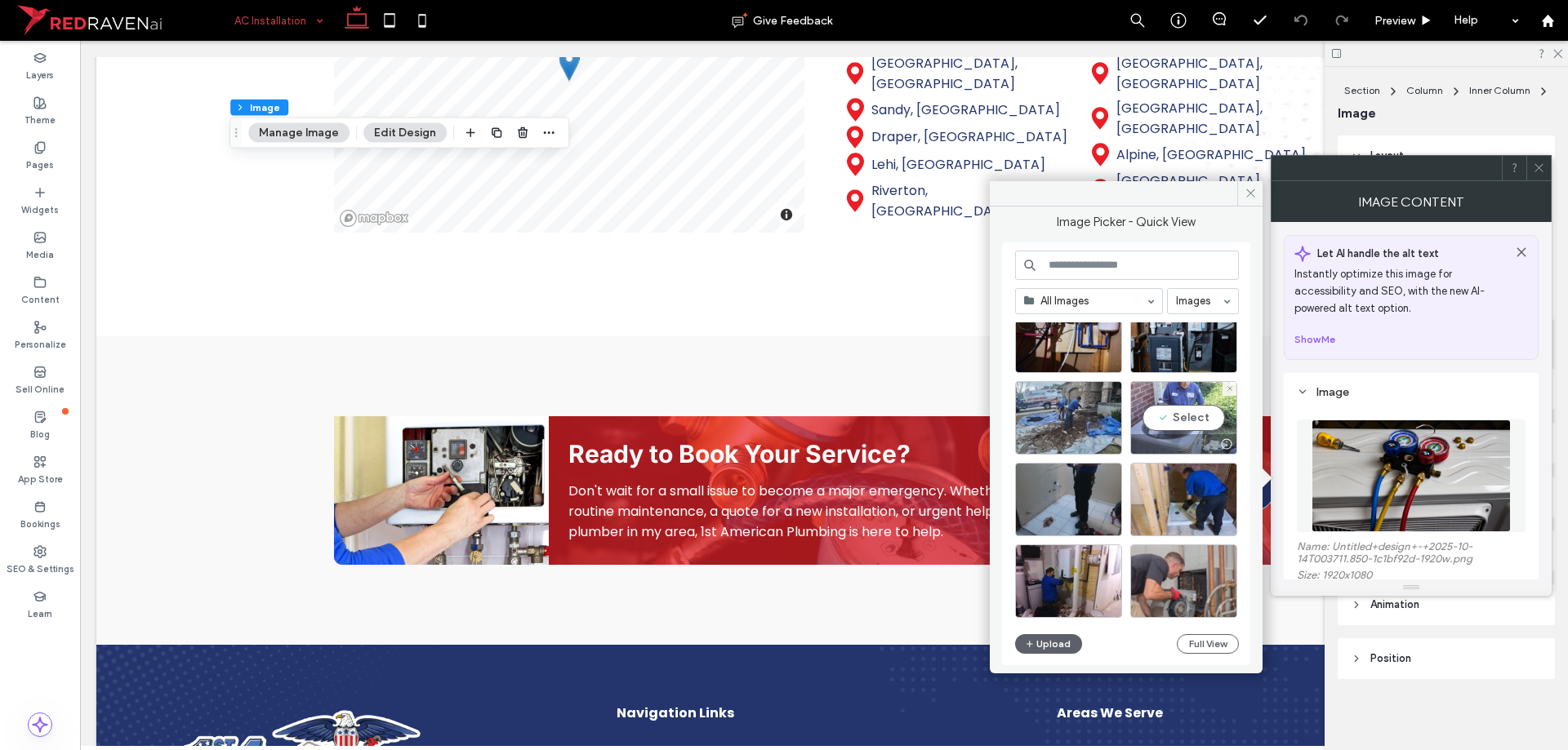
click at [1175, 422] on div "Select" at bounding box center [1183, 418] width 107 height 74
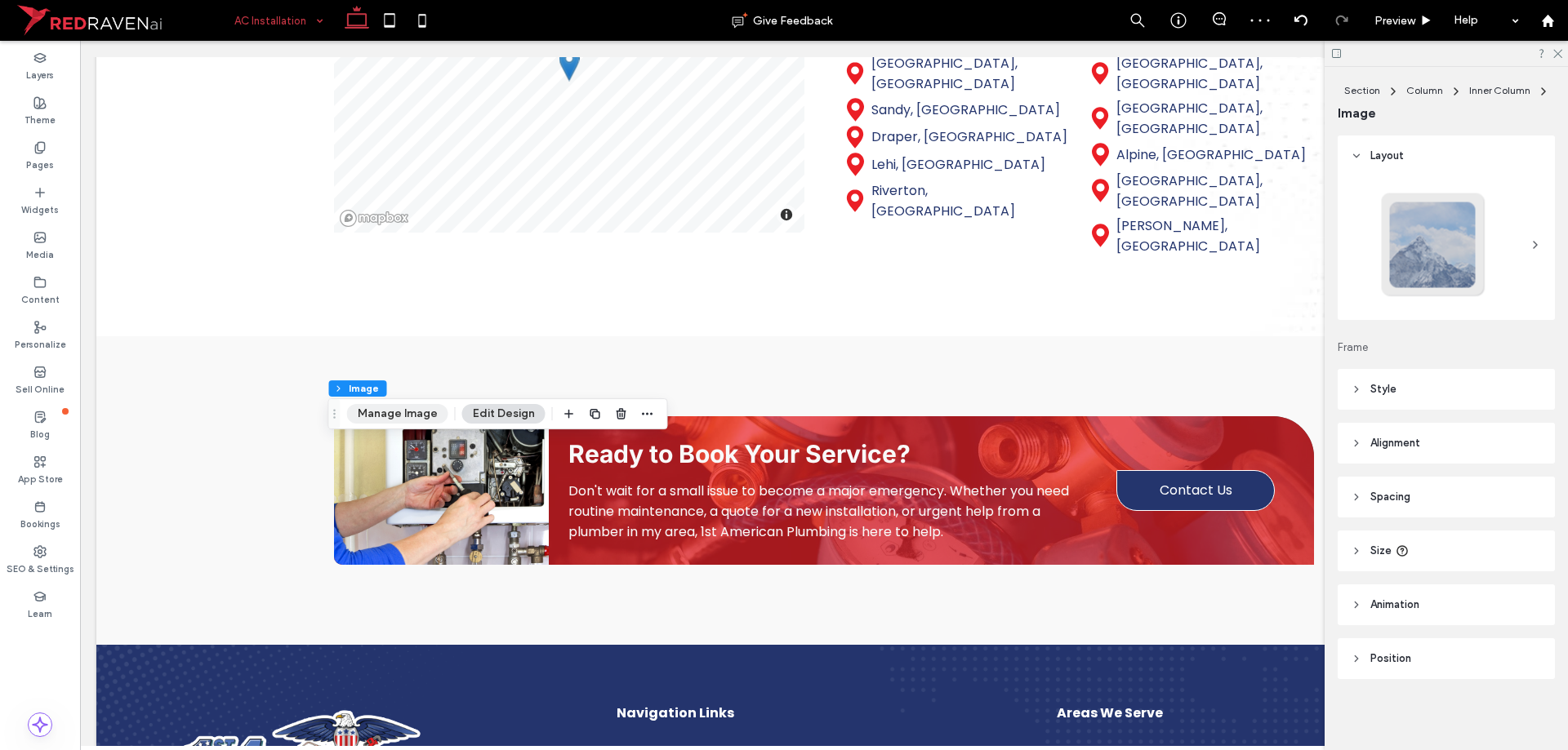
click at [390, 419] on button "Manage Image" at bounding box center [398, 413] width 101 height 19
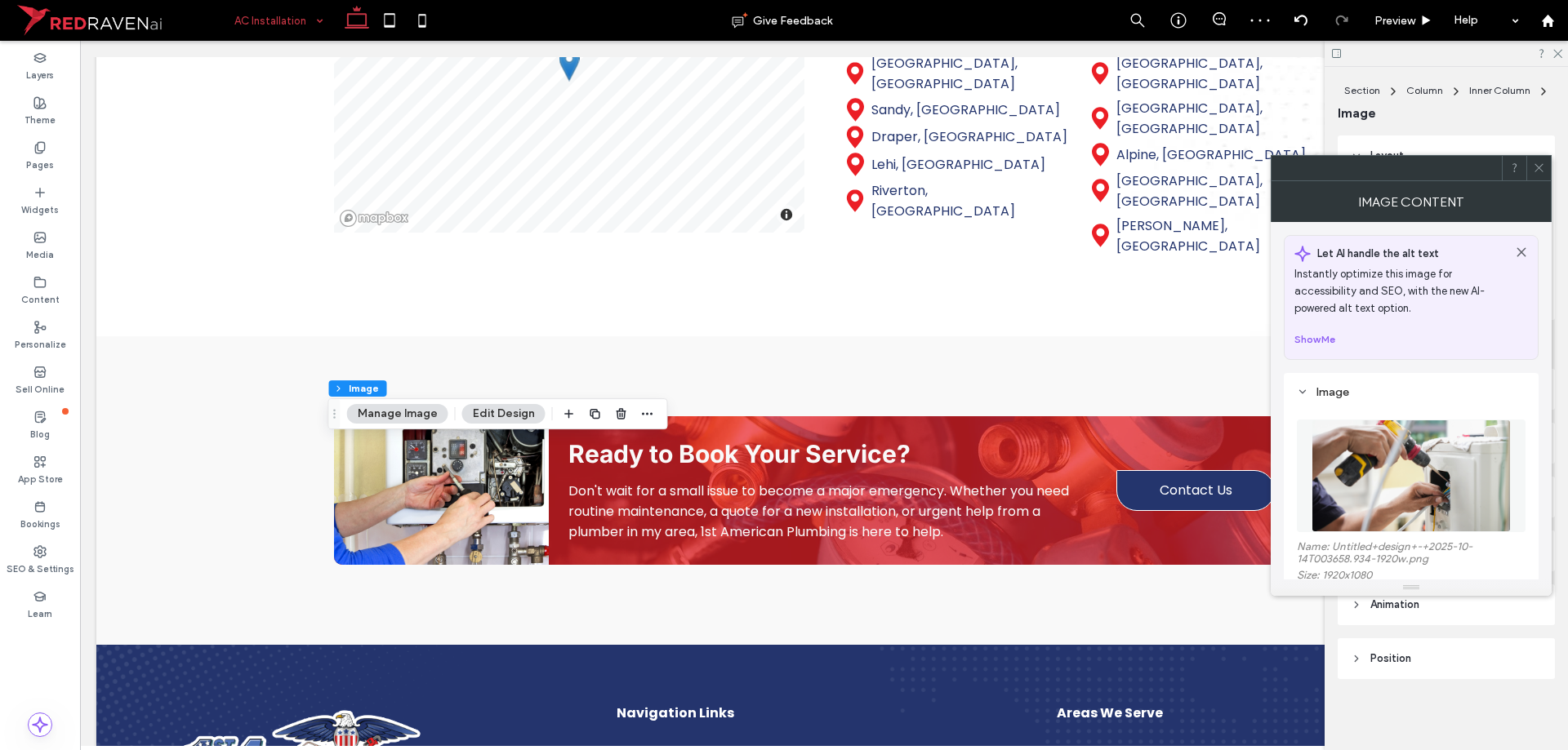
click at [1427, 438] on figure at bounding box center [1411, 476] width 228 height 112
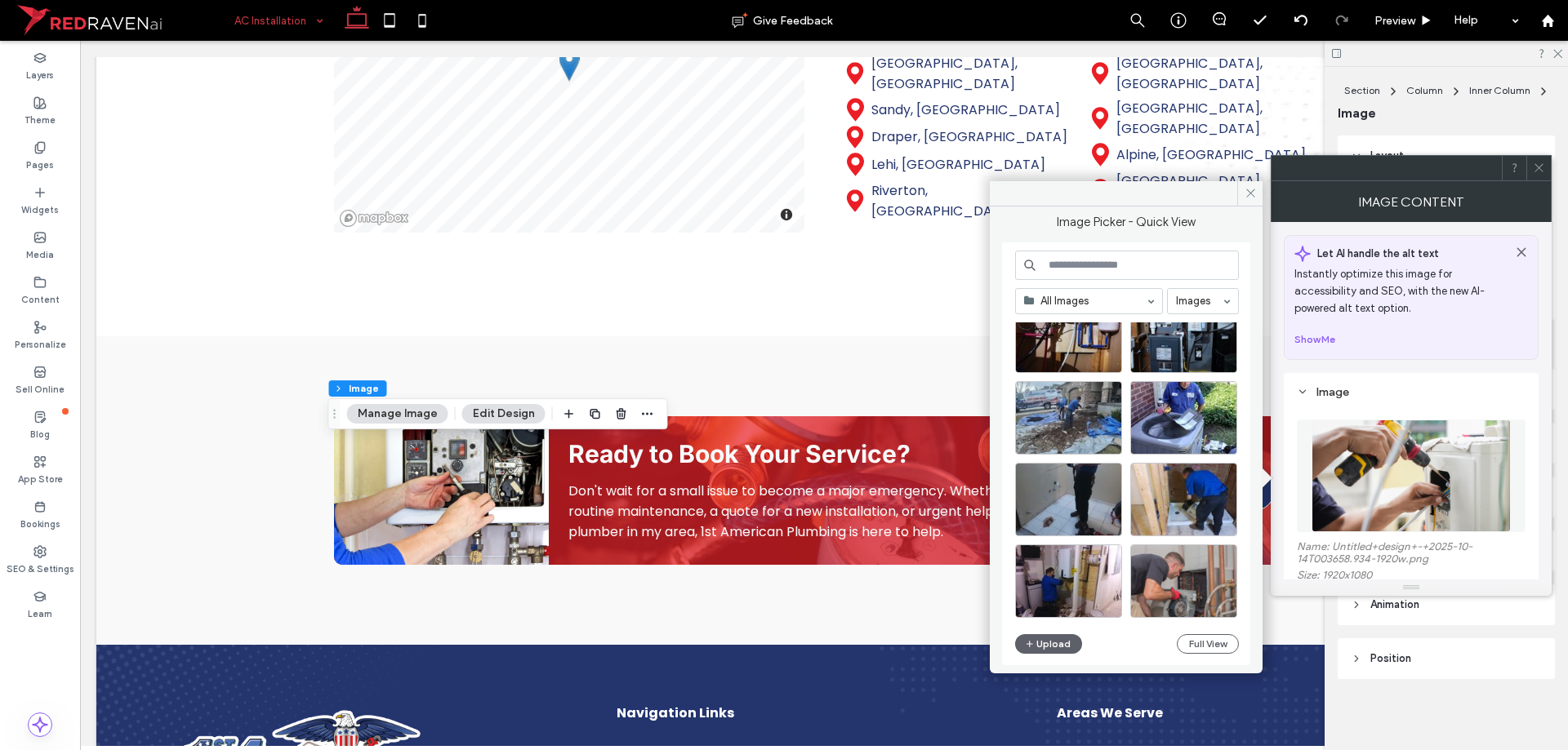
scroll to position [716, 0]
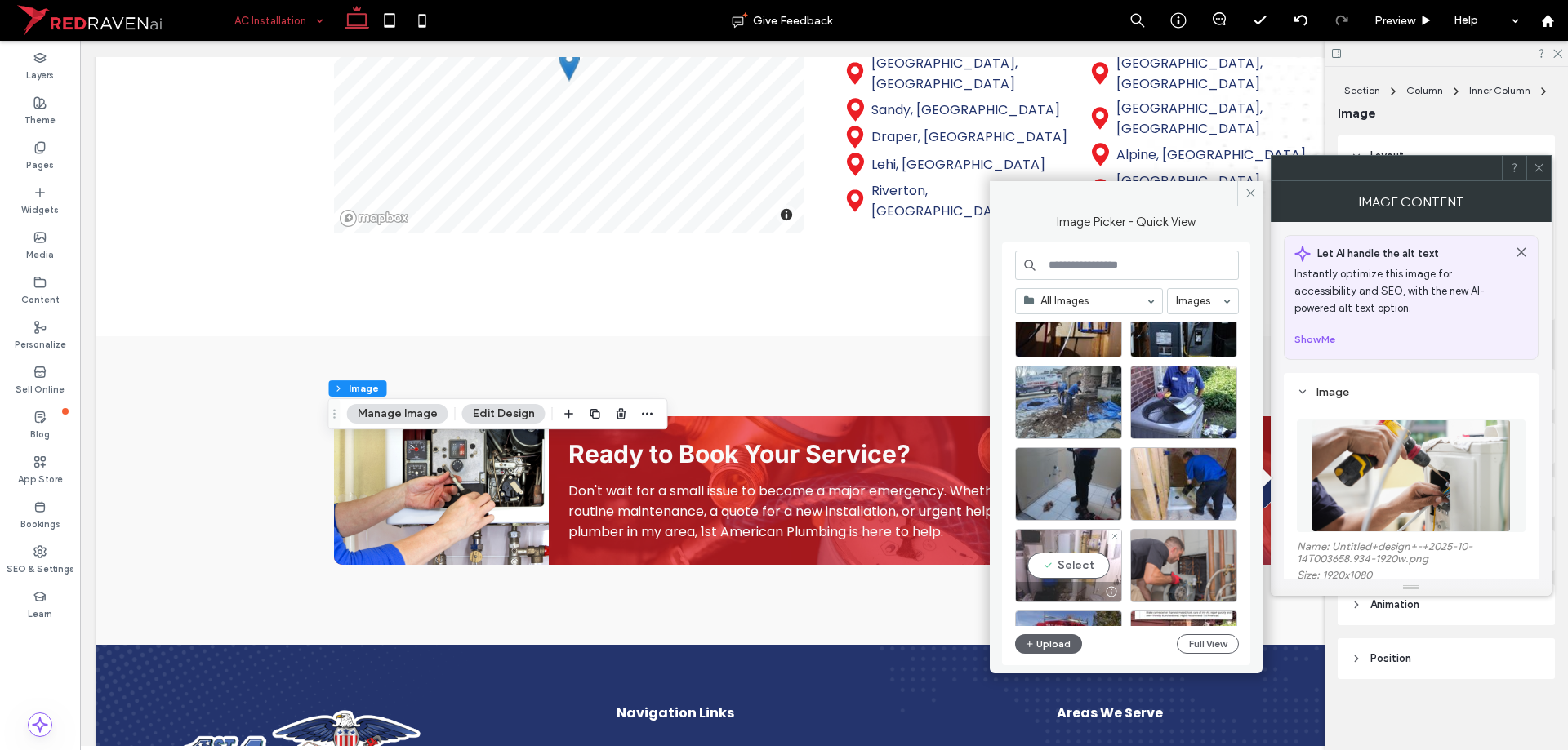
click at [1083, 582] on div at bounding box center [1068, 591] width 105 height 19
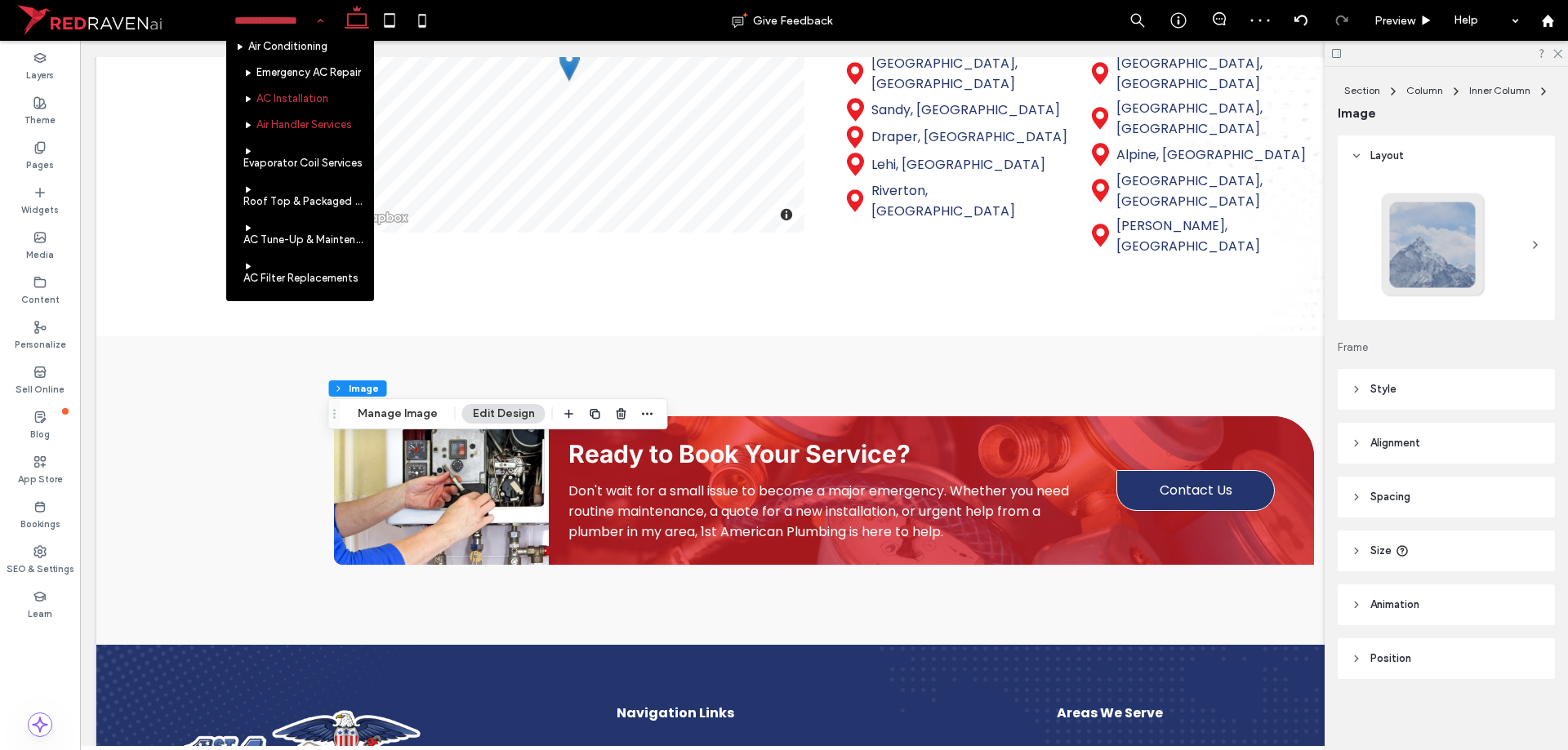
scroll to position [898, 0]
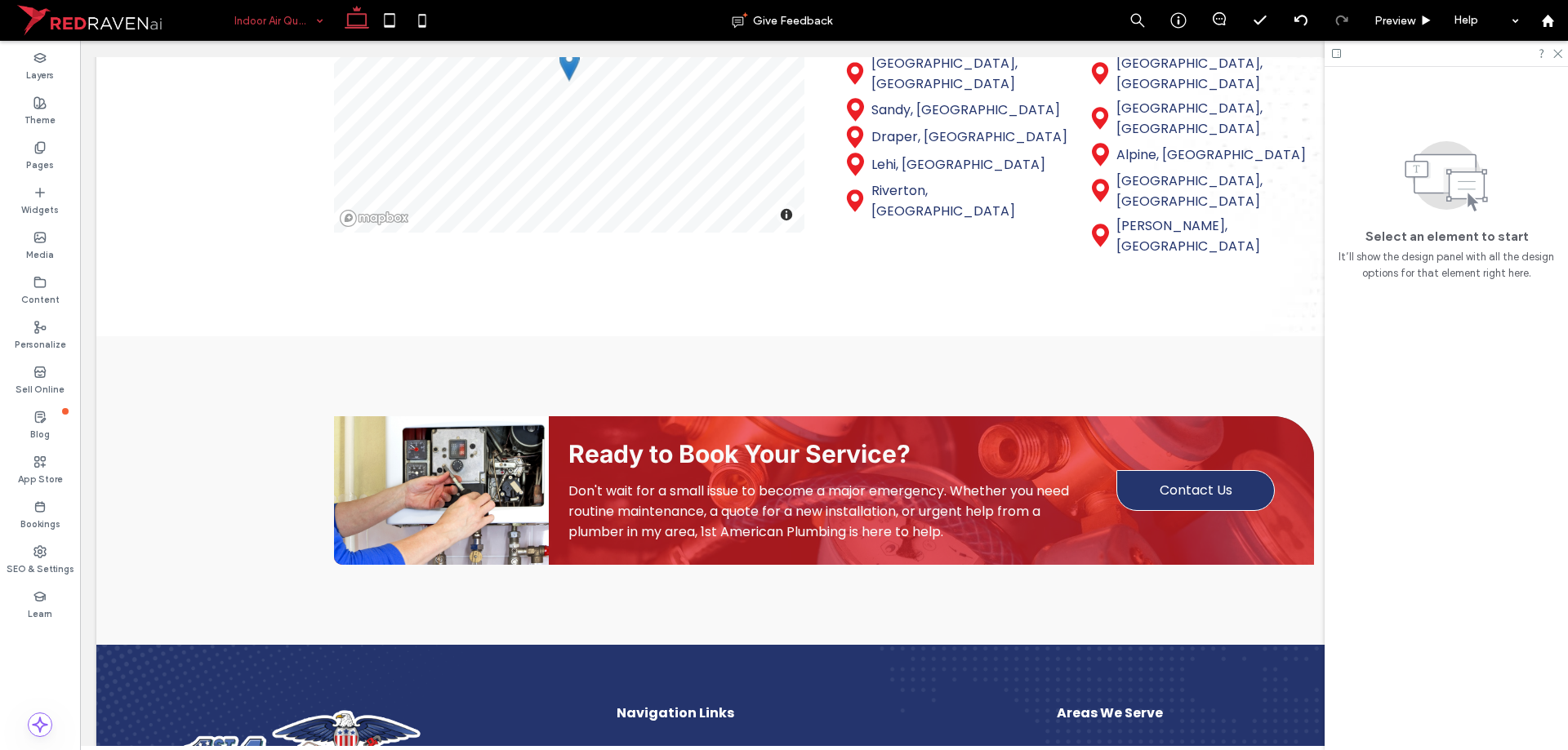
click at [314, 27] on div "Indoor Air Quality" at bounding box center [279, 20] width 105 height 40
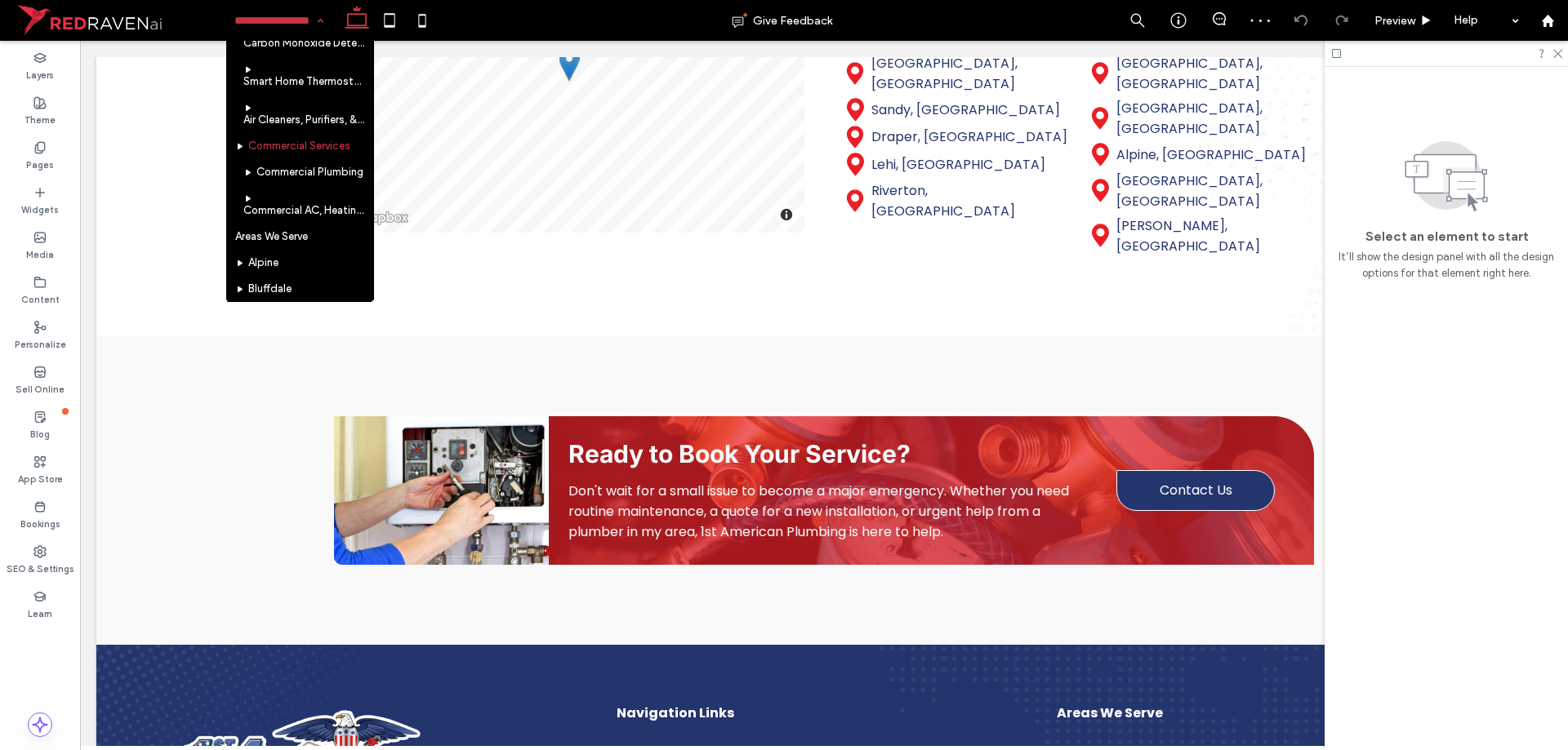
scroll to position [1078, 0]
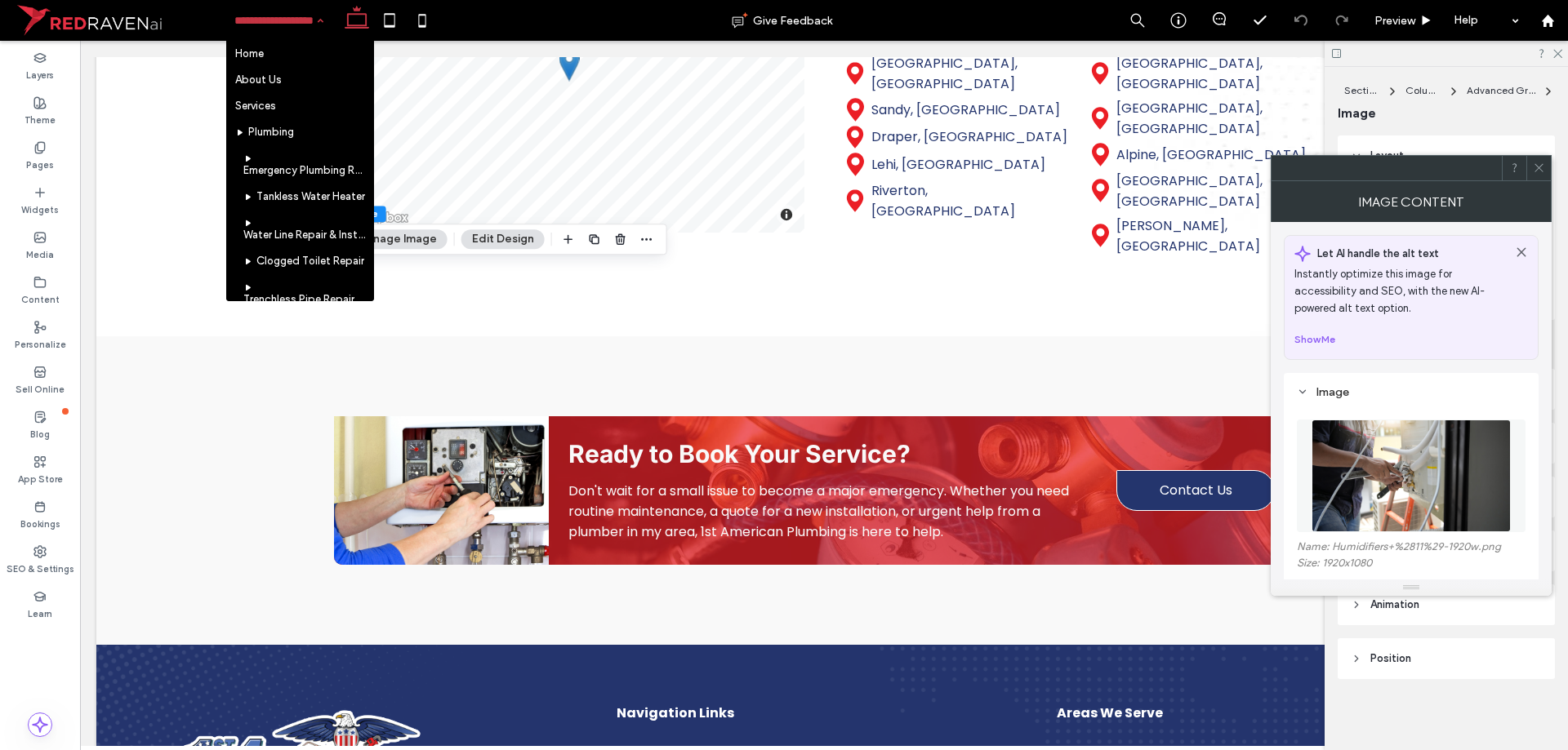
click at [1393, 481] on img at bounding box center [1411, 476] width 199 height 112
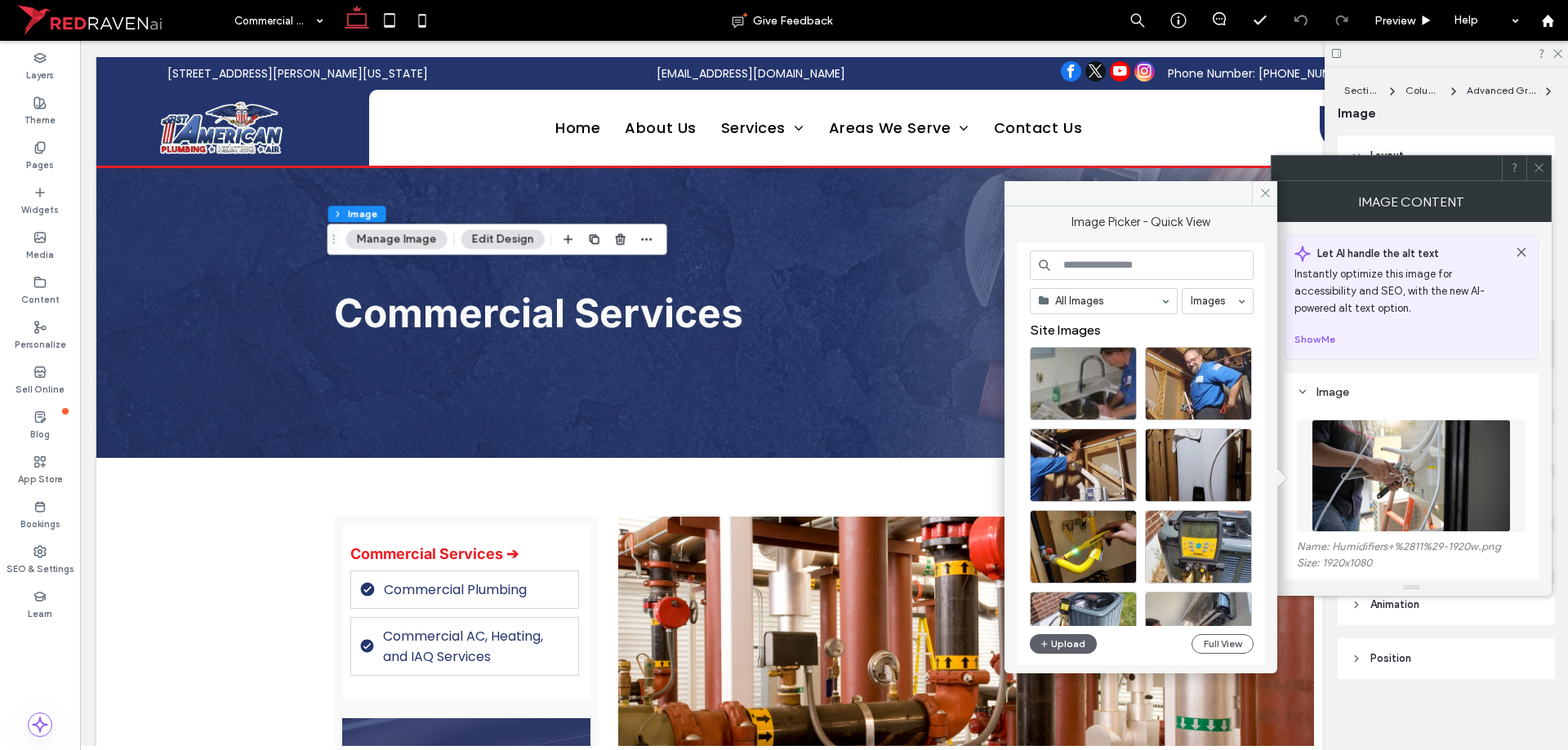
scroll to position [2367, 0]
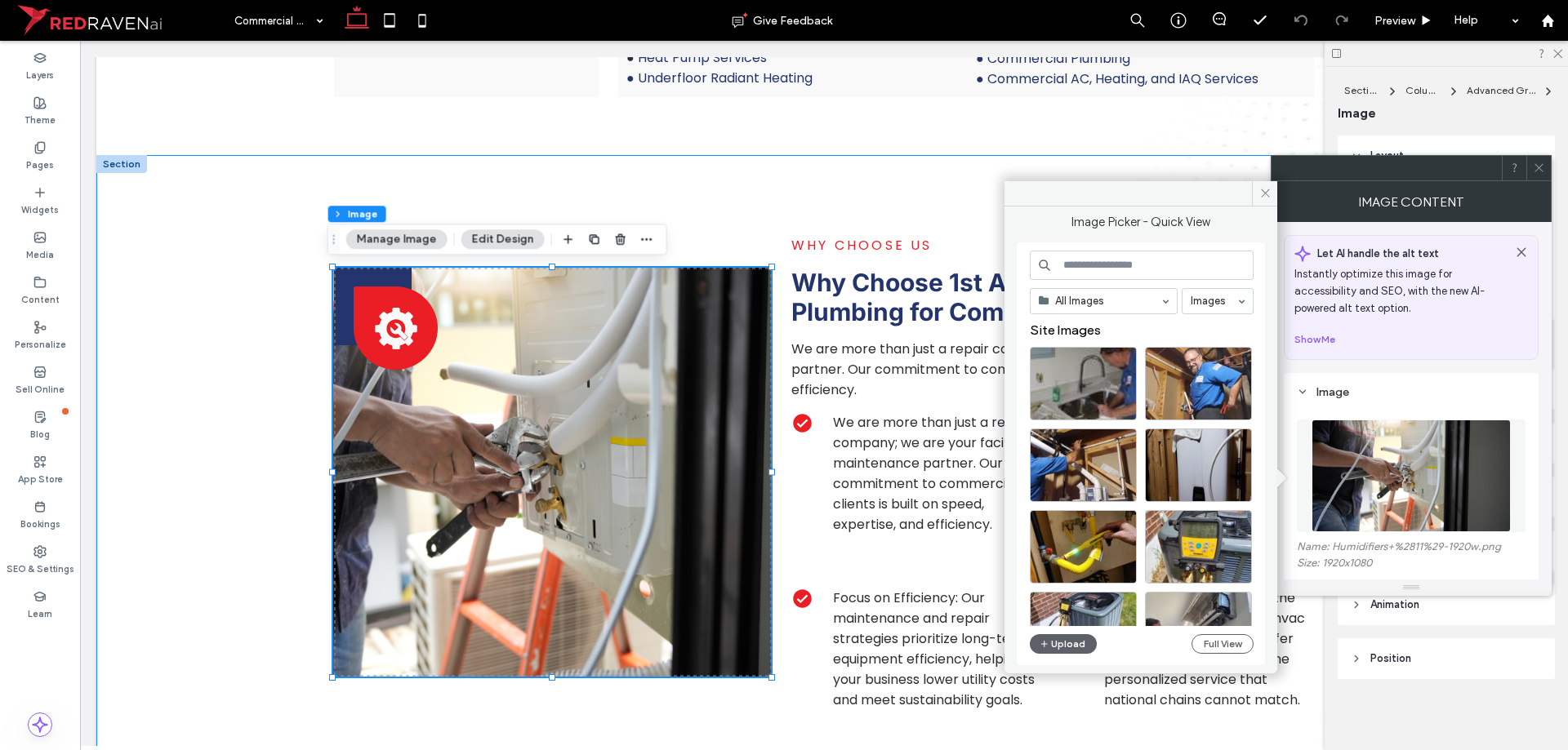
click at [1195, 156] on div "Black gear with a white wrench inside. -0.17% 0px WHY CHOOSE US Why Choose 1st …" at bounding box center [824, 473] width 980 height 635
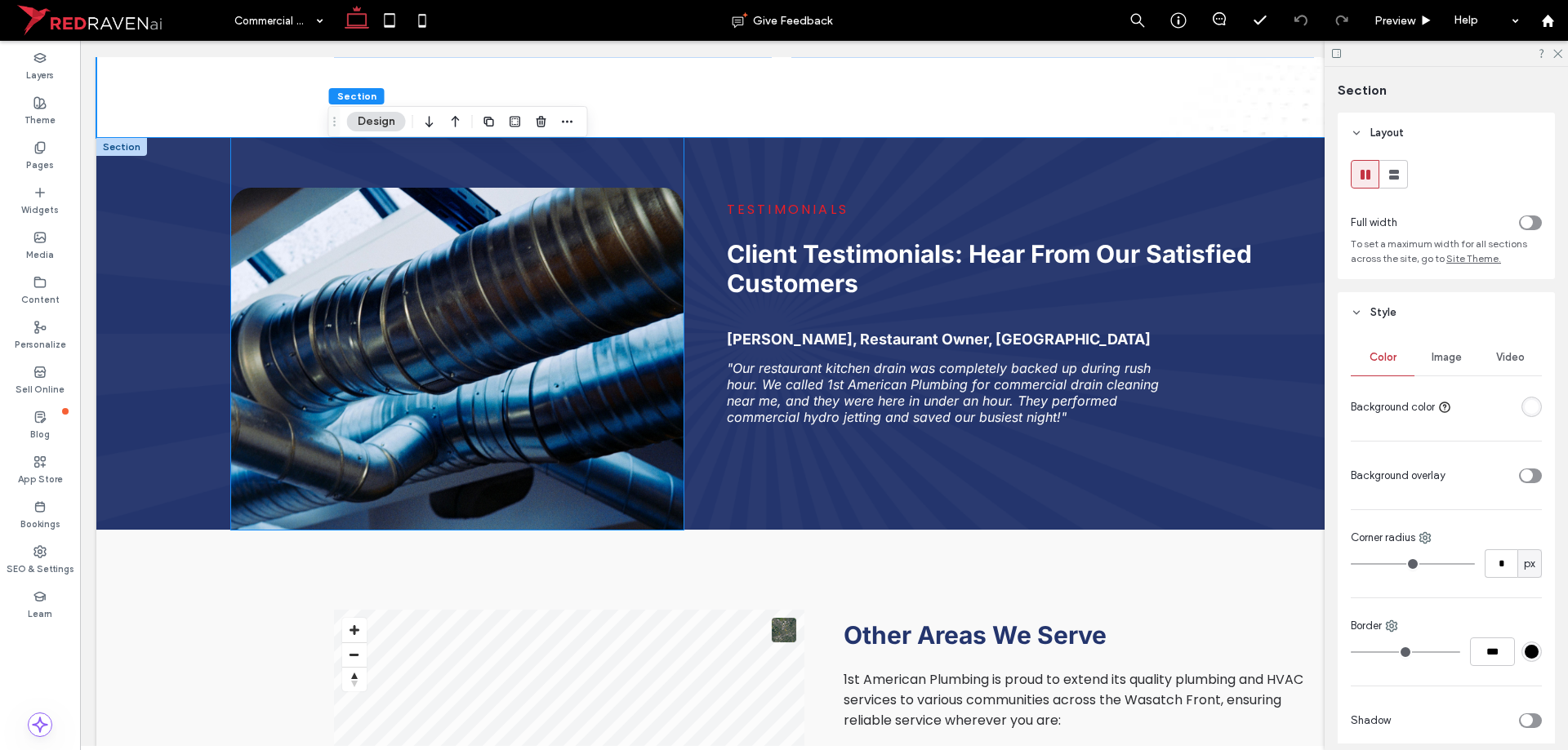
scroll to position [3019, 0]
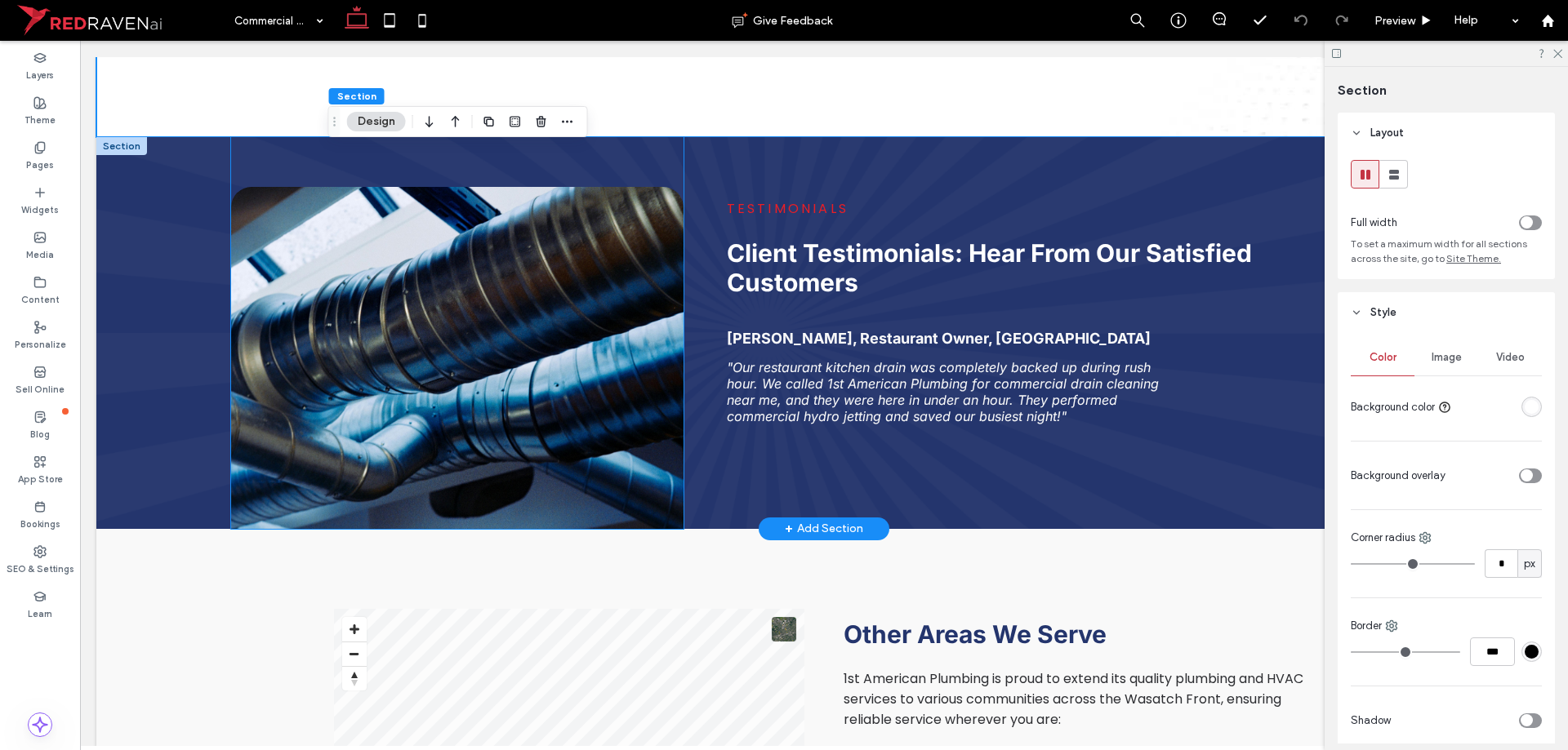
click at [488, 310] on img at bounding box center [458, 358] width 453 height 342
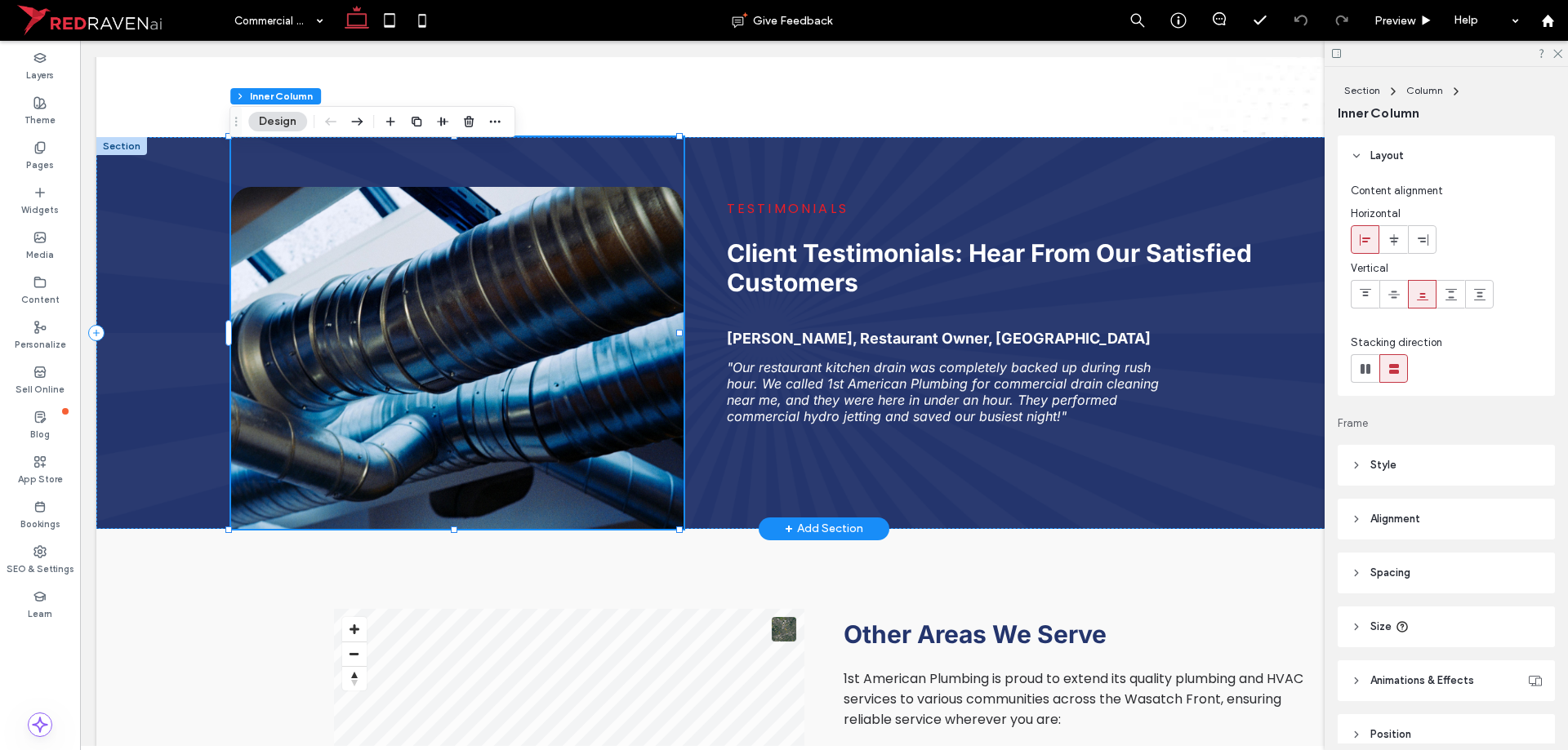
click at [488, 310] on img at bounding box center [458, 358] width 453 height 342
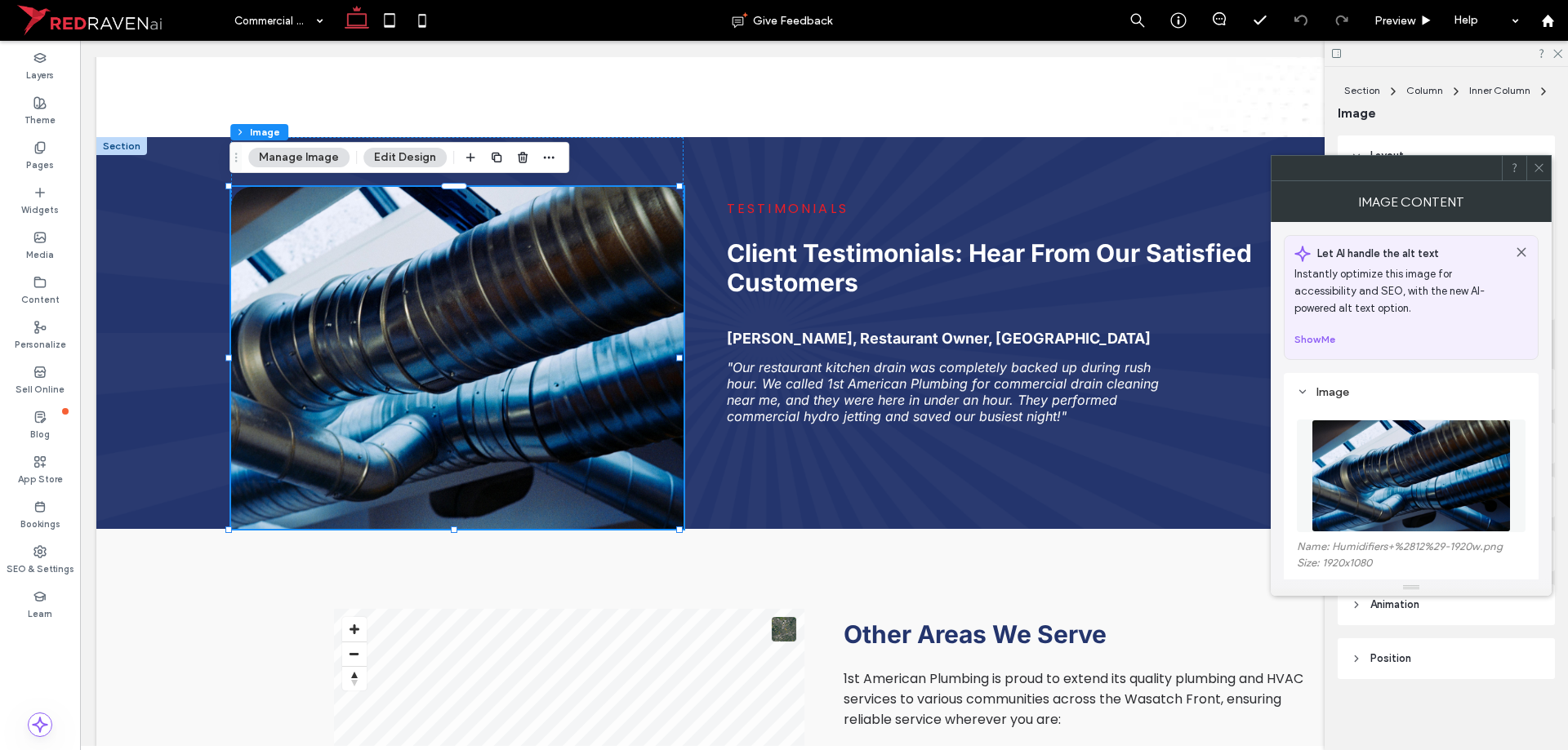
click at [1380, 438] on figure at bounding box center [1411, 476] width 228 height 112
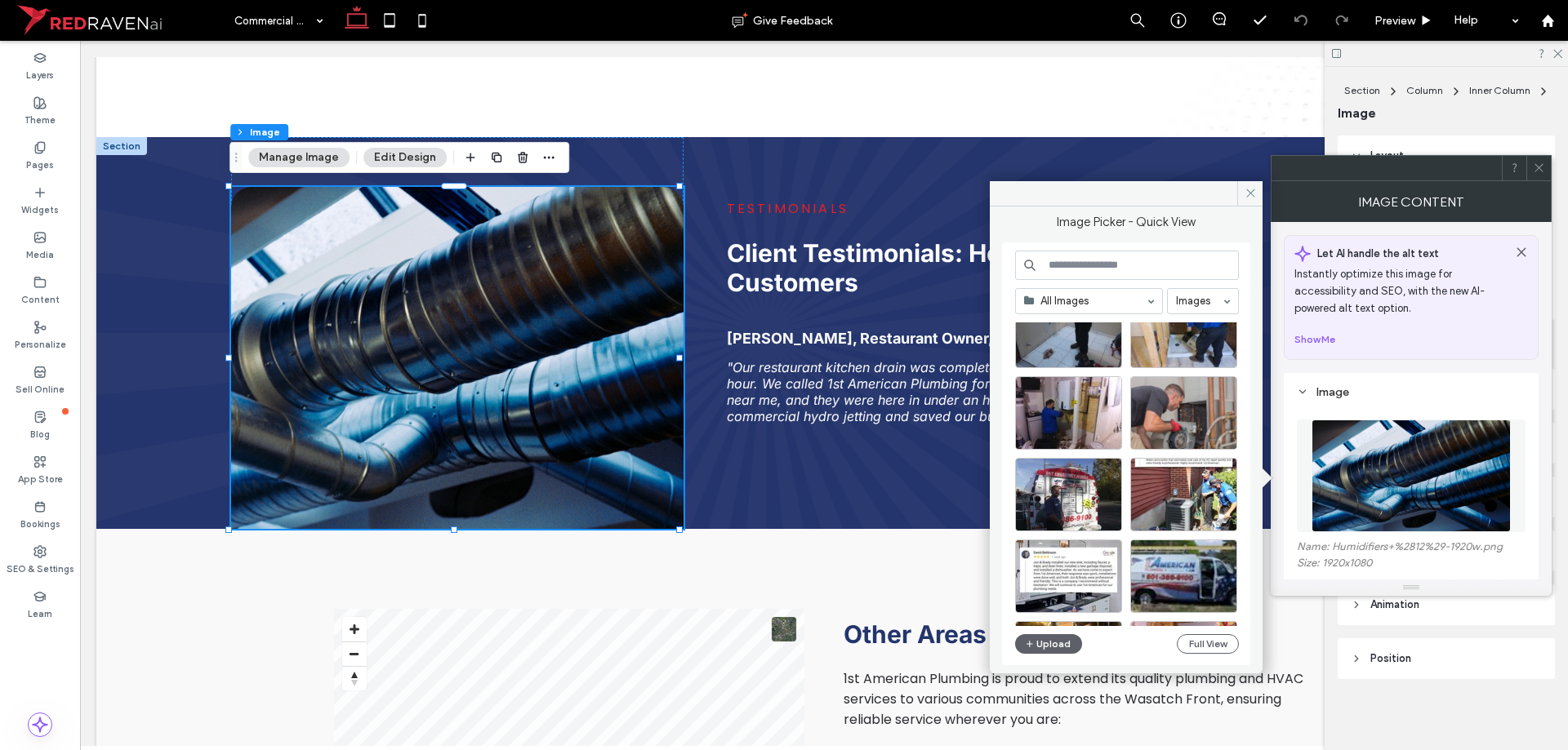
scroll to position [961, 0]
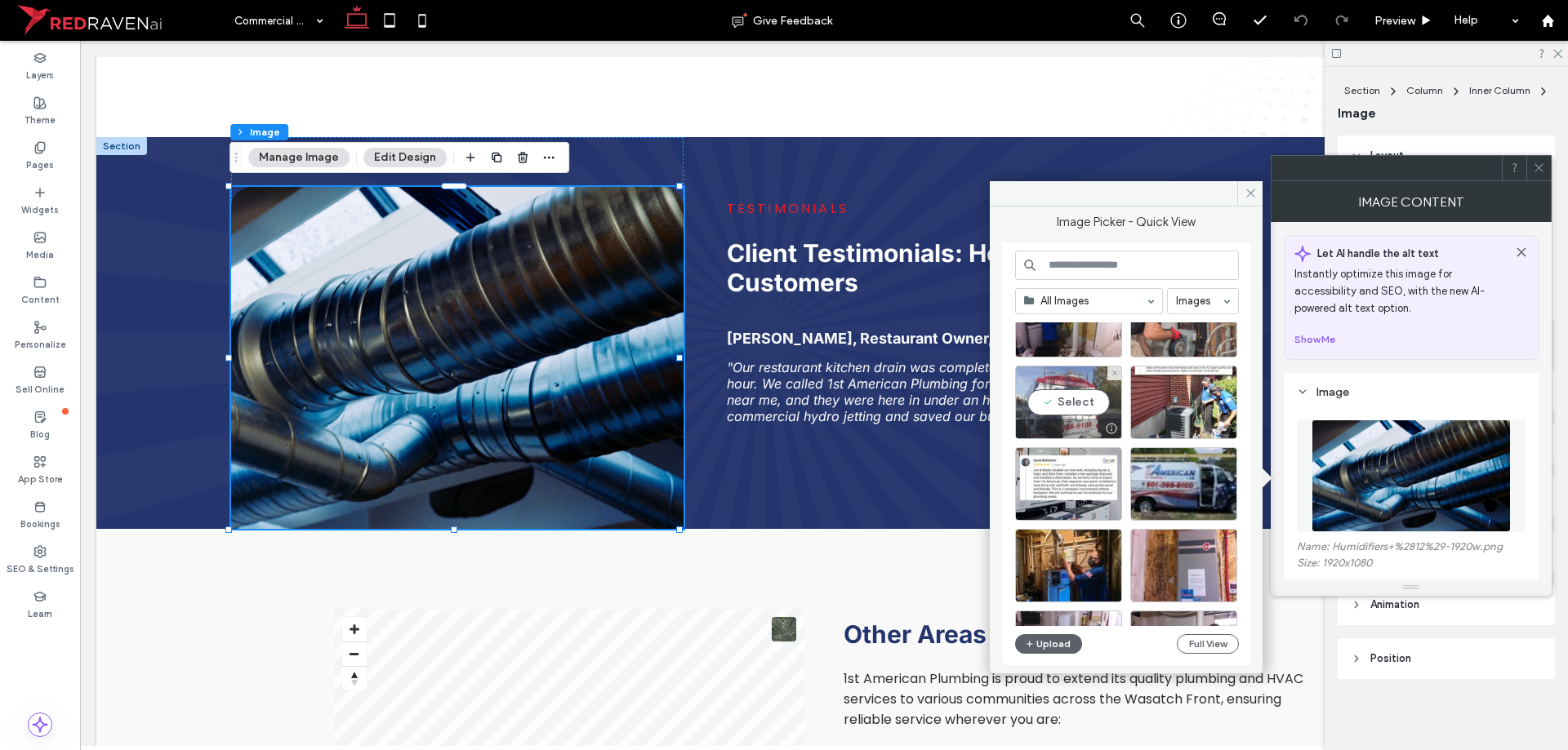
drag, startPoint x: 1092, startPoint y: 435, endPoint x: 941, endPoint y: 406, distance: 153.8
click at [1087, 430] on div at bounding box center [1068, 428] width 105 height 19
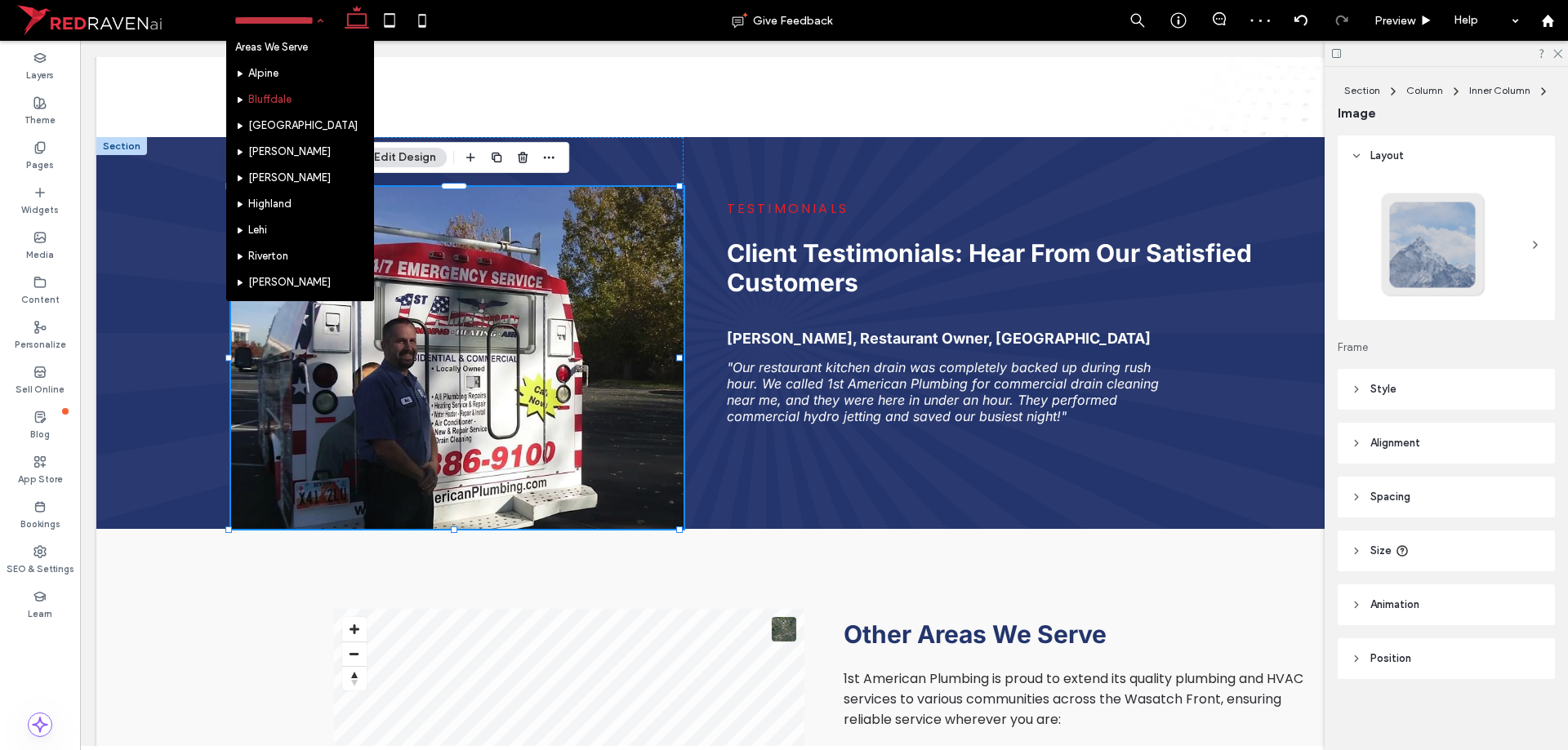
scroll to position [1388, 0]
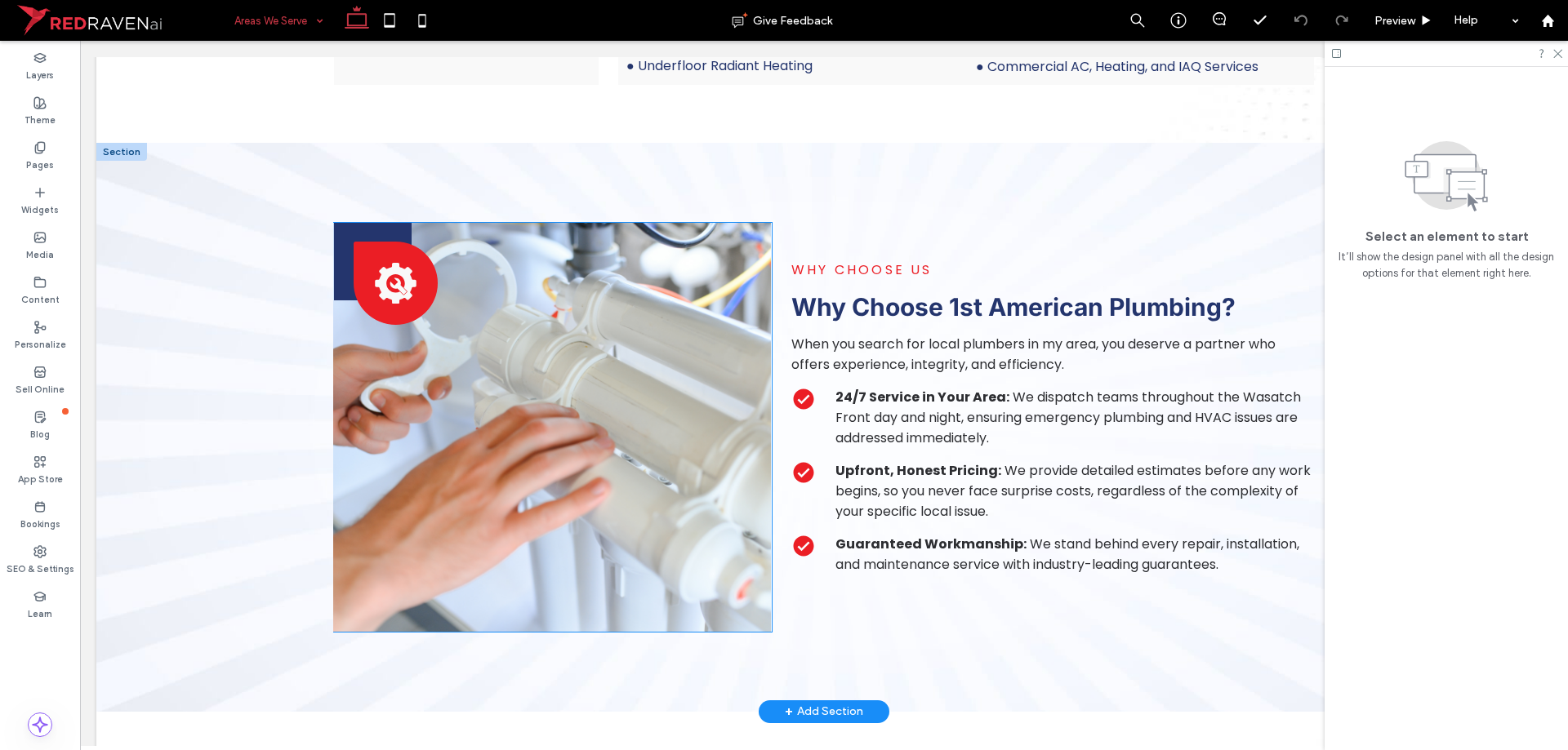
scroll to position [2938, 0]
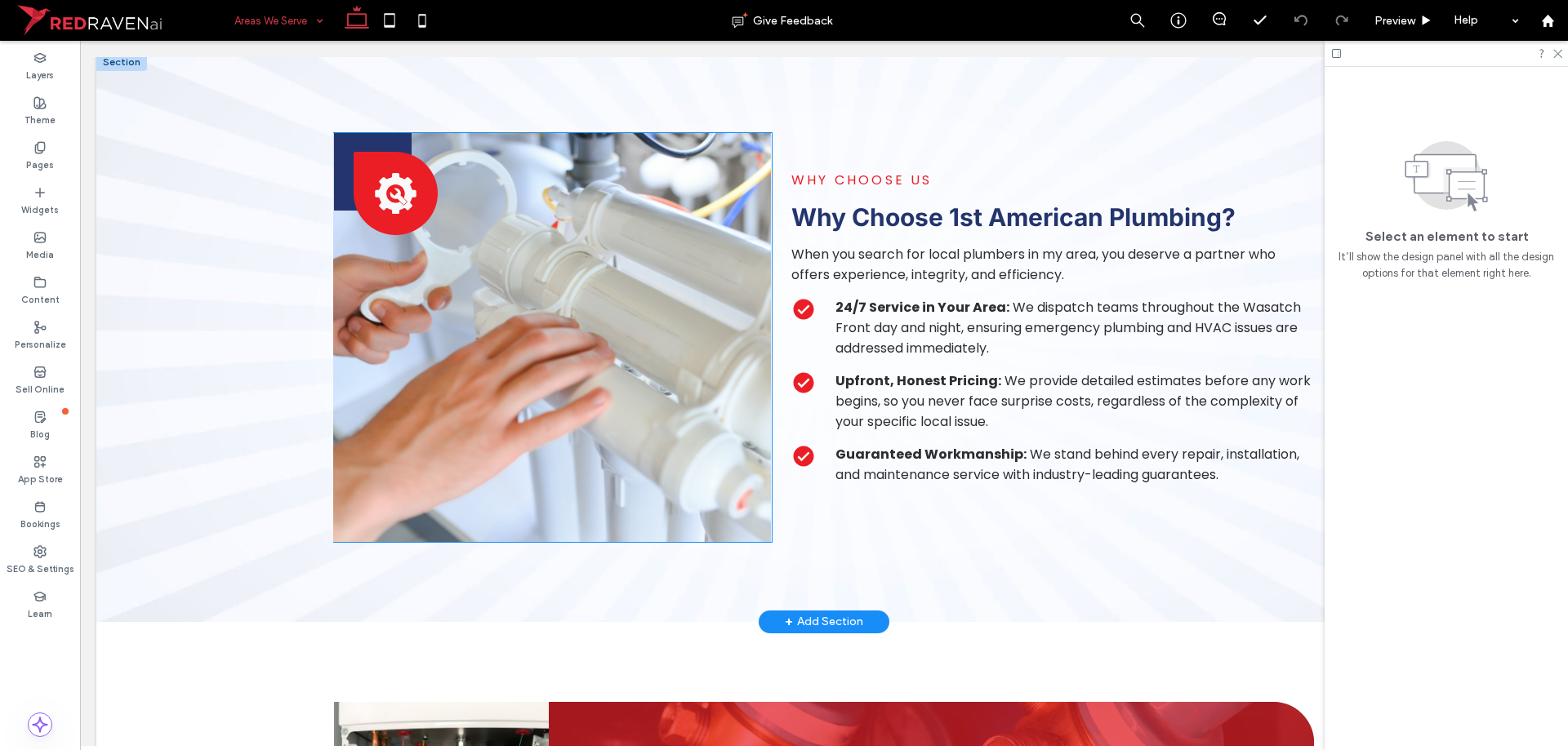
click at [593, 392] on img at bounding box center [552, 338] width 437 height 409
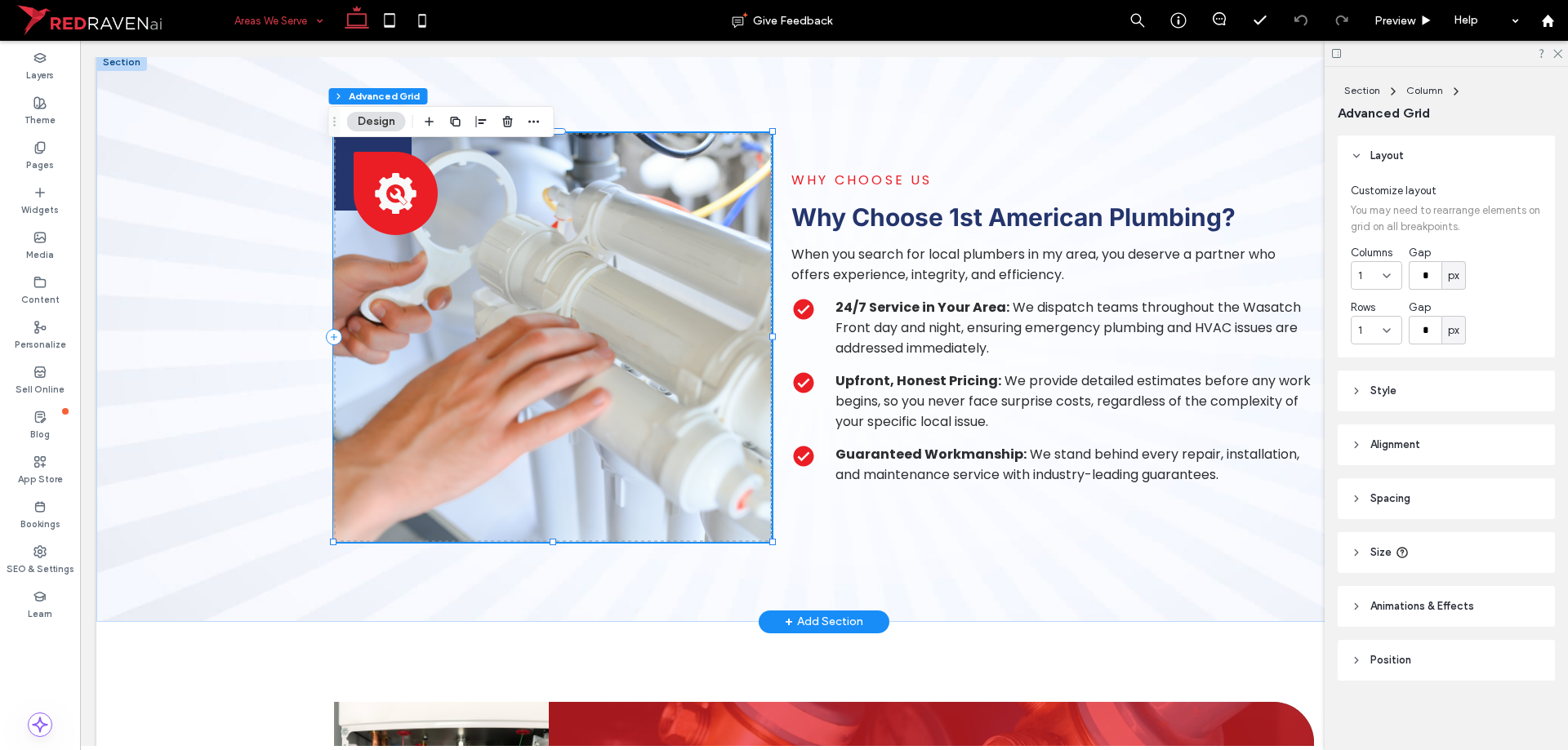
click at [593, 391] on img at bounding box center [552, 338] width 437 height 409
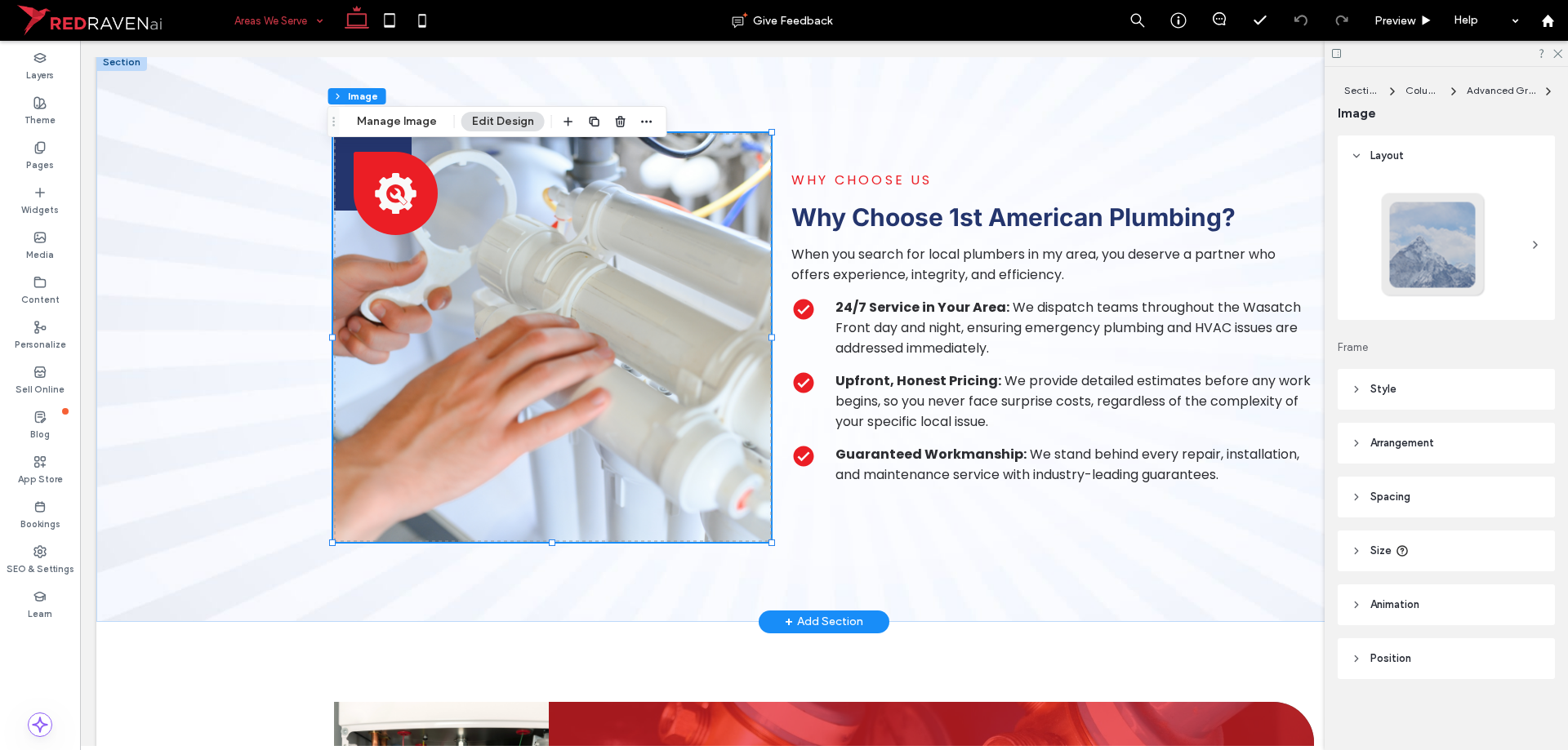
click at [592, 391] on img at bounding box center [552, 338] width 437 height 409
click at [373, 118] on button "Manage Image" at bounding box center [397, 121] width 101 height 19
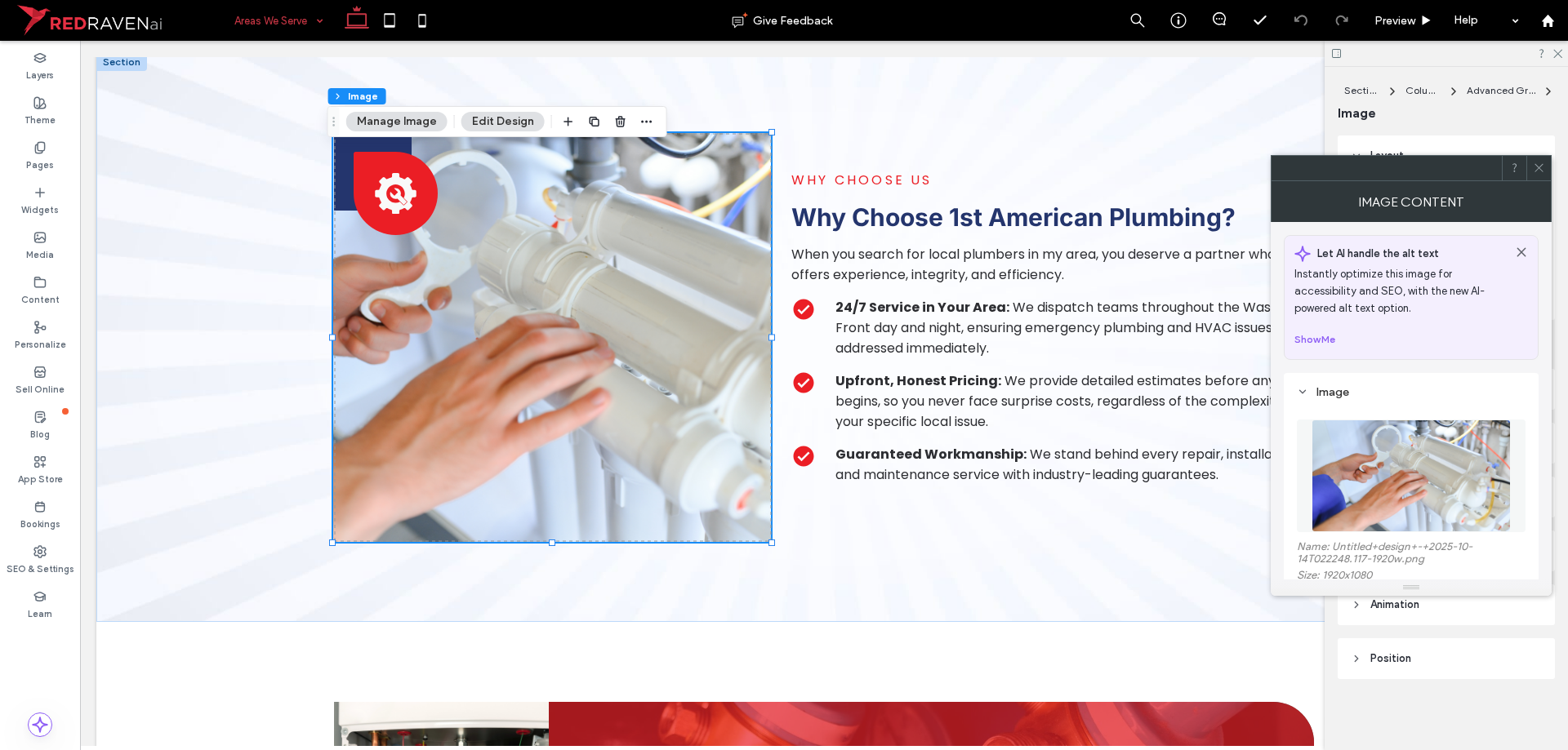
click at [1397, 476] on img at bounding box center [1411, 476] width 199 height 112
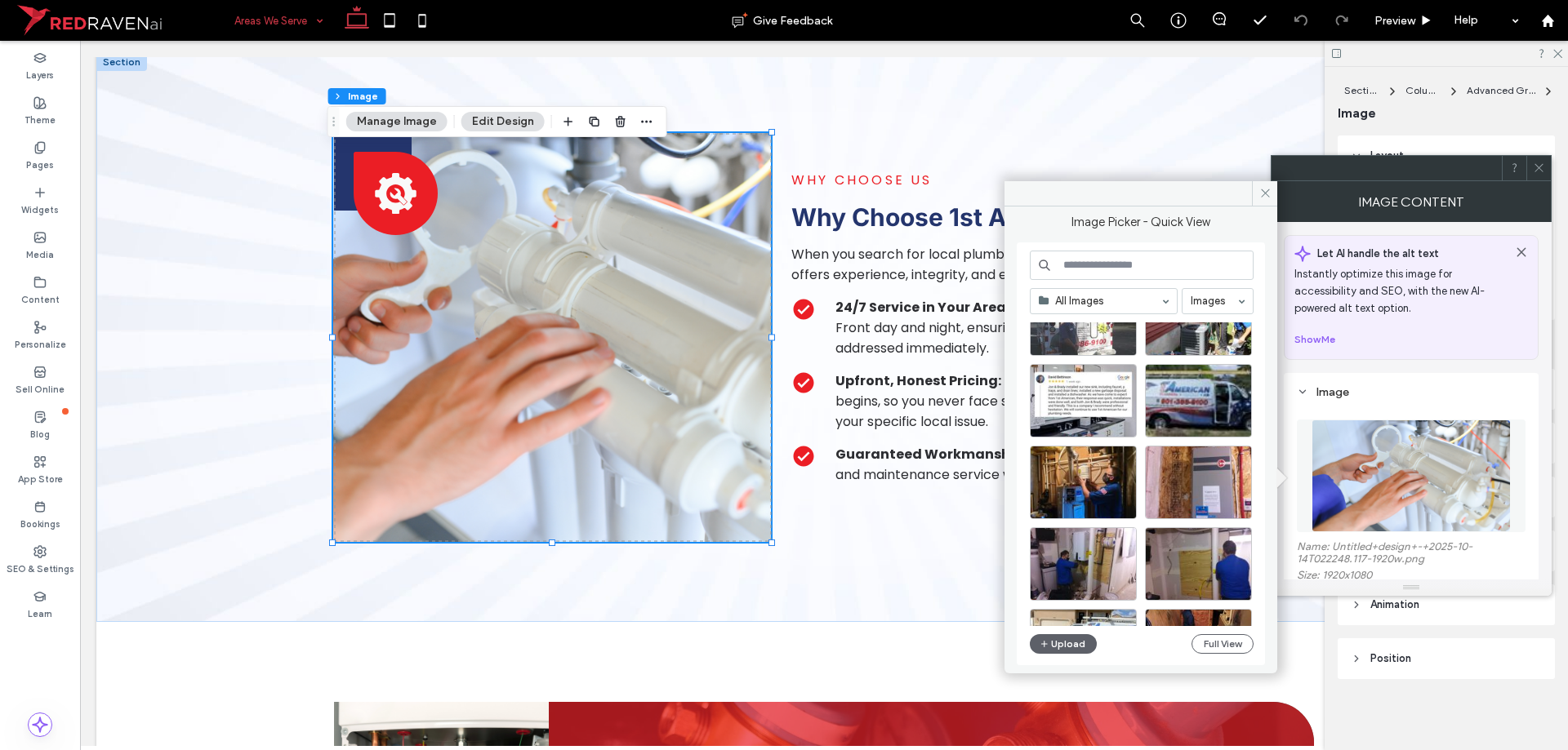
scroll to position [1124, 0]
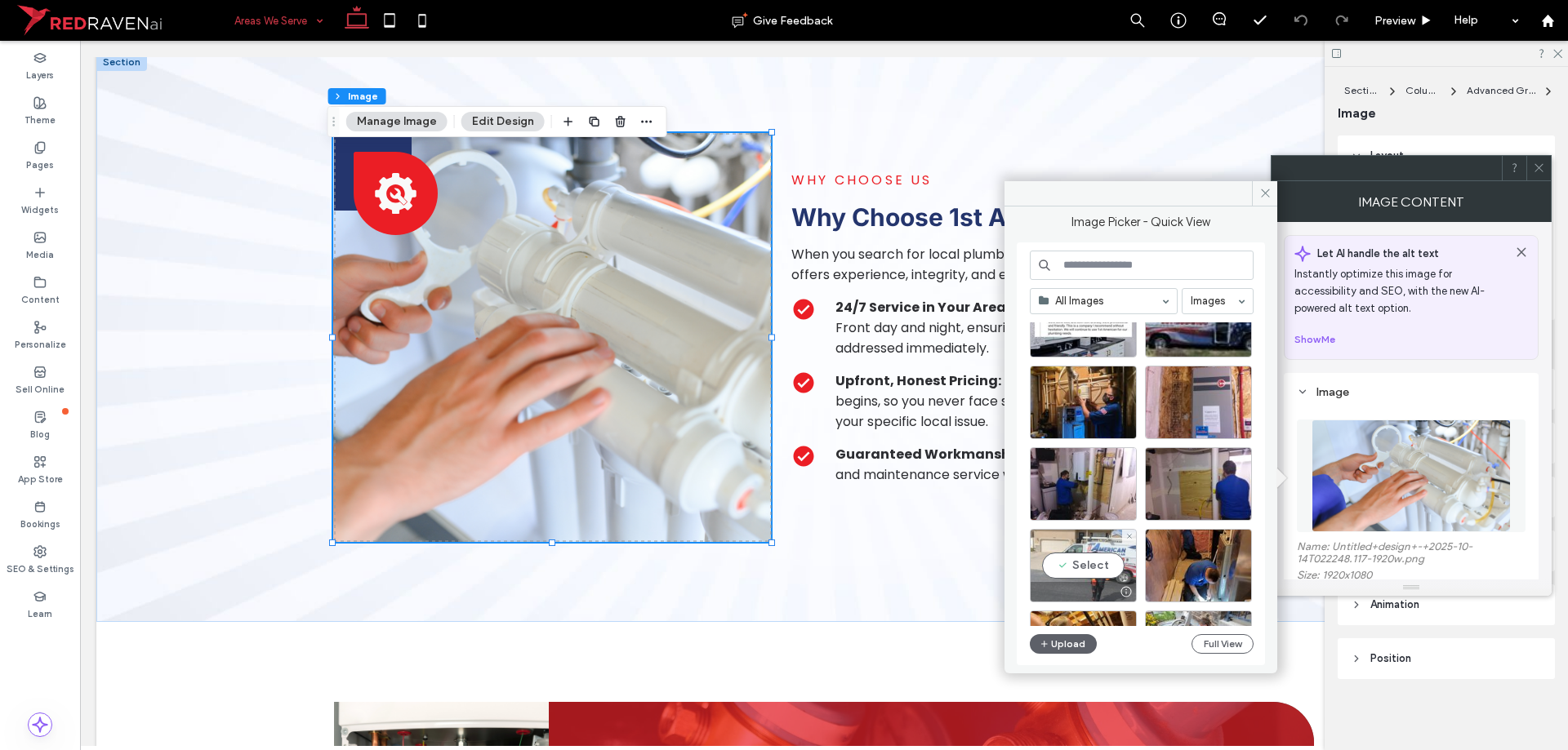
click at [1067, 569] on div "Select" at bounding box center [1083, 566] width 107 height 74
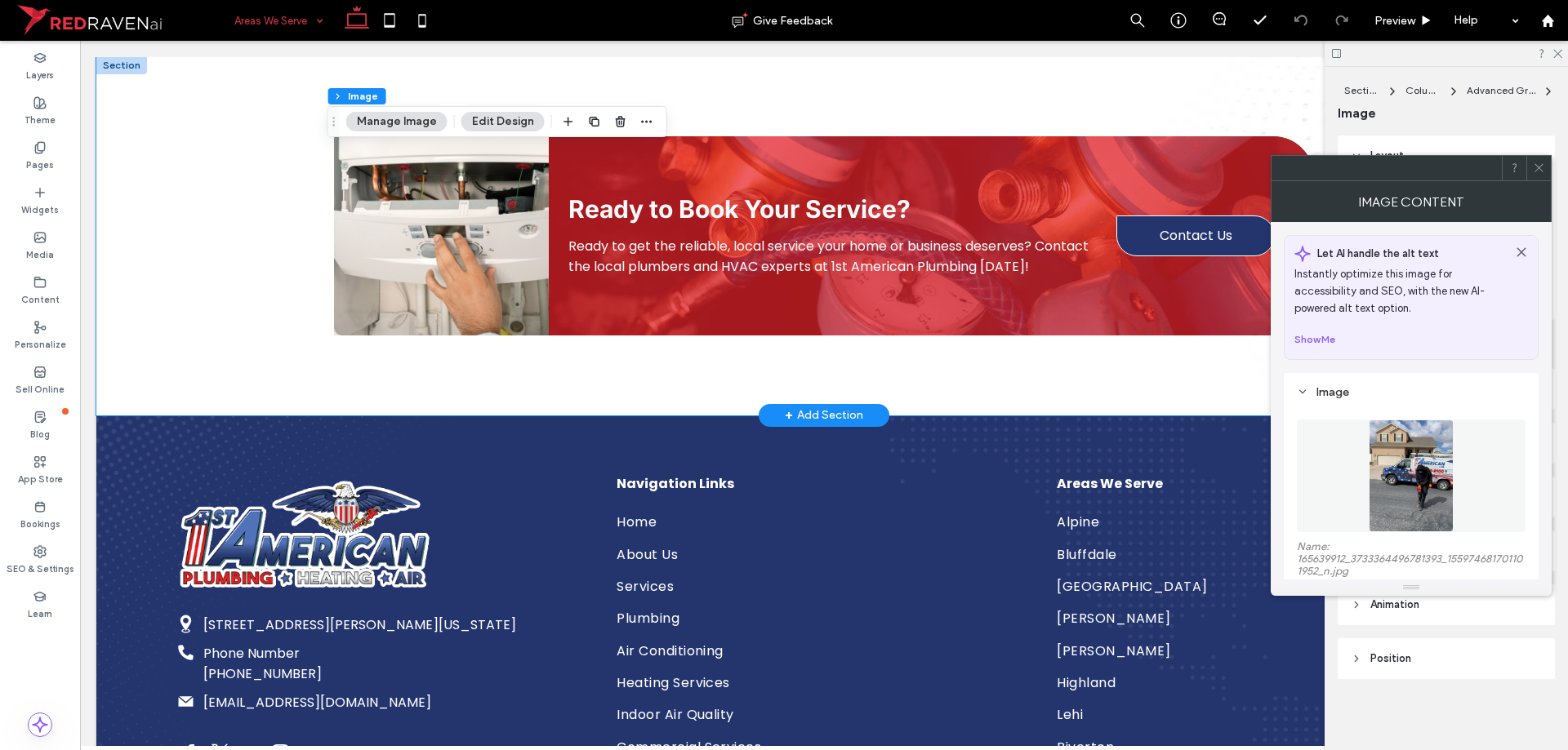
scroll to position [3456, 0]
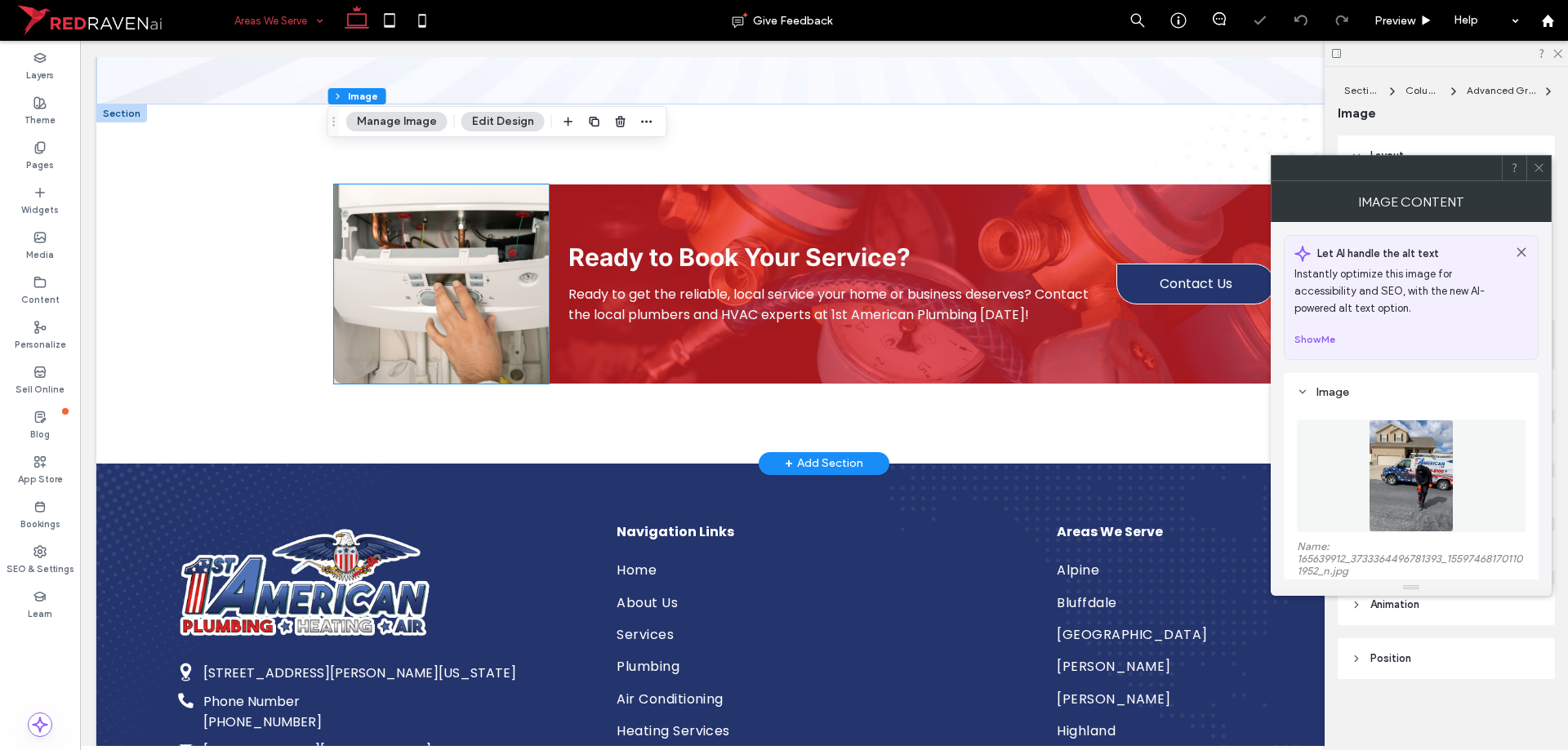
click at [427, 350] on img at bounding box center [441, 283] width 215 height 199
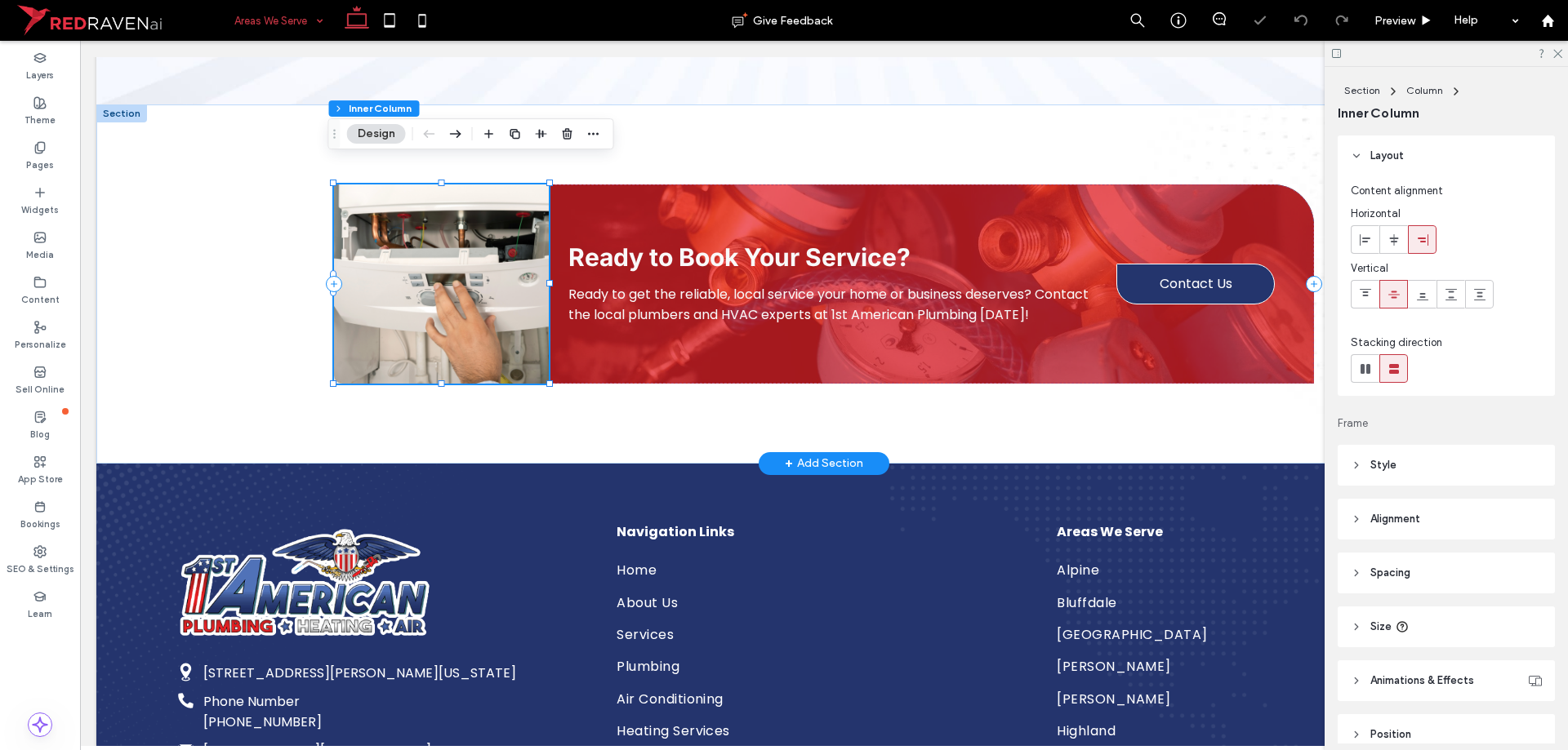
click at [427, 350] on img at bounding box center [441, 283] width 215 height 199
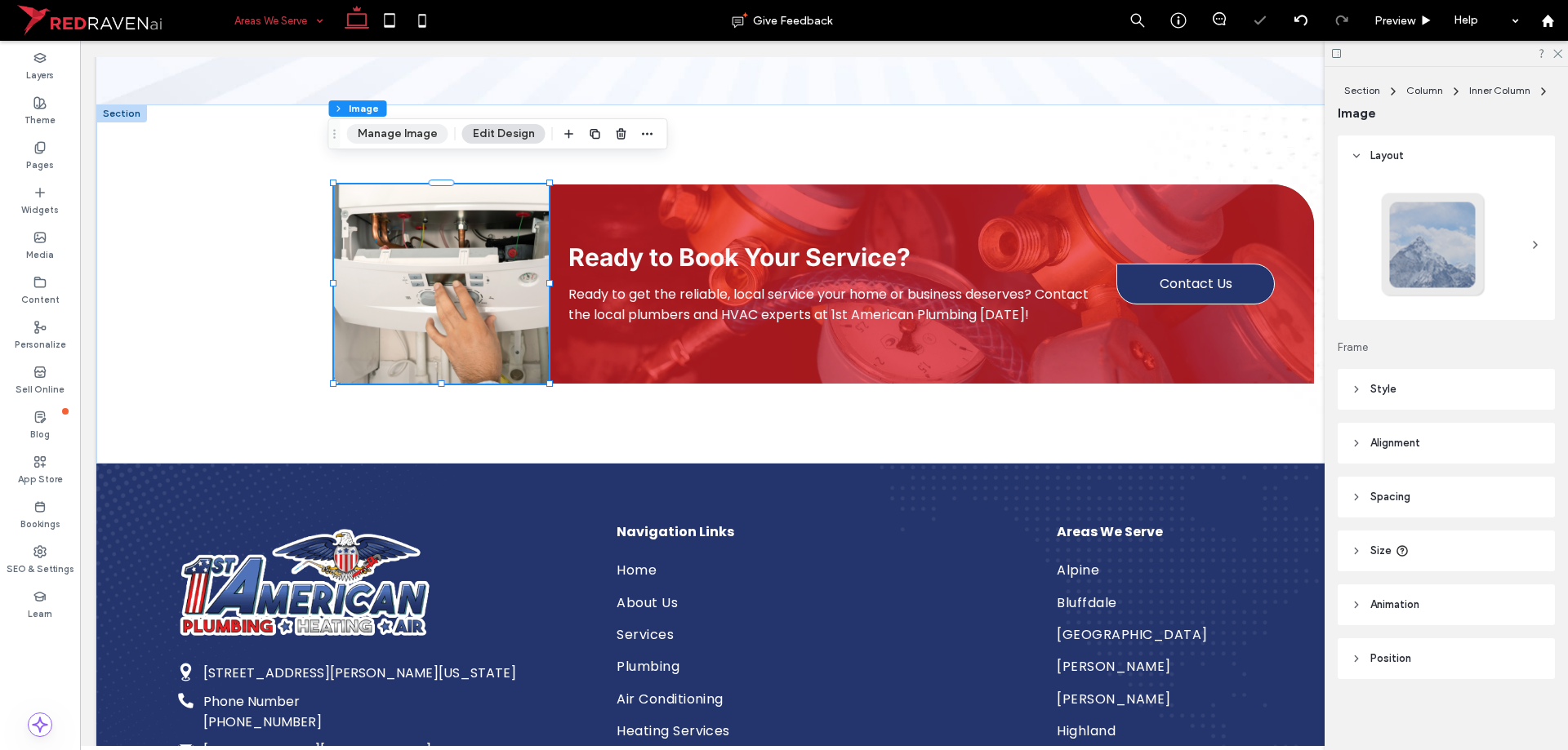
click at [395, 142] on button "Manage Image" at bounding box center [398, 133] width 101 height 19
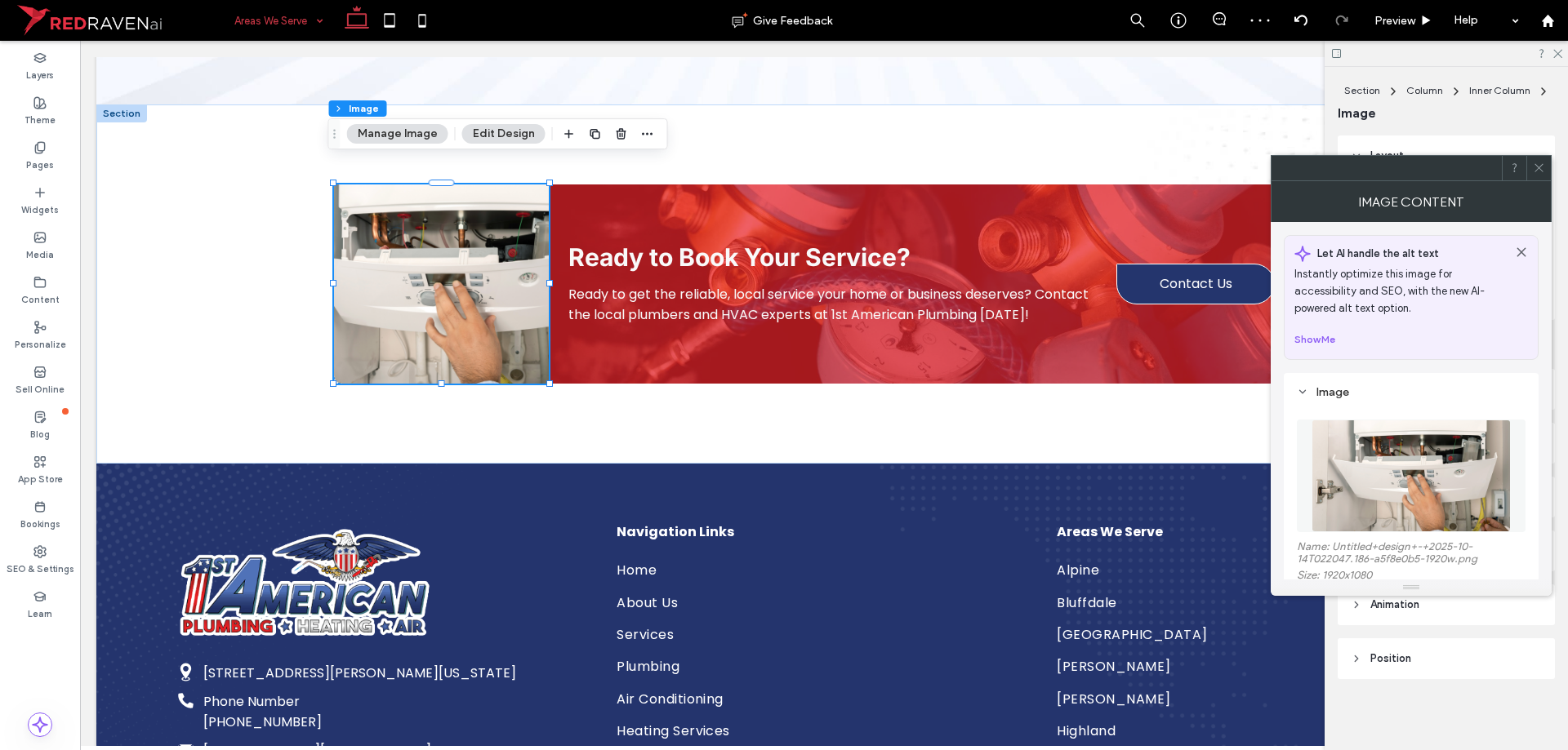
click at [1352, 476] on img at bounding box center [1411, 476] width 199 height 112
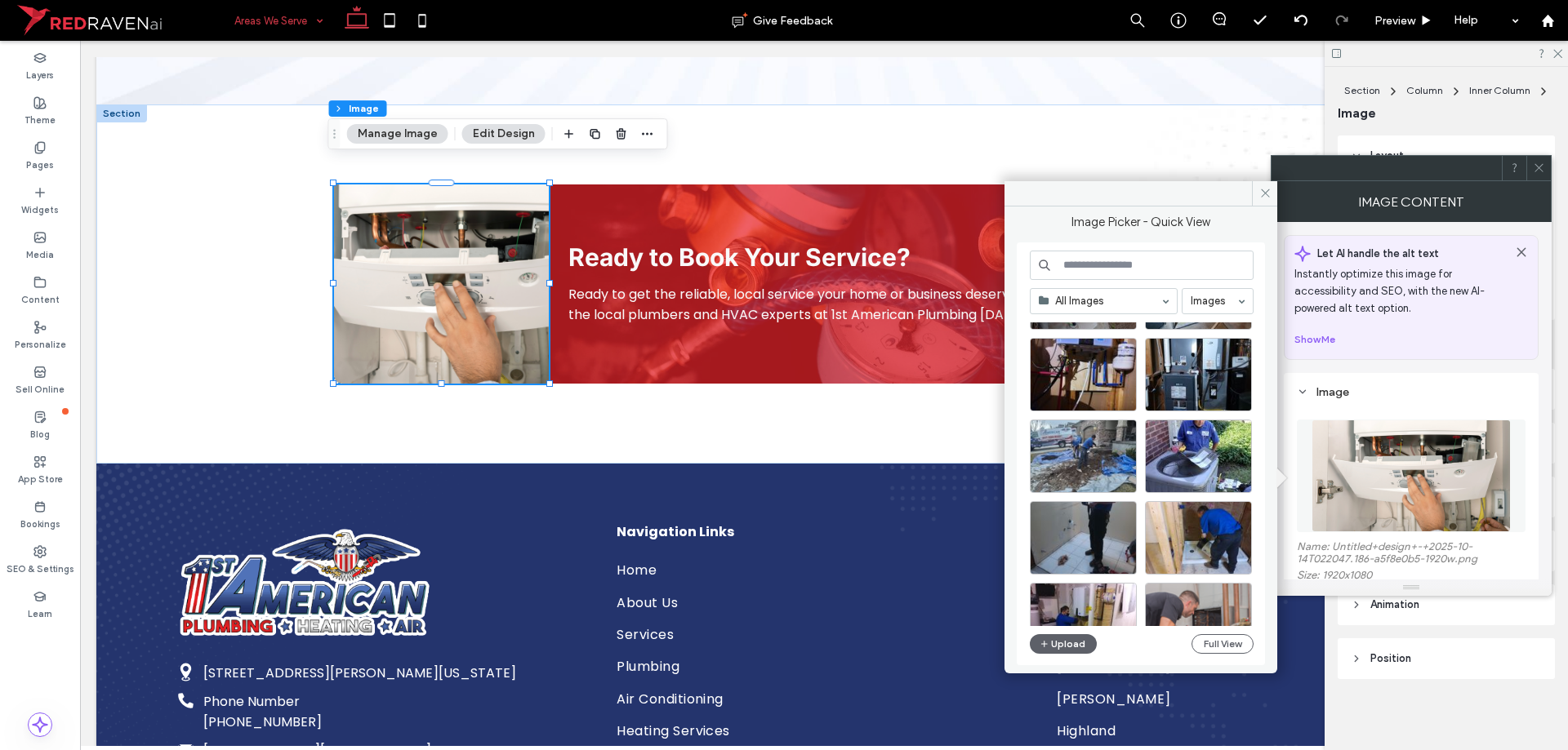
scroll to position [700, 0]
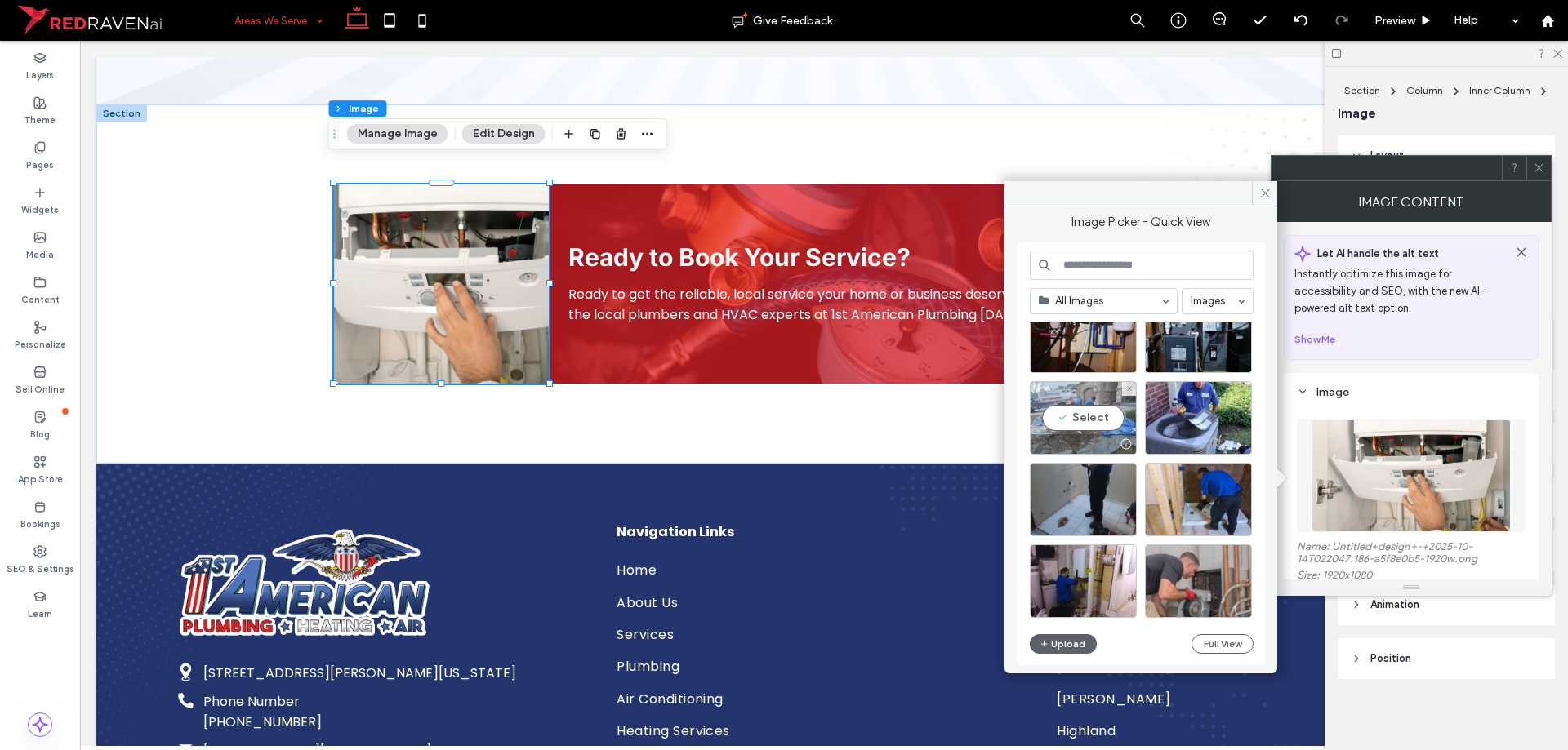
drag, startPoint x: 1010, startPoint y: 399, endPoint x: 1090, endPoint y: 440, distance: 89.9
click at [1090, 440] on div at bounding box center [1083, 444] width 105 height 19
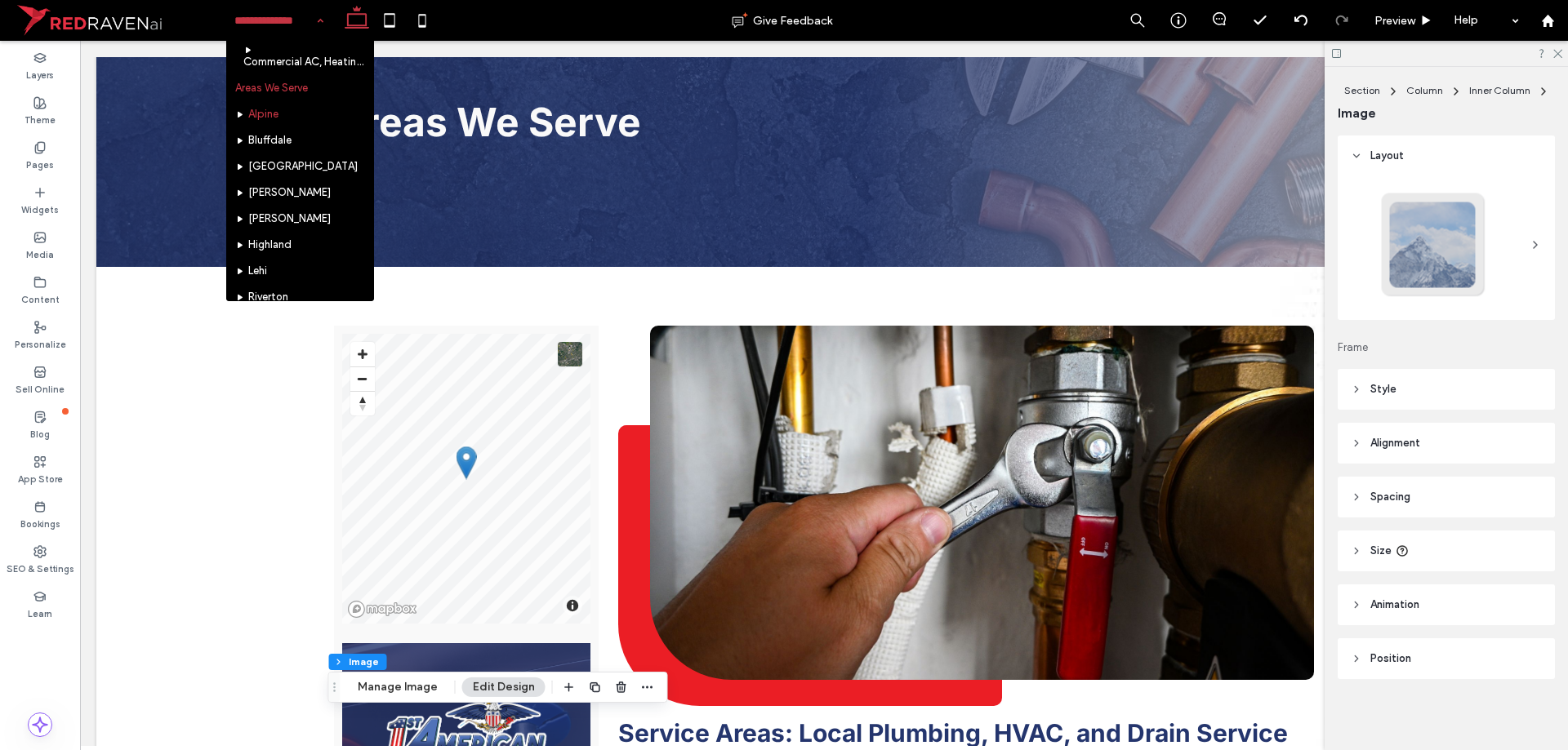
scroll to position [1442, 0]
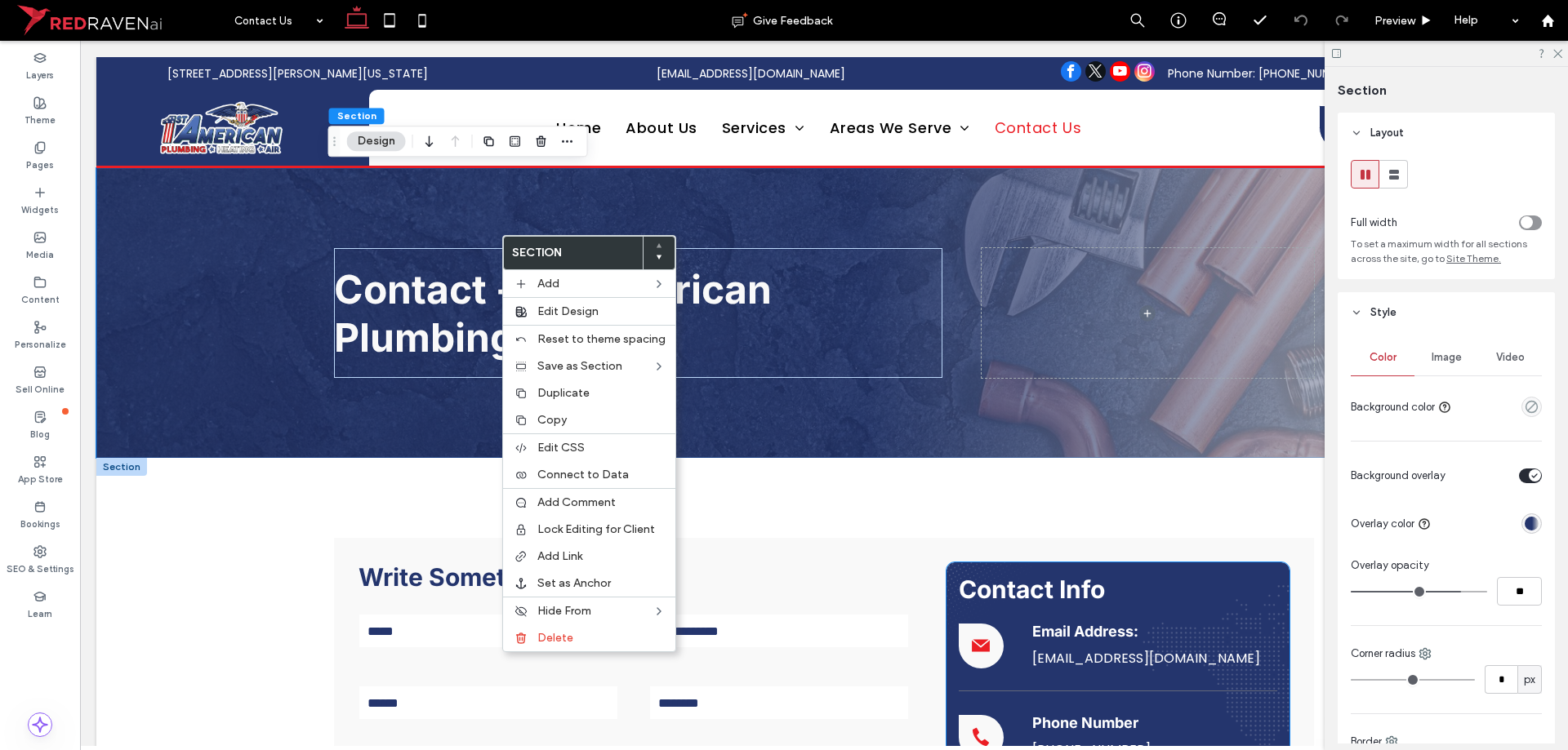
click at [1133, 560] on div "**********" at bounding box center [824, 745] width 980 height 416
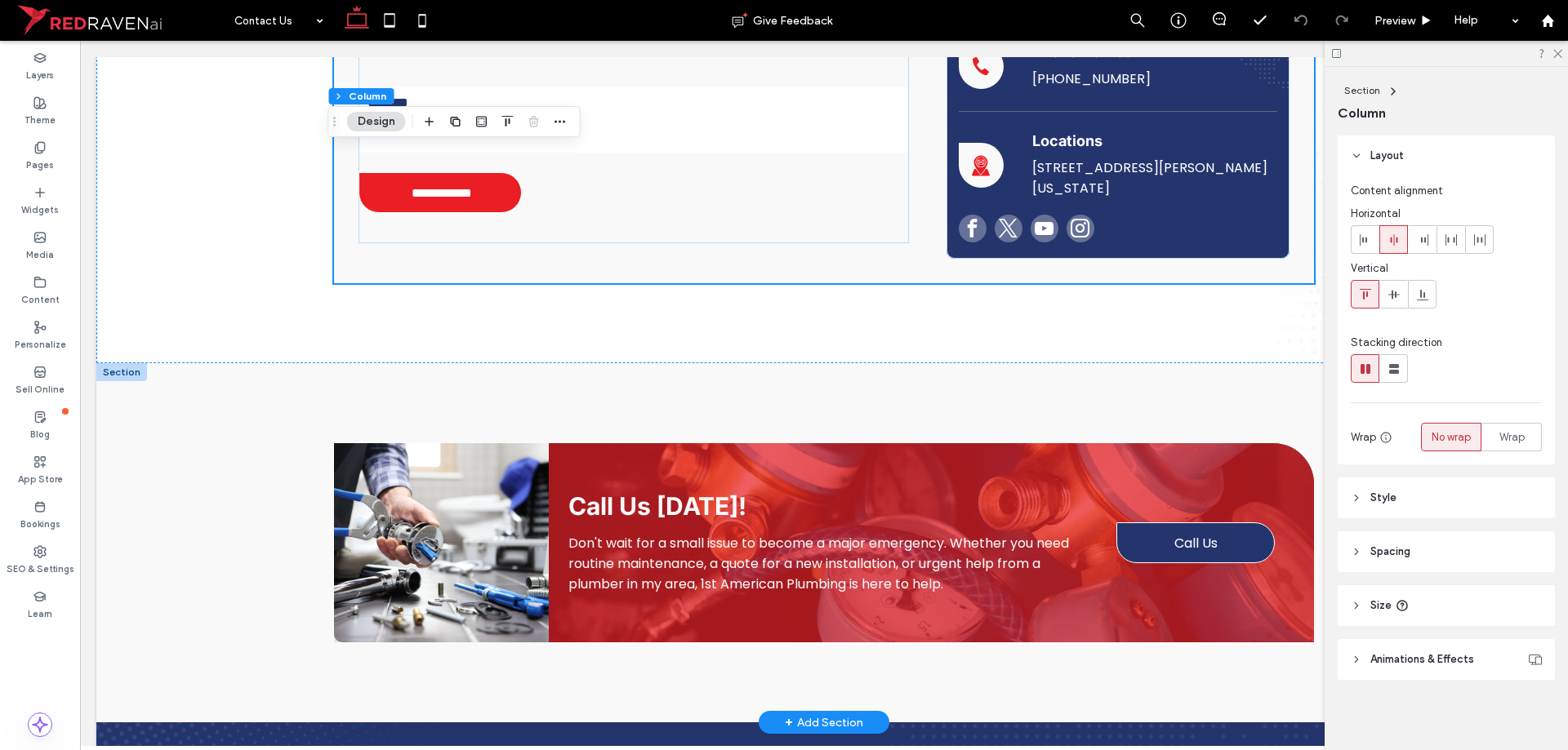
scroll to position [653, 0]
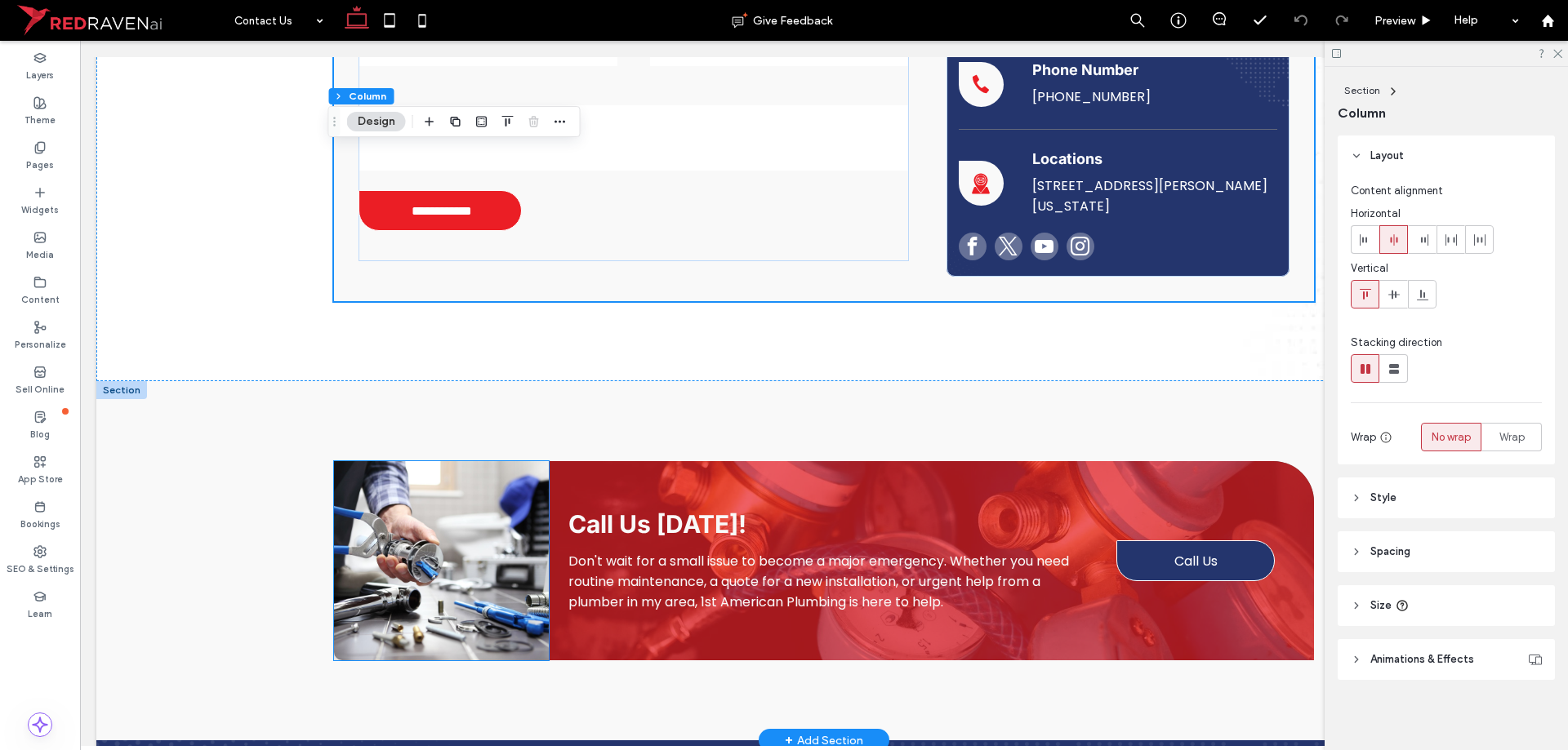
click at [514, 526] on img at bounding box center [441, 560] width 215 height 199
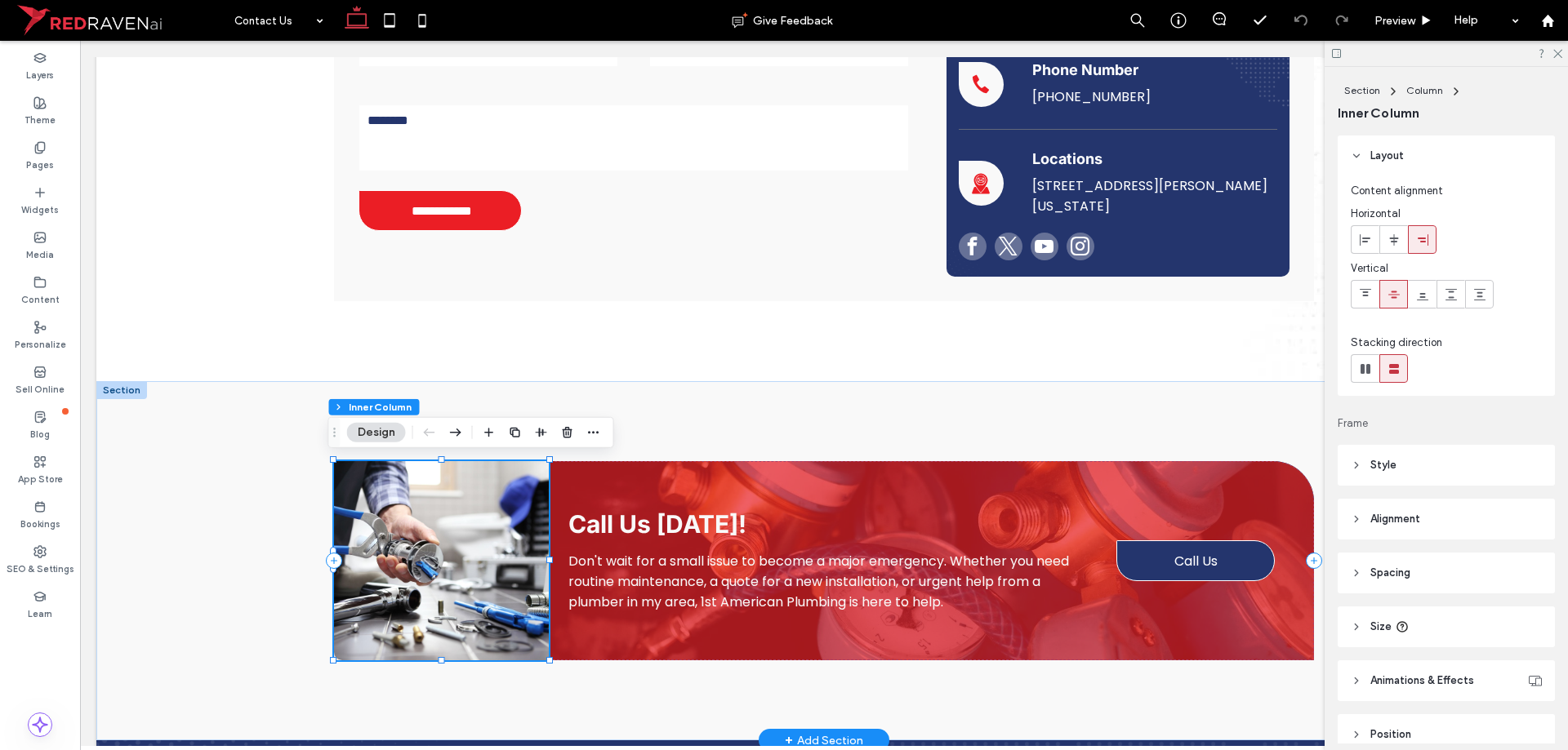
click at [514, 526] on img at bounding box center [441, 560] width 215 height 199
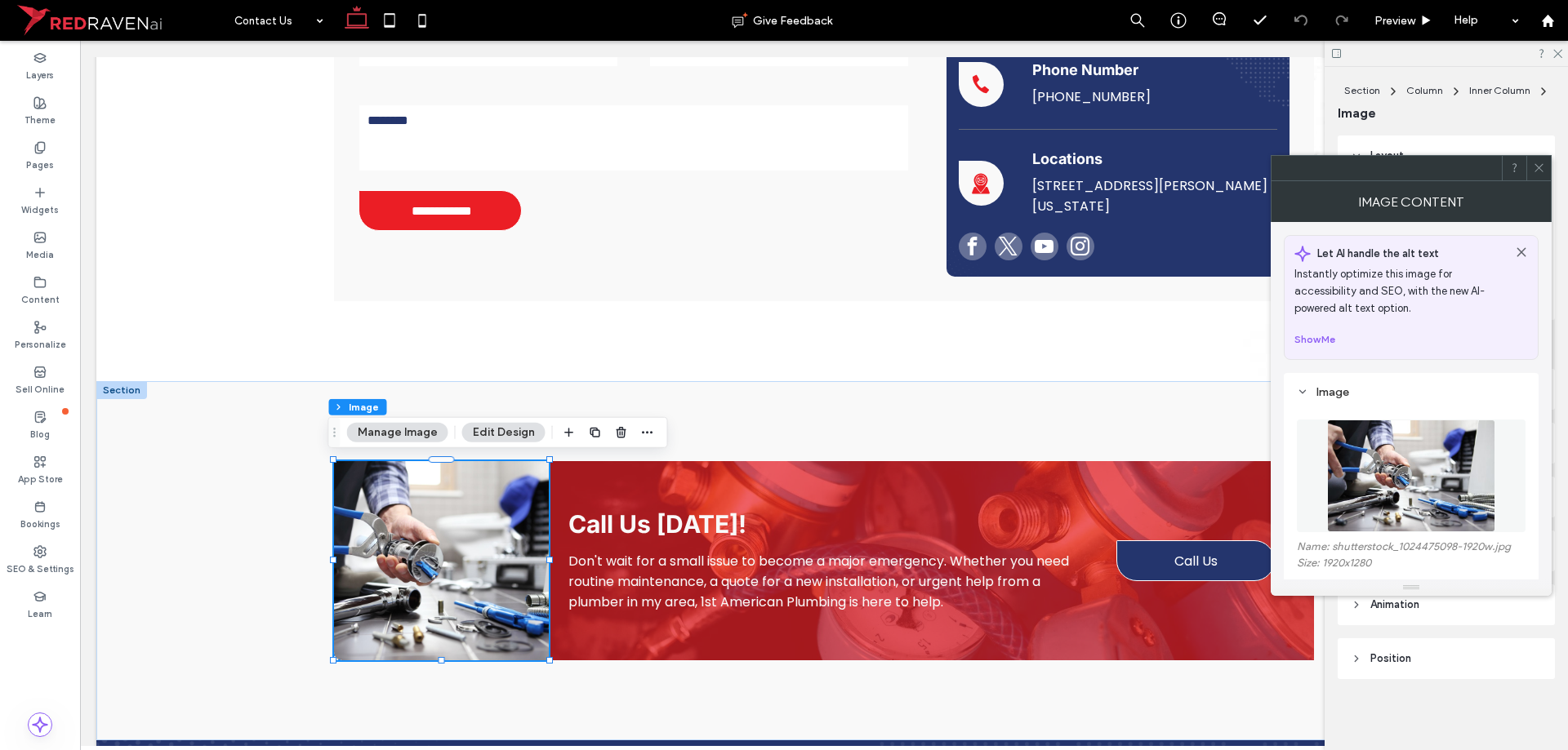
click at [1358, 473] on img at bounding box center [1411, 476] width 168 height 112
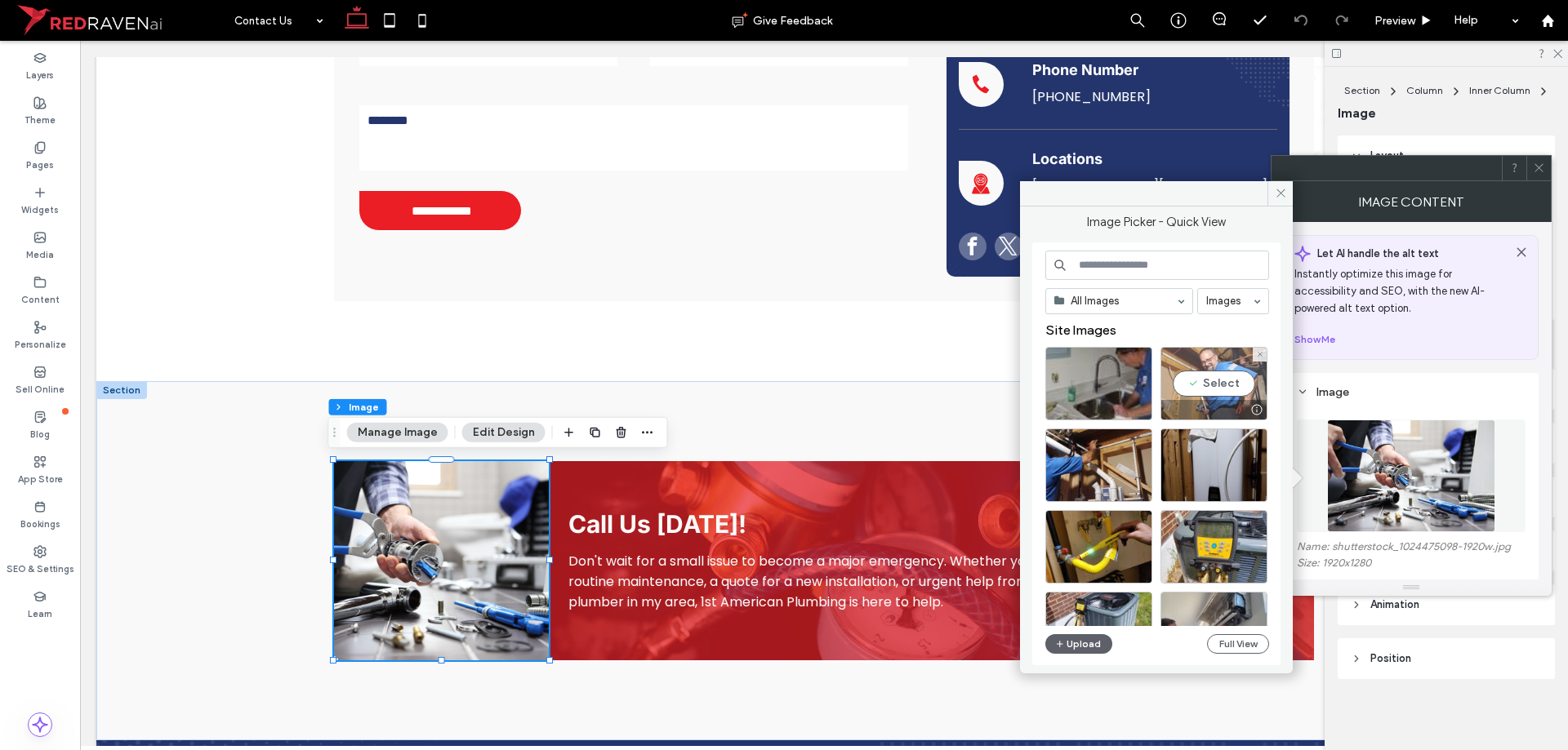
click at [1206, 398] on div "Select" at bounding box center [1214, 384] width 107 height 74
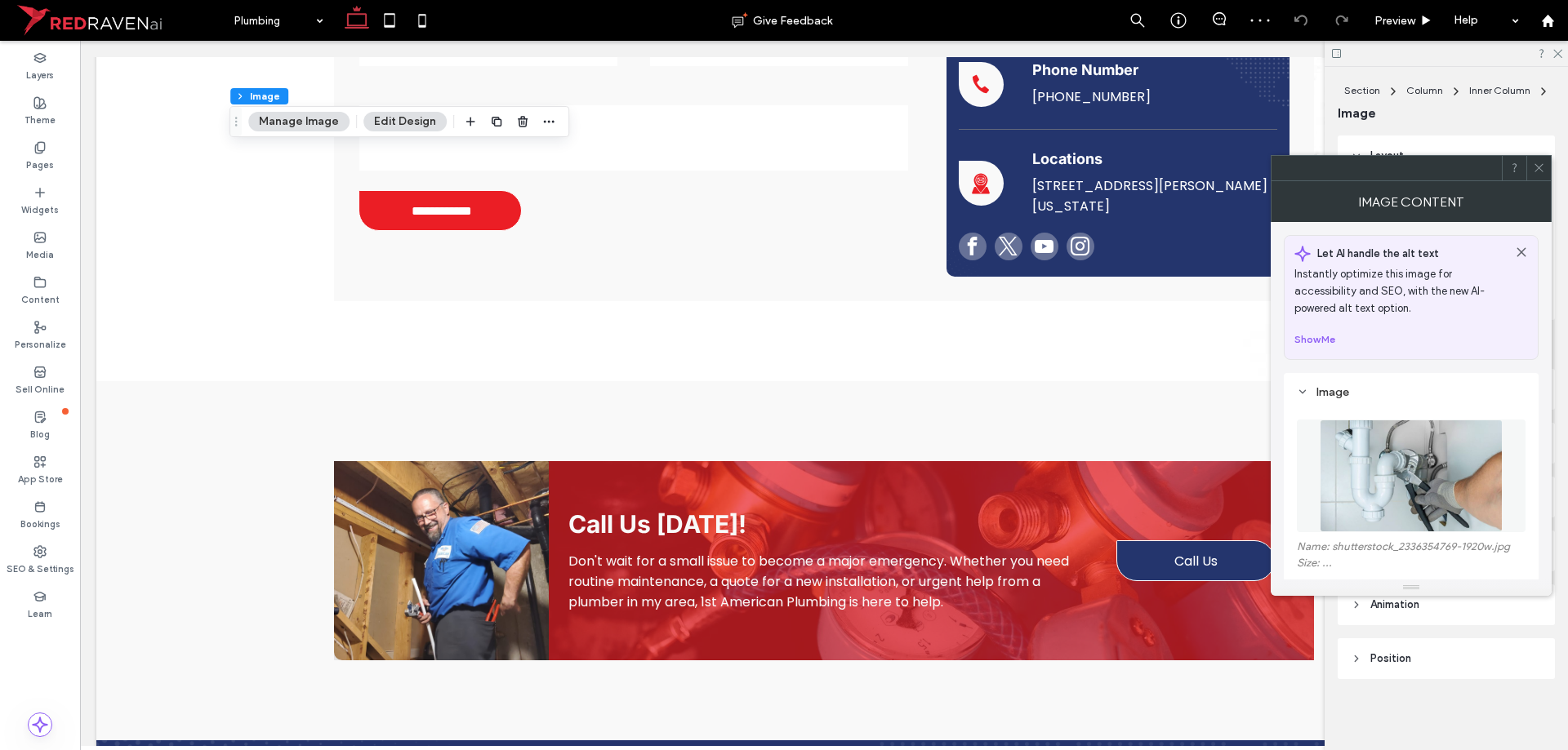
type input "**"
click at [318, 126] on button "Manage Image" at bounding box center [299, 121] width 101 height 19
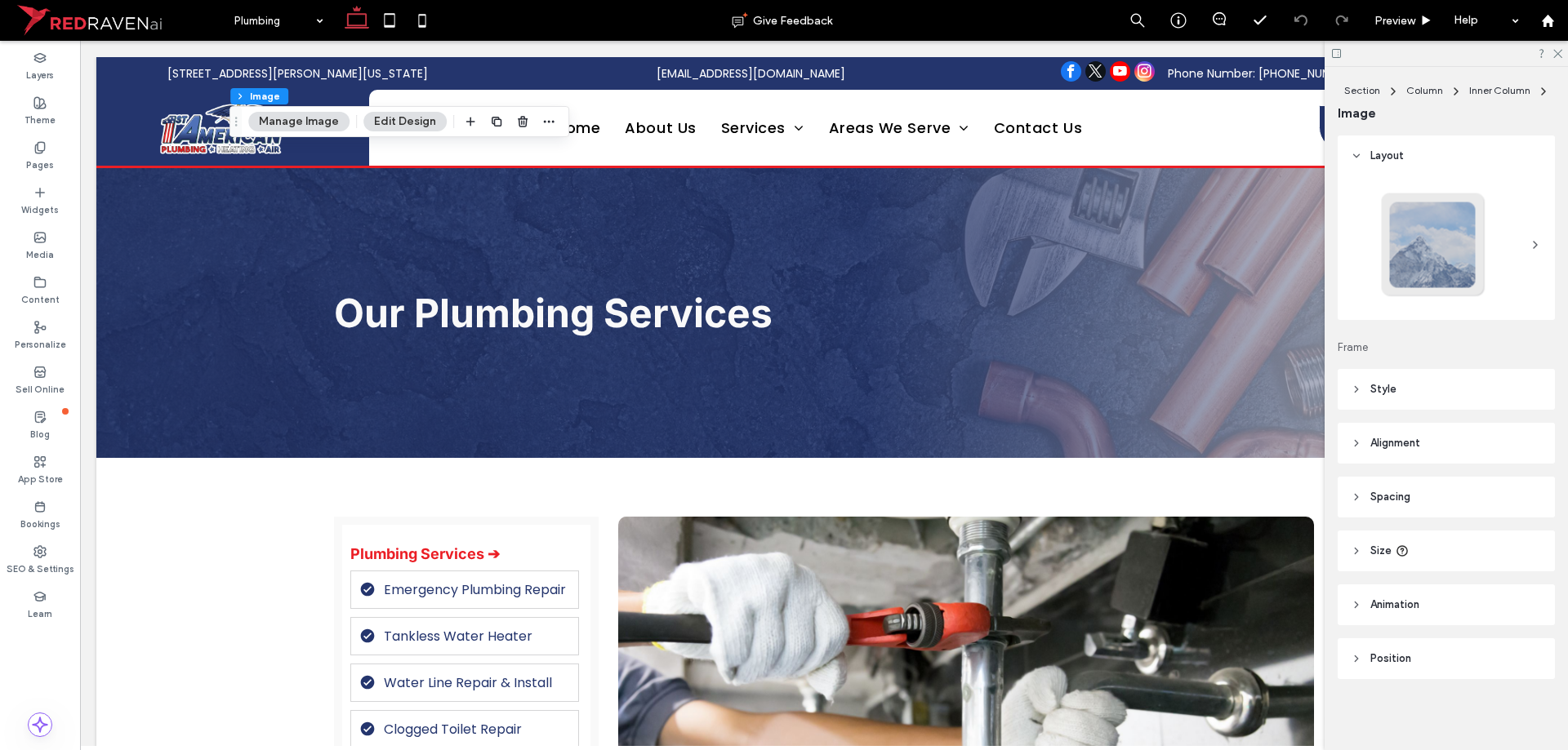
scroll to position [2938, 0]
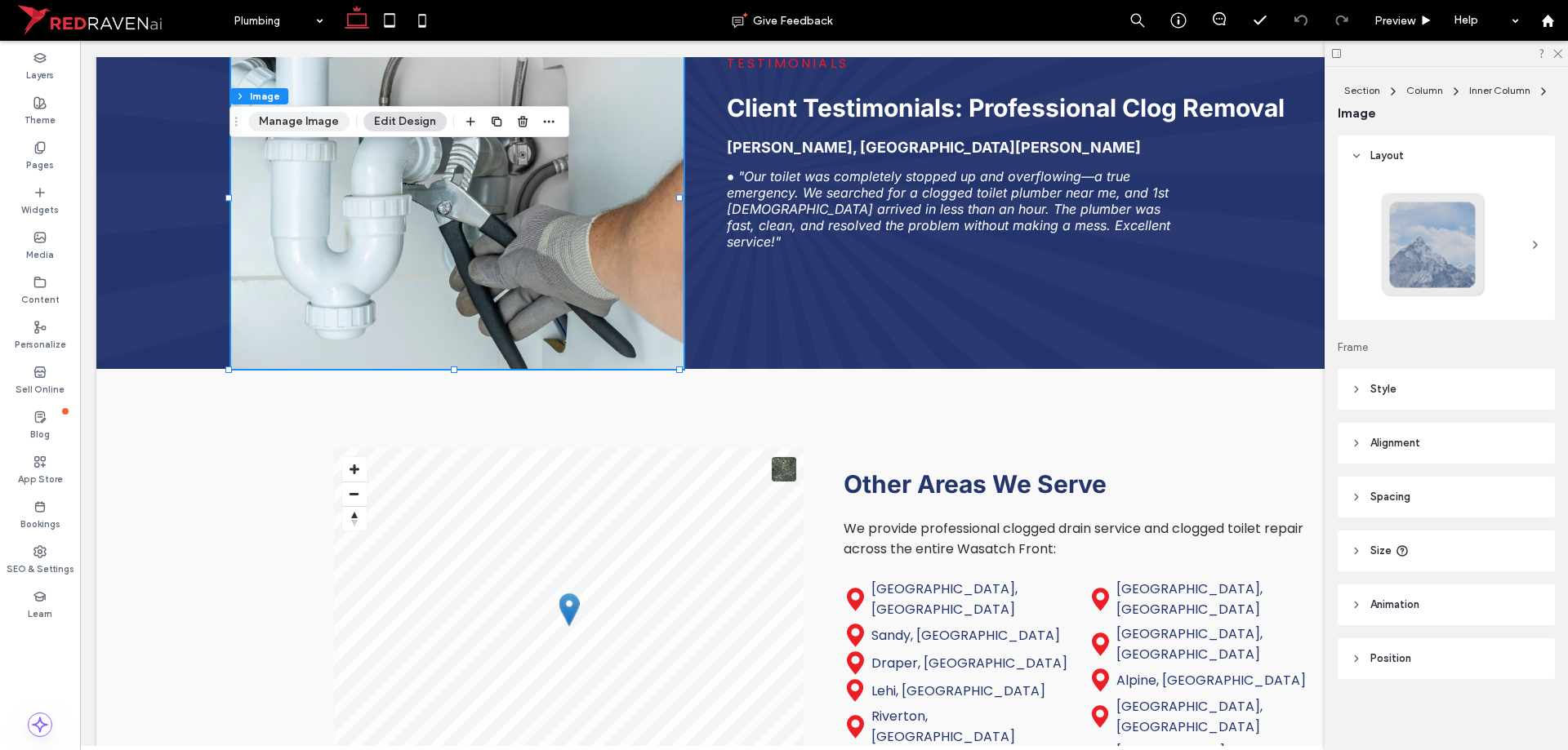
click at [314, 128] on button "Manage Image" at bounding box center [299, 121] width 101 height 19
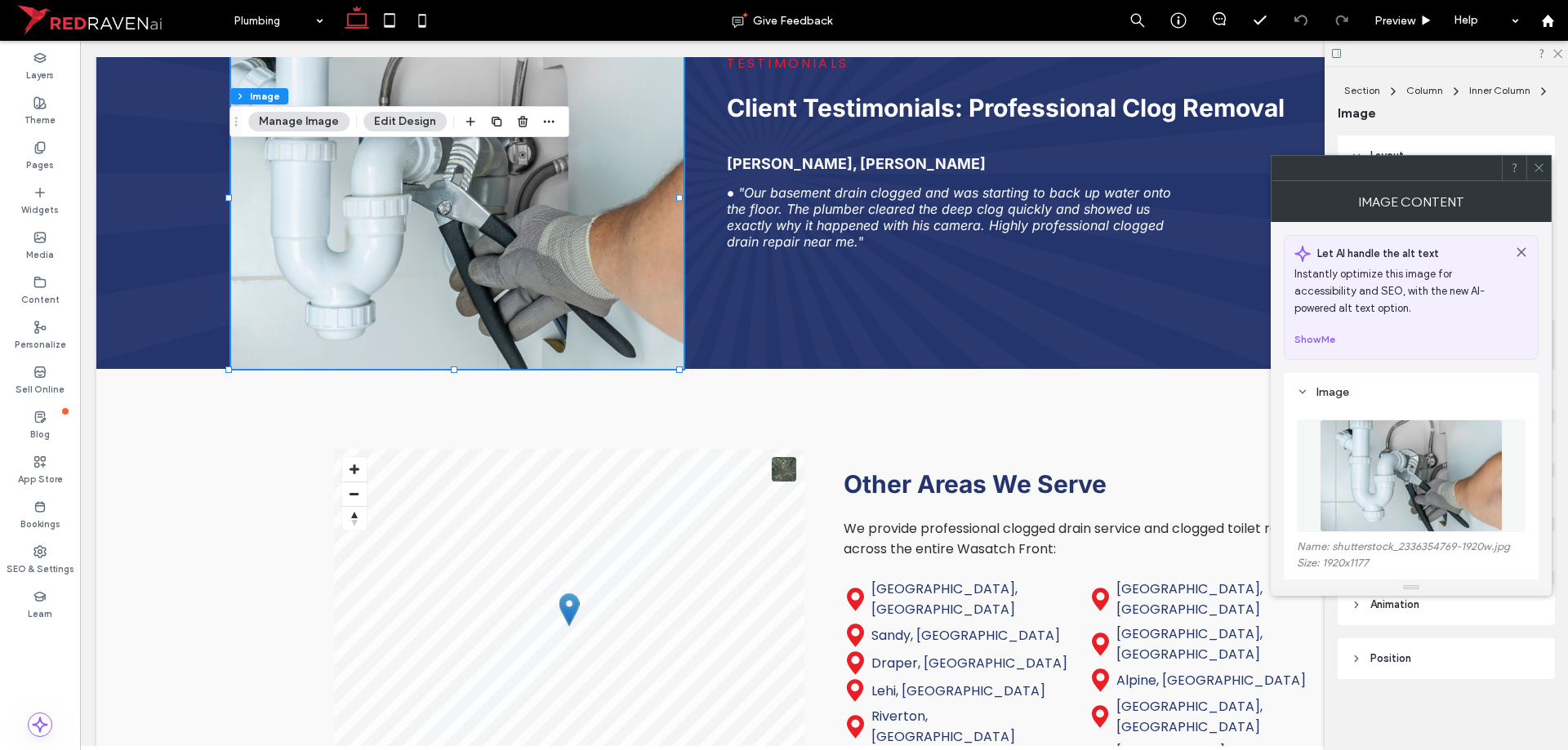
click at [1416, 486] on img at bounding box center [1411, 476] width 183 height 112
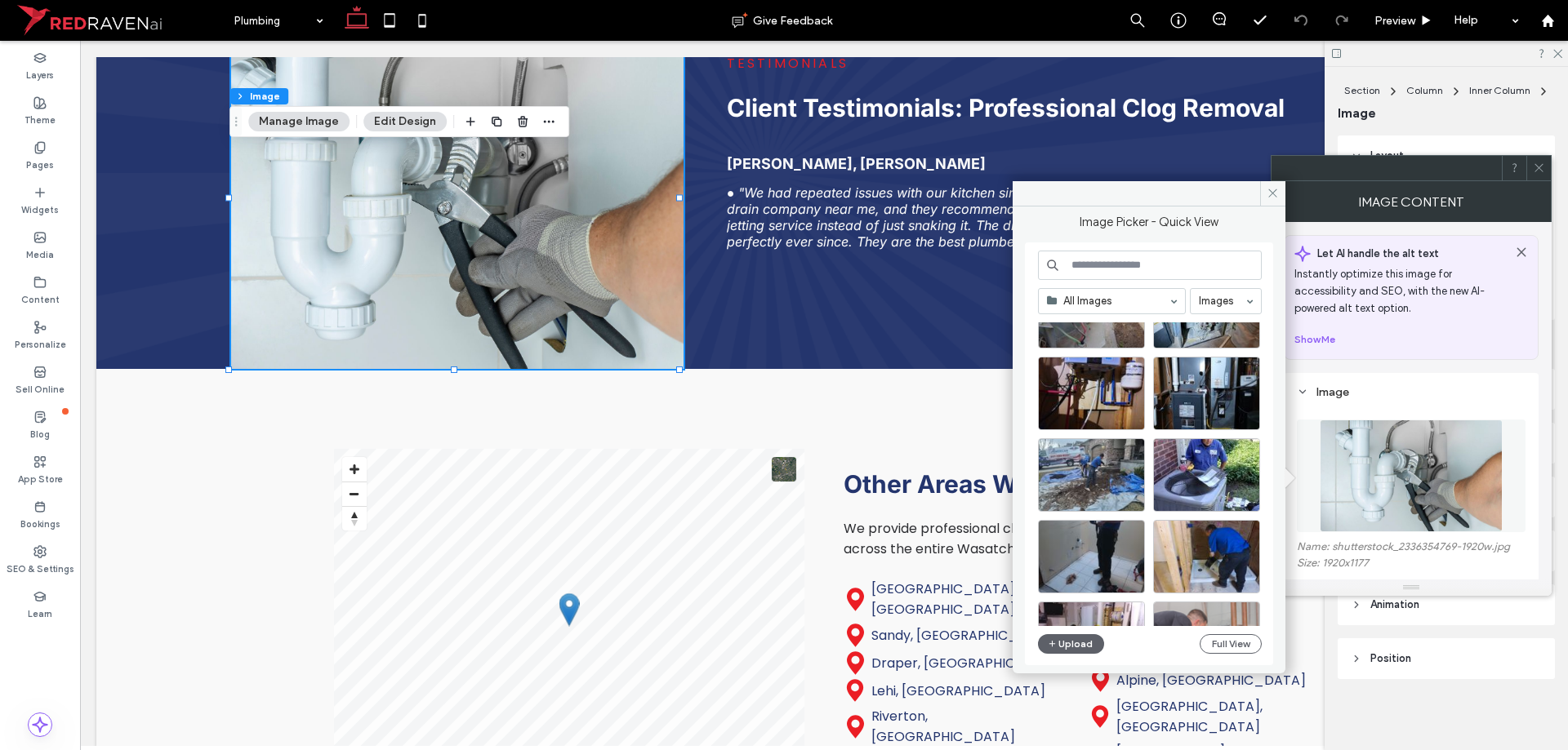
scroll to position [618, 0]
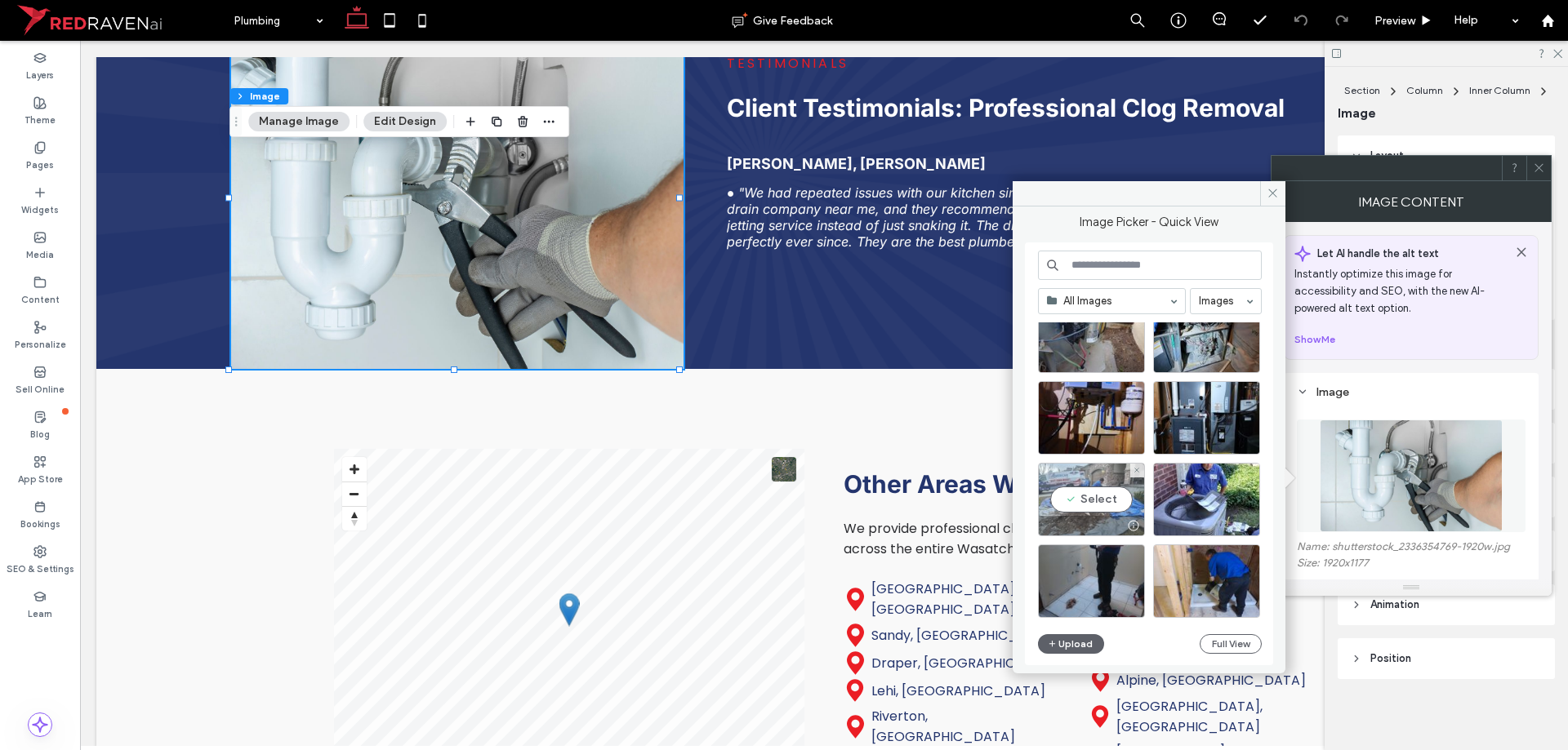
click at [1074, 499] on div "Select" at bounding box center [1091, 500] width 107 height 74
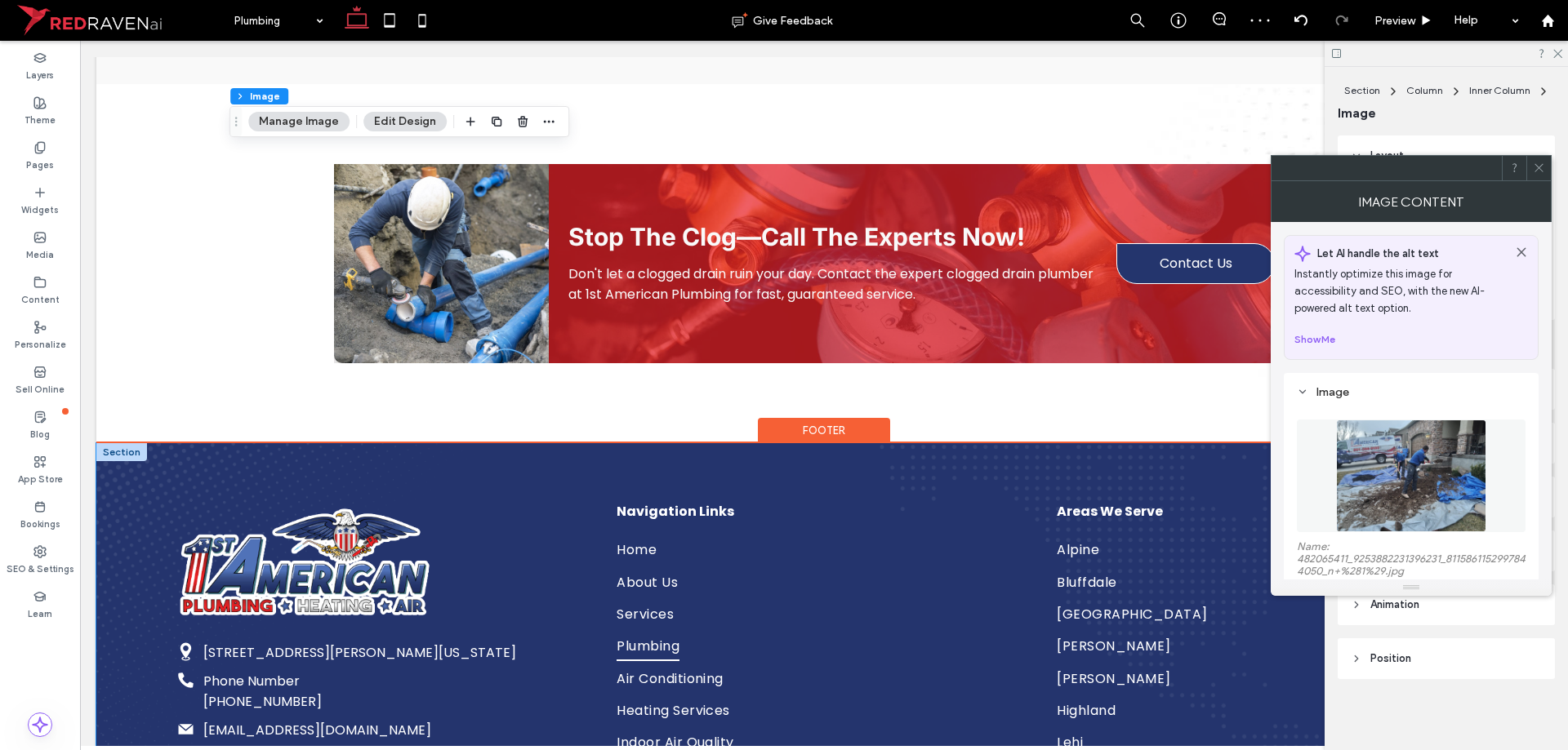
scroll to position [3755, 0]
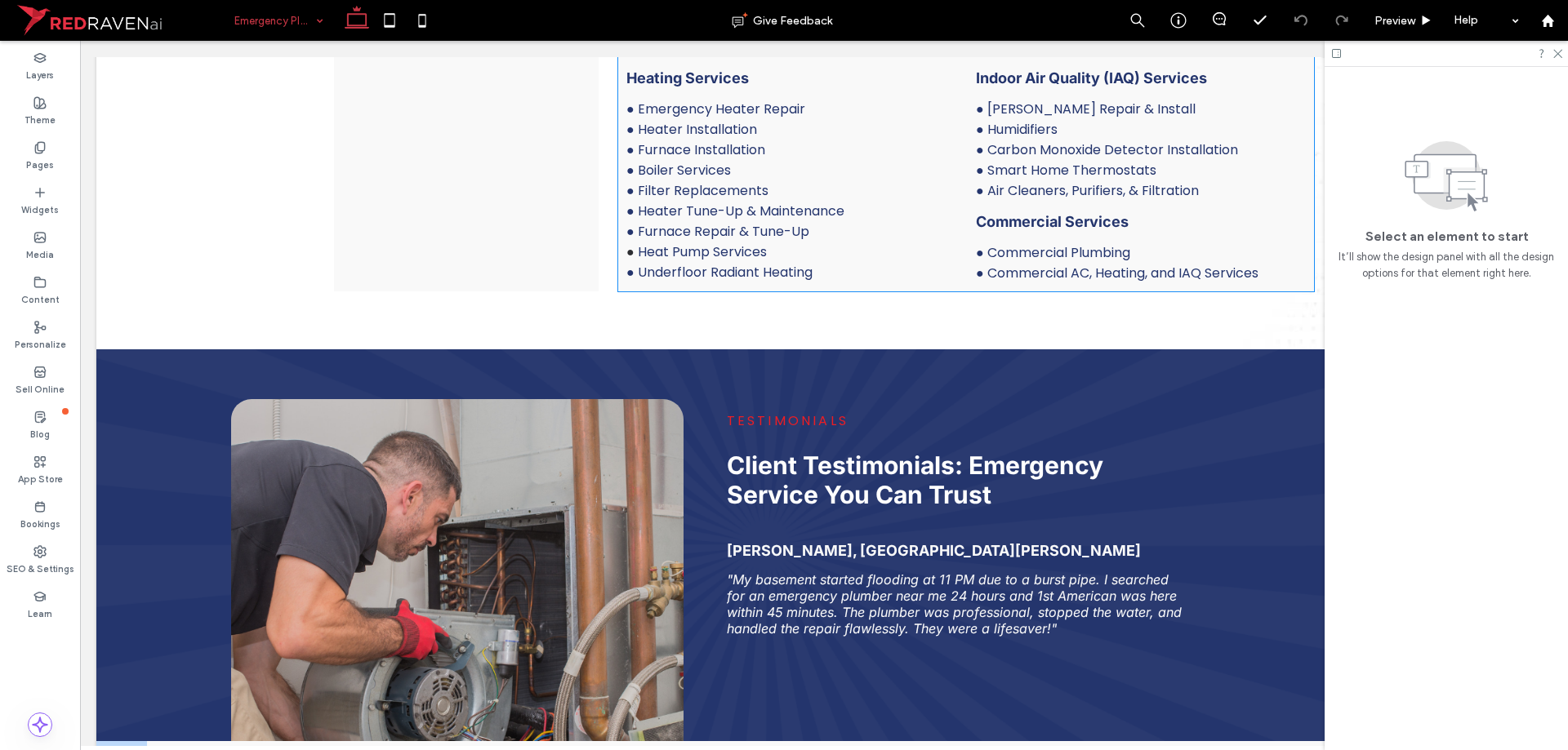
scroll to position [2856, 0]
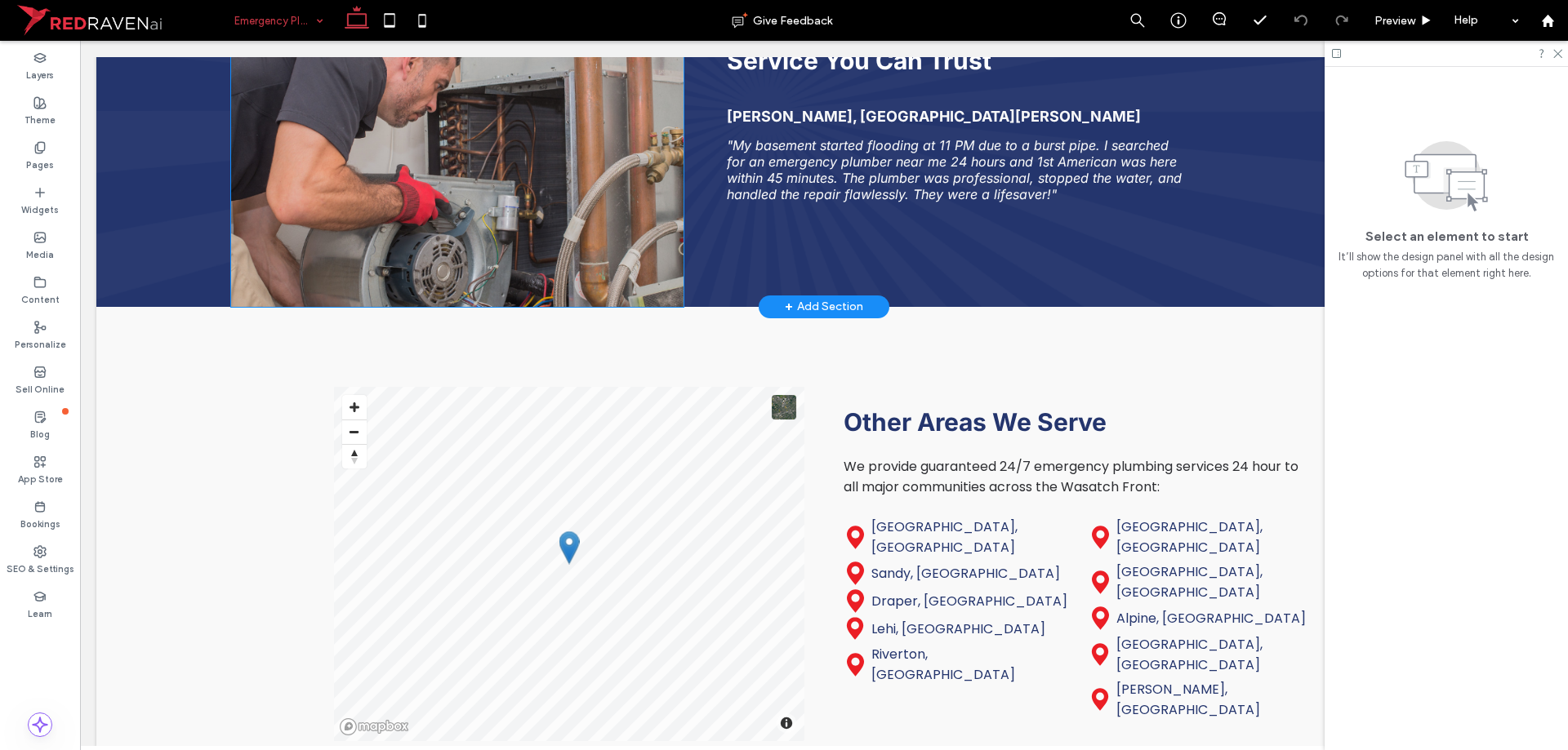
click at [522, 291] on img at bounding box center [458, 136] width 453 height 342
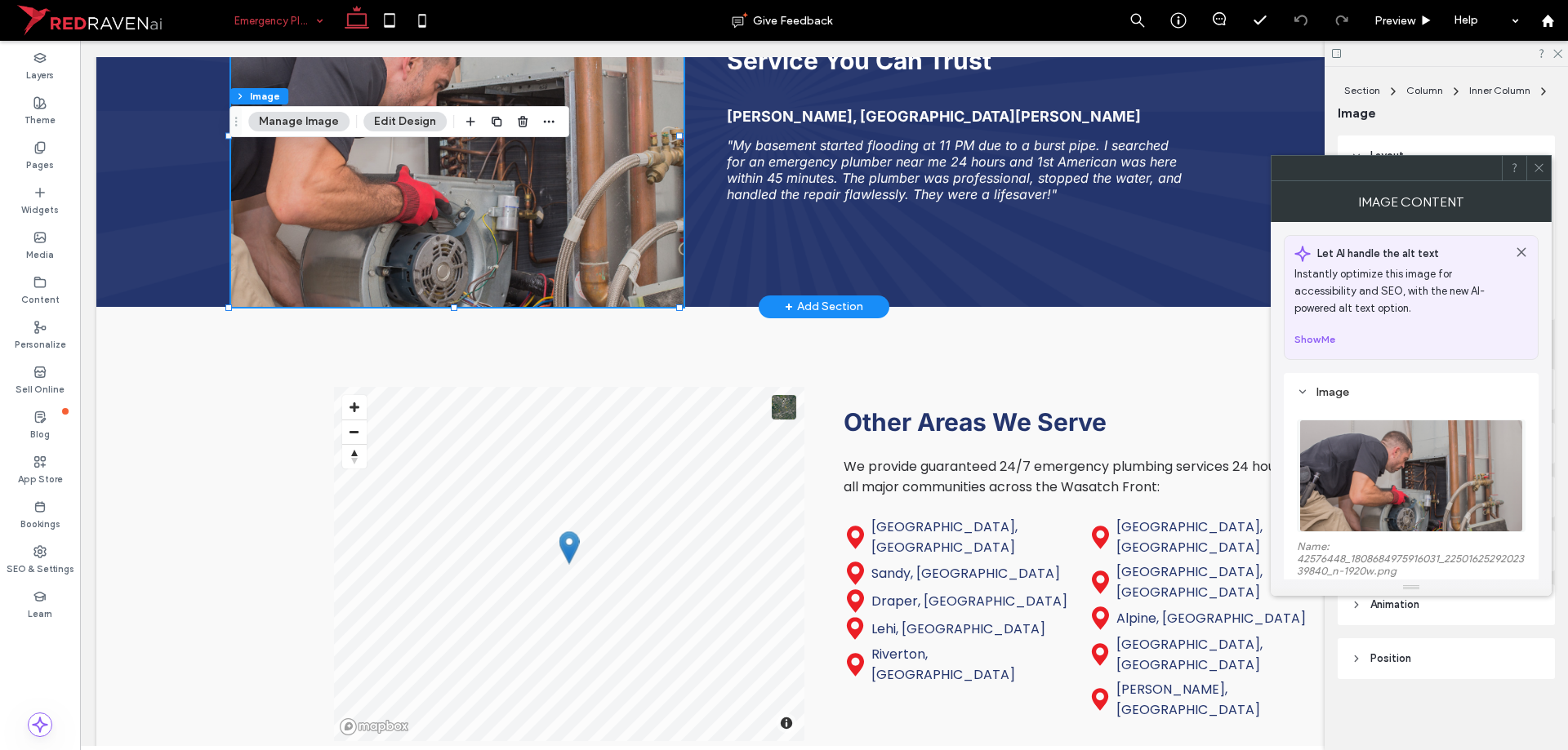
type input "**"
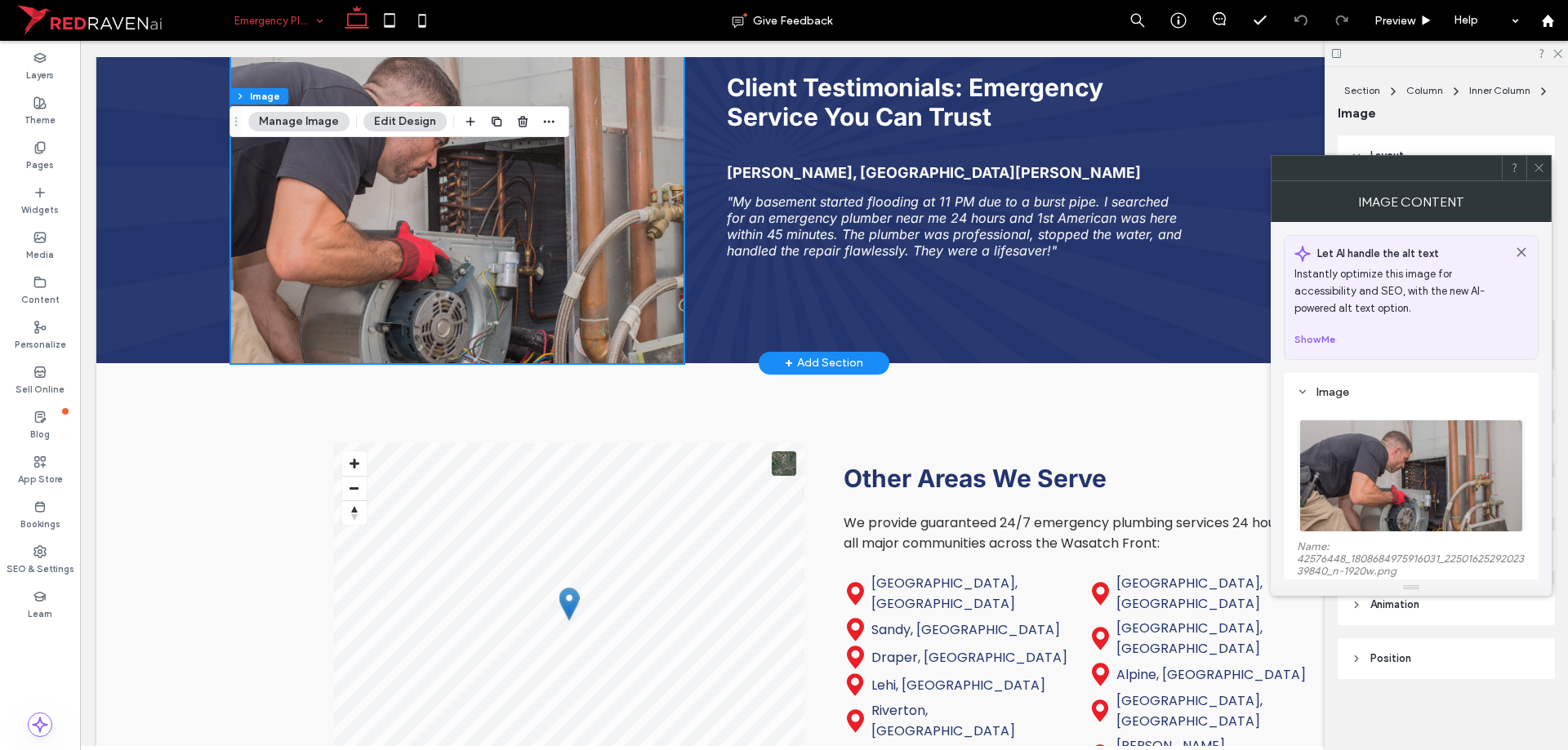
scroll to position [2775, 0]
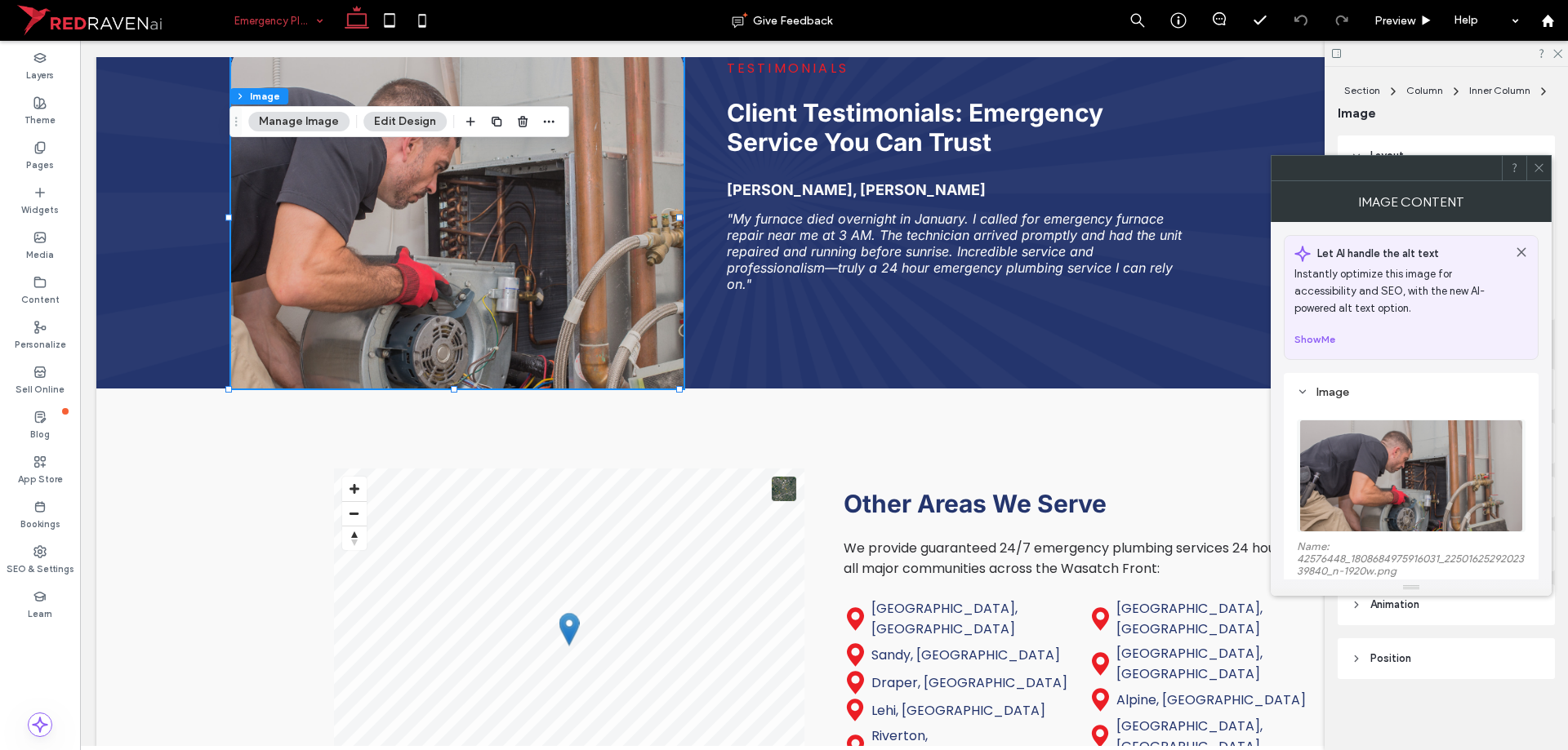
click at [1355, 456] on img at bounding box center [1411, 476] width 224 height 112
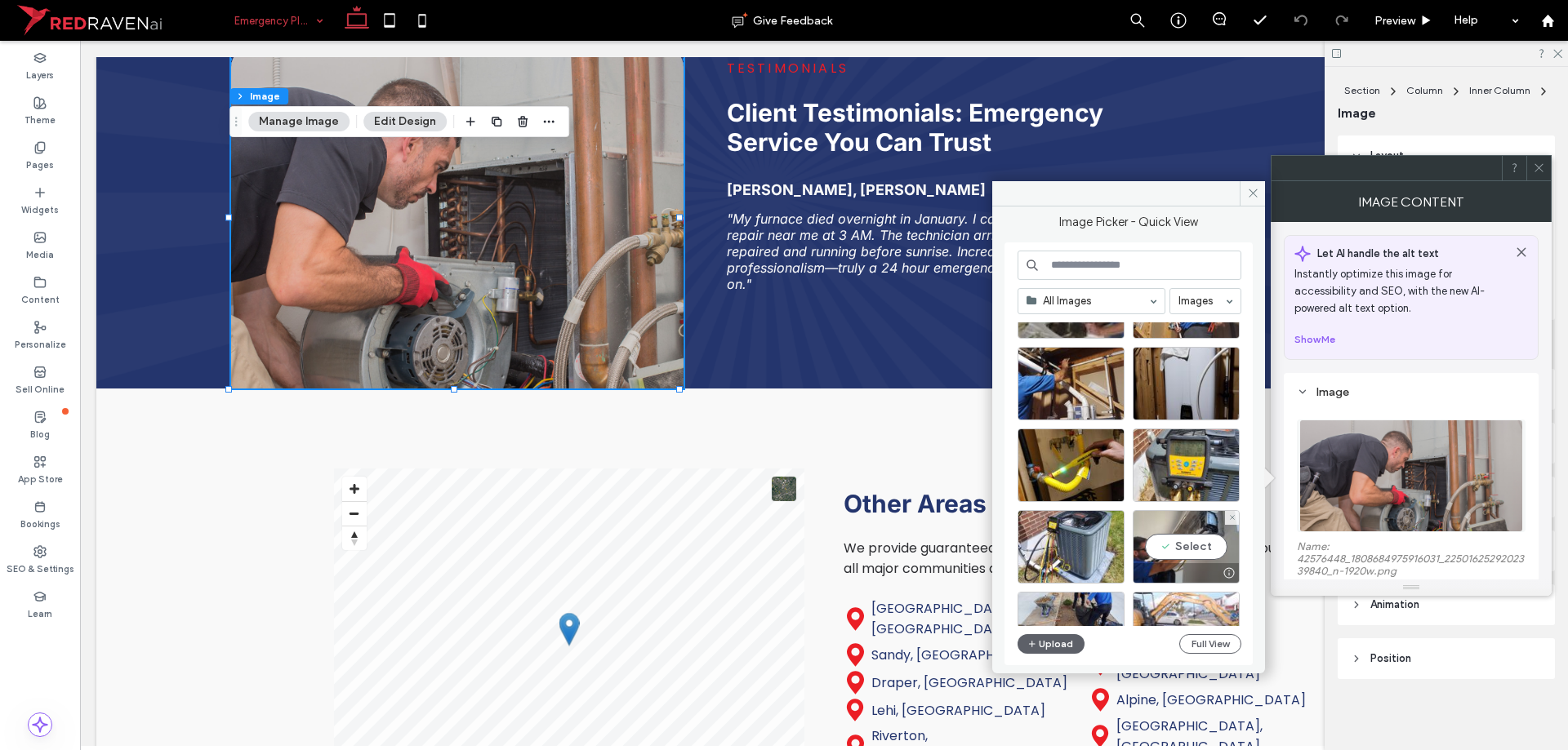
scroll to position [163, 0]
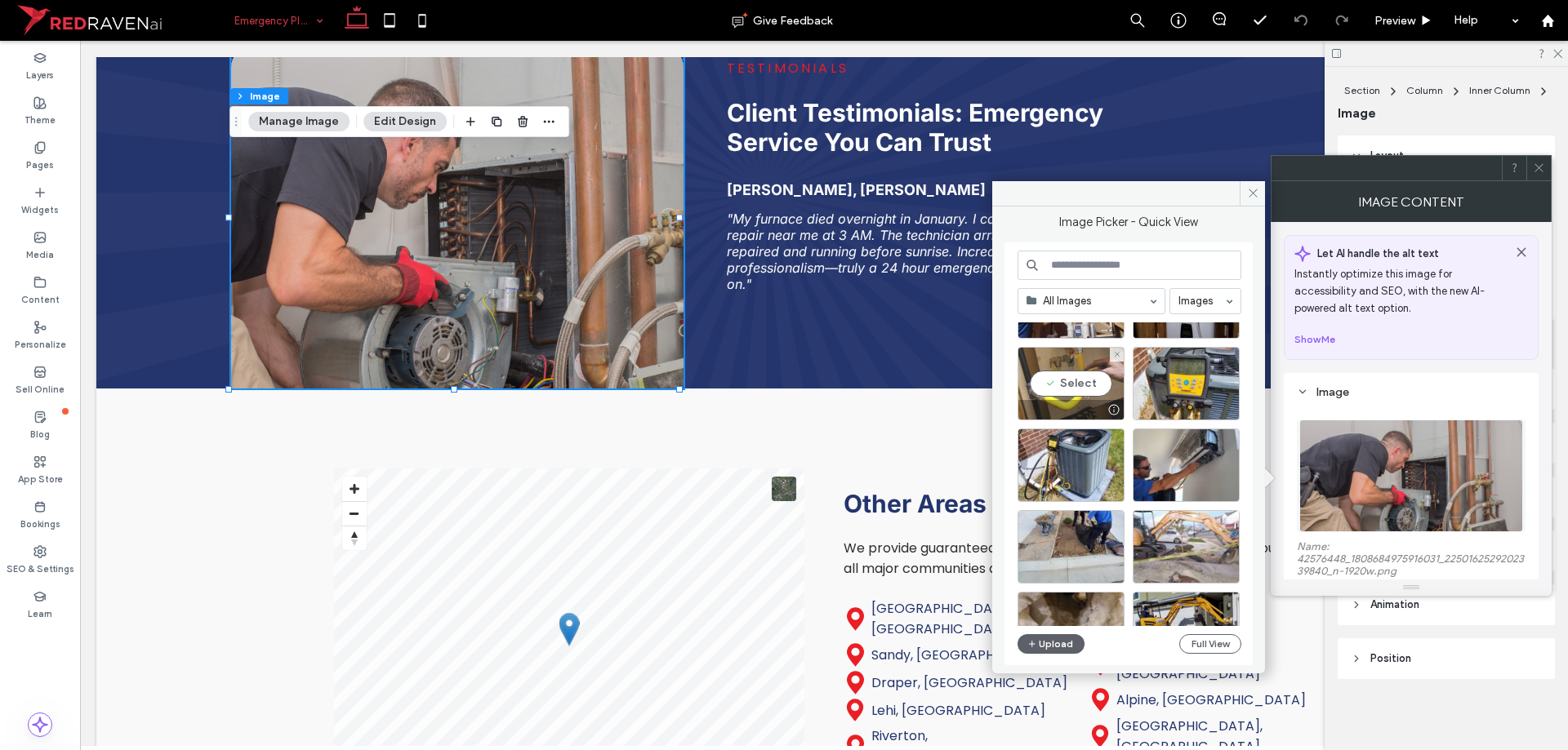
click at [1033, 385] on div "Select" at bounding box center [1071, 384] width 107 height 74
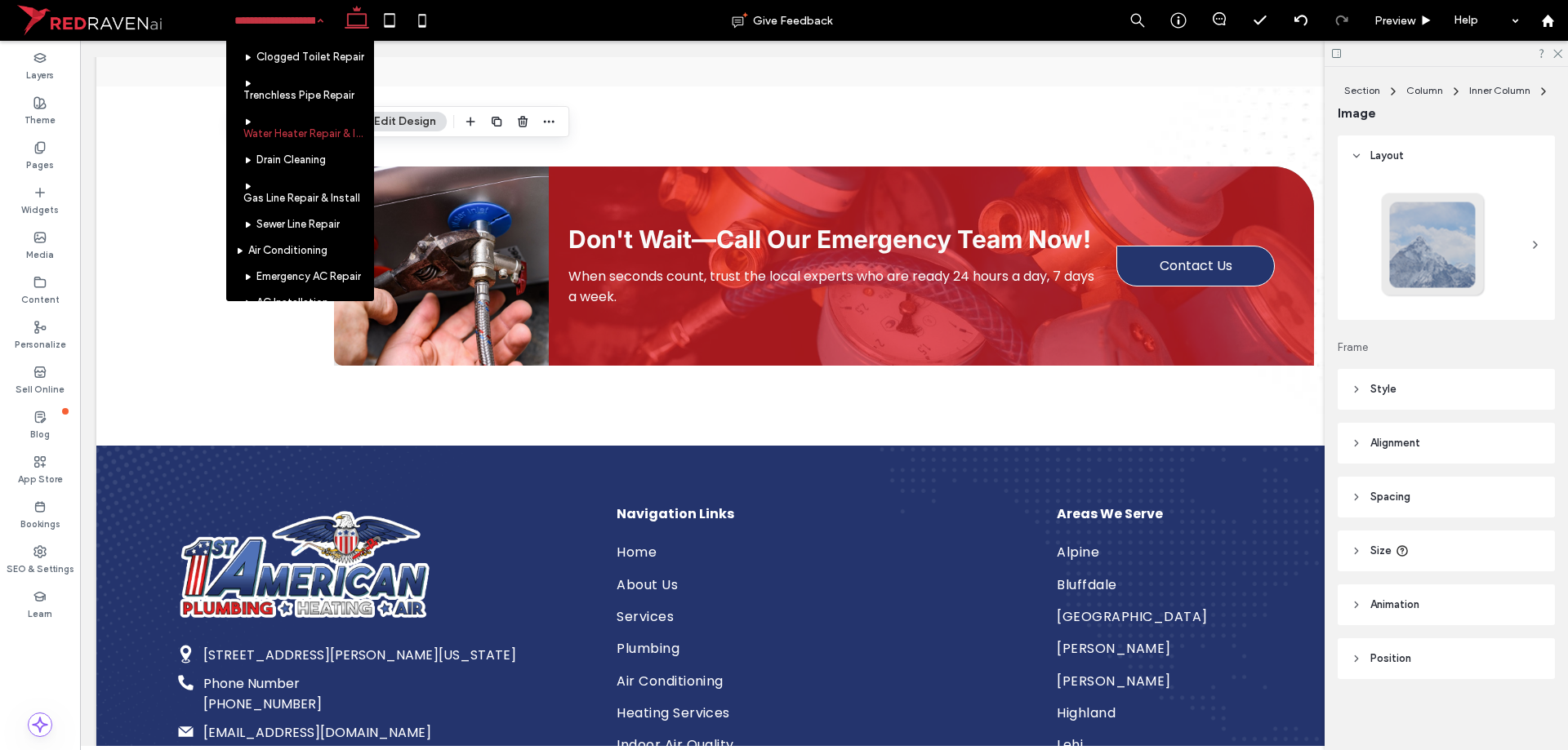
scroll to position [245, 0]
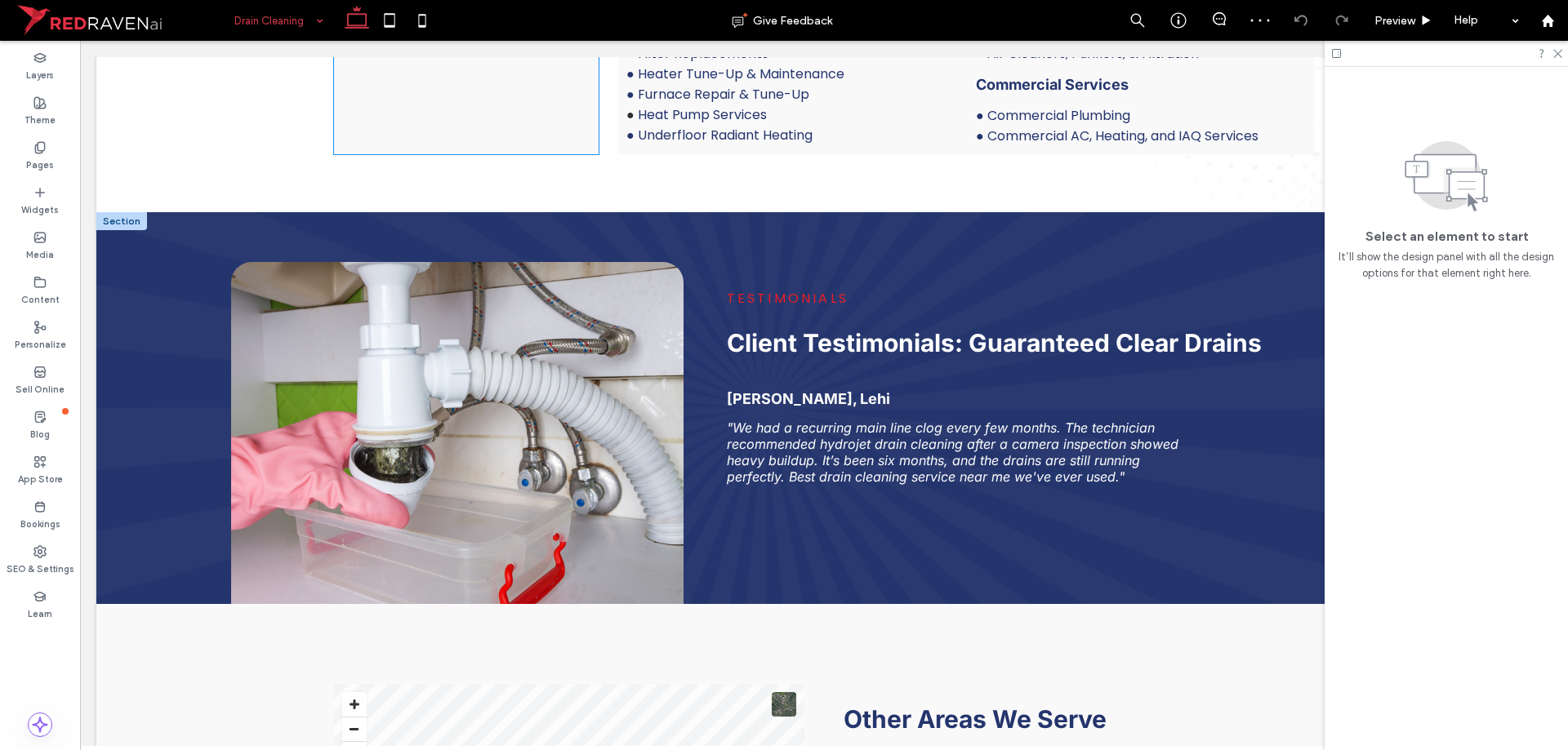
scroll to position [2612, 0]
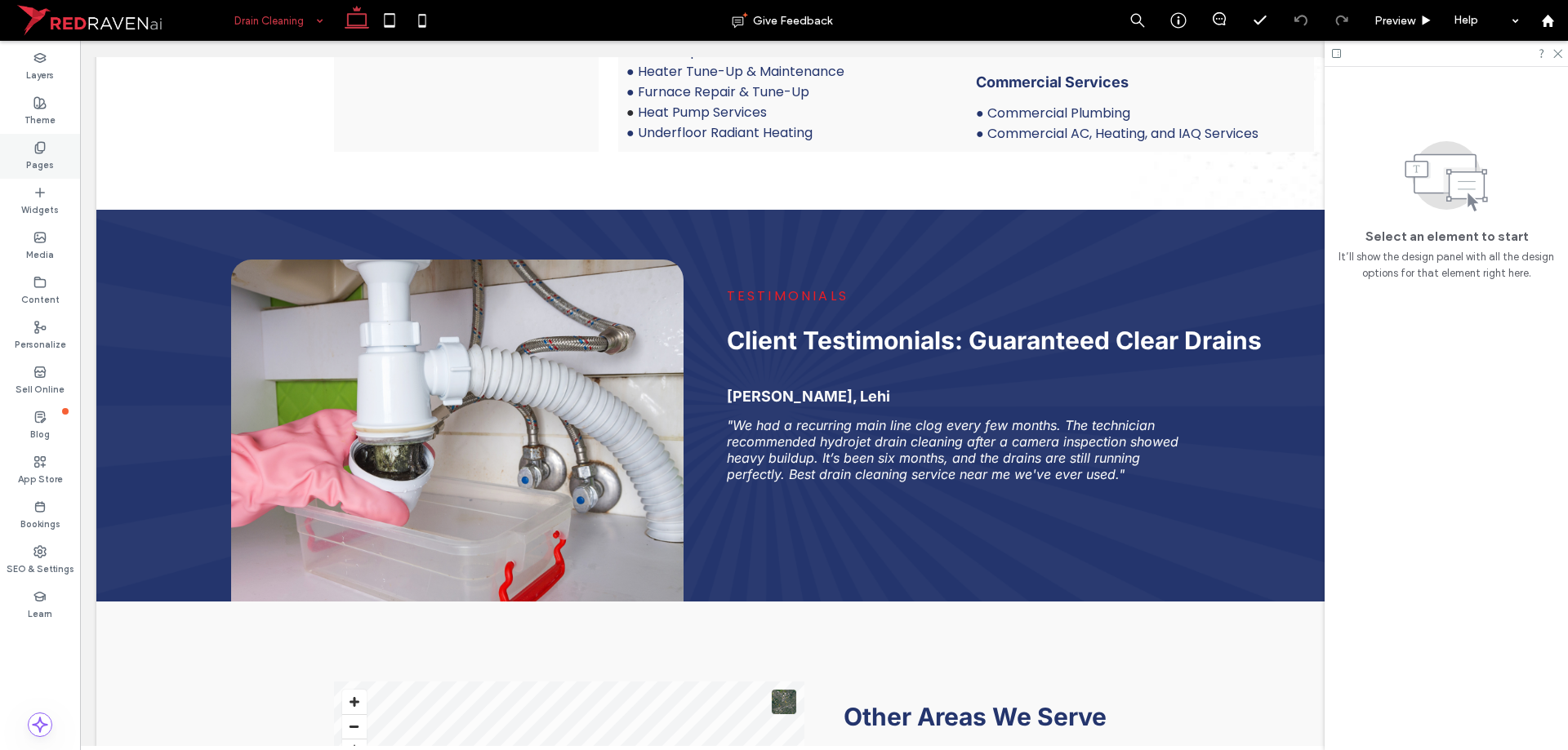
click at [47, 144] on div "Pages" at bounding box center [40, 156] width 80 height 45
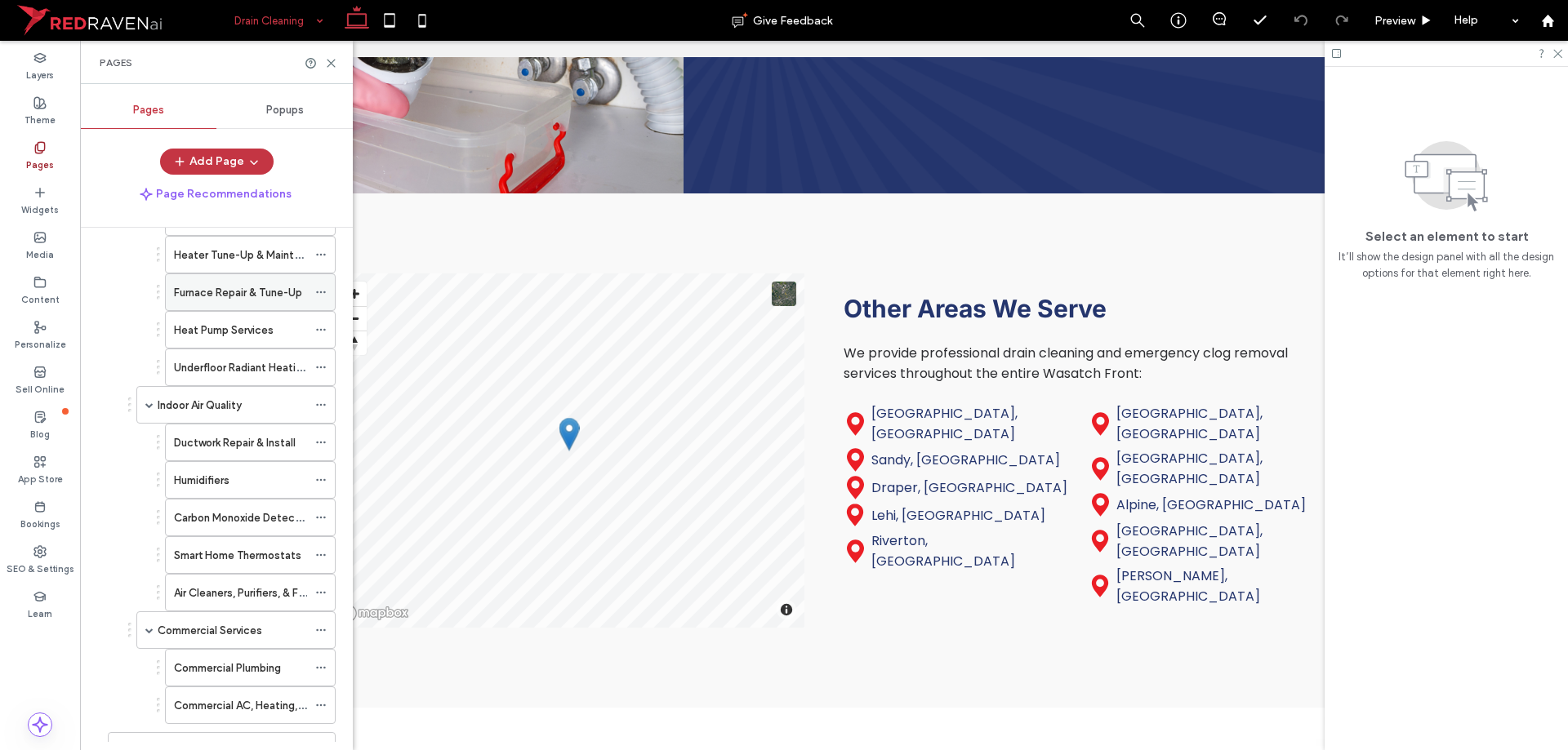
scroll to position [962, 0]
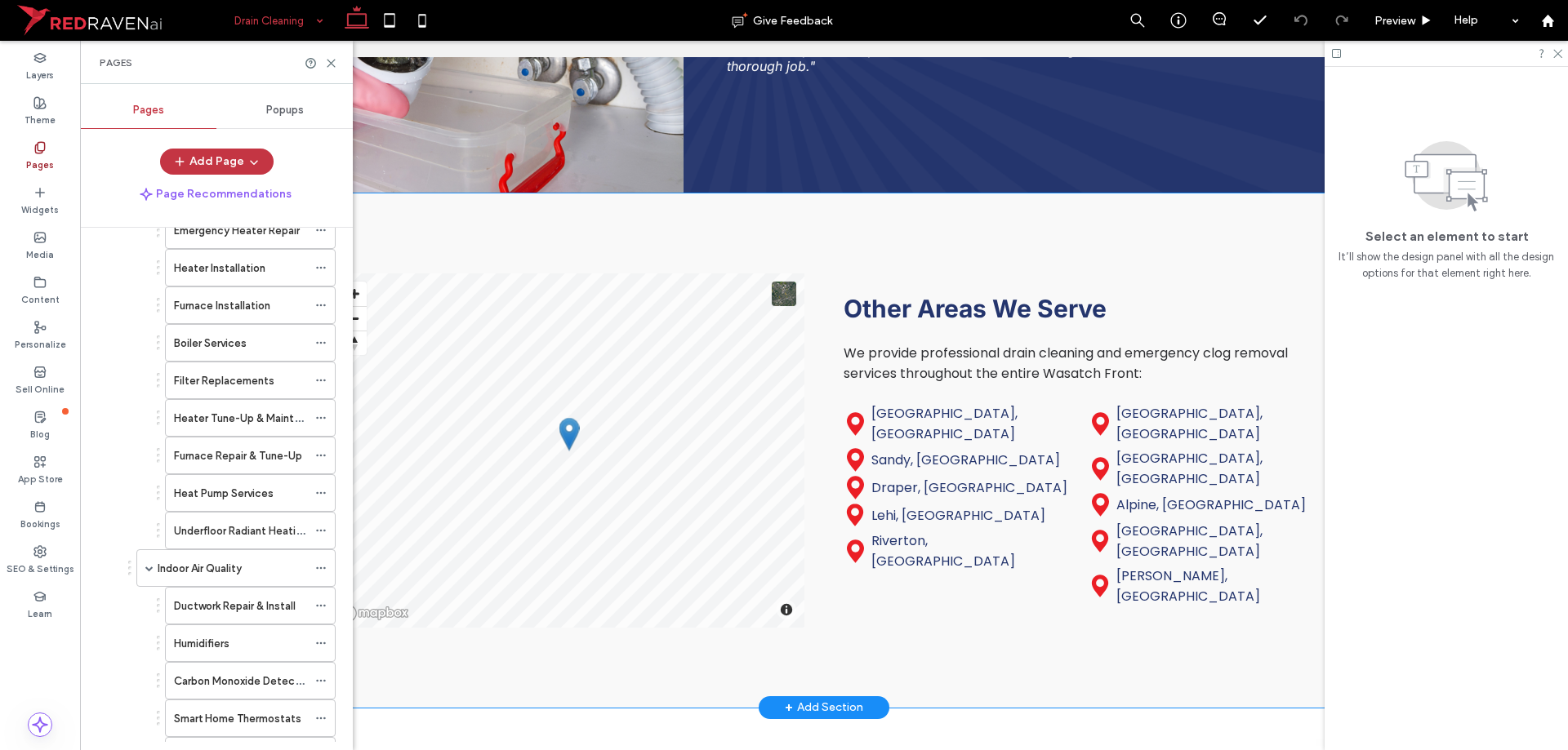
click at [730, 213] on div "© Mapbox © OpenStreetMap Improve this map Other Areas We Serve We provide profe…" at bounding box center [824, 450] width 980 height 514
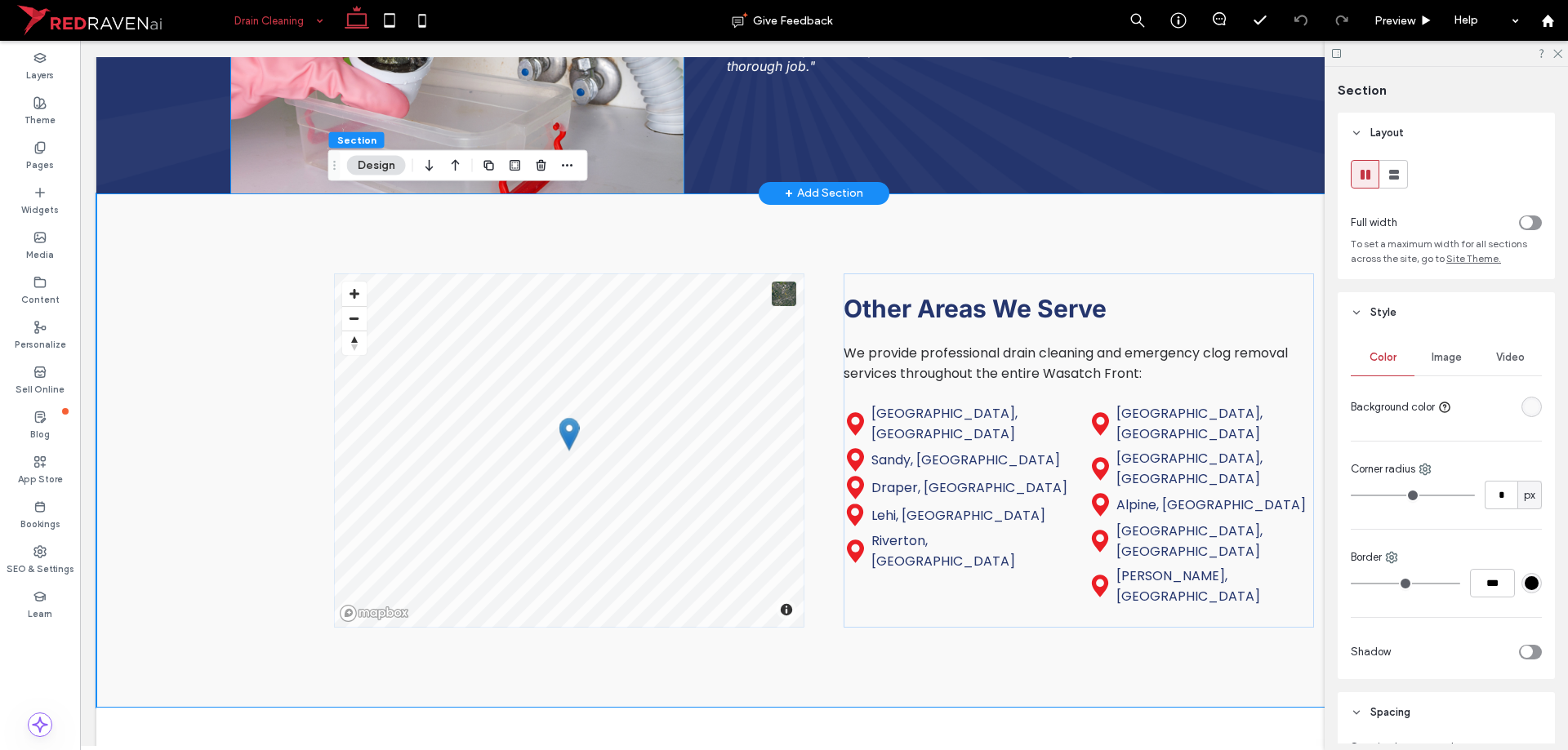
click at [401, 111] on img at bounding box center [458, 23] width 453 height 342
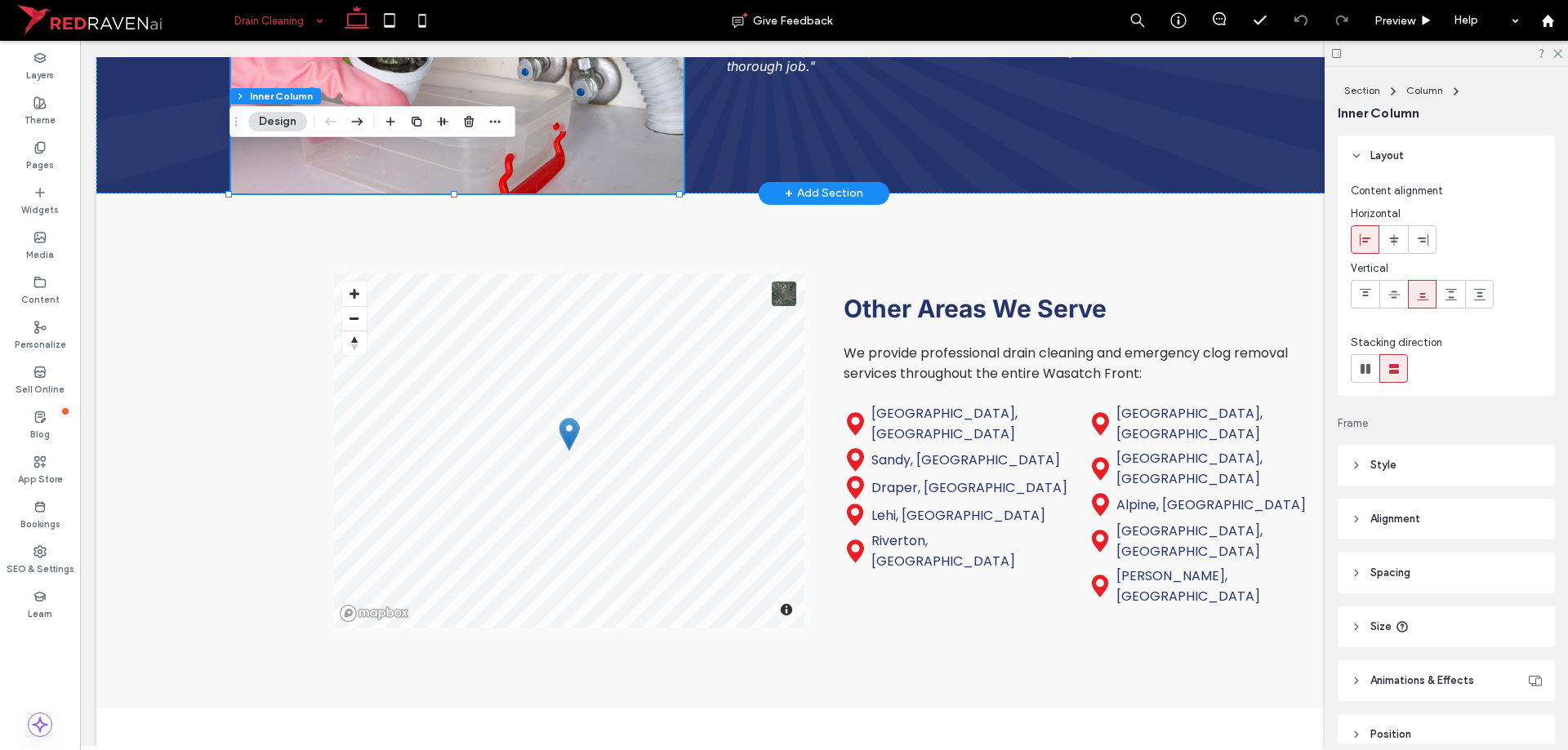
click at [401, 111] on div at bounding box center [442, 121] width 124 height 29
click at [400, 95] on img at bounding box center [458, 23] width 453 height 342
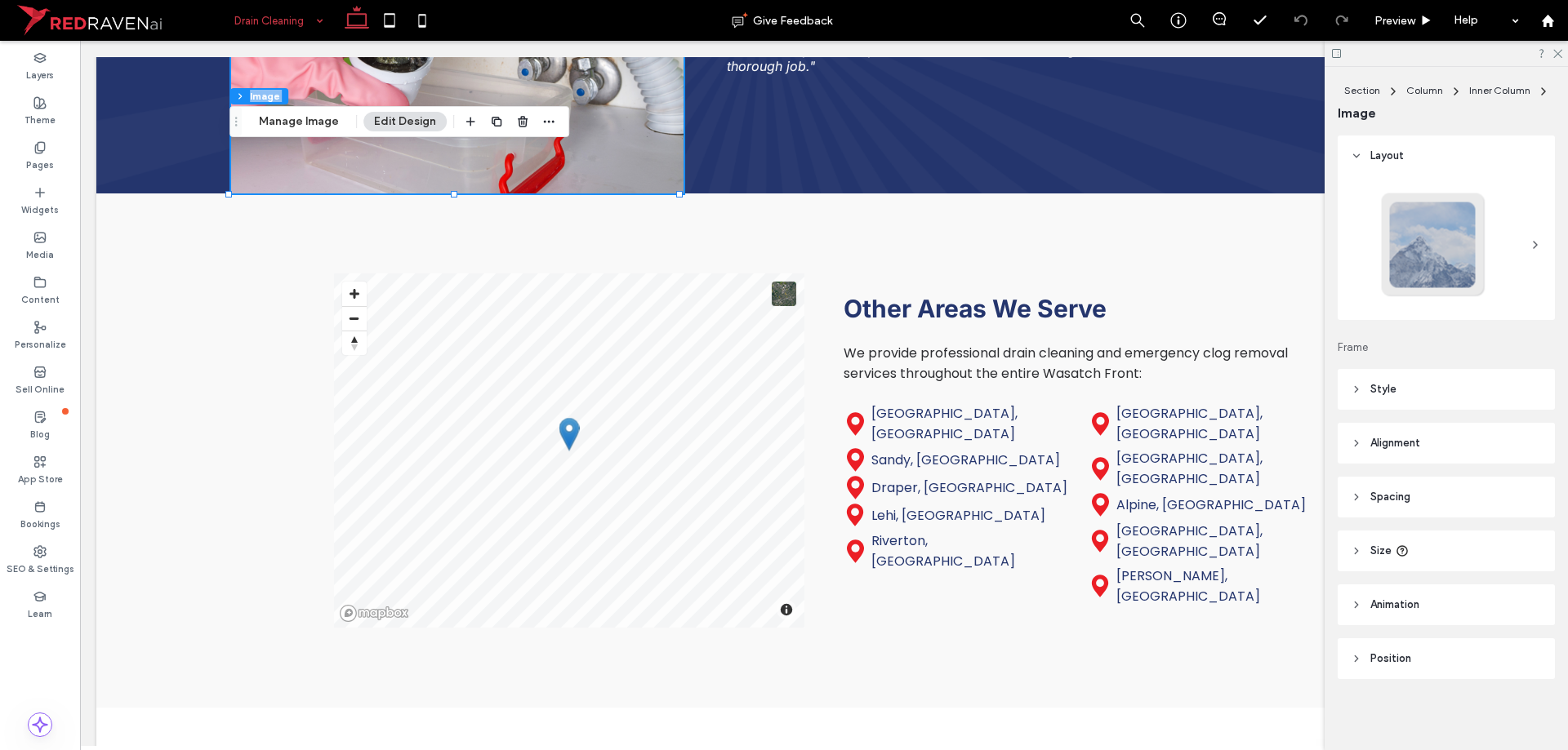
click at [342, 133] on div "Section Column Inner Column Image Manage Image Edit Design" at bounding box center [399, 121] width 340 height 31
click at [338, 131] on button "Manage Image" at bounding box center [299, 121] width 101 height 19
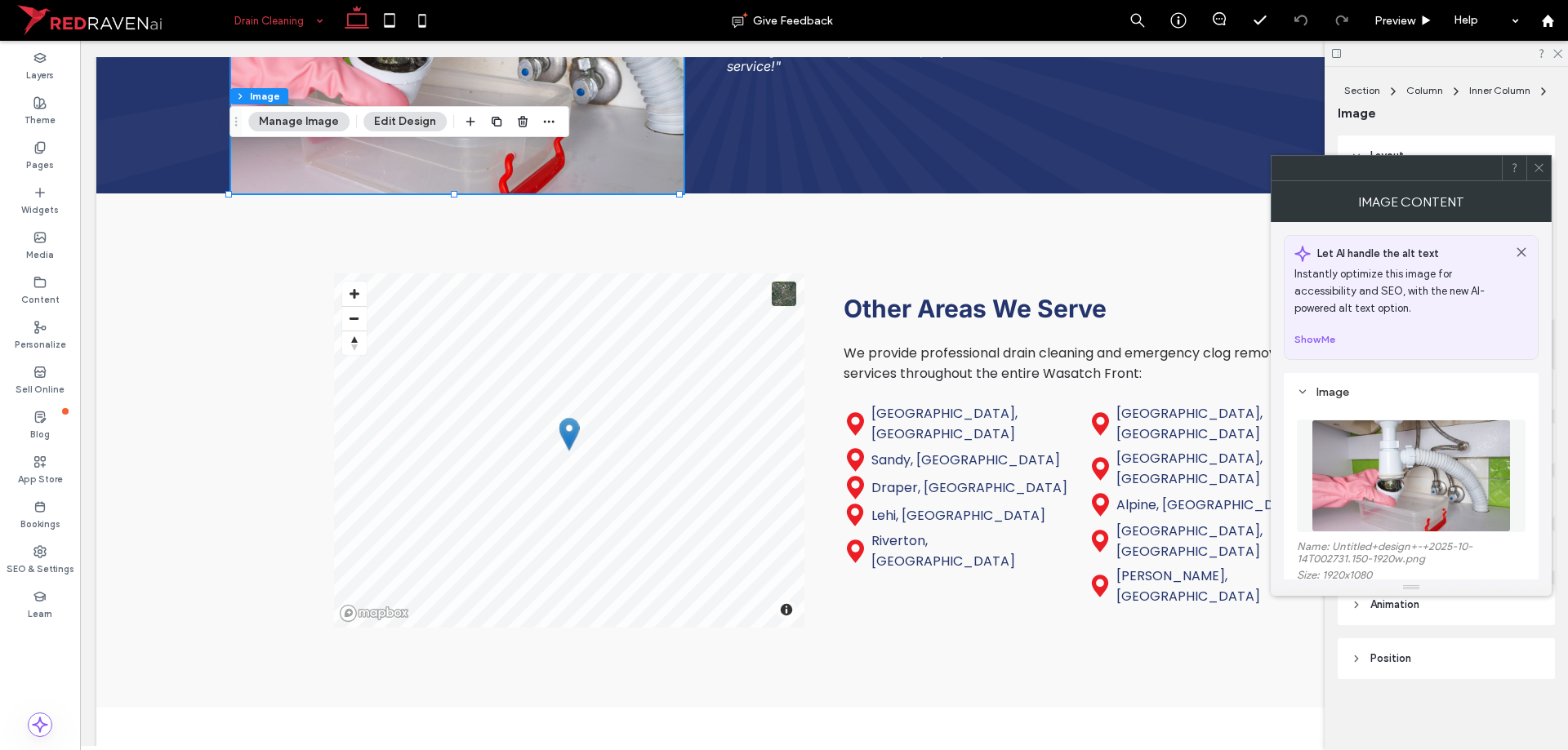
click at [1382, 473] on img at bounding box center [1411, 476] width 199 height 112
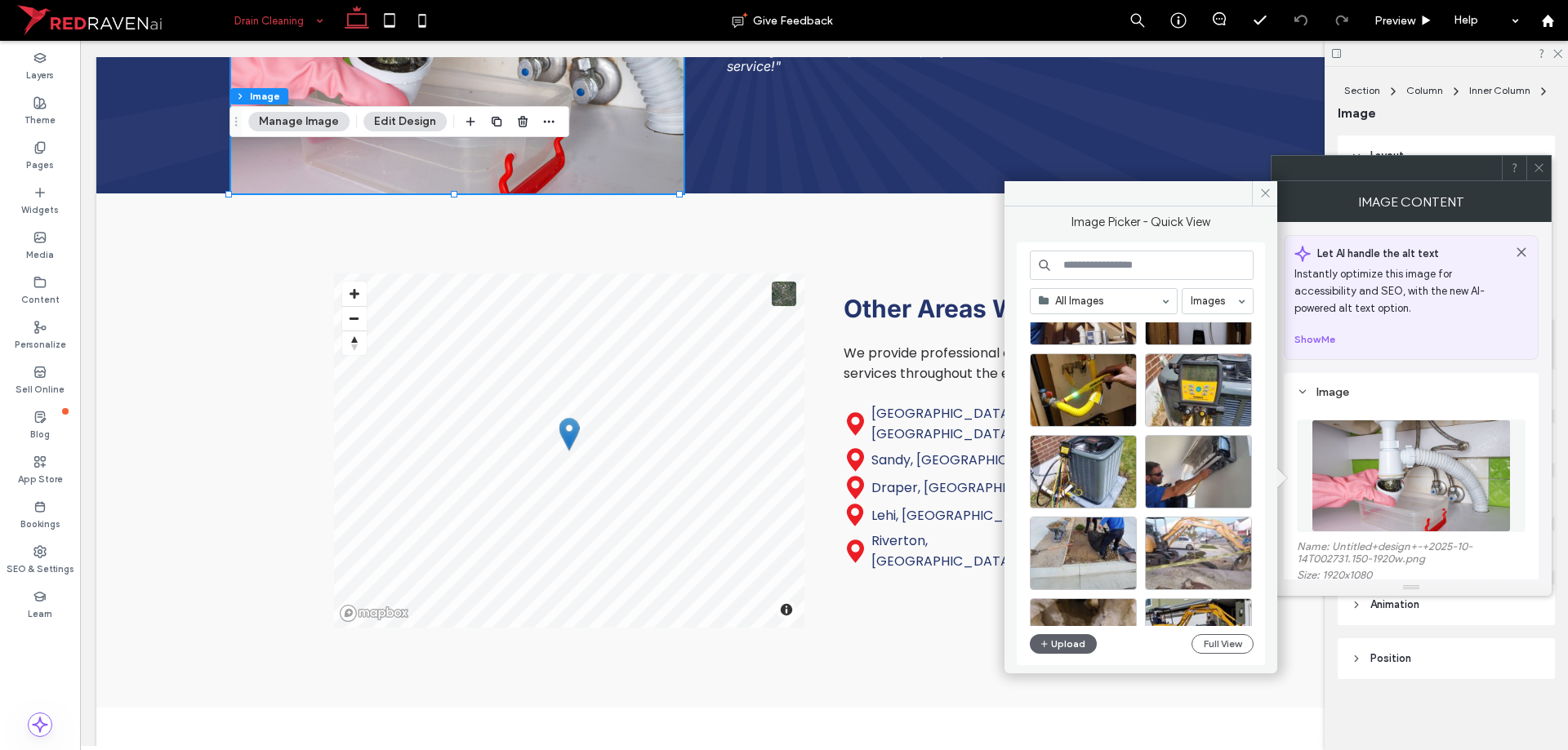
scroll to position [327, 0]
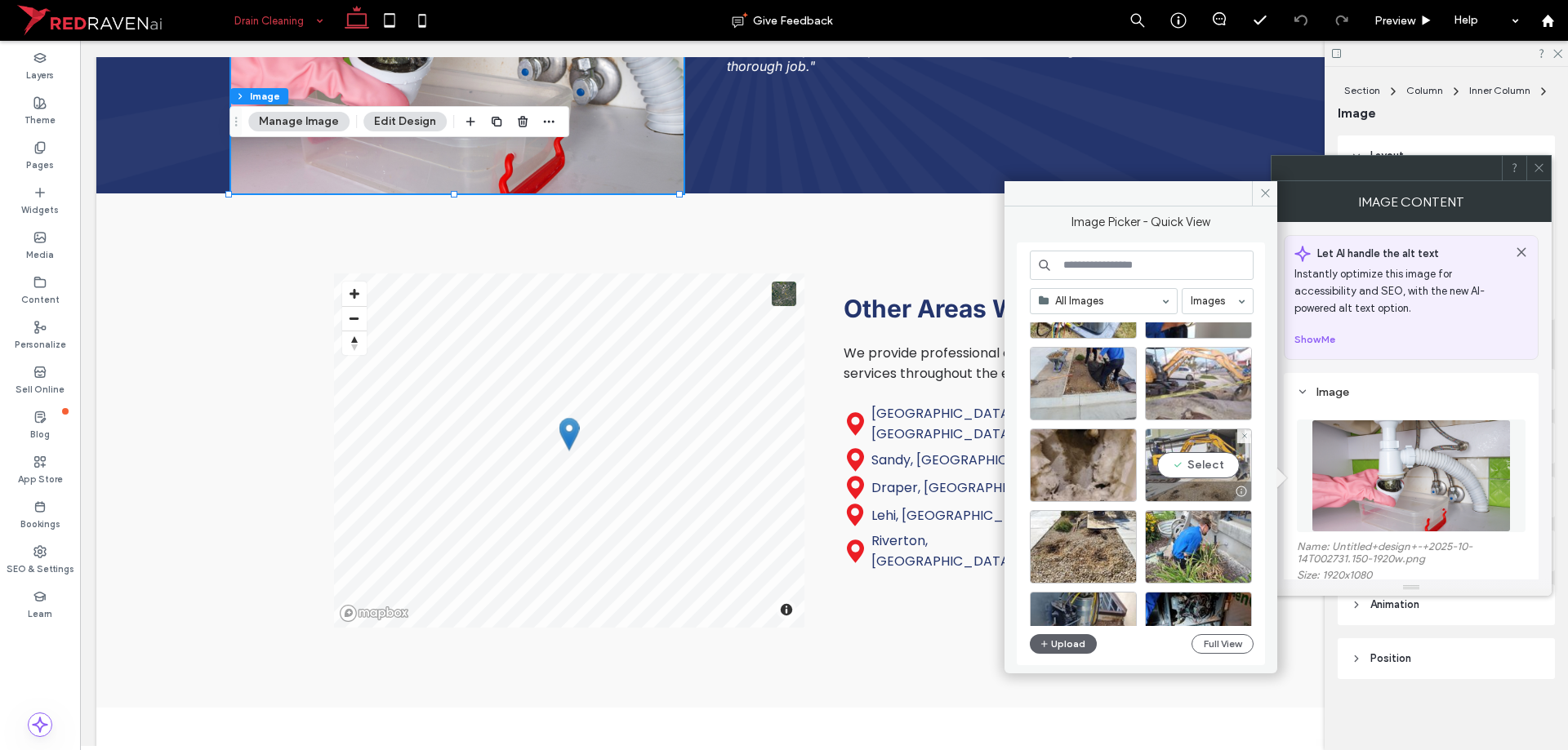
click at [1192, 473] on div "Select" at bounding box center [1198, 466] width 107 height 74
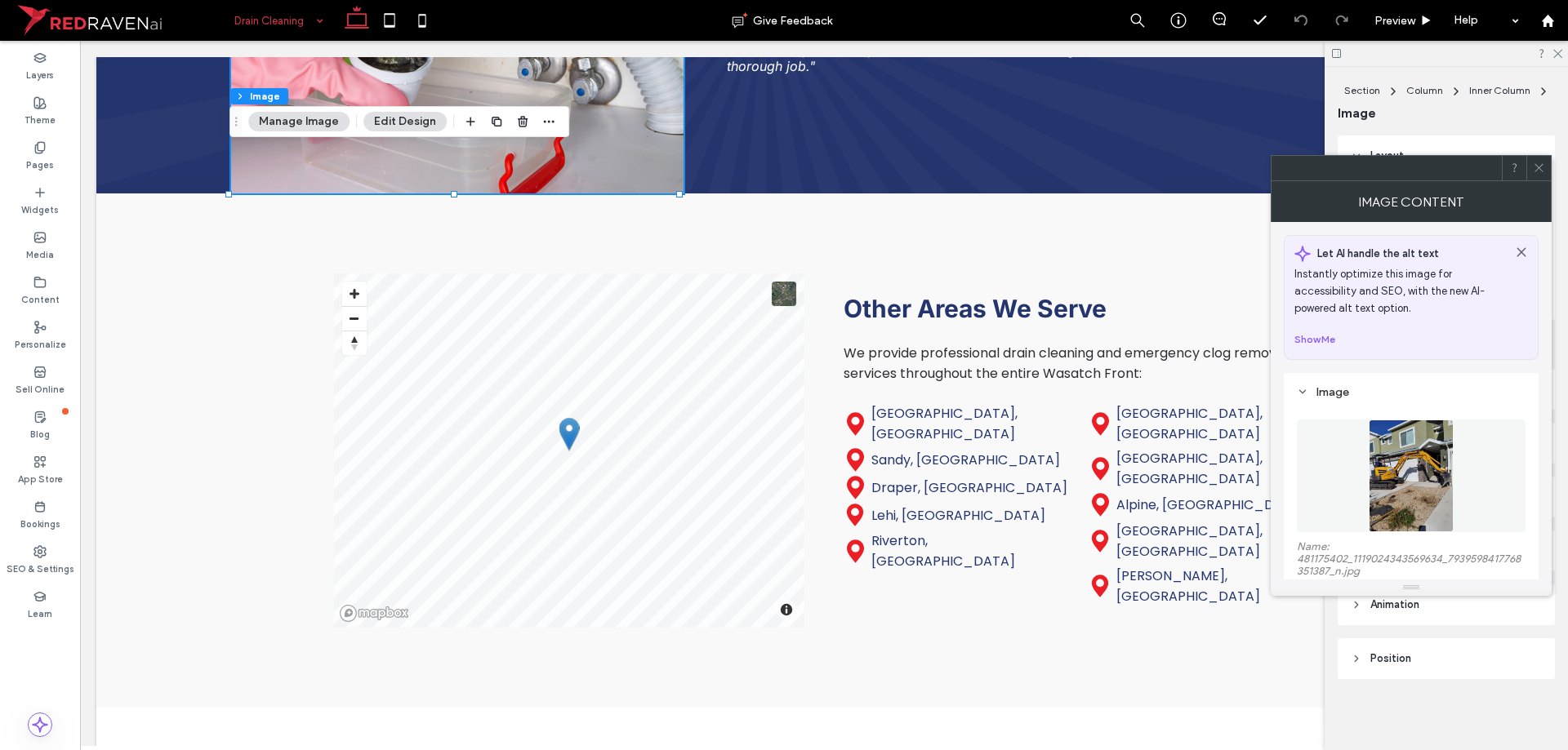
click at [1368, 473] on img at bounding box center [1411, 476] width 85 height 112
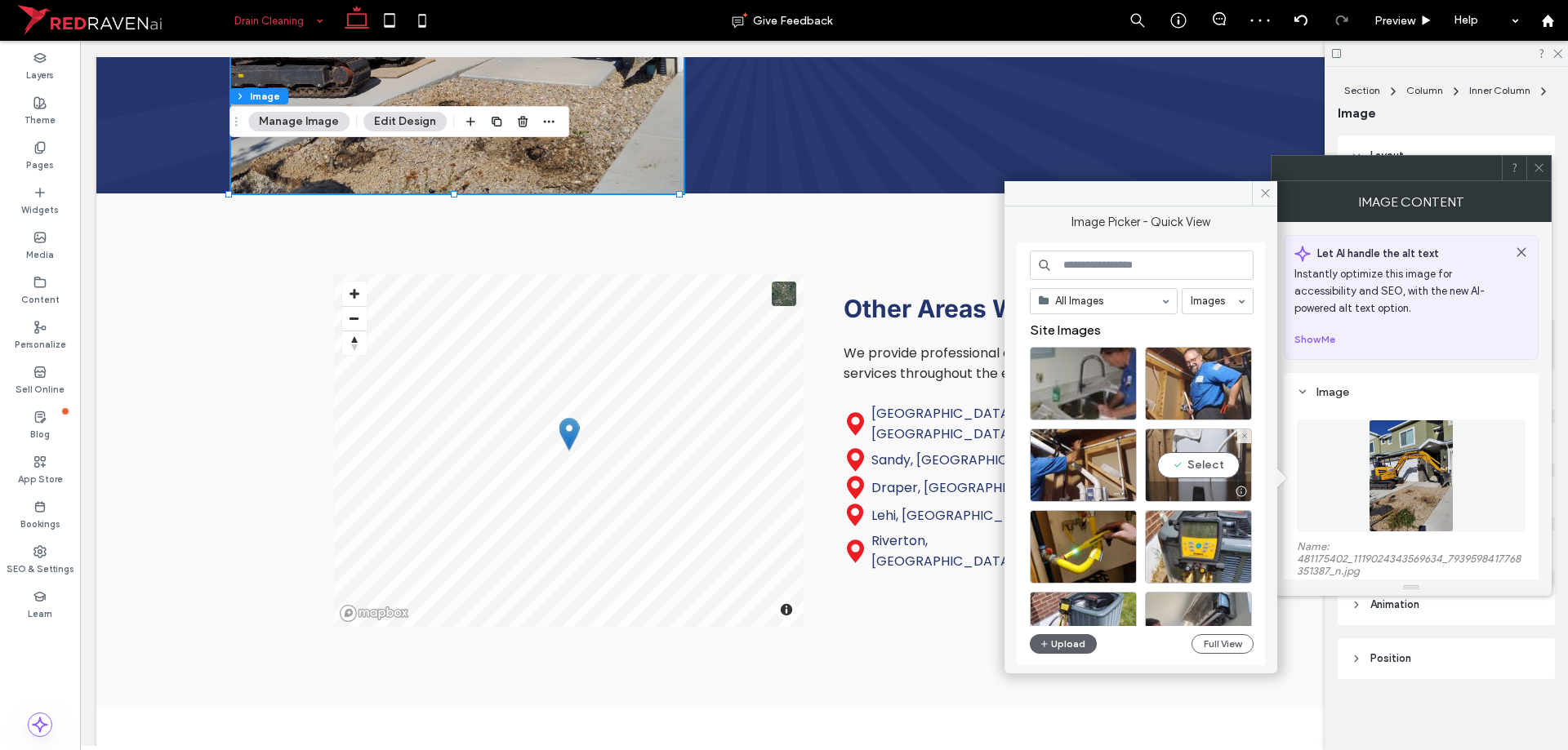
click at [1215, 474] on div "Select" at bounding box center [1198, 466] width 107 height 74
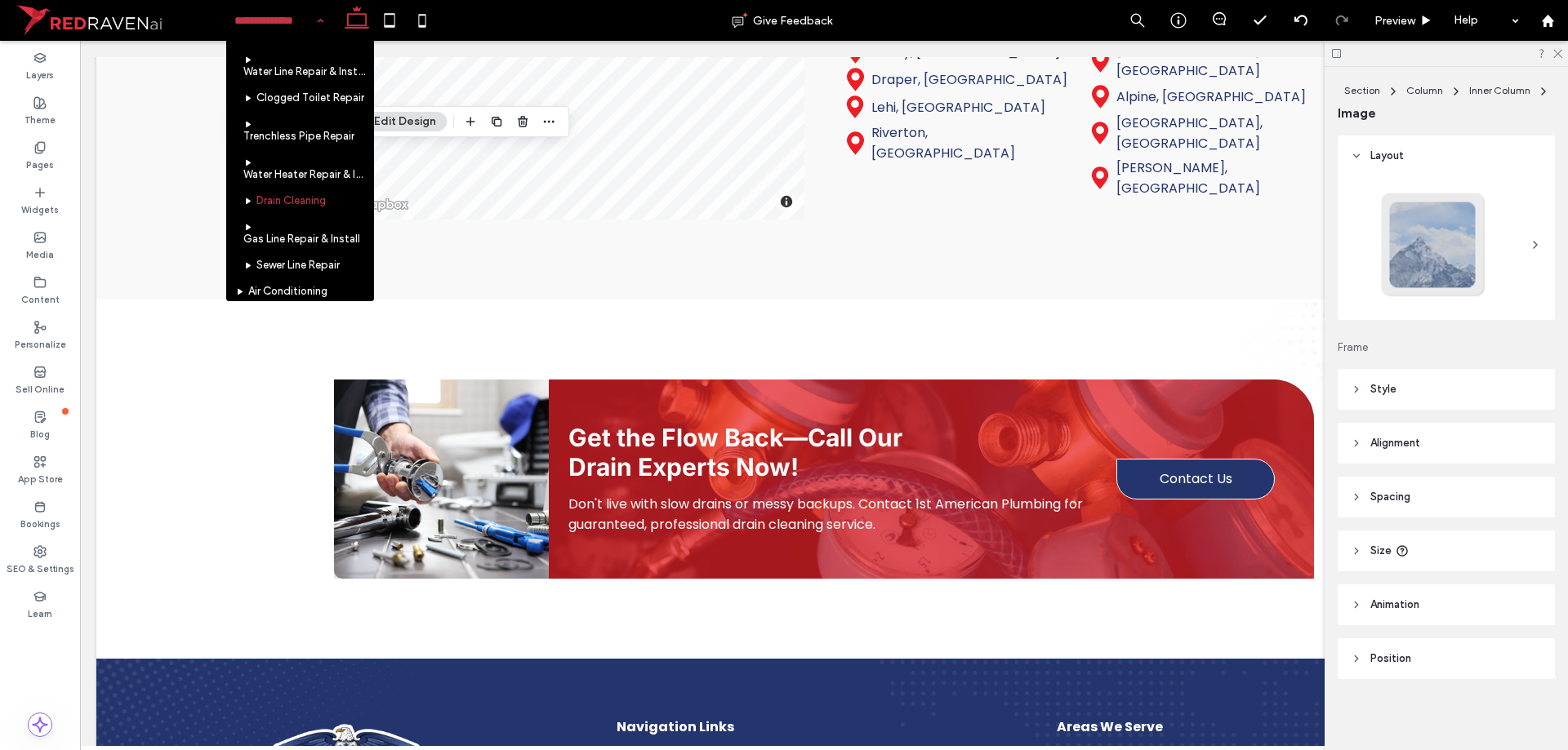
scroll to position [245, 0]
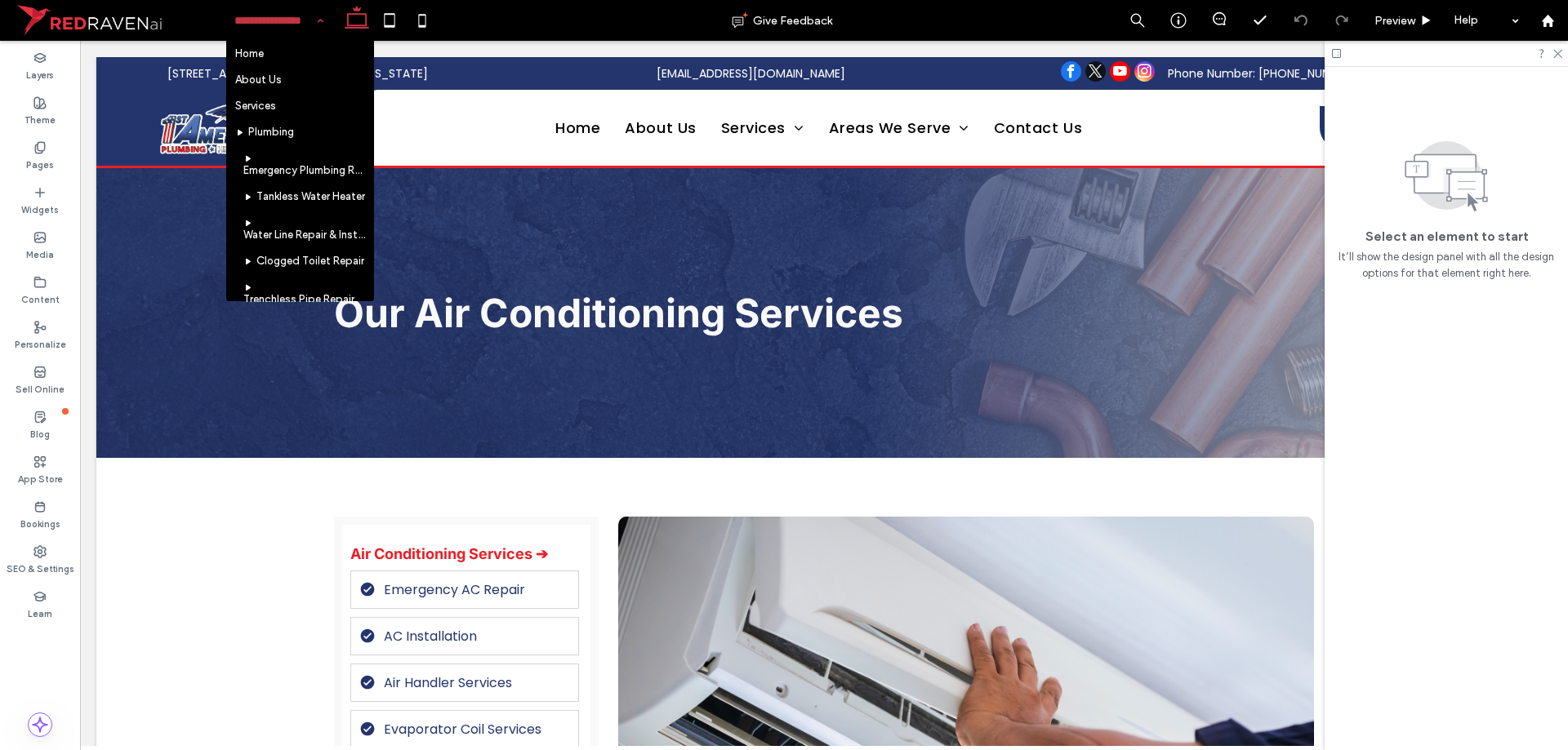
click at [281, 8] on input at bounding box center [275, 20] width 81 height 40
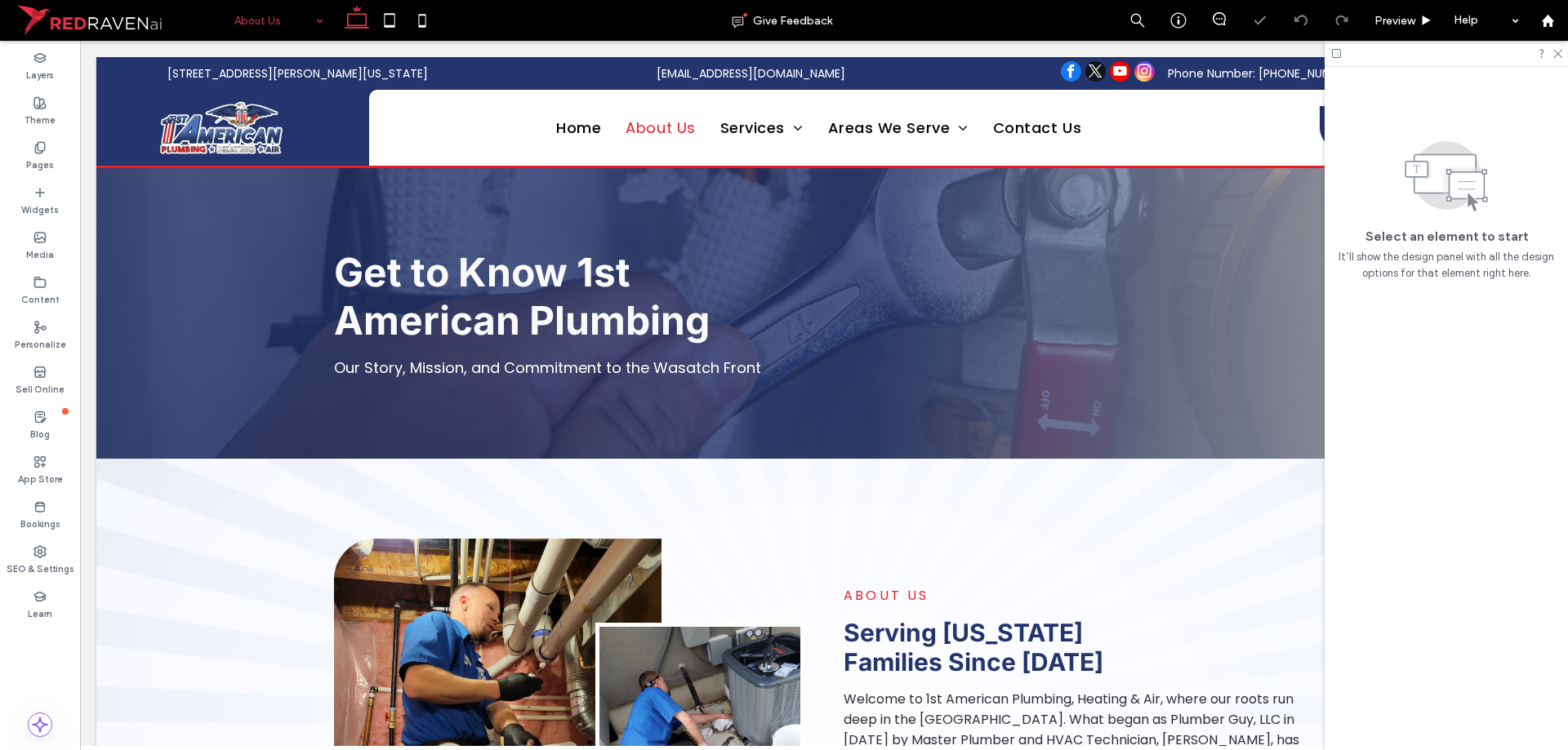
click at [277, 24] on input at bounding box center [275, 20] width 81 height 40
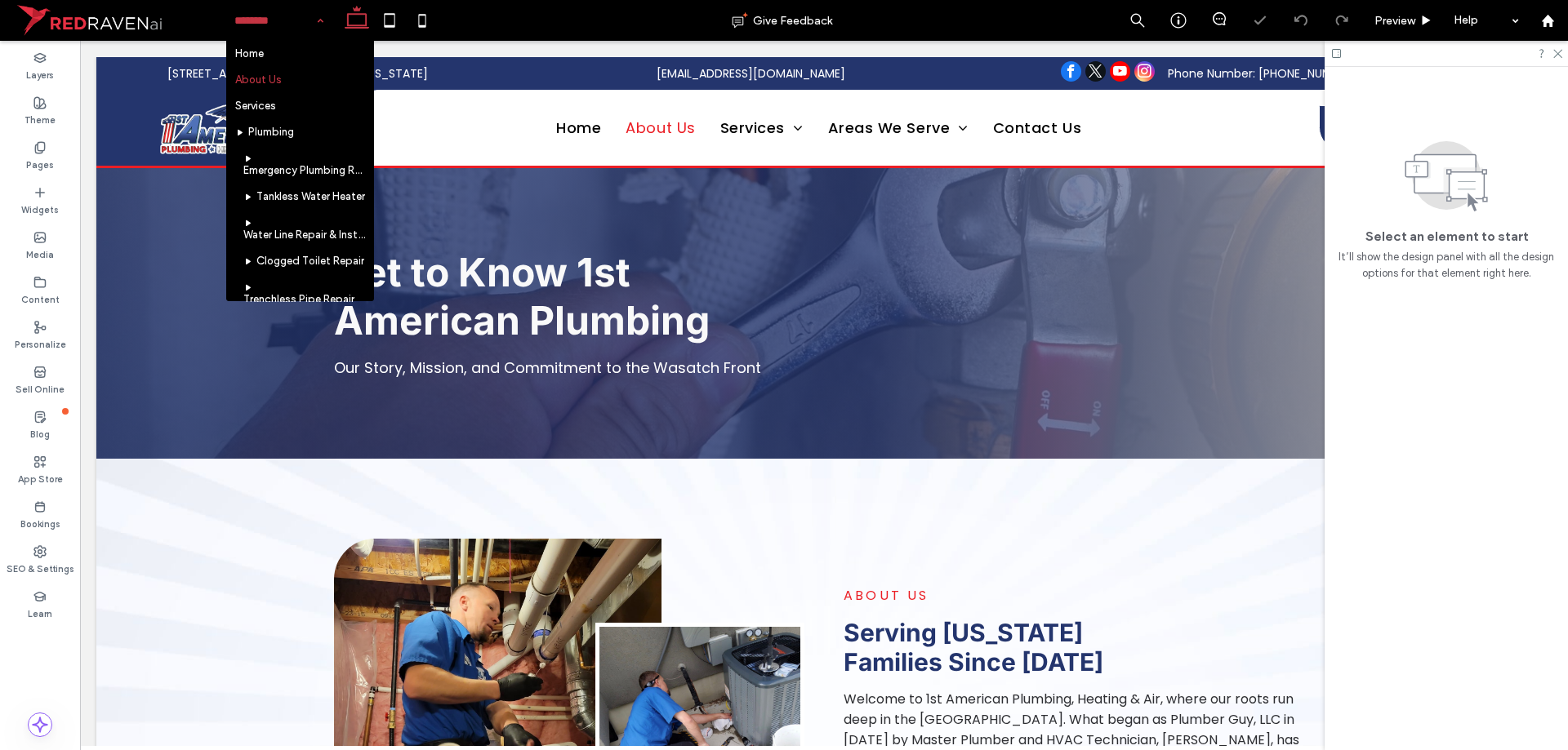
click at [273, 32] on input at bounding box center [275, 20] width 81 height 40
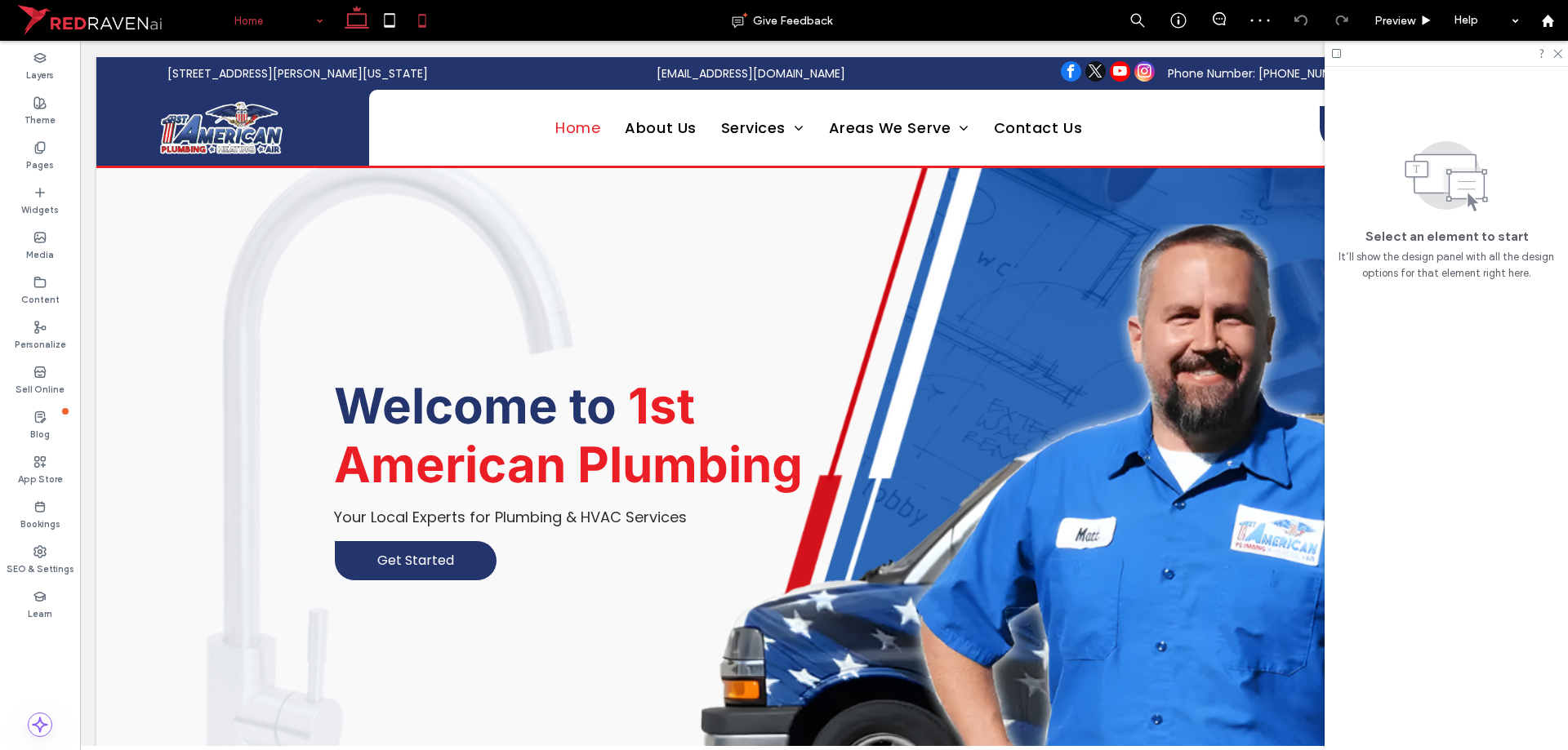
click at [420, 25] on icon at bounding box center [422, 19] width 32 height 32
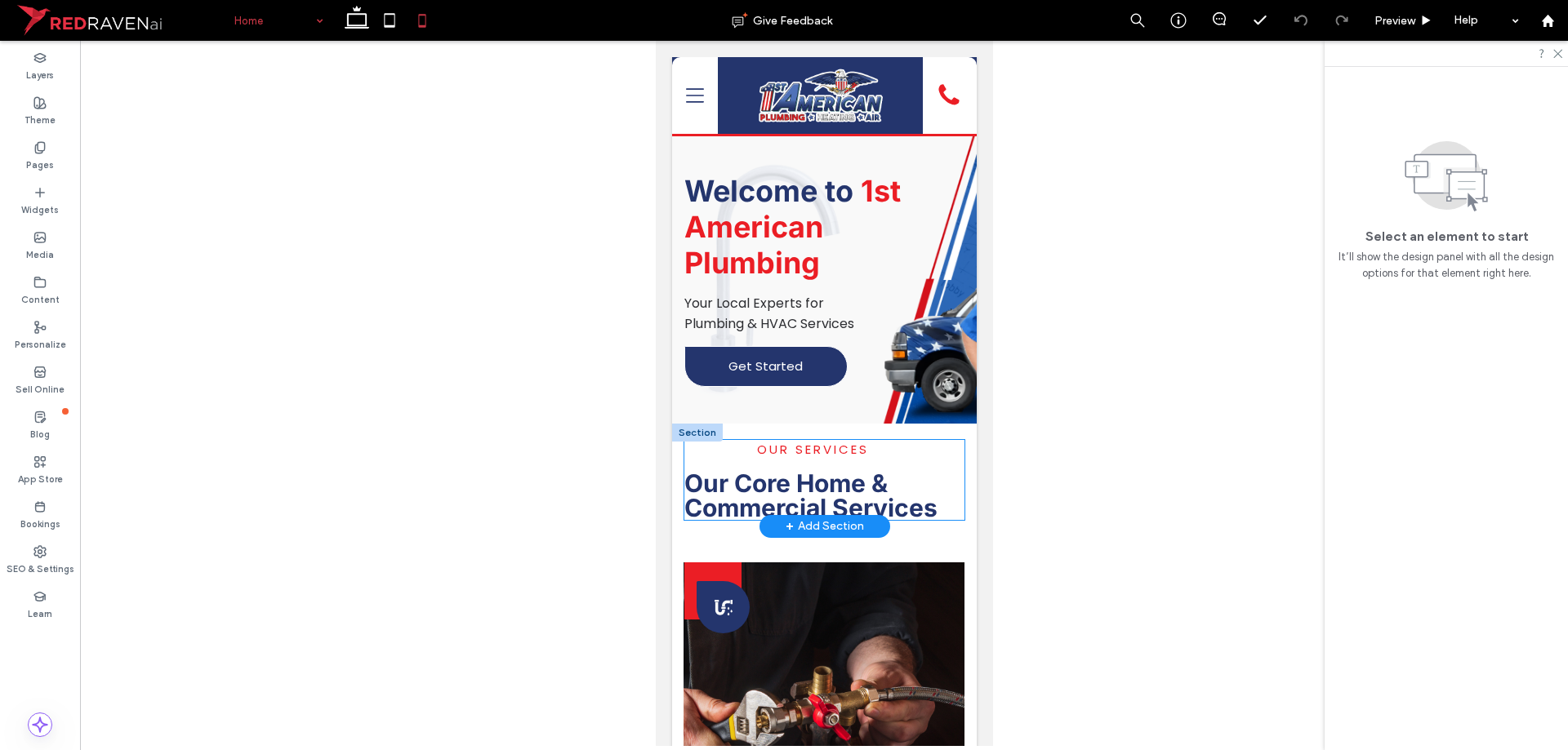
click at [701, 450] on div "OUR SERVICES Our Core Home & Commercial Services" at bounding box center [823, 479] width 280 height 80
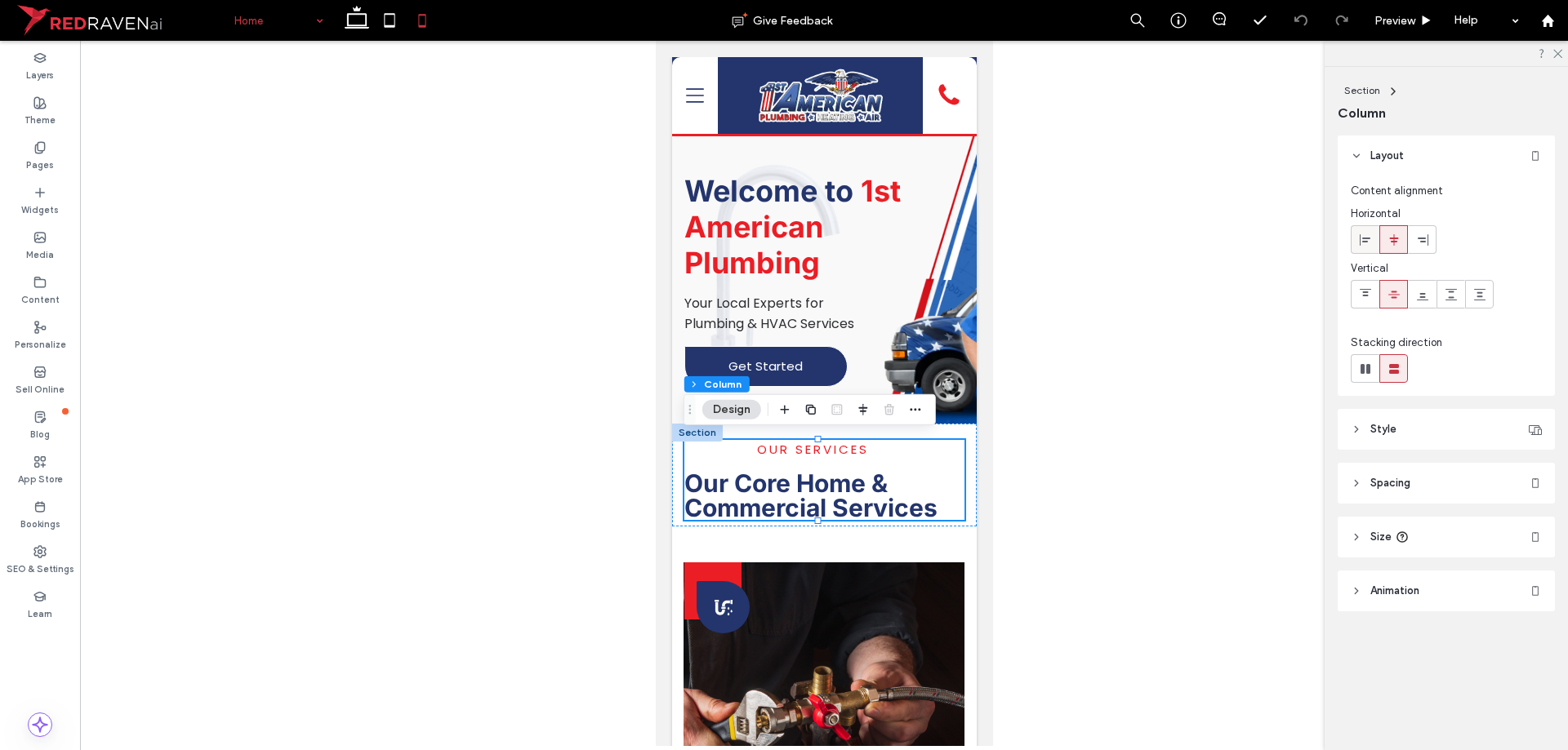
click at [1353, 233] on label at bounding box center [1365, 239] width 29 height 29
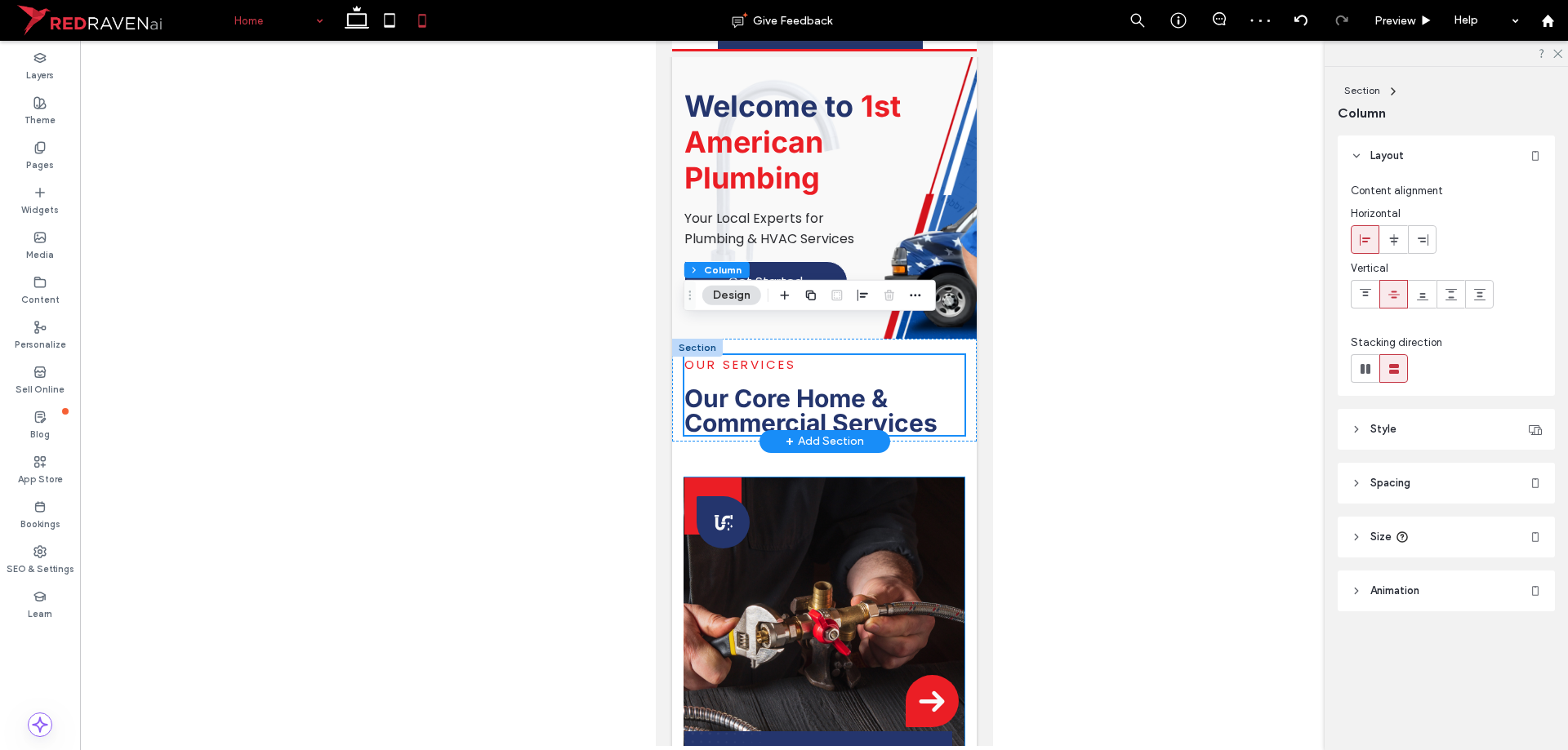
scroll to position [82, 0]
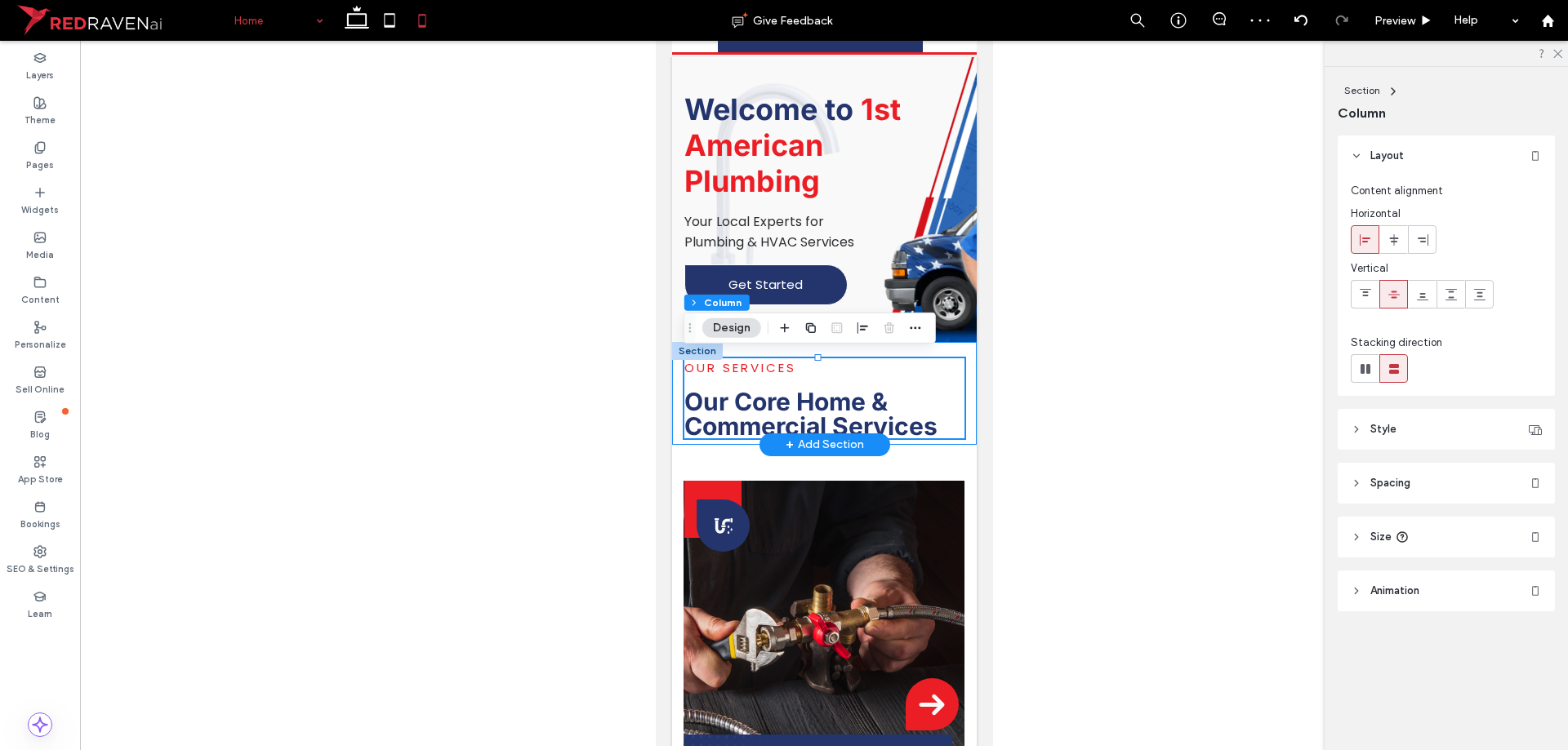
click at [900, 350] on div "OUR SERVICES Our Core Home & Commercial Services" at bounding box center [823, 394] width 305 height 103
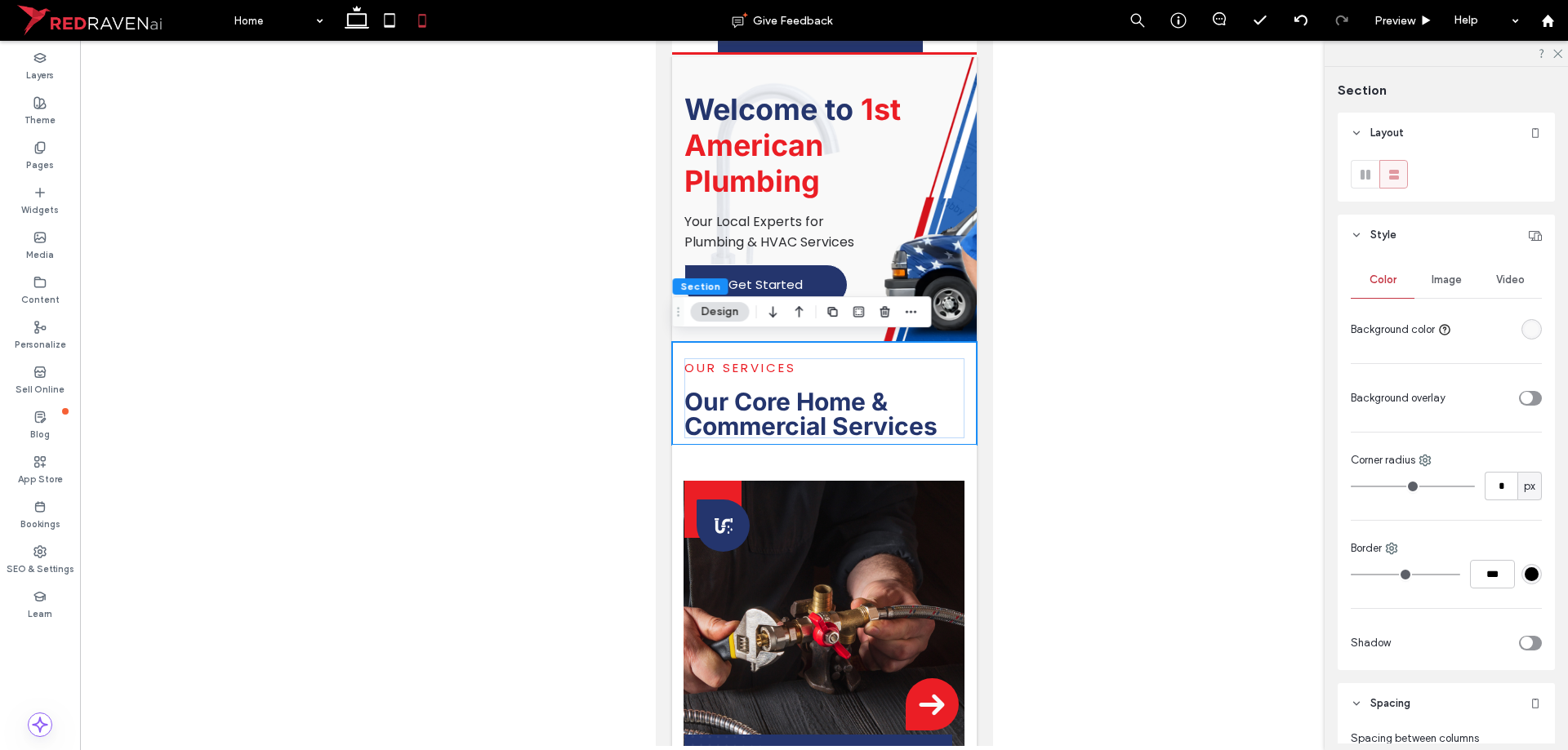
scroll to position [444, 0]
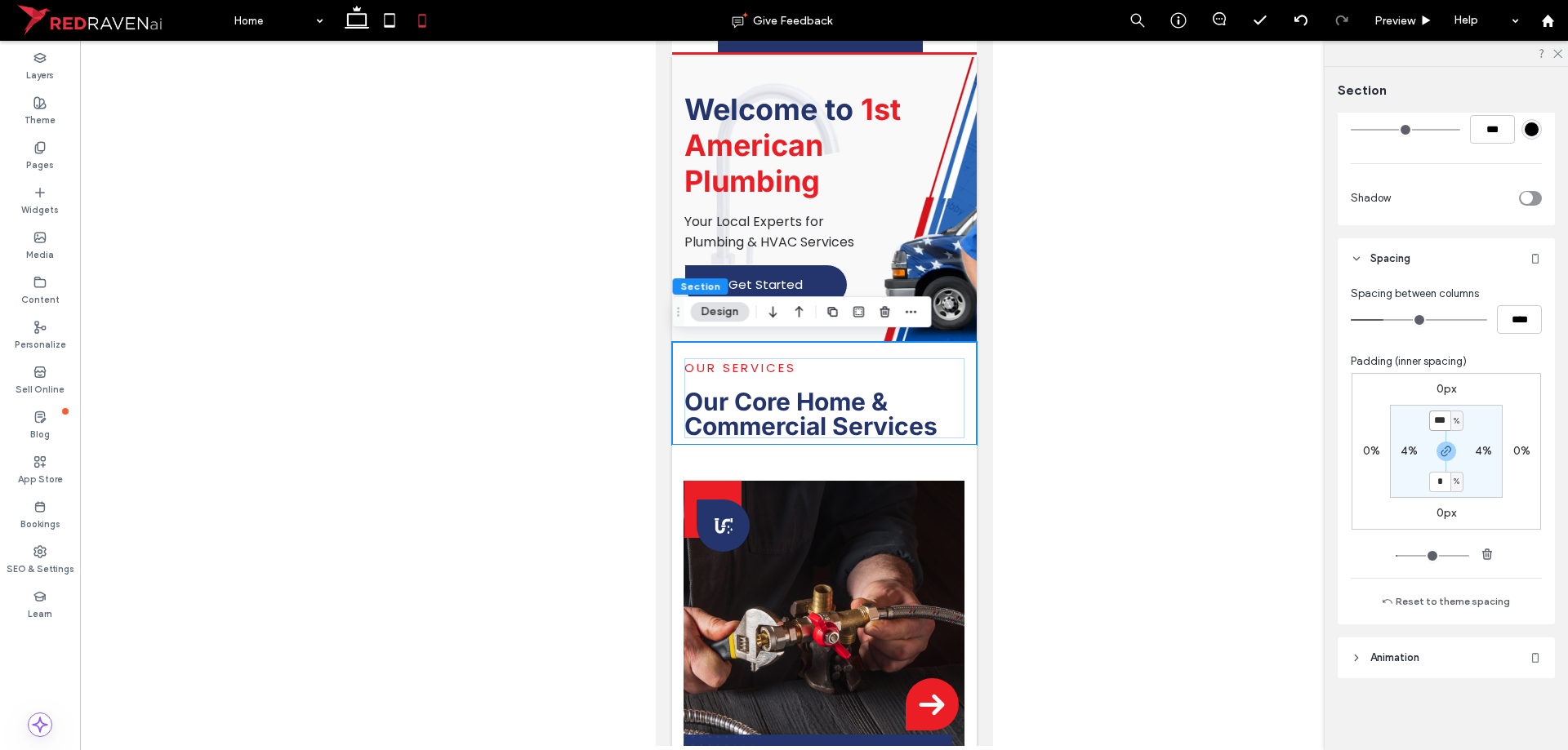
click at [1443, 429] on input "***" at bounding box center [1439, 421] width 21 height 20
click at [1436, 442] on span "button" at bounding box center [1446, 451] width 19 height 19
type input "*"
click at [1434, 427] on input "***" at bounding box center [1439, 421] width 21 height 20
type input "**"
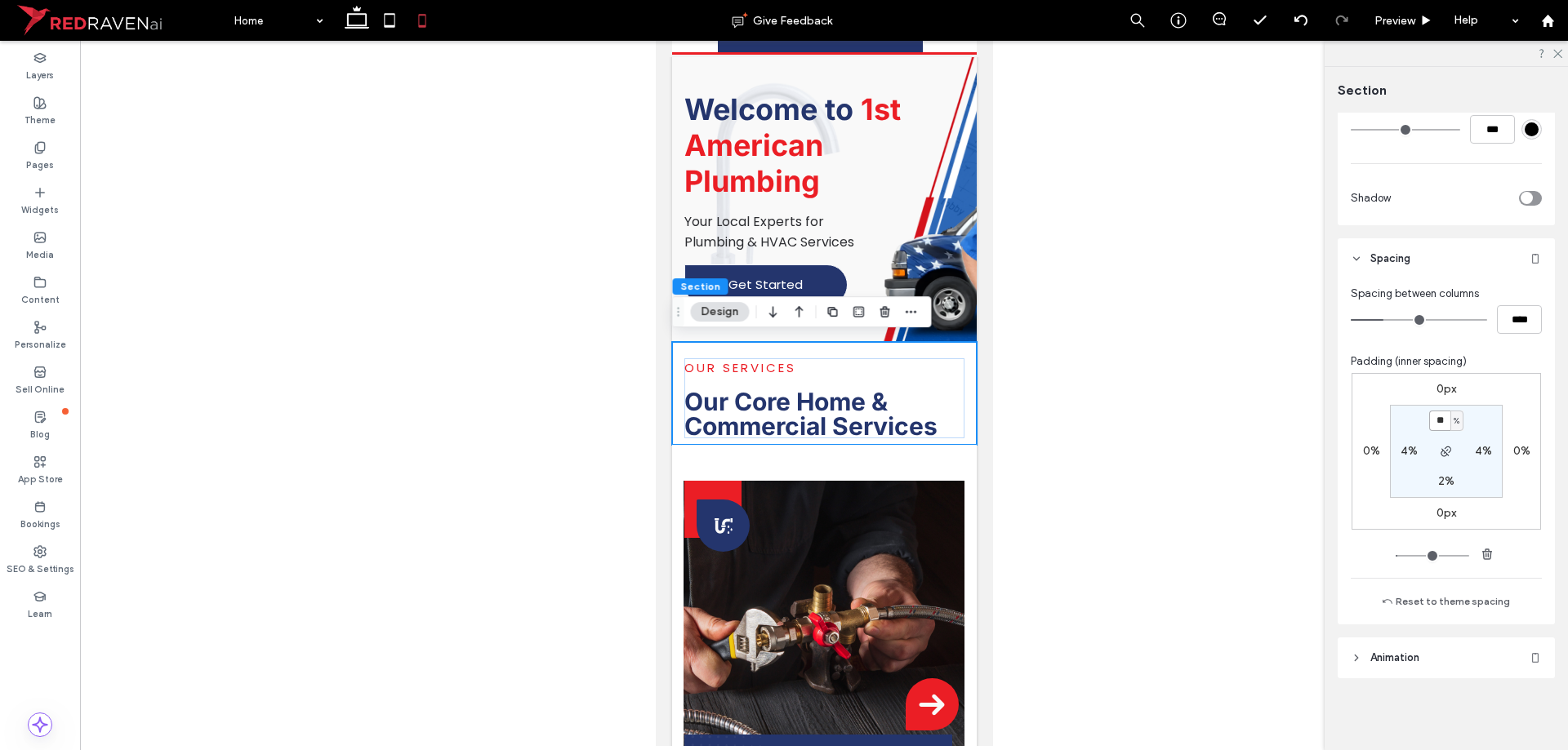
type input "**"
